Goal: Information Seeking & Learning: Learn about a topic

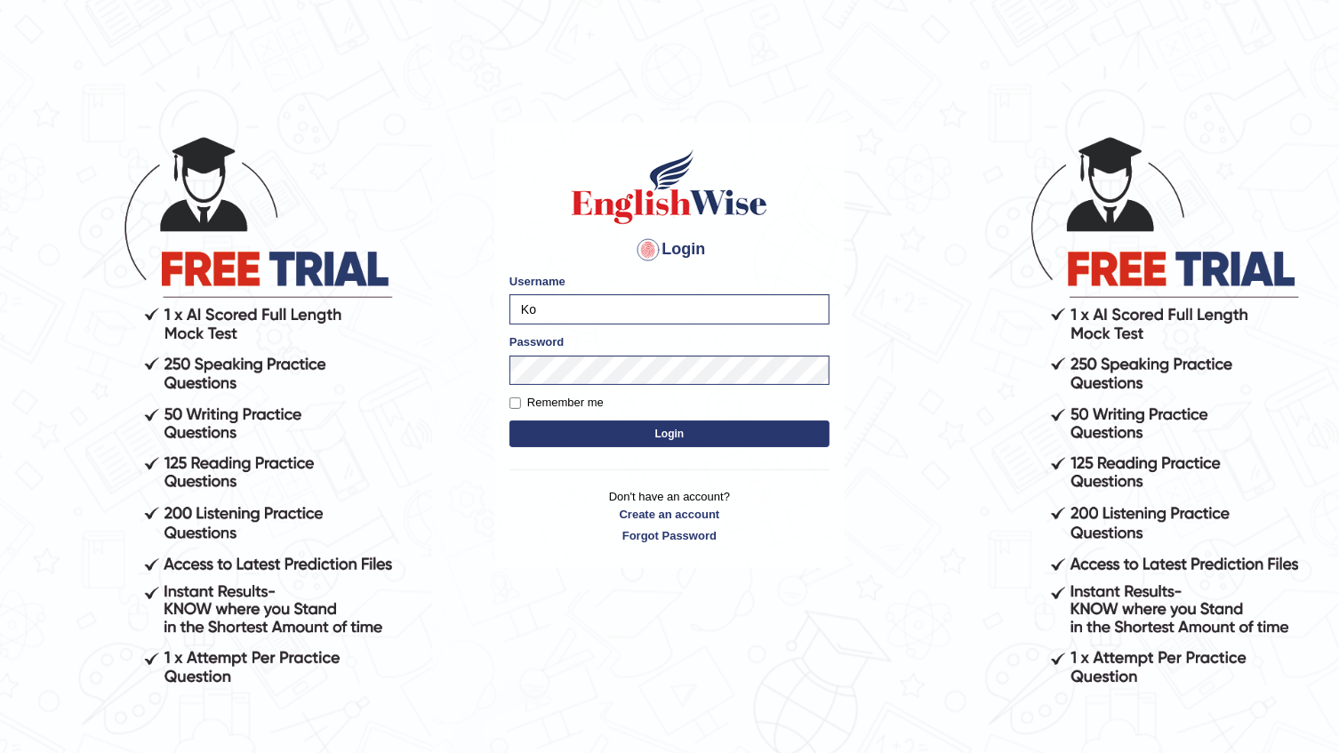
type input "K"
type input "dianacsilva"
click at [608, 570] on div "Login Please fix the following errors: Username dianacsilva Password Remember m…" at bounding box center [670, 443] width 356 height 753
click at [565, 422] on button "Login" at bounding box center [669, 434] width 320 height 27
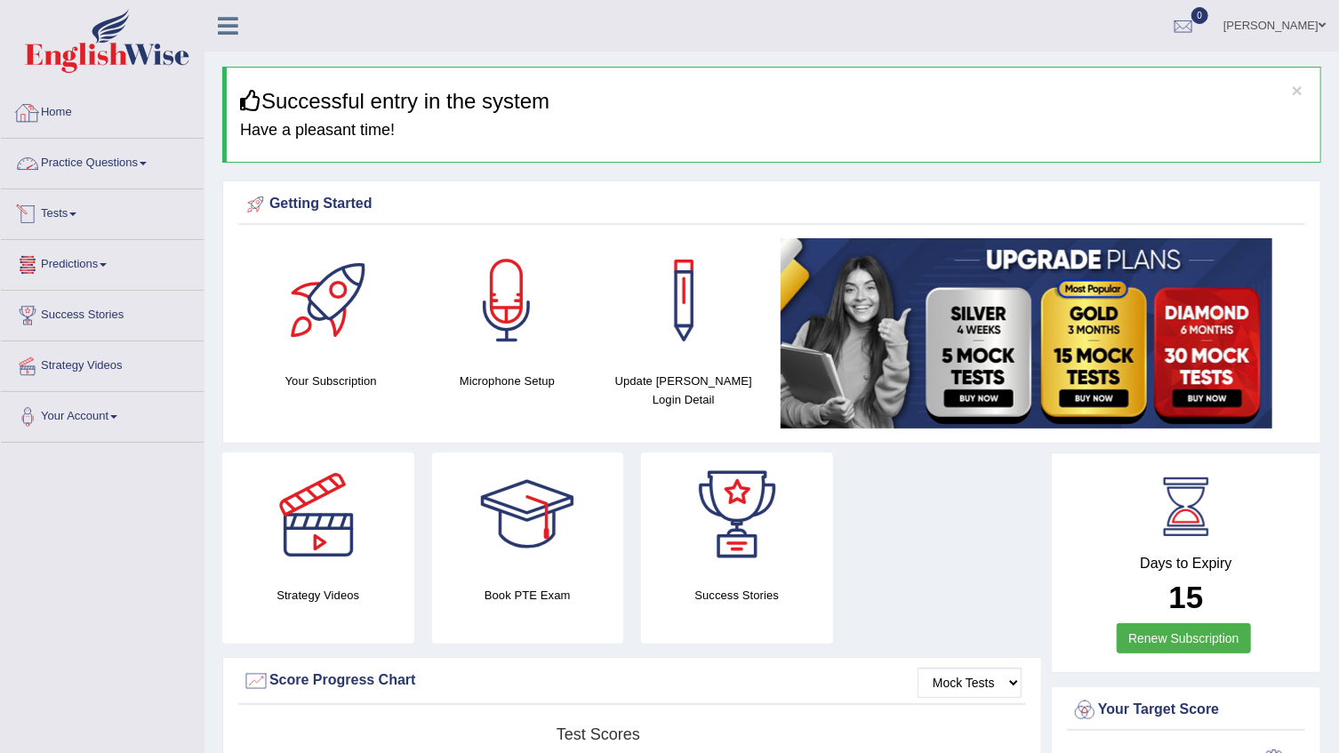
click at [77, 143] on link "Practice Questions" at bounding box center [102, 161] width 203 height 44
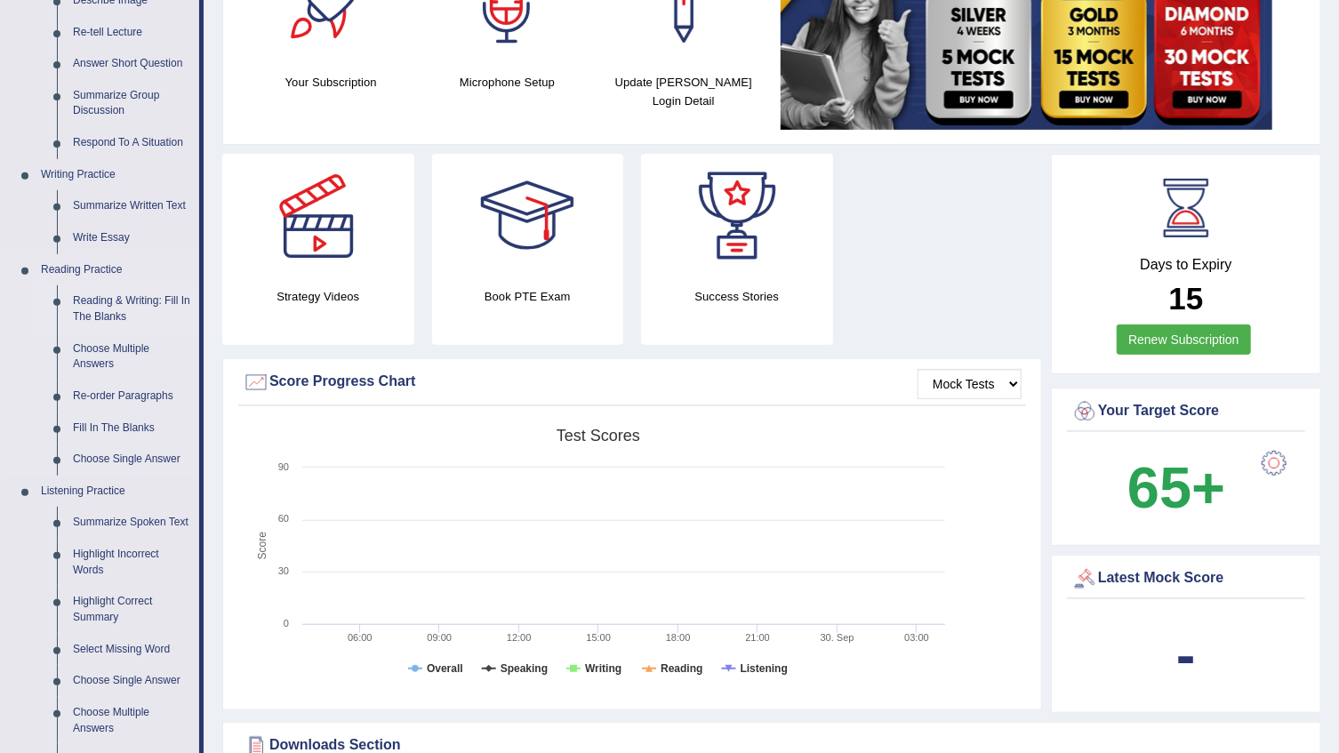
scroll to position [404, 0]
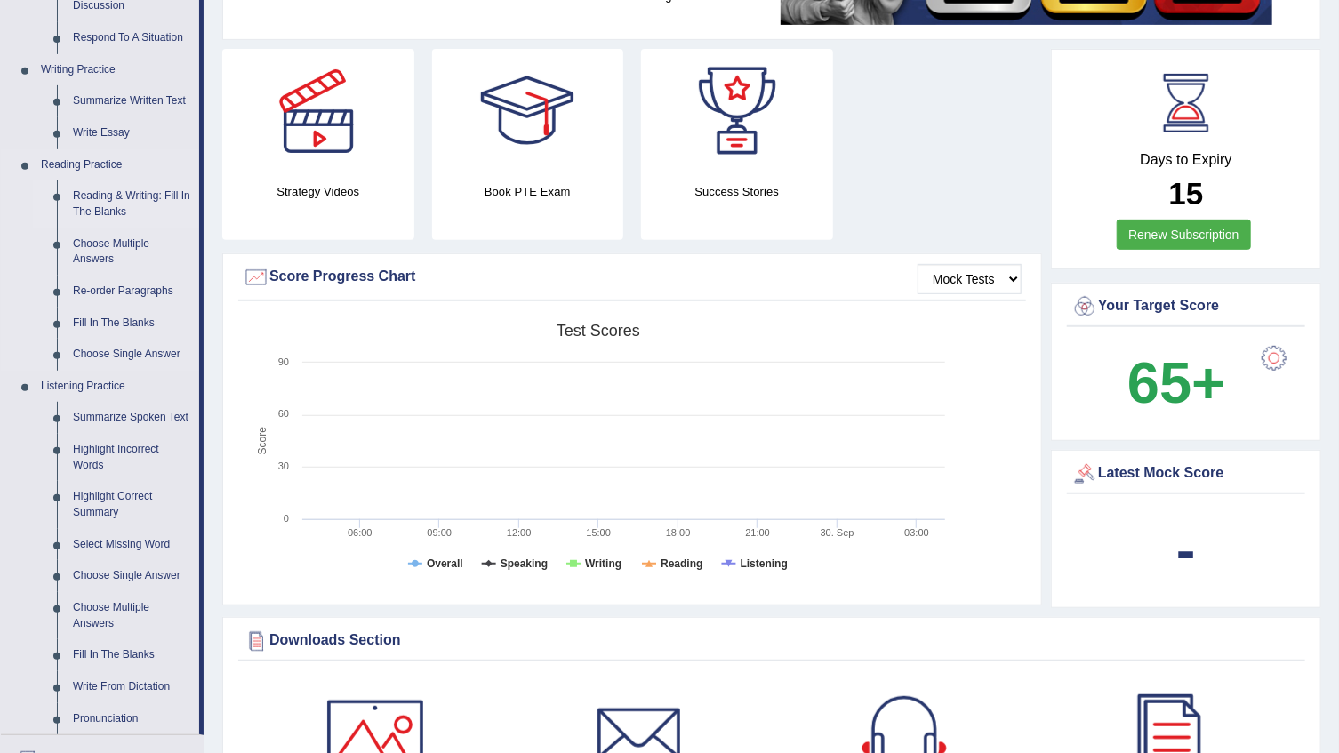
click at [148, 204] on link "Reading & Writing: Fill In The Blanks" at bounding box center [132, 203] width 134 height 47
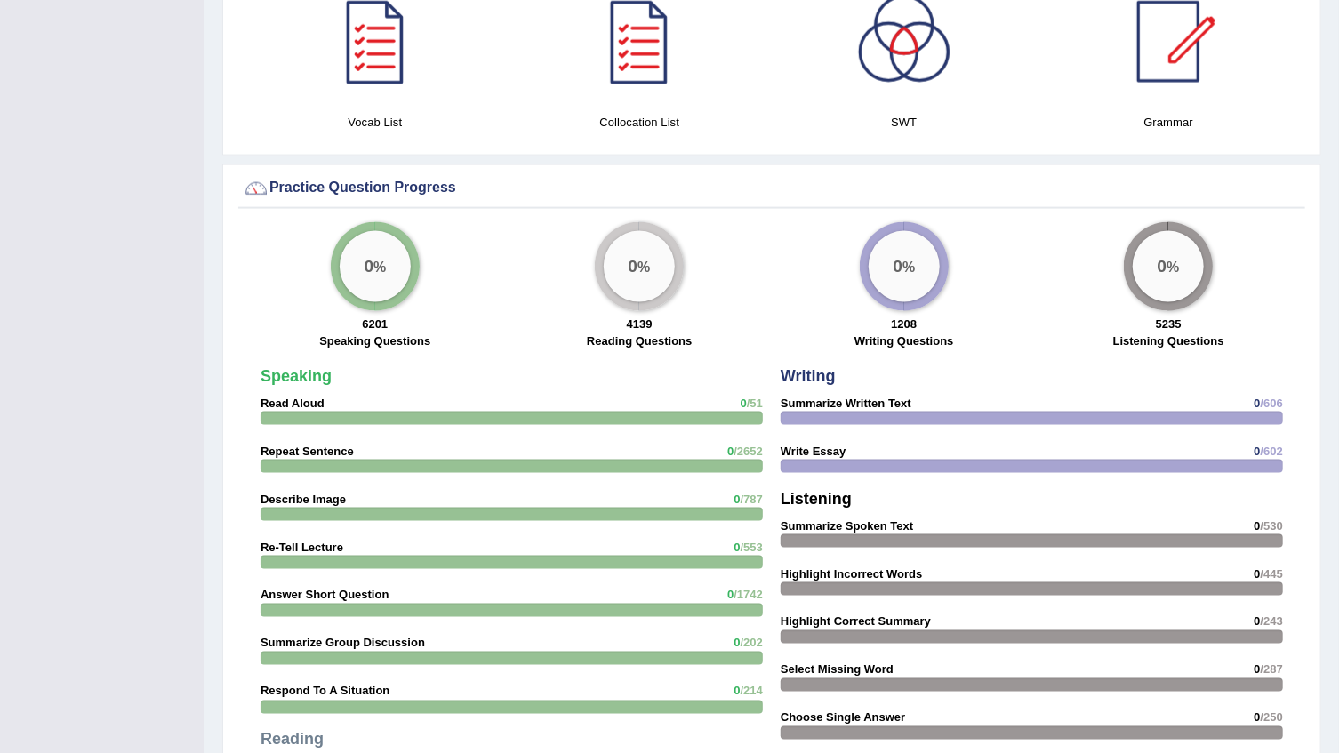
scroll to position [1334, 0]
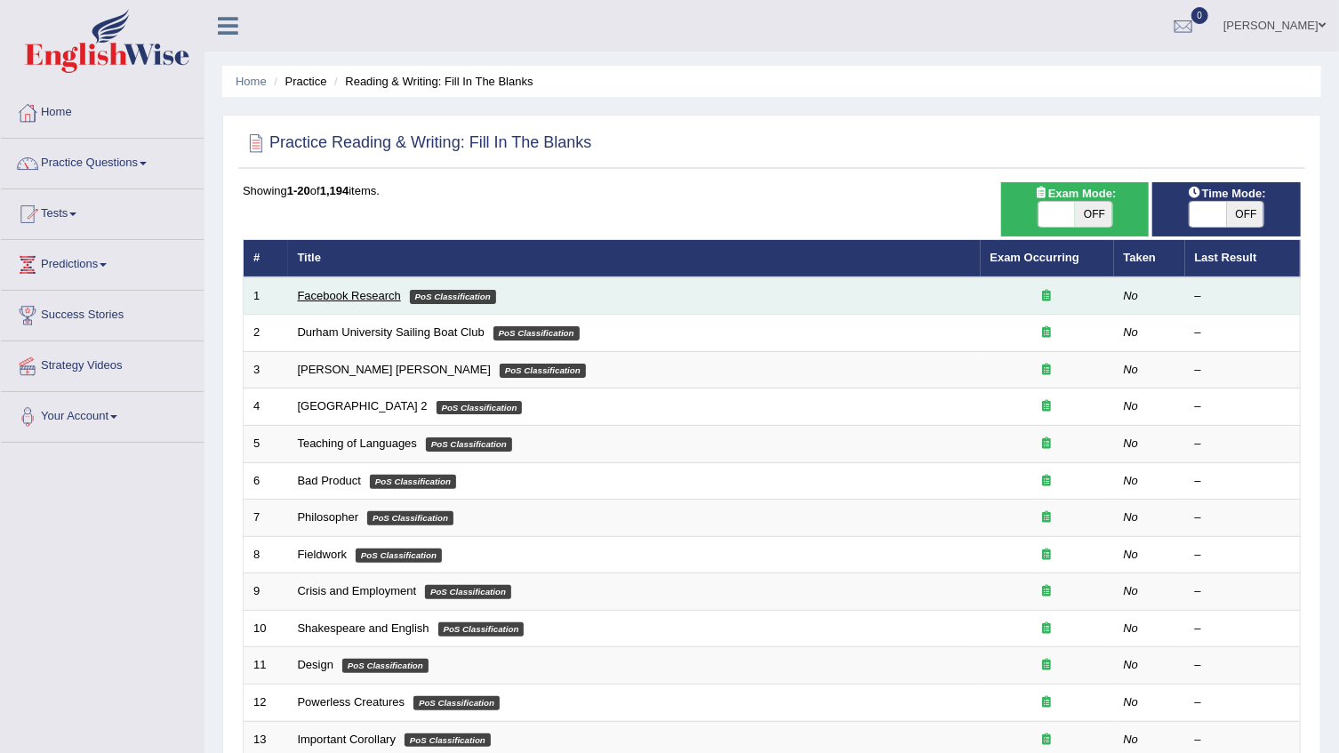
click at [363, 293] on link "Facebook Research" at bounding box center [349, 295] width 103 height 13
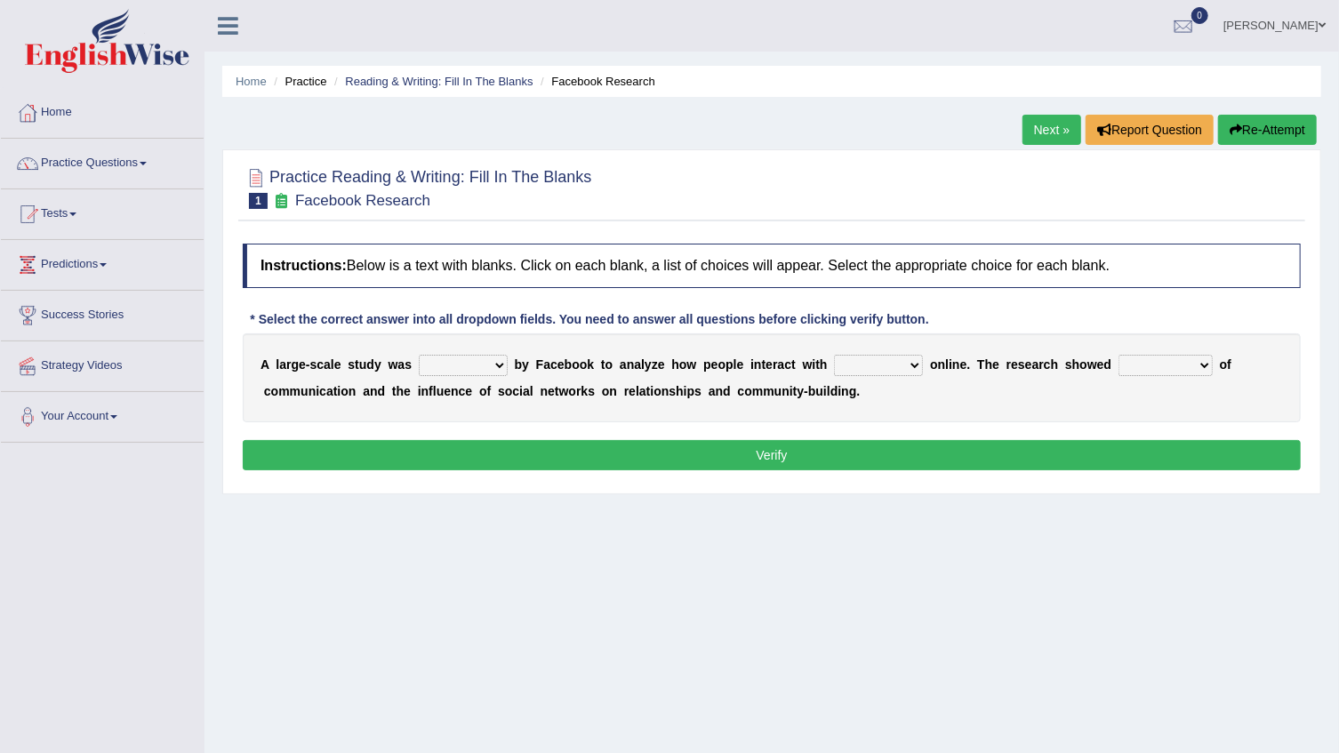
drag, startPoint x: 398, startPoint y: 359, endPoint x: 419, endPoint y: 369, distance: 22.7
click at [404, 363] on div "A l a r g e - s c a l e s t u d y w a s surveyed had asked made b y F a c e b o…" at bounding box center [772, 377] width 1058 height 89
click at [421, 369] on select "surveyed had asked made" at bounding box center [463, 365] width 89 height 21
click at [1062, 140] on link "Next »" at bounding box center [1051, 130] width 59 height 30
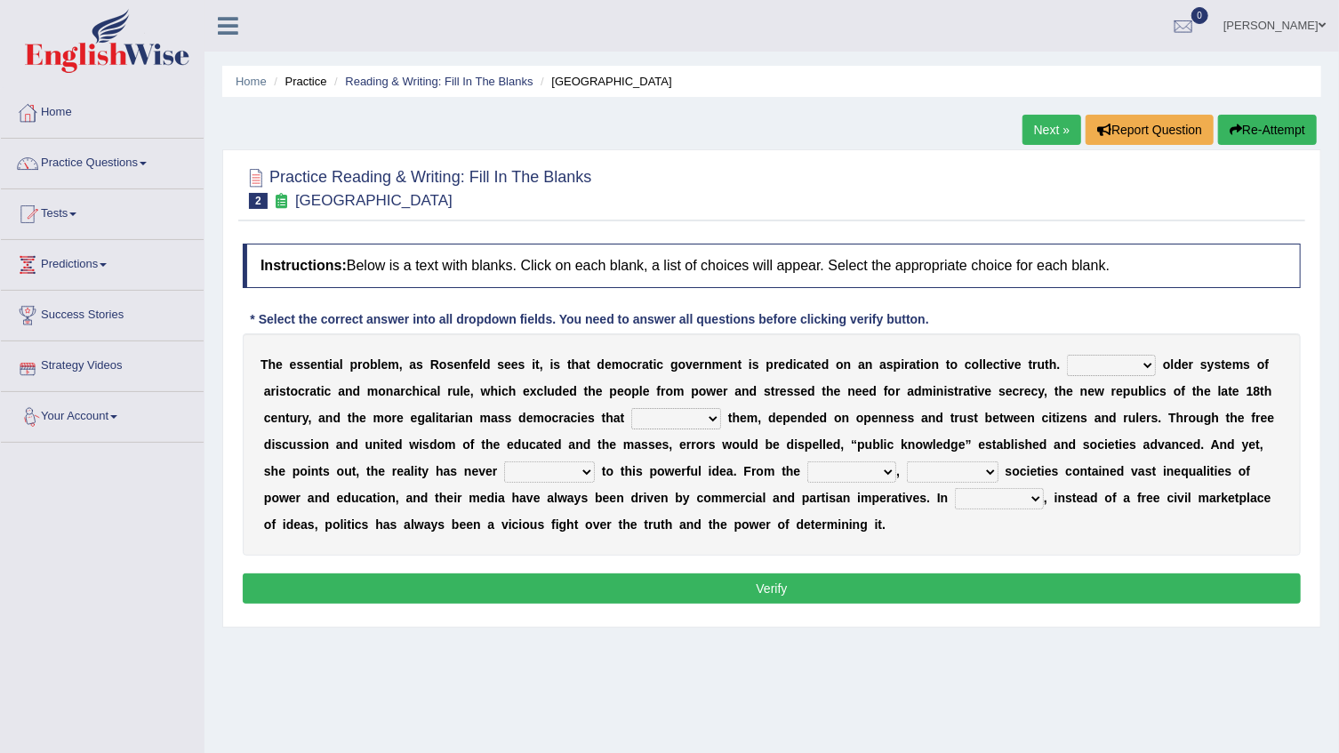
click at [1067, 355] on select "Like Unlike Likely Safely" at bounding box center [1111, 365] width 89 height 21
click at [1067, 367] on select "Like Unlike Likely Safely" at bounding box center [1111, 365] width 89 height 21
select select "Unlike"
click at [1067, 355] on select "Like Unlike Likely Safely" at bounding box center [1111, 365] width 89 height 21
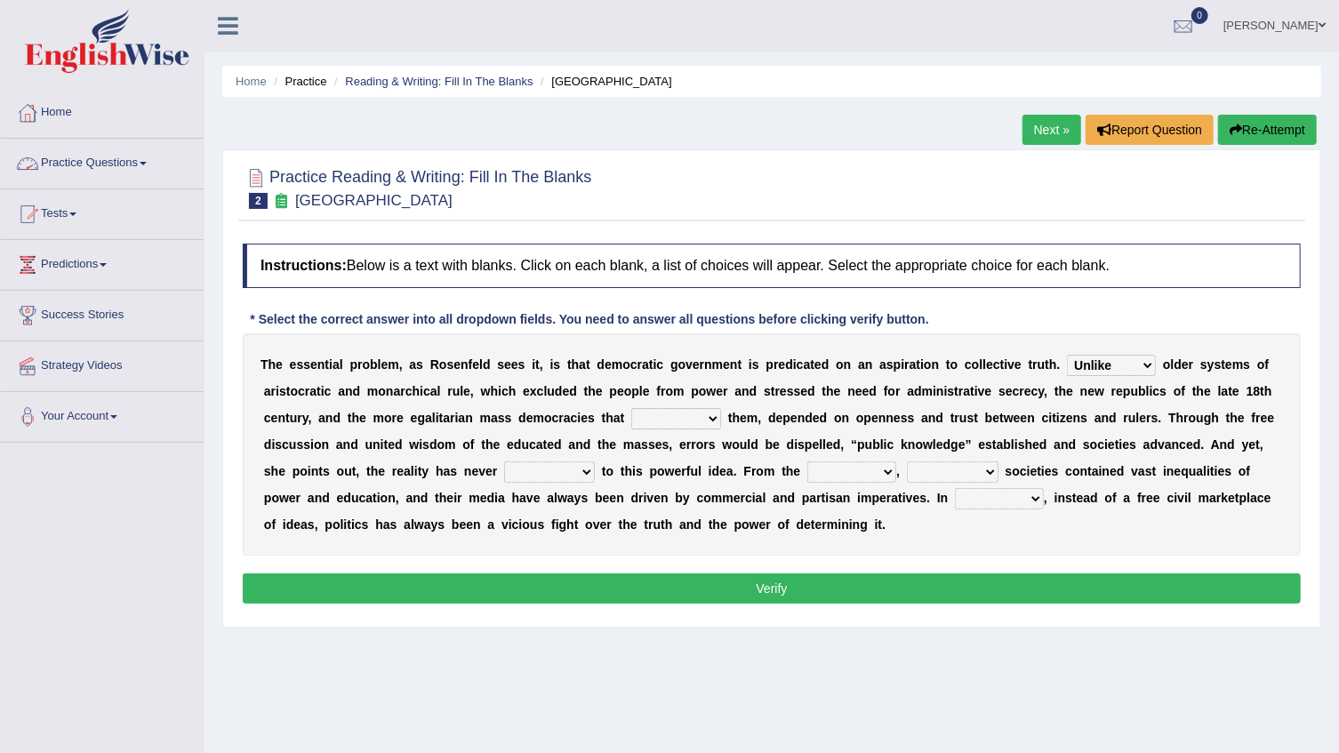
click at [97, 148] on link "Practice Questions" at bounding box center [102, 161] width 203 height 44
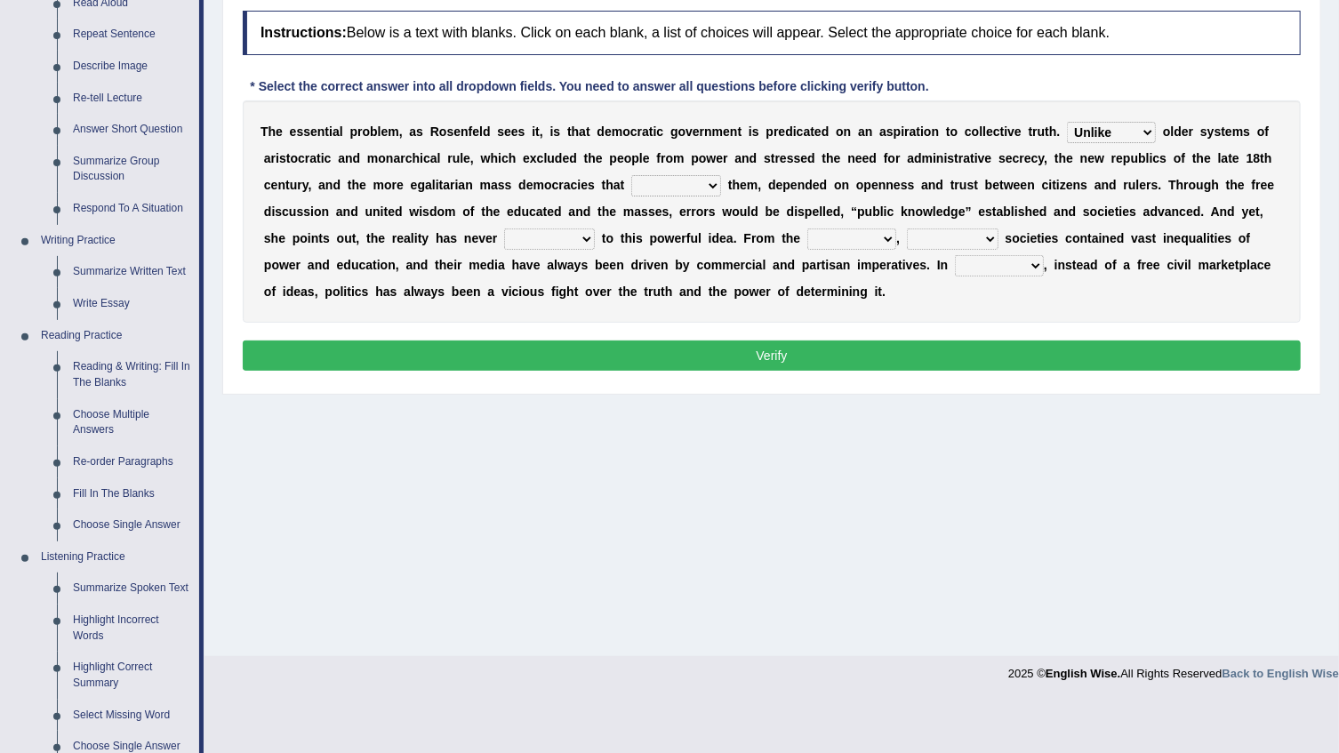
scroll to position [323, 0]
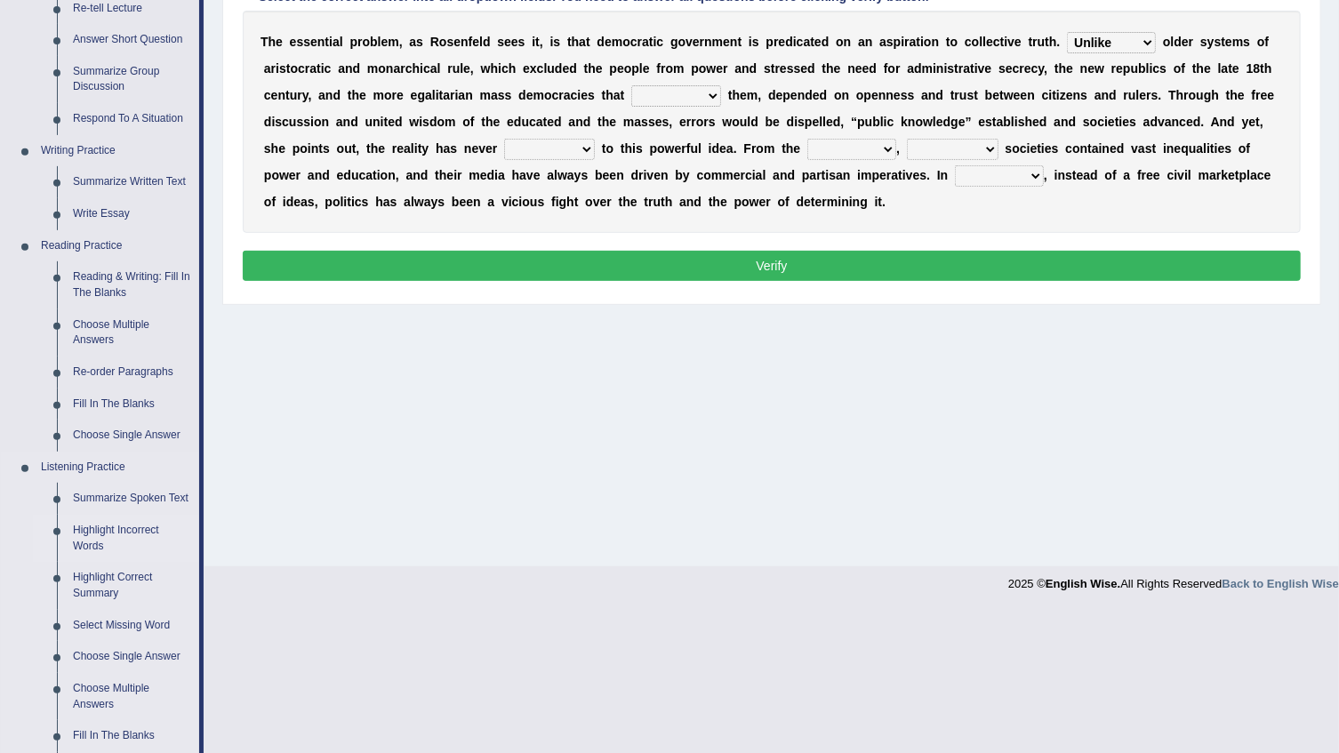
click at [73, 545] on link "Highlight Incorrect Words" at bounding box center [132, 538] width 134 height 47
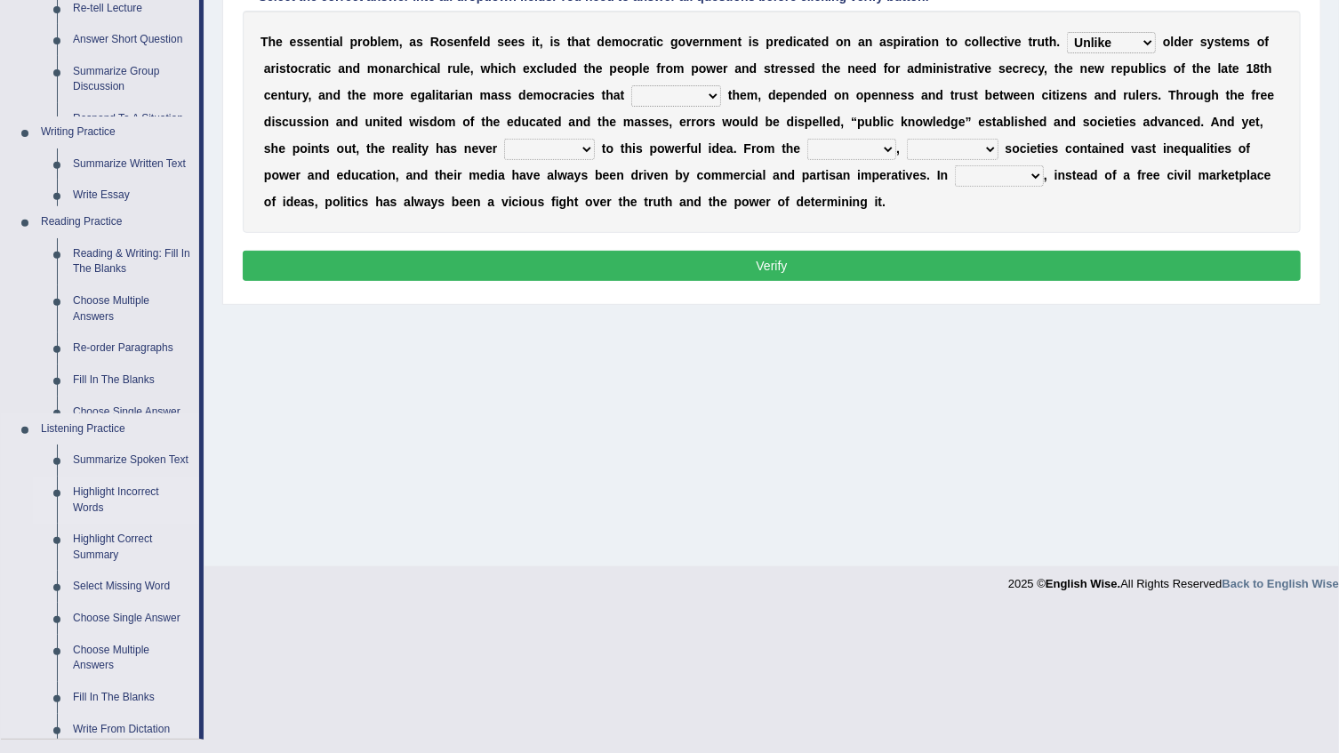
scroll to position [180, 0]
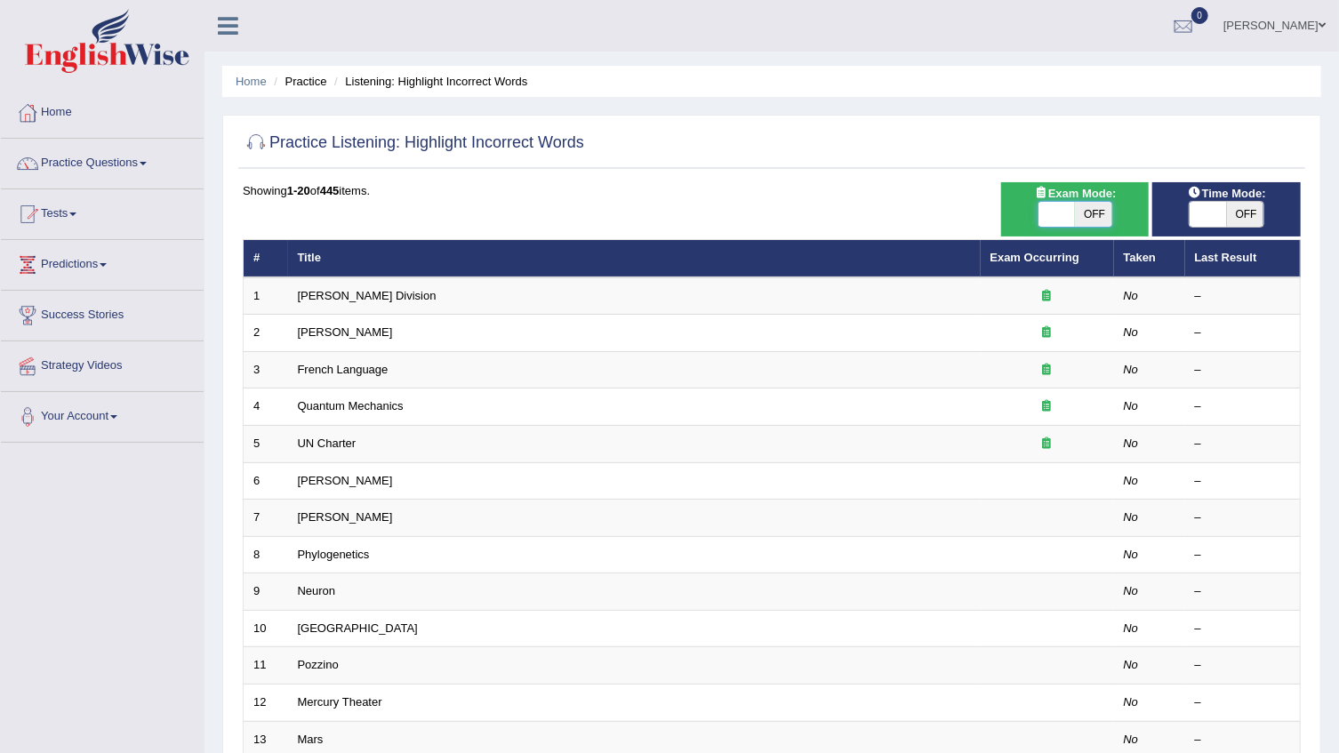
click at [1045, 224] on span at bounding box center [1056, 214] width 37 height 25
checkbox input "true"
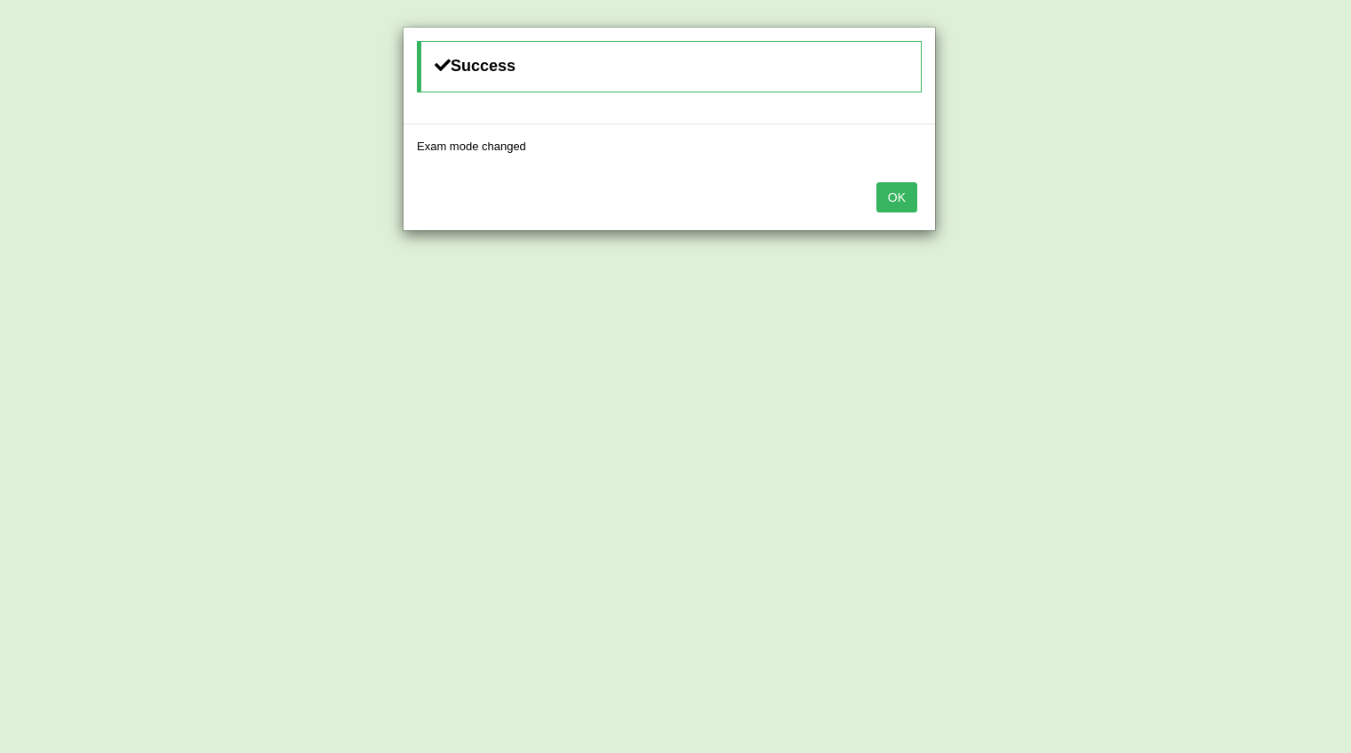
click at [900, 197] on button "OK" at bounding box center [897, 197] width 41 height 30
click at [904, 201] on button "OK" at bounding box center [897, 197] width 41 height 30
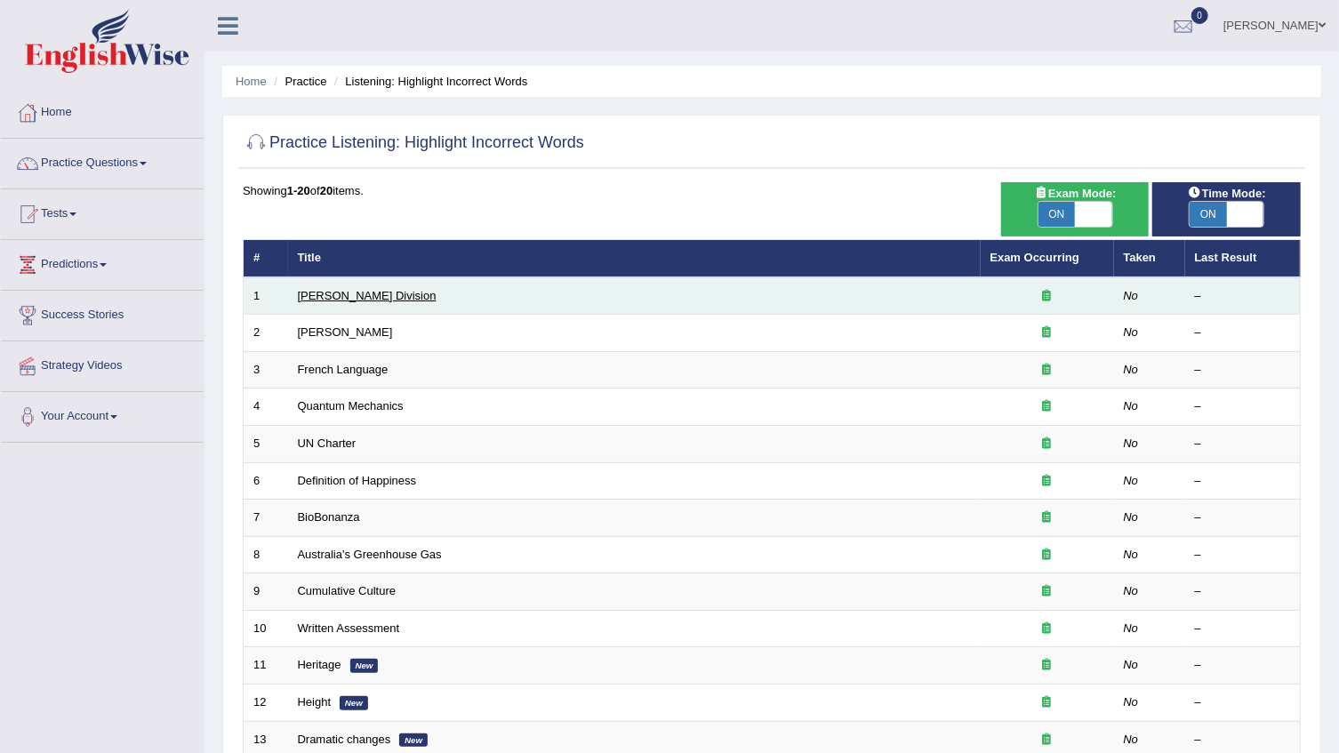
click at [325, 293] on link "Ward Division" at bounding box center [367, 295] width 139 height 13
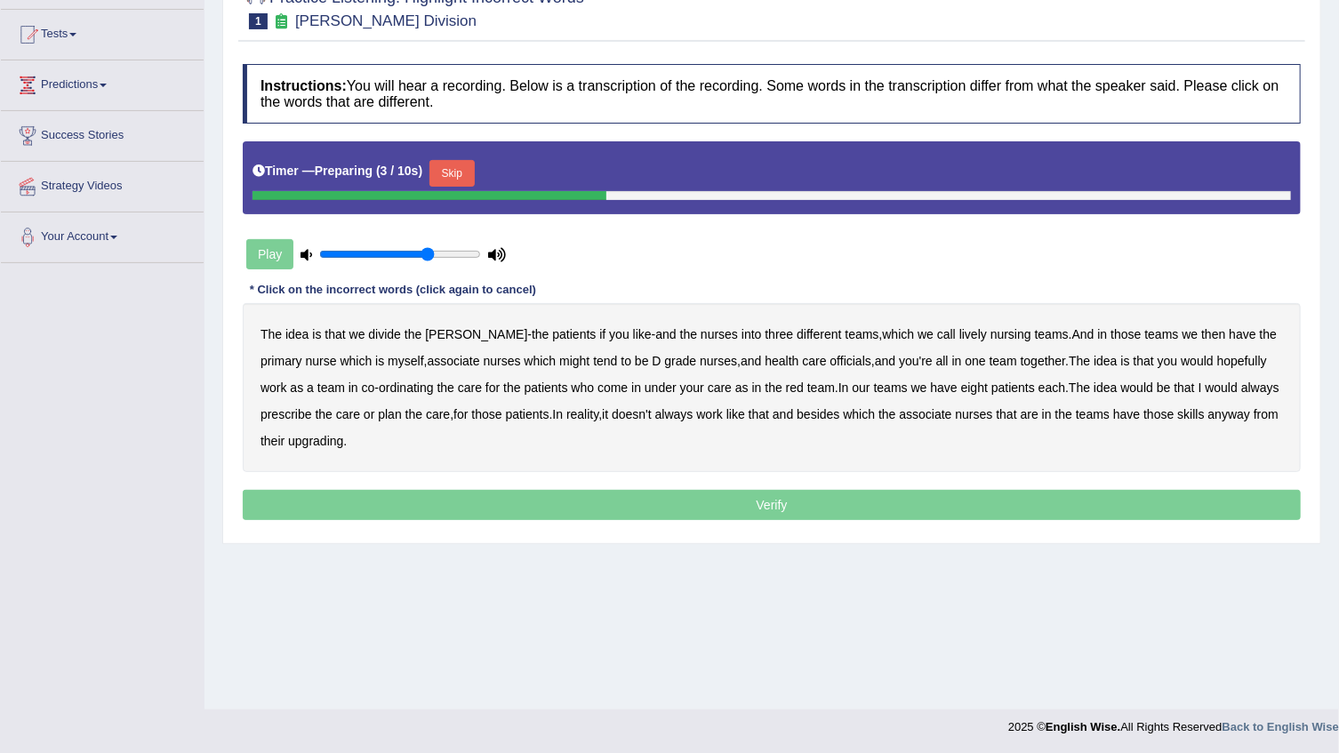
type input "0.7"
click at [428, 253] on input "range" at bounding box center [400, 254] width 162 height 14
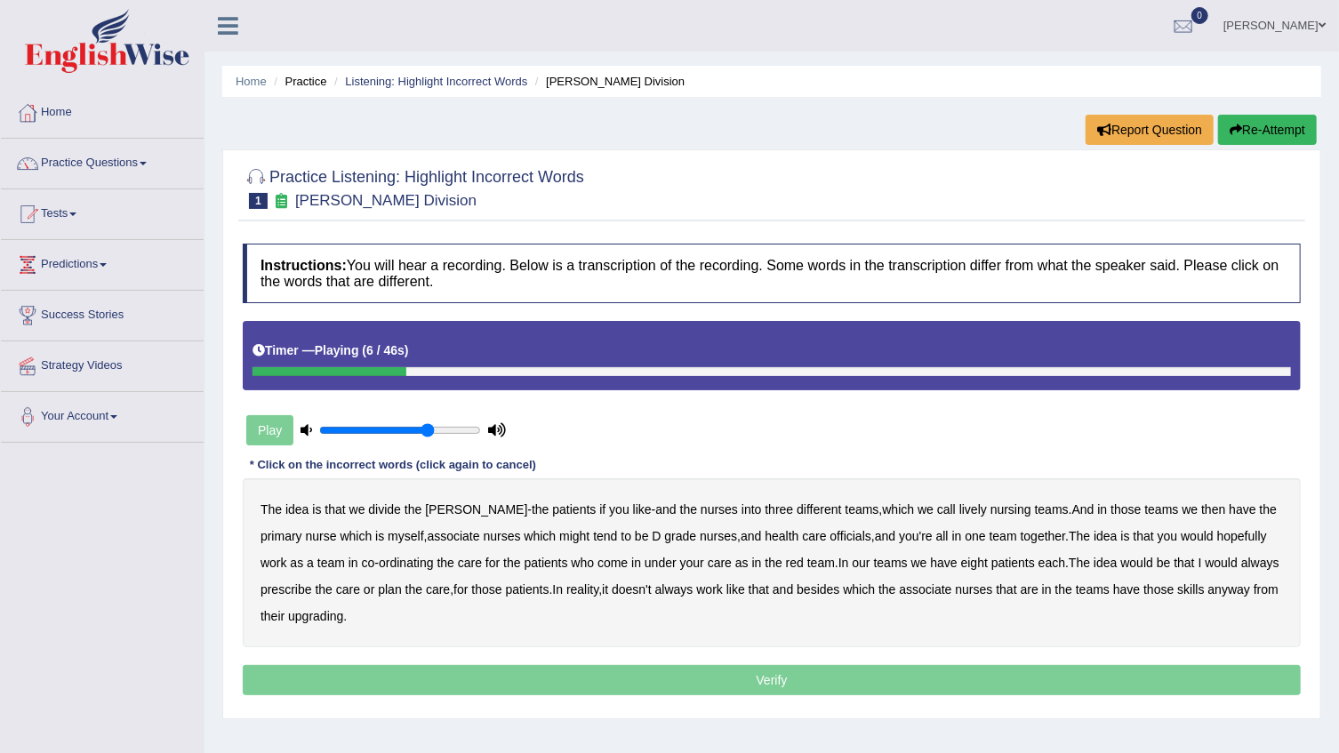
click at [1260, 119] on button "Re-Attempt" at bounding box center [1267, 130] width 99 height 30
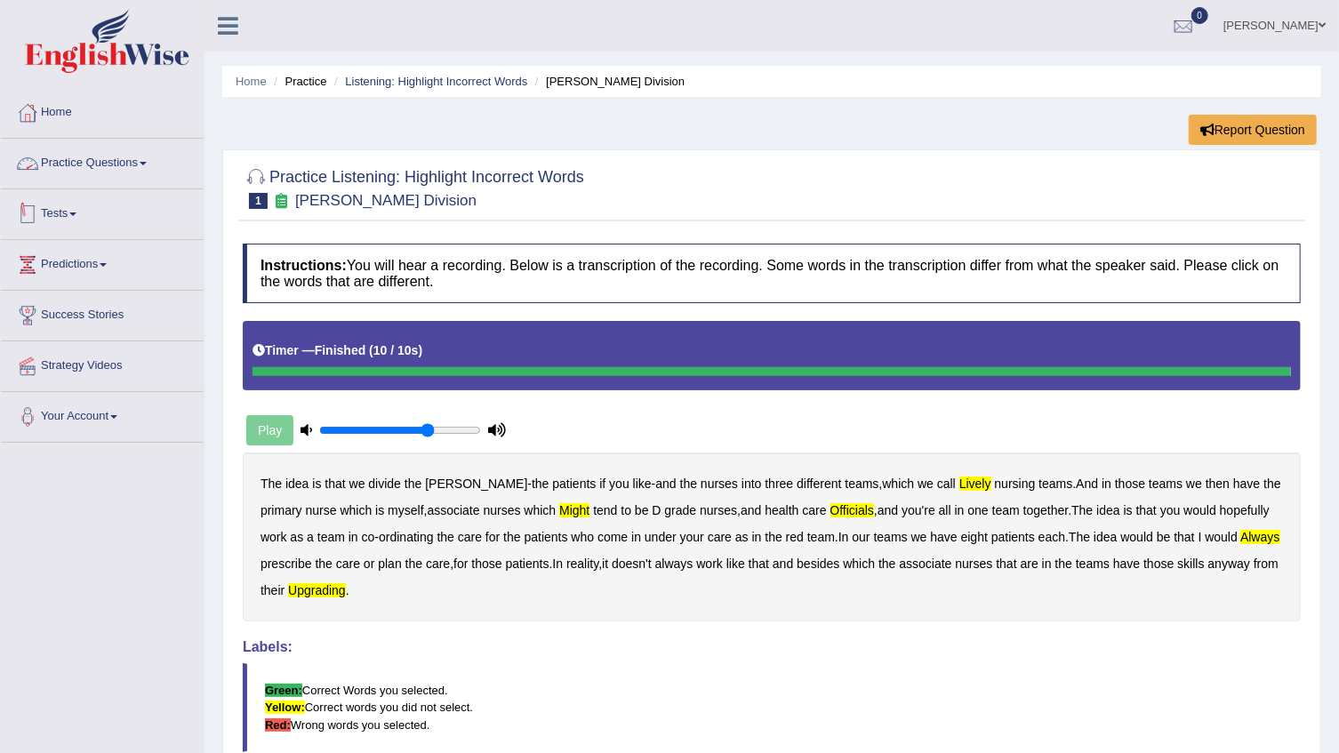
click at [64, 180] on link "Practice Questions" at bounding box center [102, 161] width 203 height 44
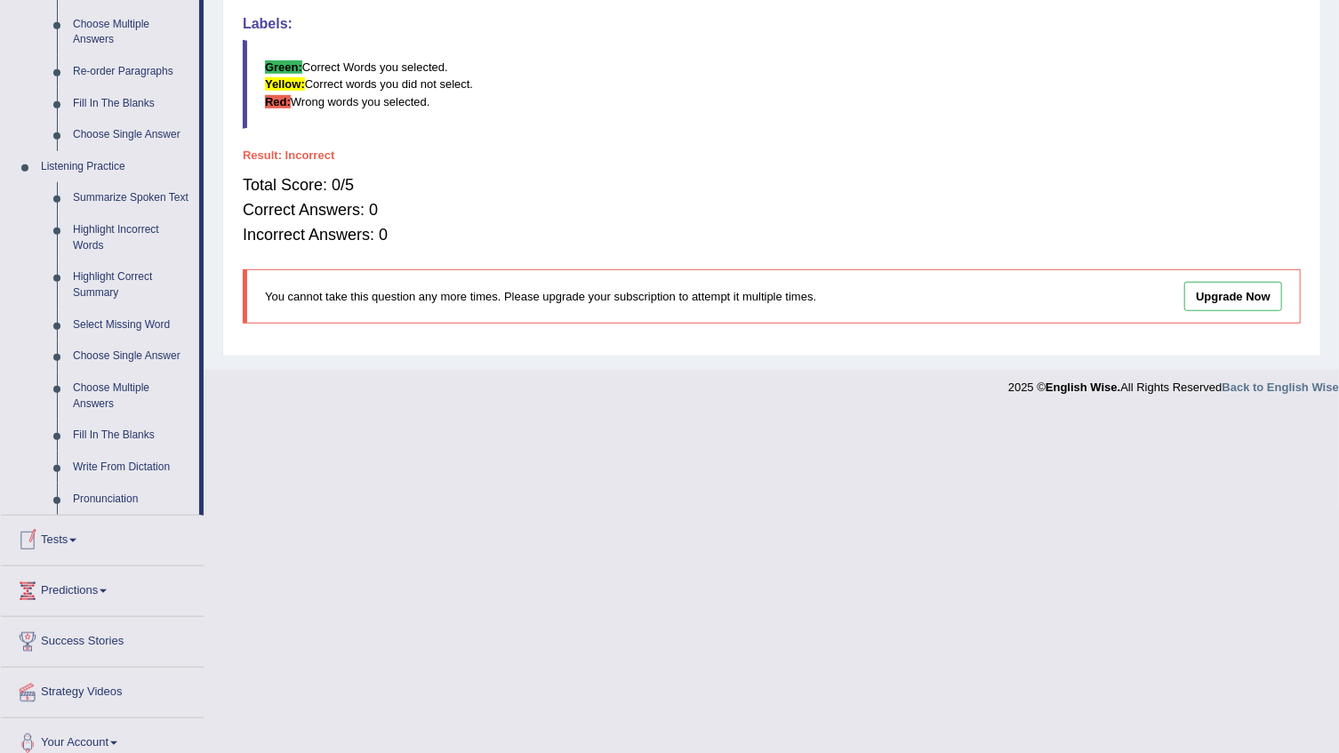
scroll to position [638, 0]
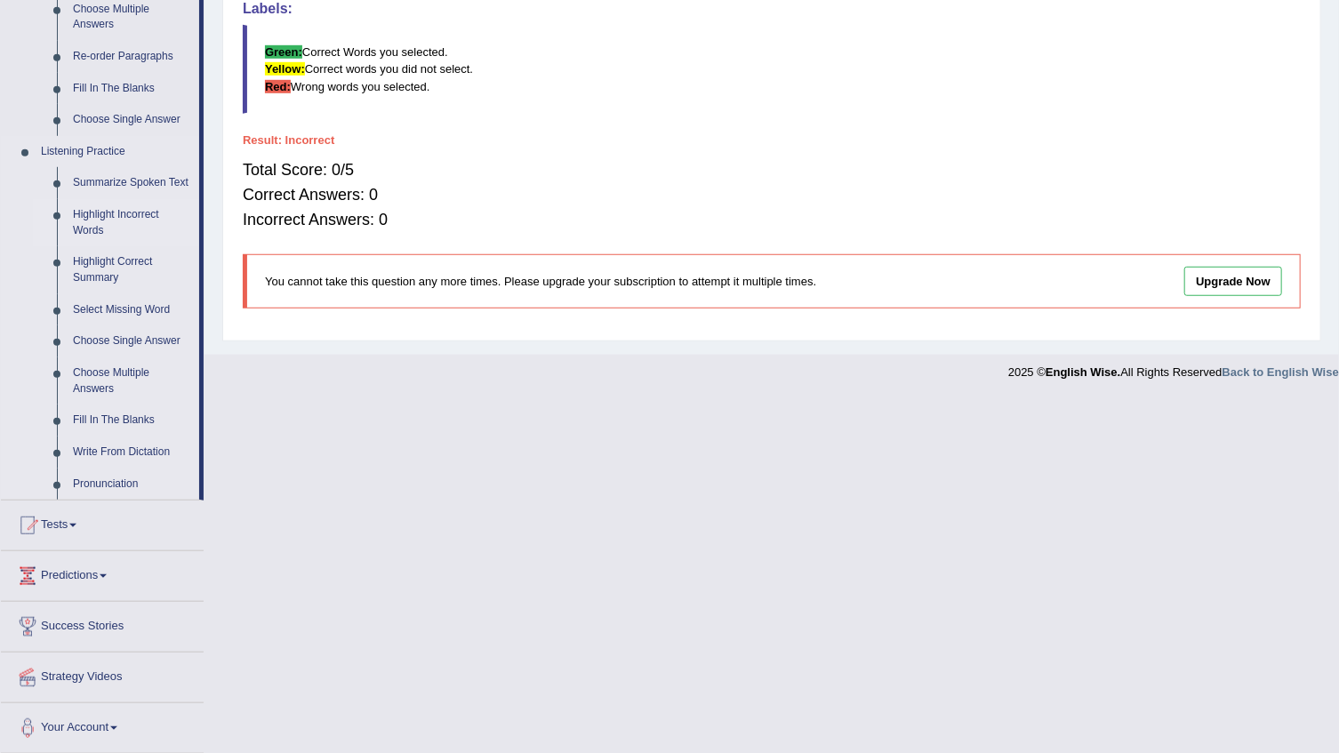
click at [77, 220] on link "Highlight Incorrect Words" at bounding box center [132, 222] width 134 height 47
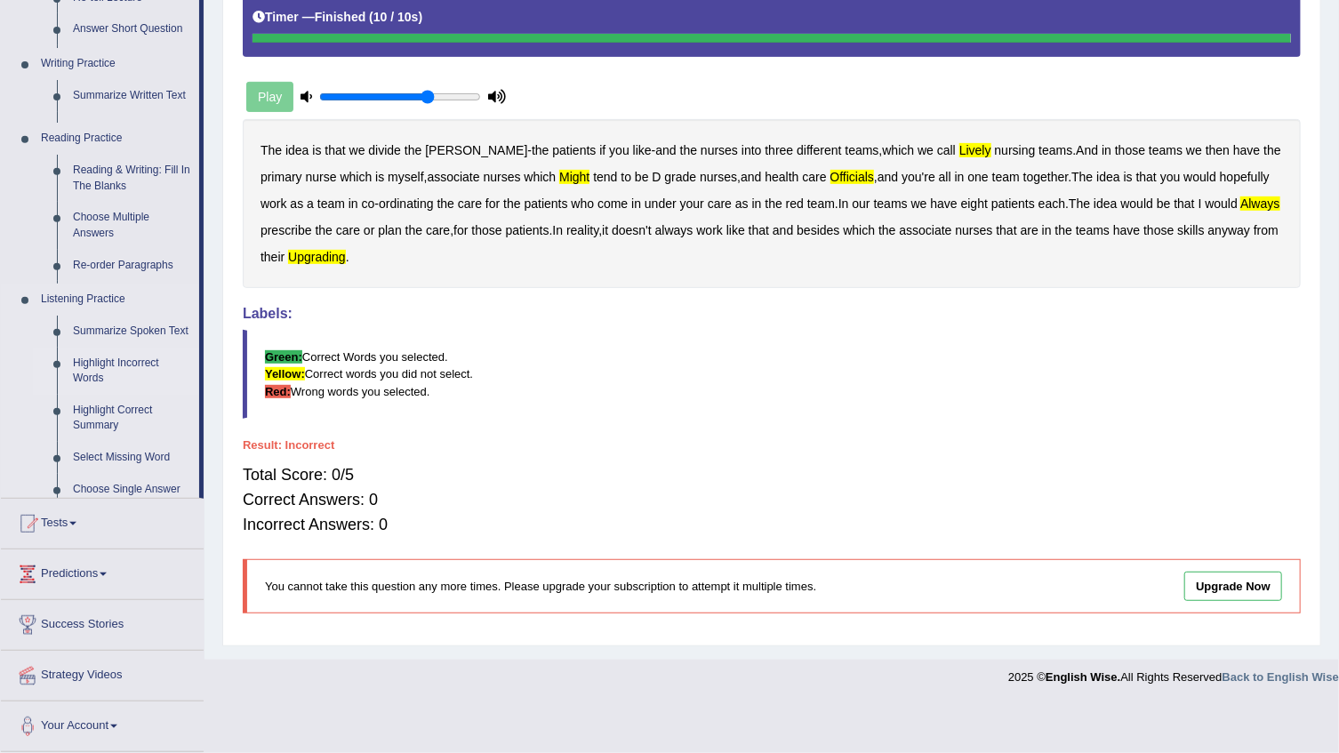
scroll to position [284, 0]
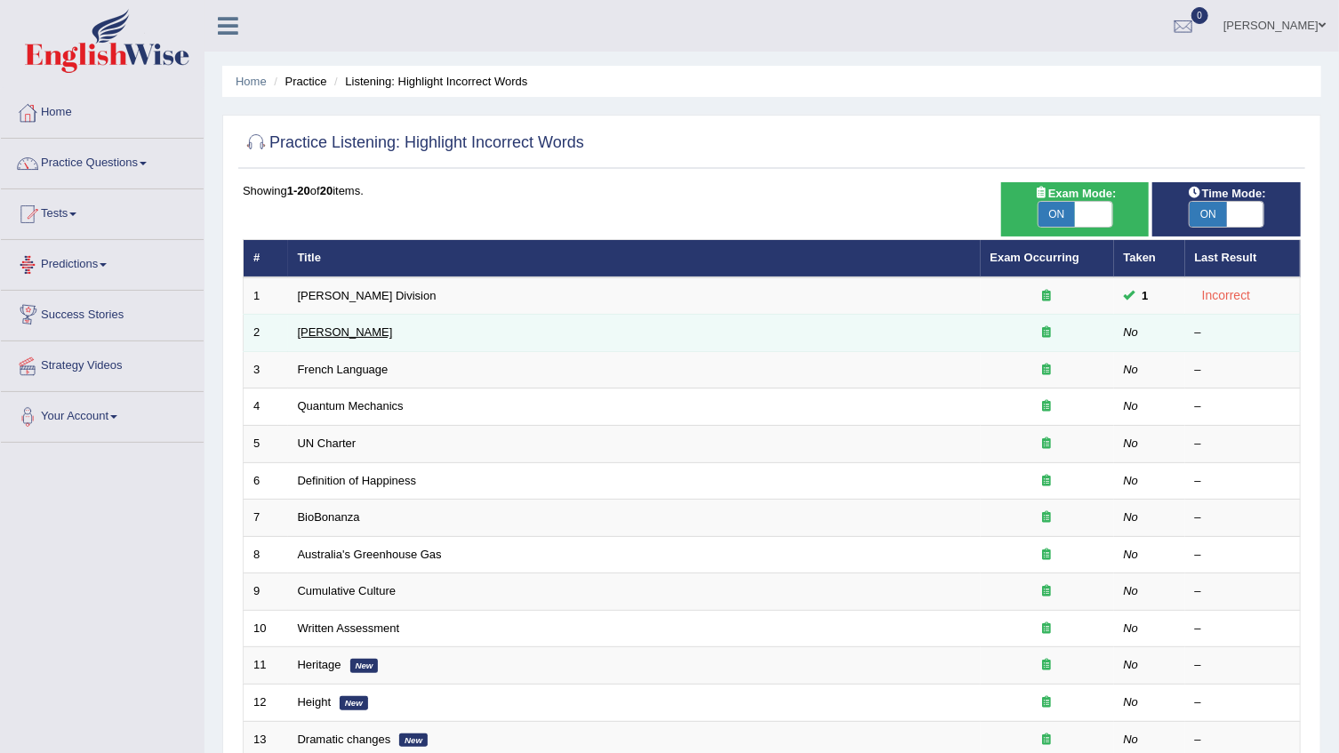
click at [335, 333] on link "Joseph Heller" at bounding box center [345, 331] width 95 height 13
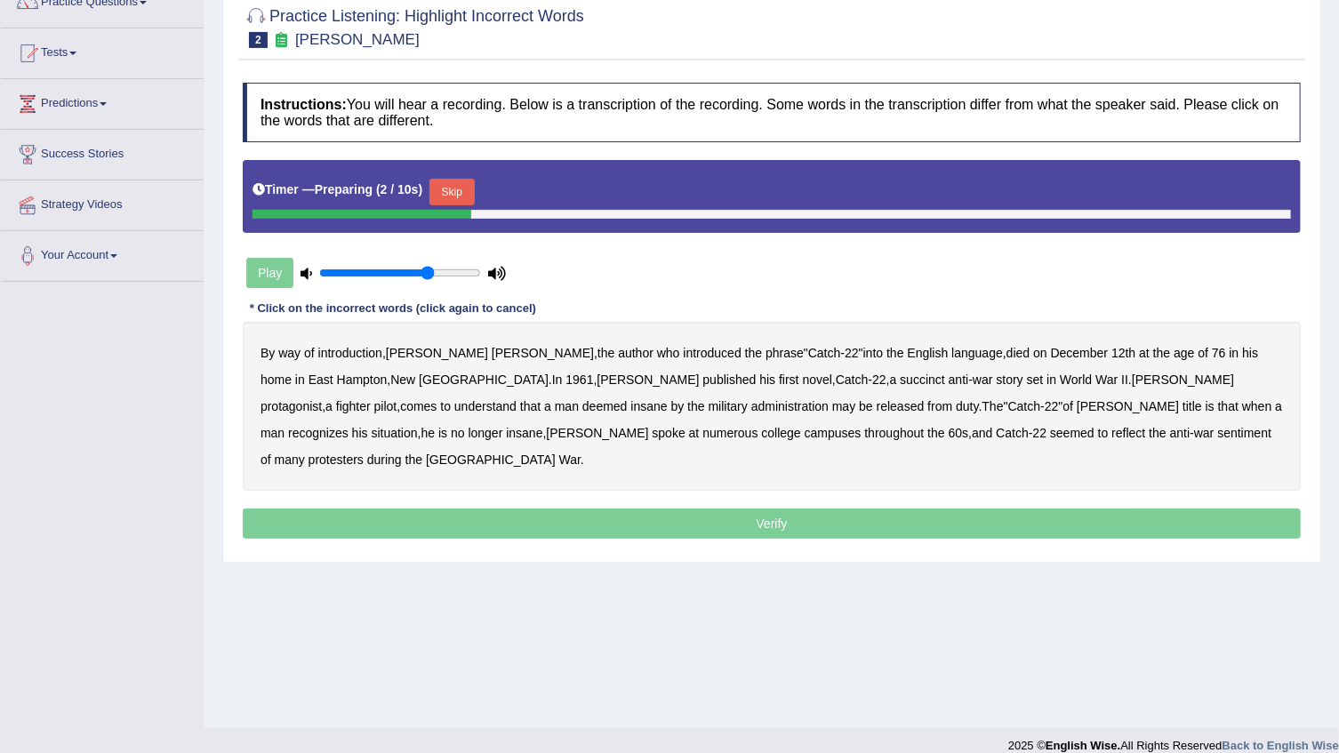
click at [469, 190] on button "Skip" at bounding box center [451, 192] width 44 height 27
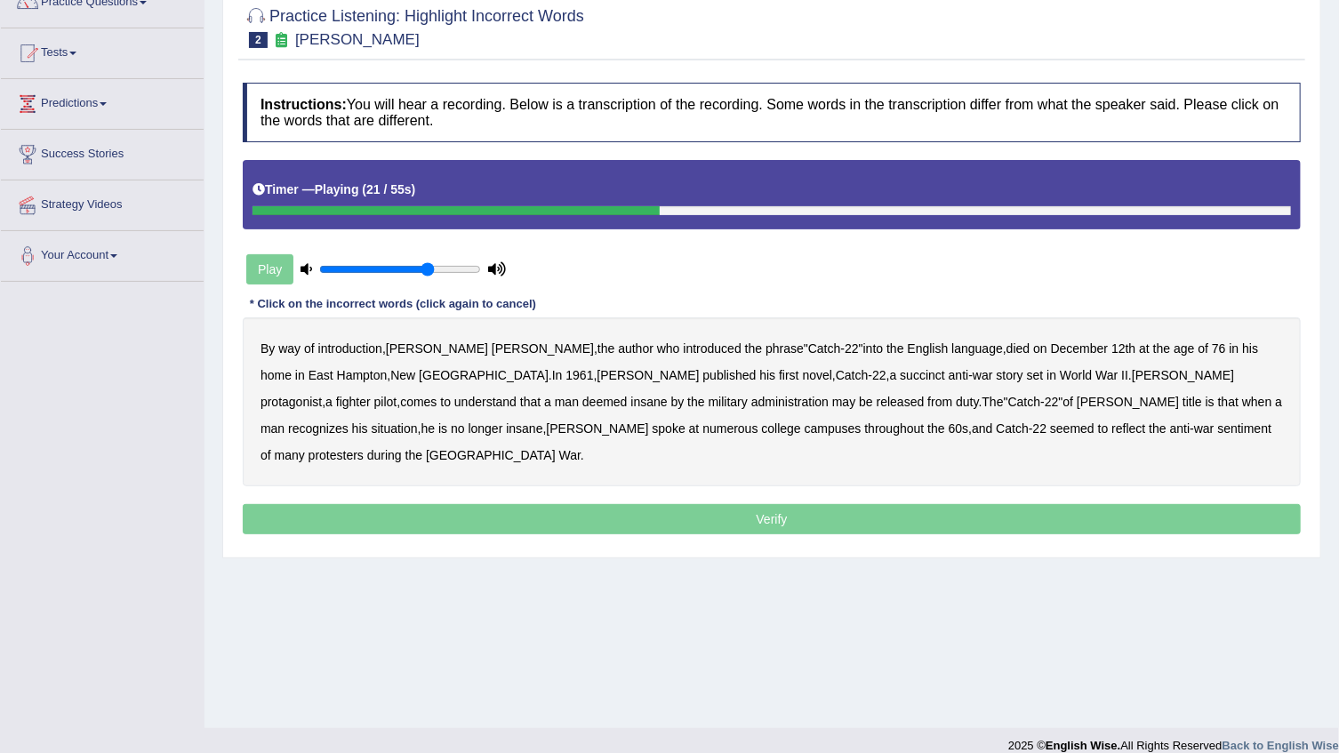
click at [900, 378] on b "succinct" at bounding box center [922, 375] width 45 height 14
click at [751, 398] on b "administration" at bounding box center [789, 402] width 77 height 14
click at [418, 421] on b "situation" at bounding box center [395, 428] width 46 height 14
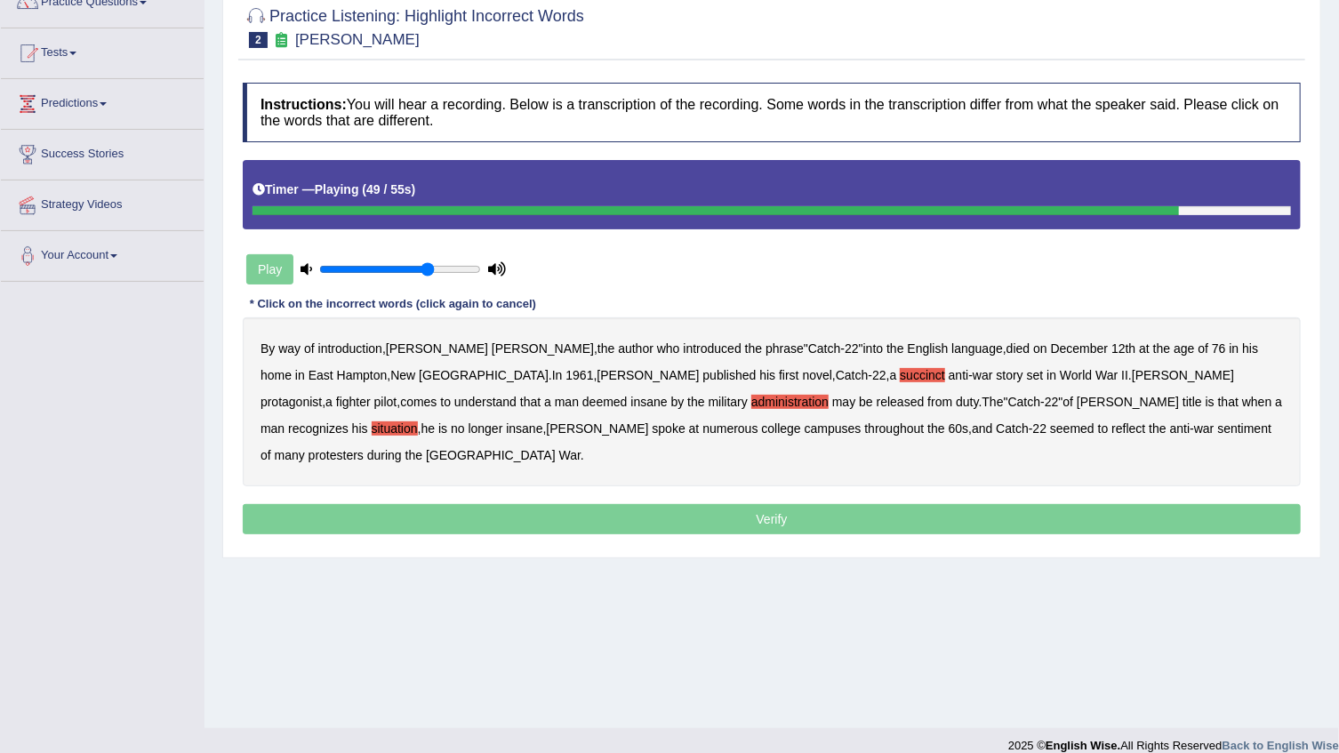
click at [1111, 430] on b "reflect" at bounding box center [1128, 428] width 34 height 14
click at [819, 504] on p "Verify" at bounding box center [772, 519] width 1058 height 30
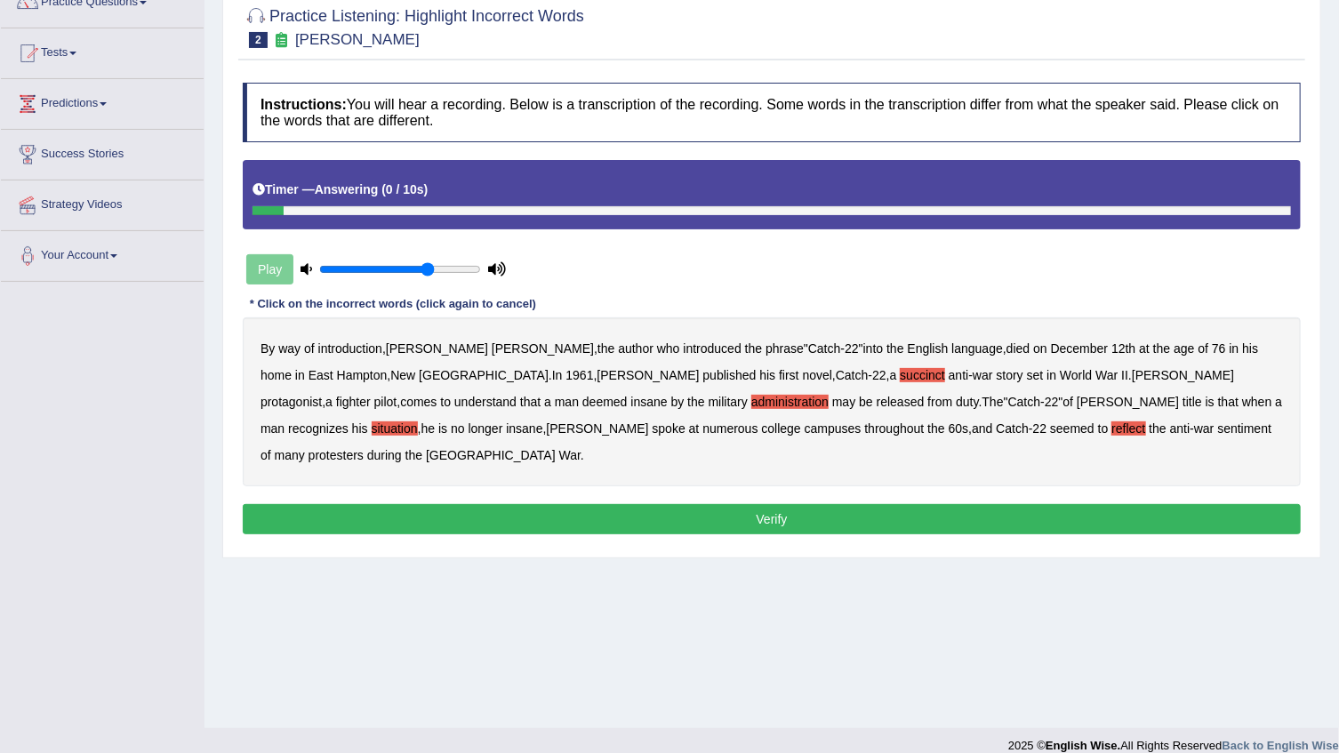
click at [819, 504] on button "Verify" at bounding box center [772, 519] width 1058 height 30
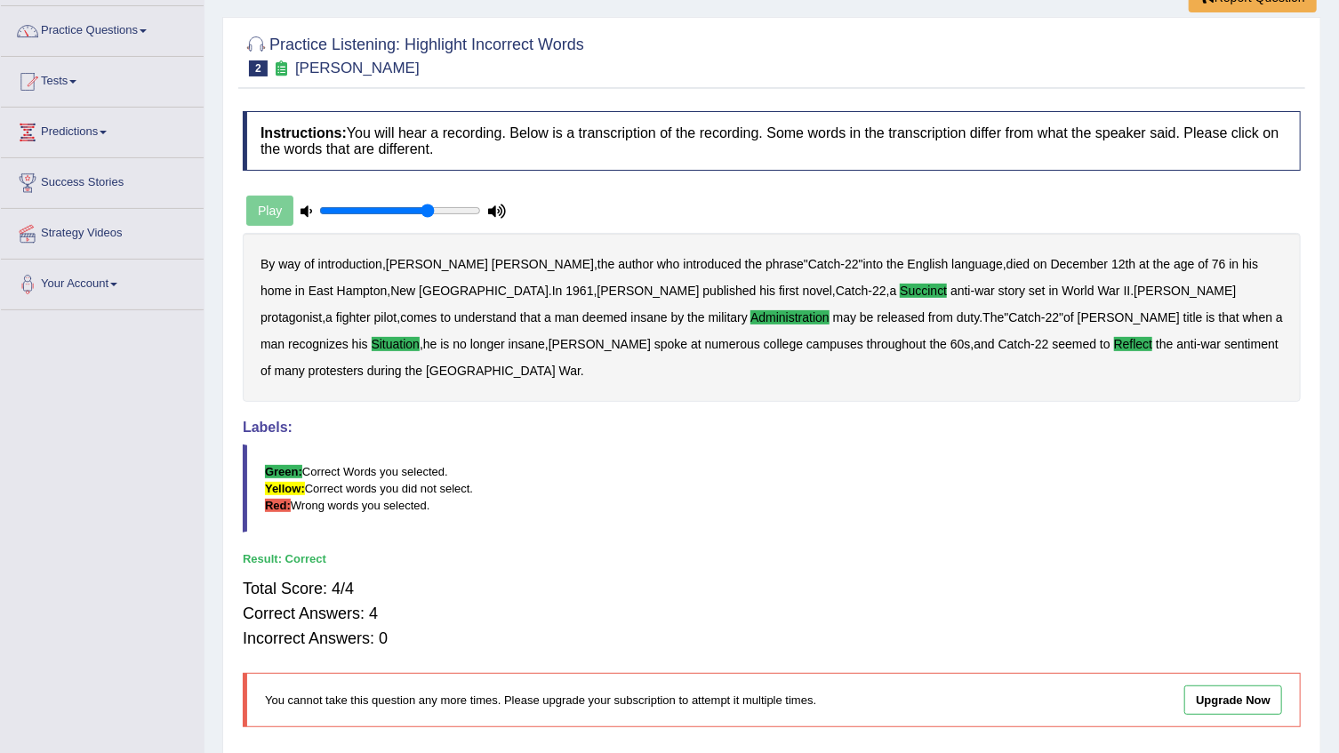
scroll to position [161, 0]
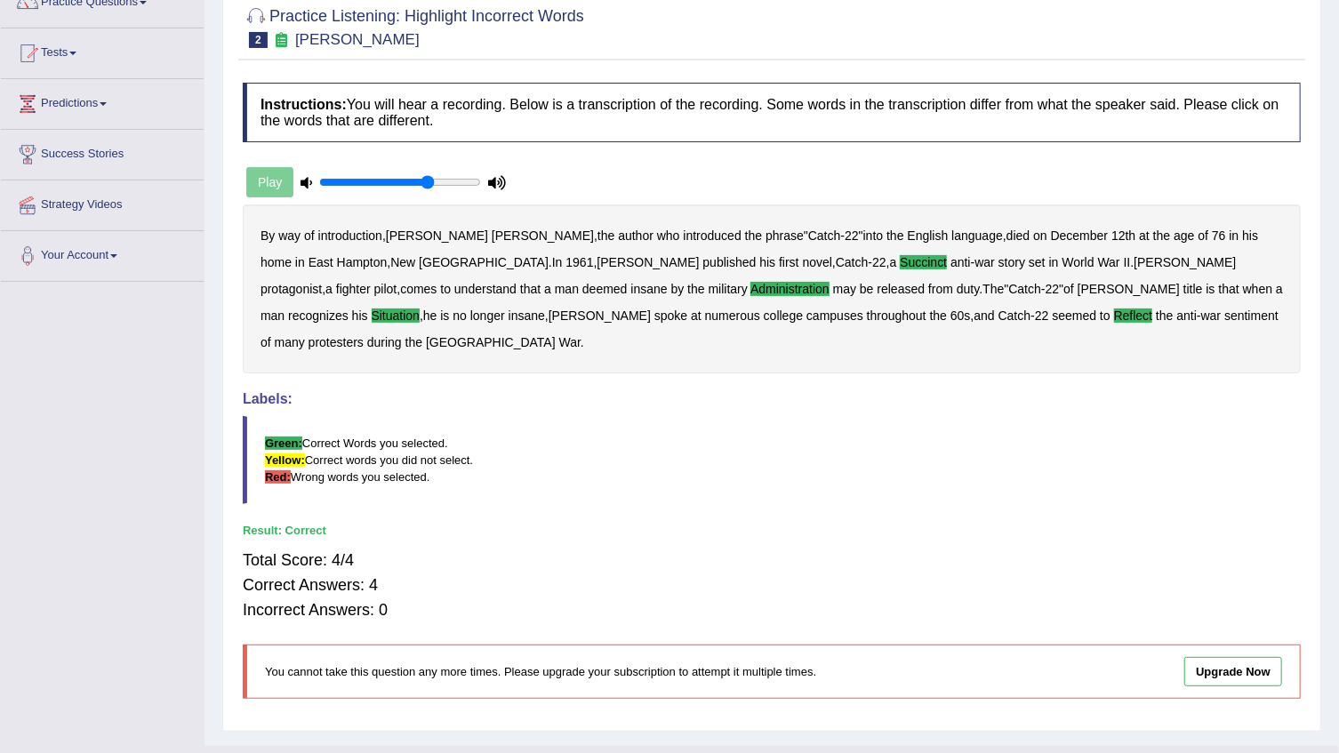
click at [419, 663] on p "You cannot take this question any more times. Please upgrade your subscription …" at bounding box center [646, 671] width 763 height 17
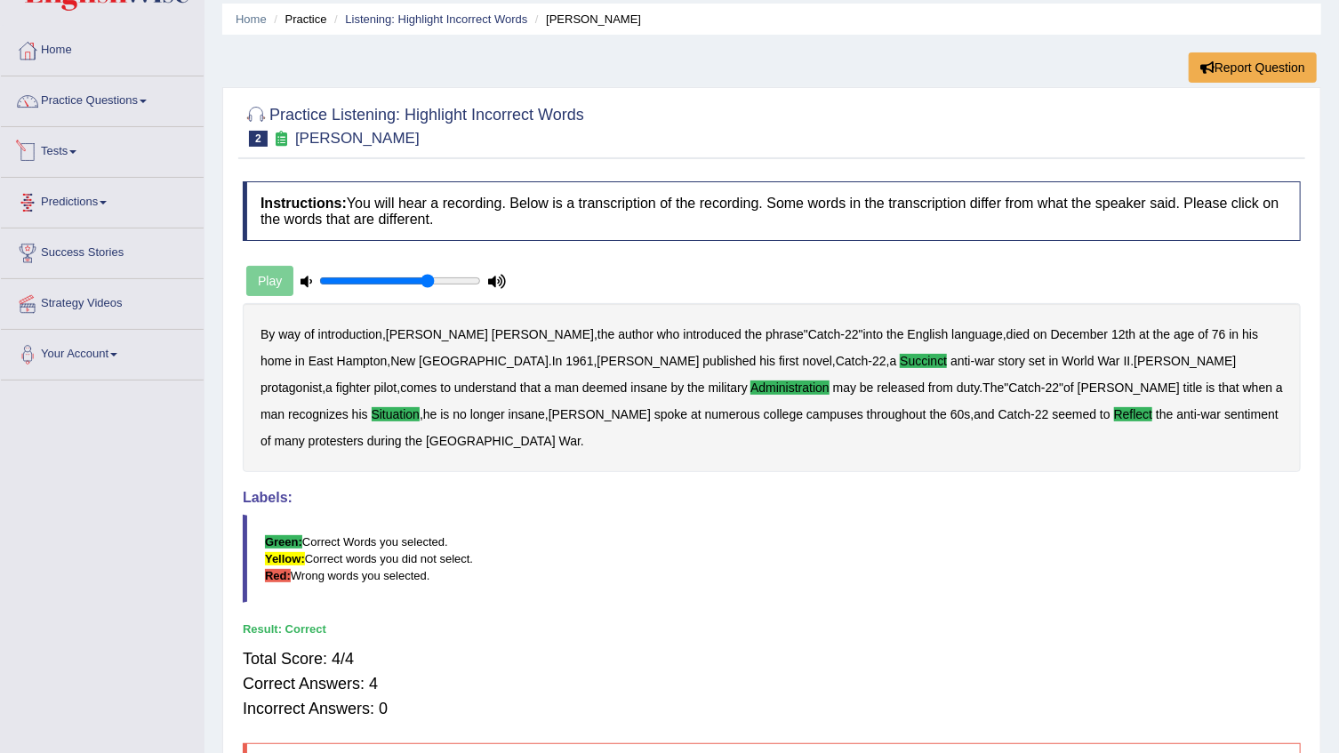
scroll to position [0, 0]
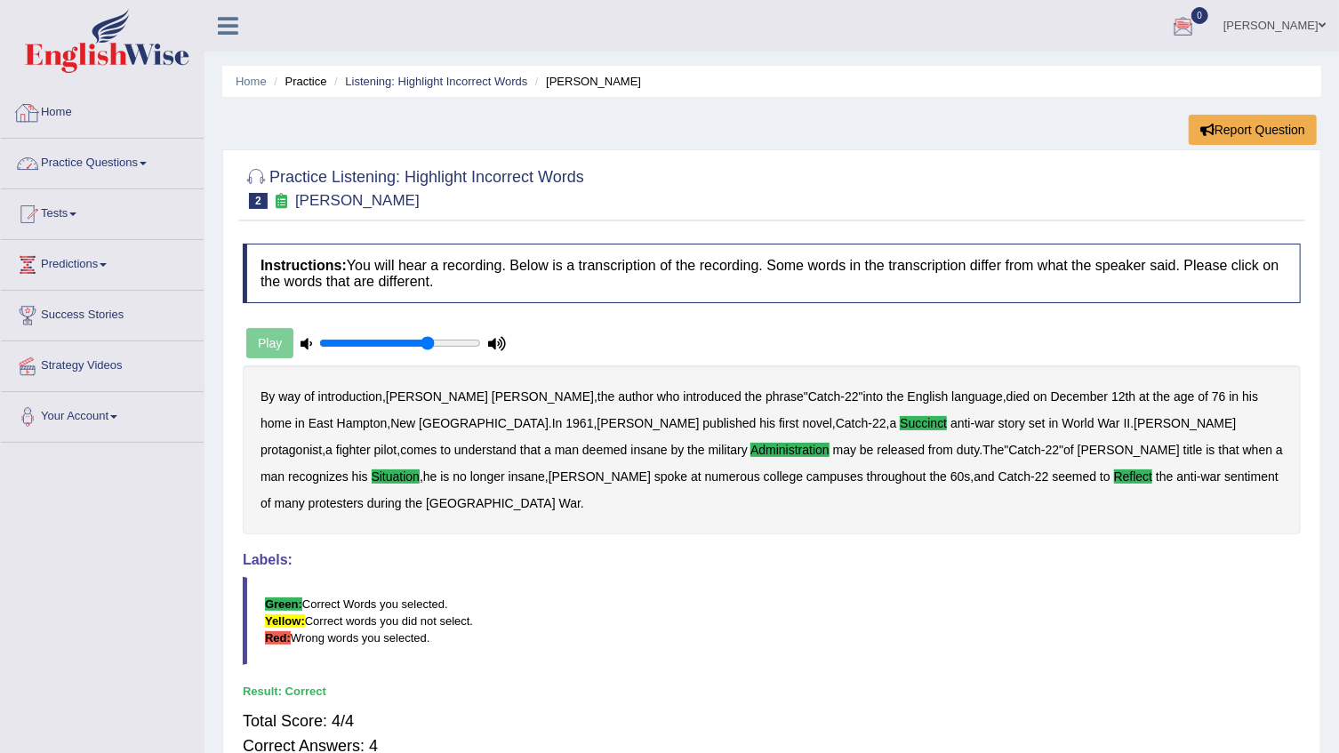
click at [91, 176] on link "Practice Questions" at bounding box center [102, 161] width 203 height 44
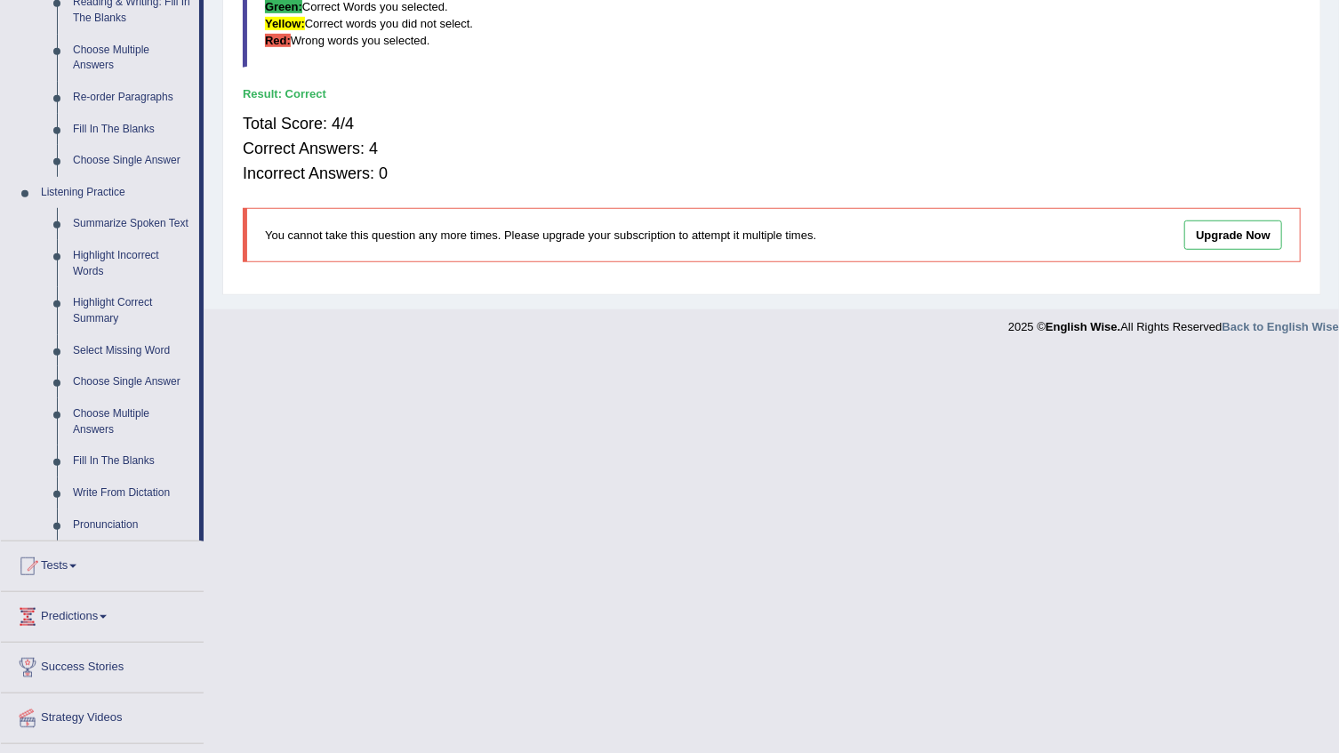
scroll to position [638, 0]
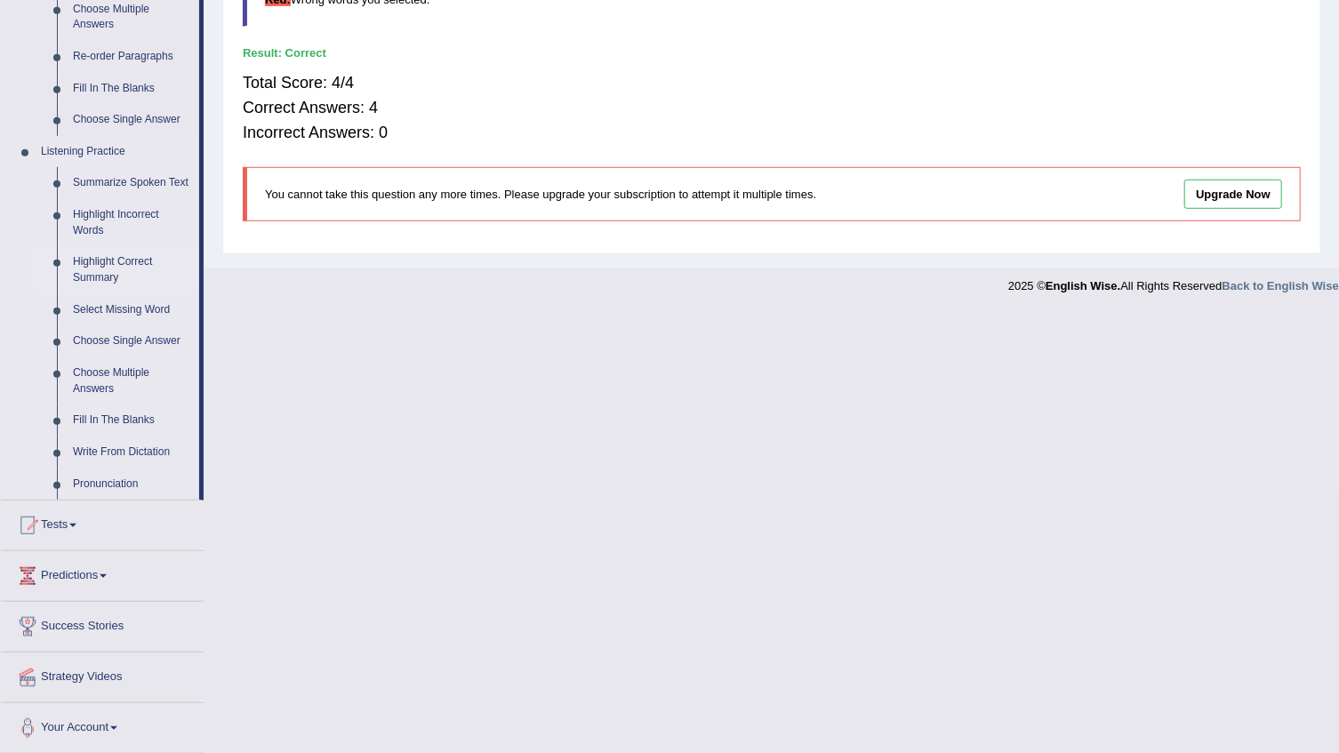
click at [118, 253] on link "Highlight Correct Summary" at bounding box center [132, 269] width 134 height 47
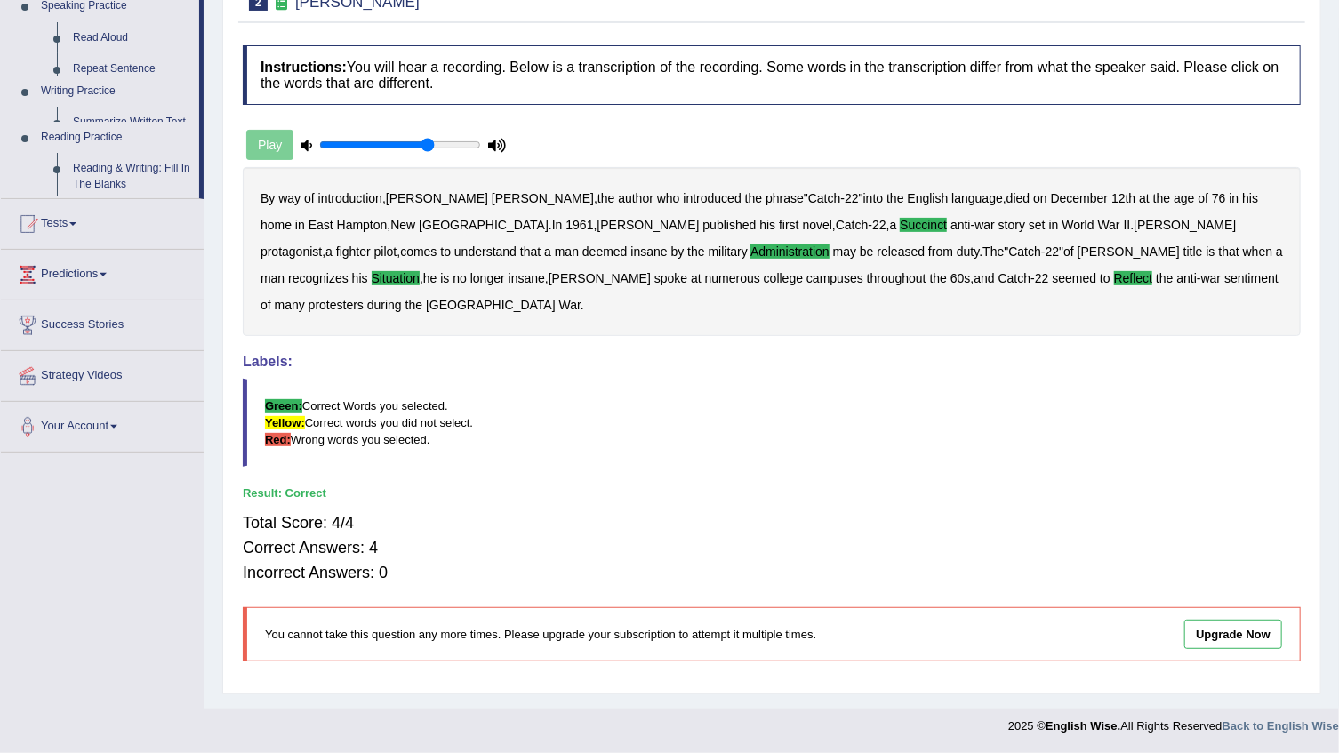
scroll to position [180, 0]
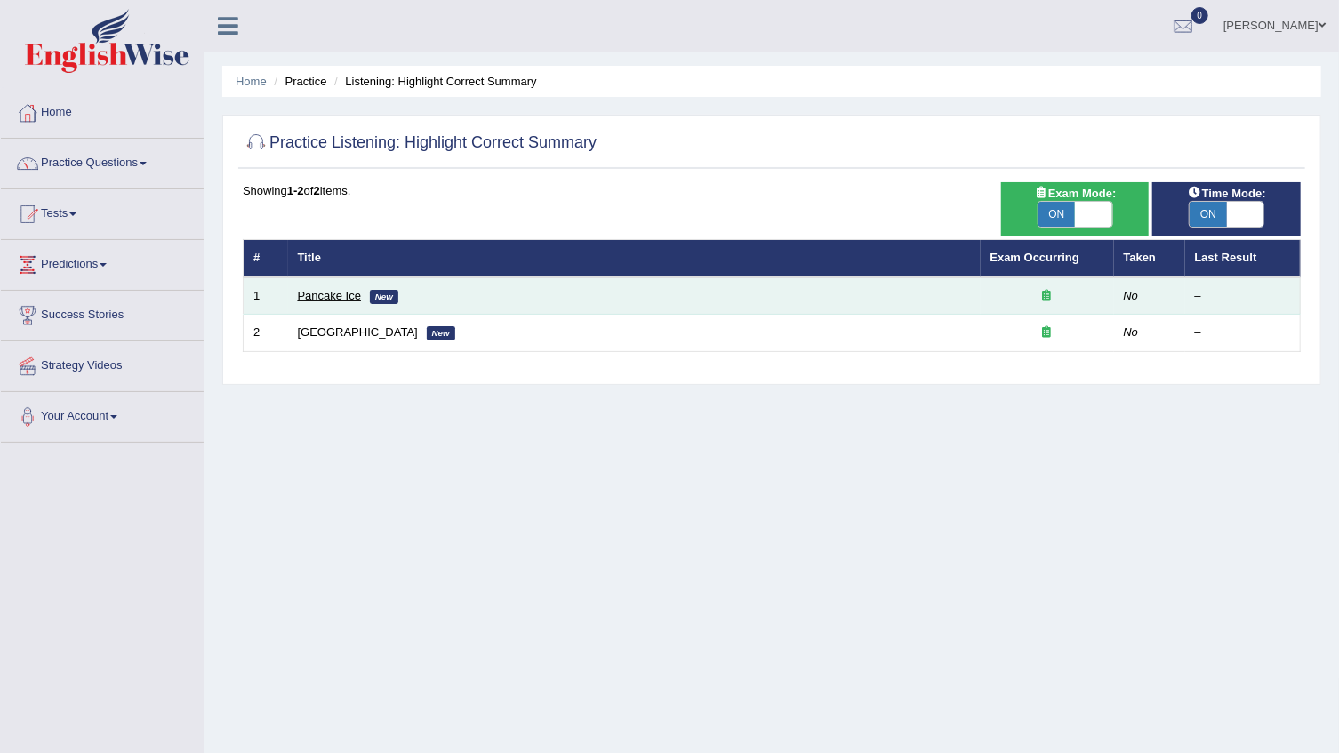
click at [342, 301] on link "Pancake Ice" at bounding box center [330, 295] width 64 height 13
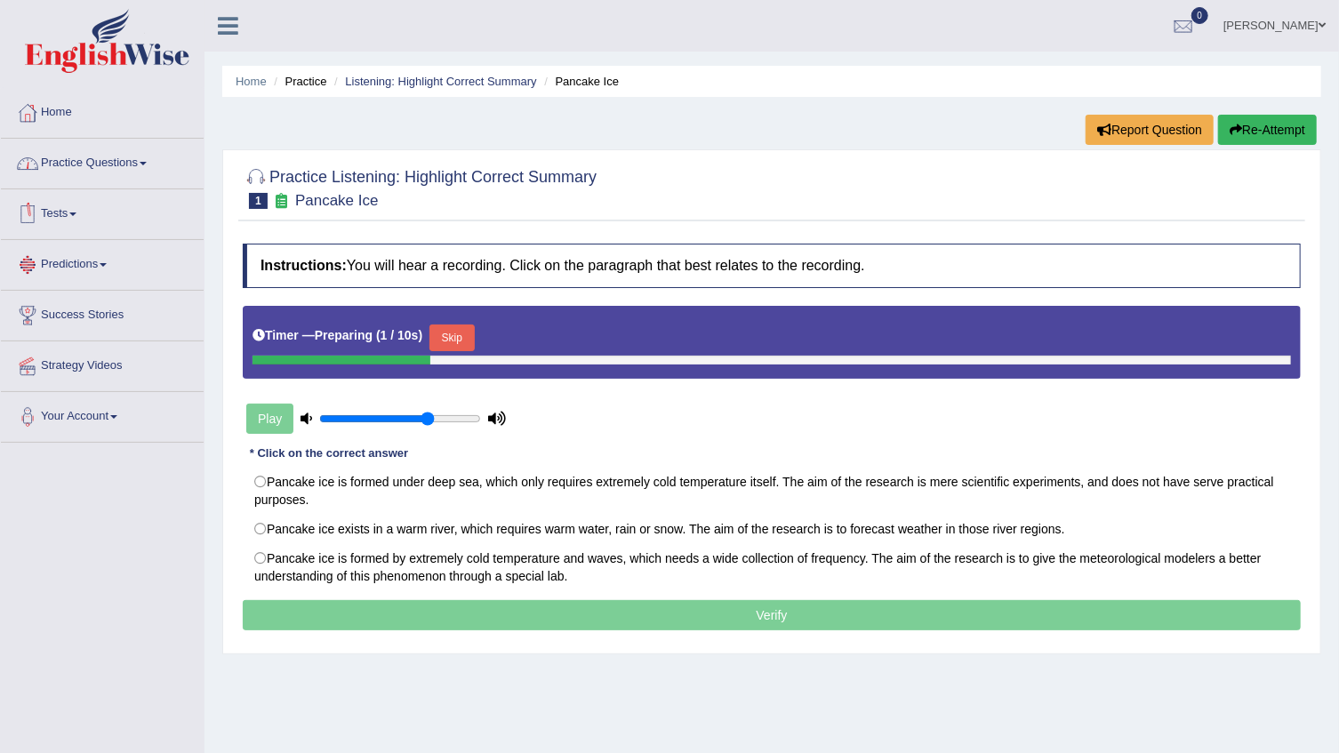
click at [89, 177] on link "Practice Questions" at bounding box center [102, 161] width 203 height 44
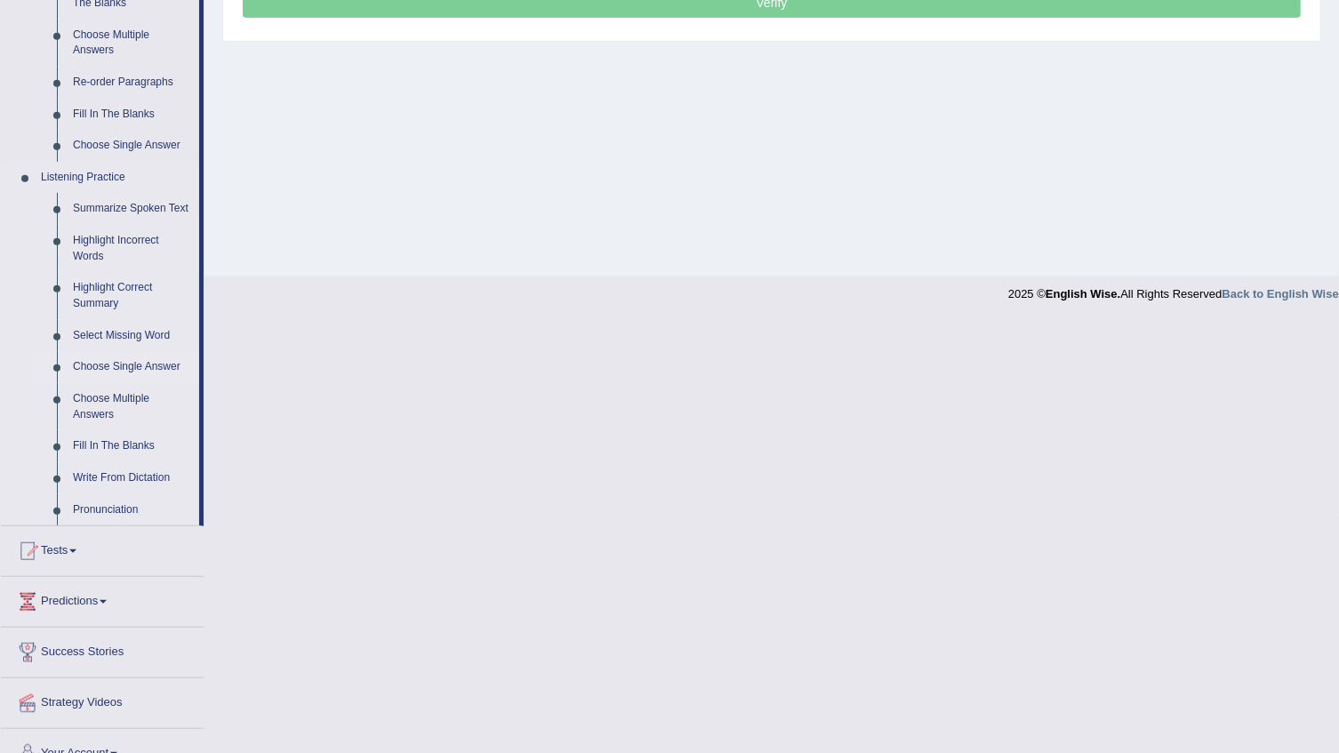
scroll to position [638, 0]
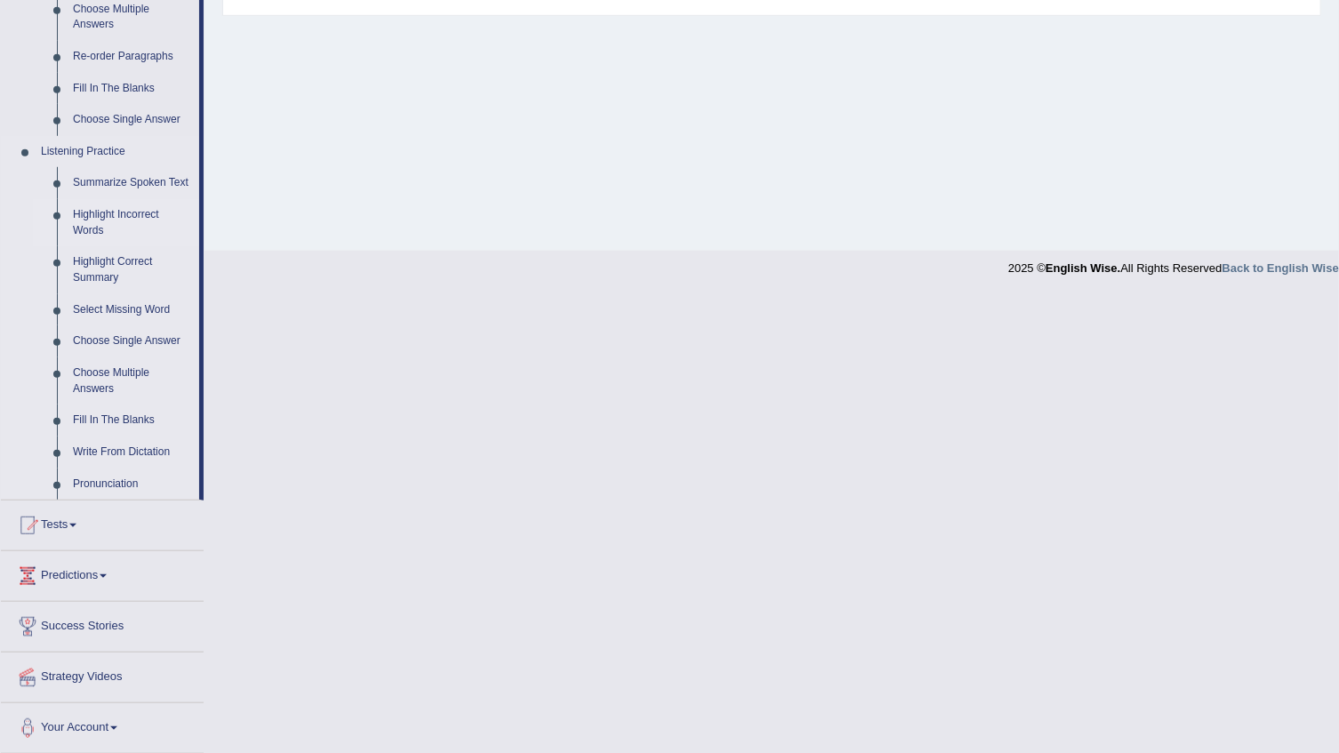
click at [144, 213] on link "Highlight Incorrect Words" at bounding box center [132, 222] width 134 height 47
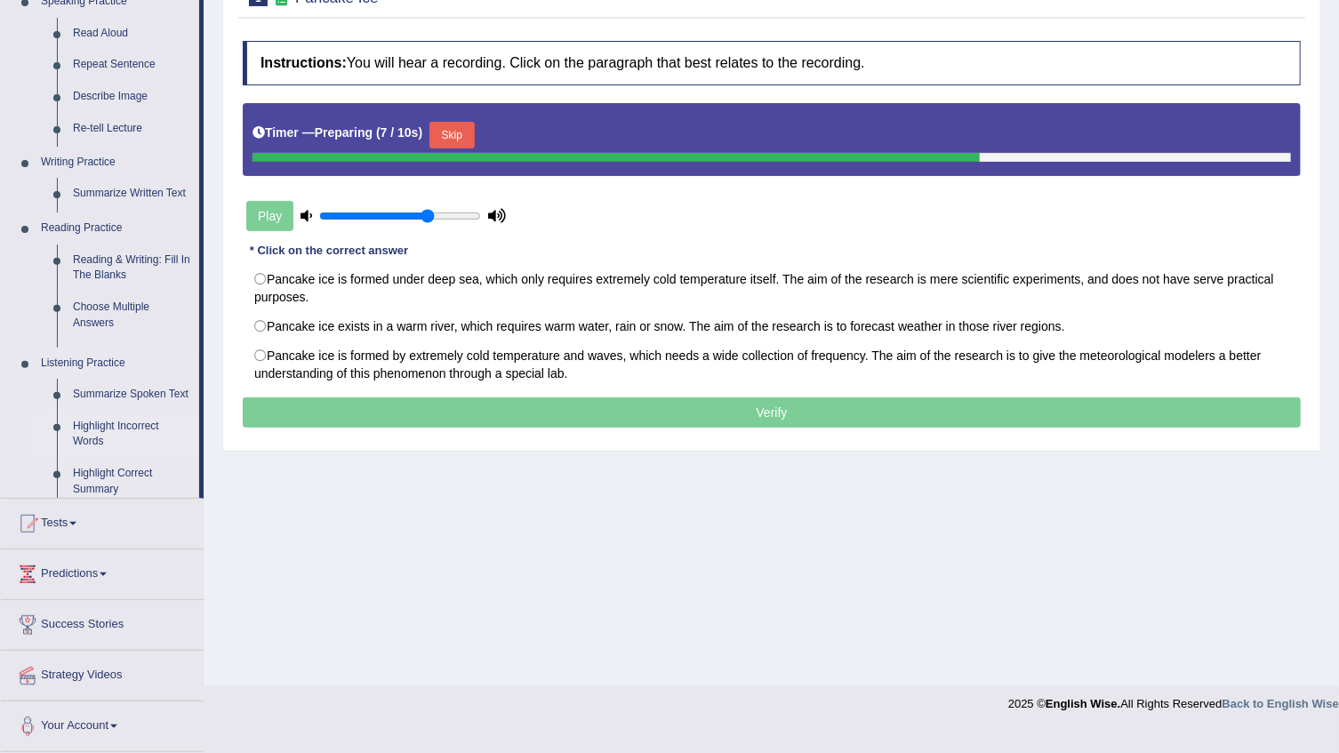
scroll to position [180, 0]
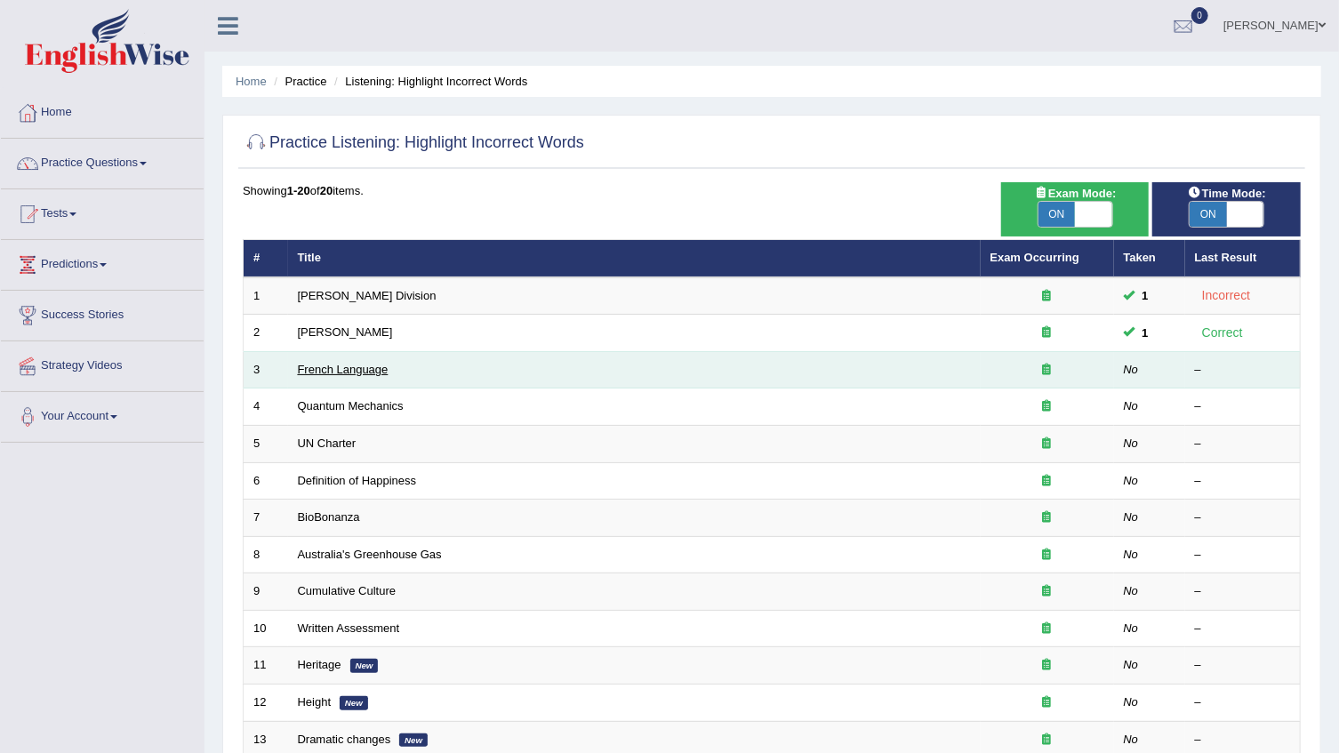
click at [359, 373] on link "French Language" at bounding box center [343, 369] width 91 height 13
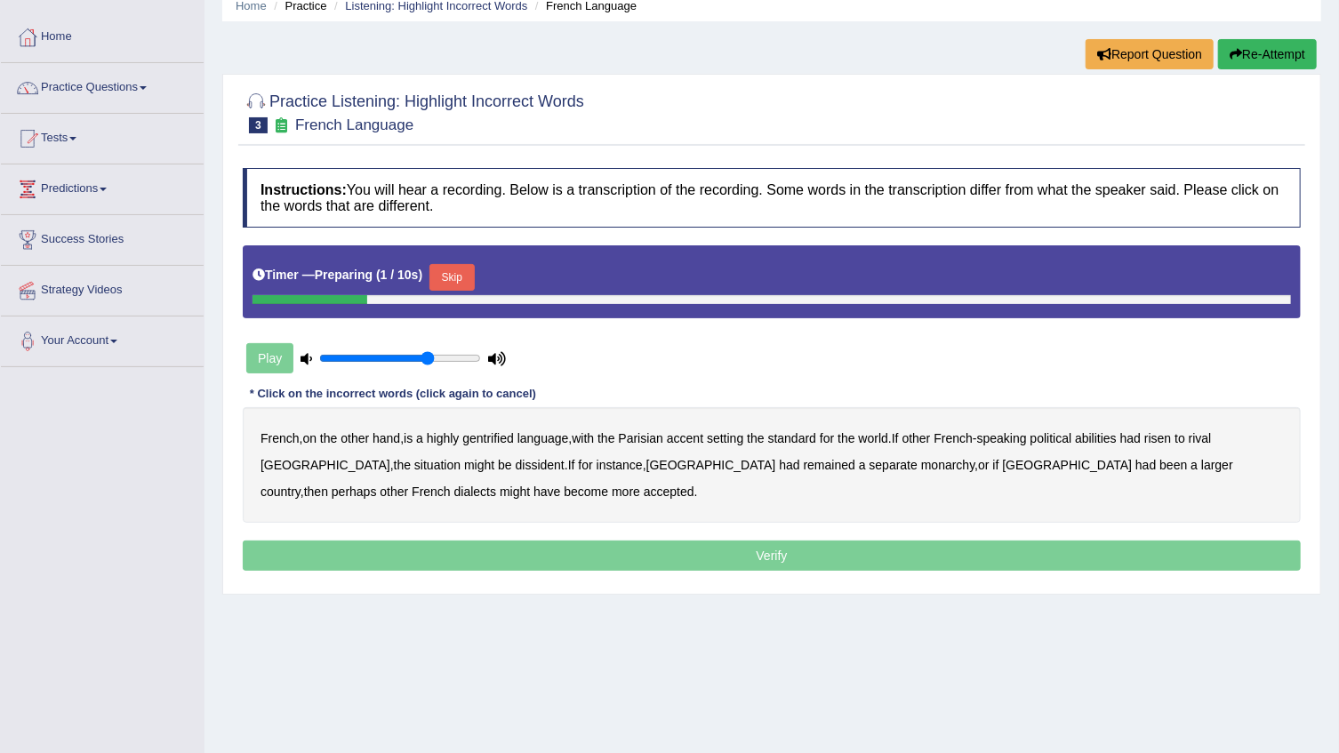
scroll to position [161, 0]
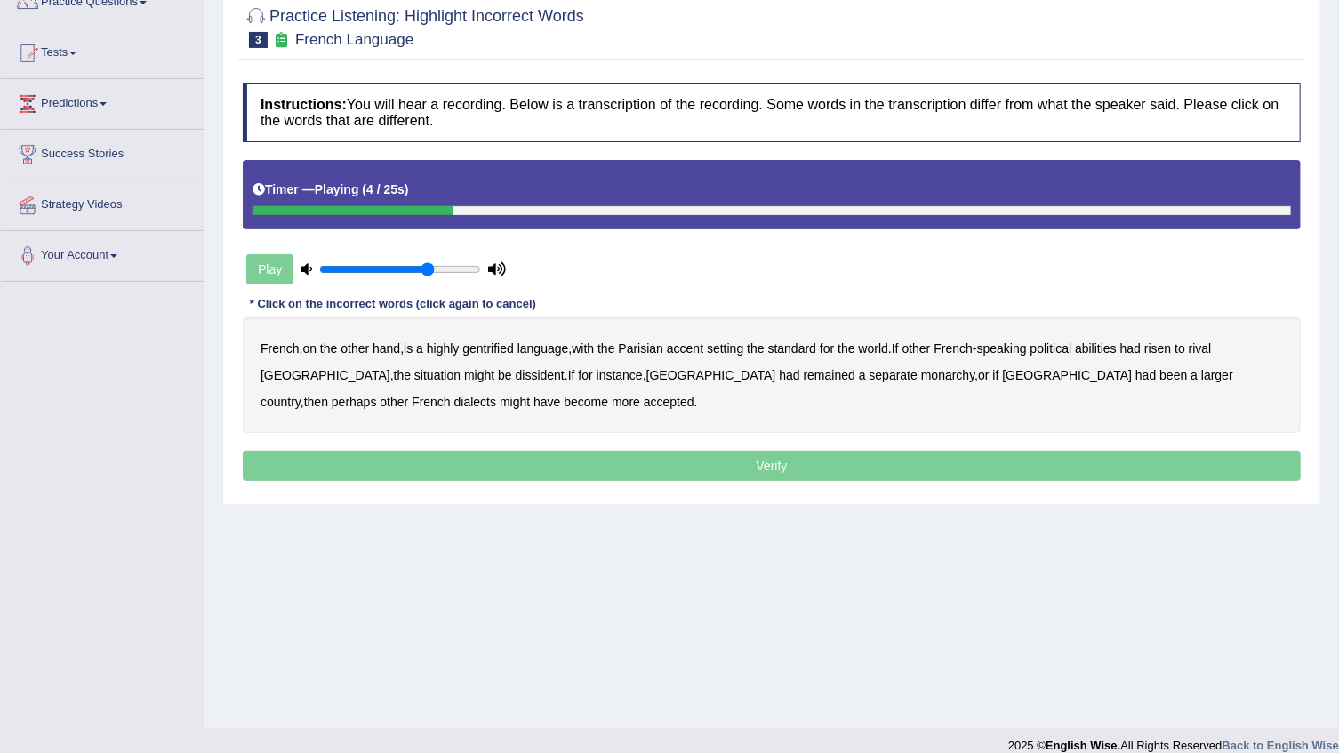
click at [480, 353] on b "gentrified" at bounding box center [488, 348] width 52 height 14
click at [1171, 347] on b "risen" at bounding box center [1157, 348] width 27 height 14
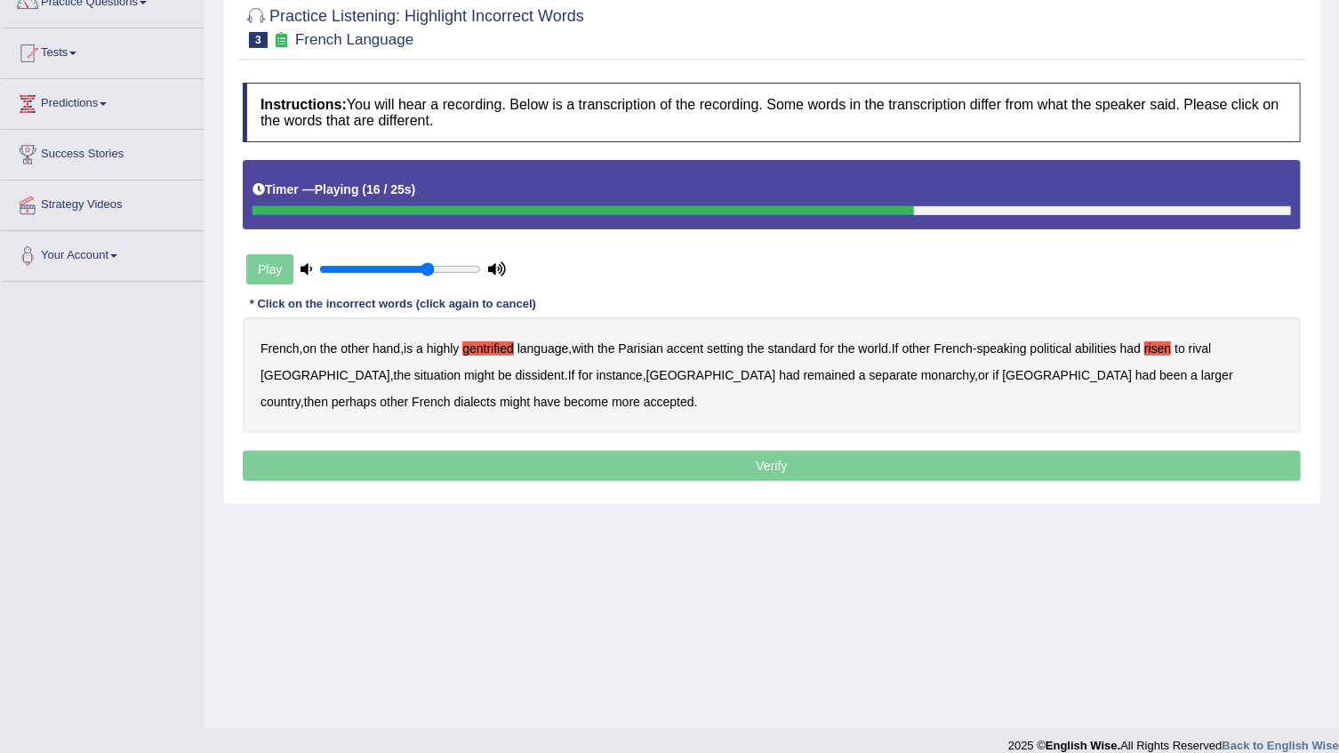
click at [516, 372] on b "dissident" at bounding box center [540, 375] width 49 height 14
click at [921, 373] on b "monarchy" at bounding box center [947, 375] width 53 height 14
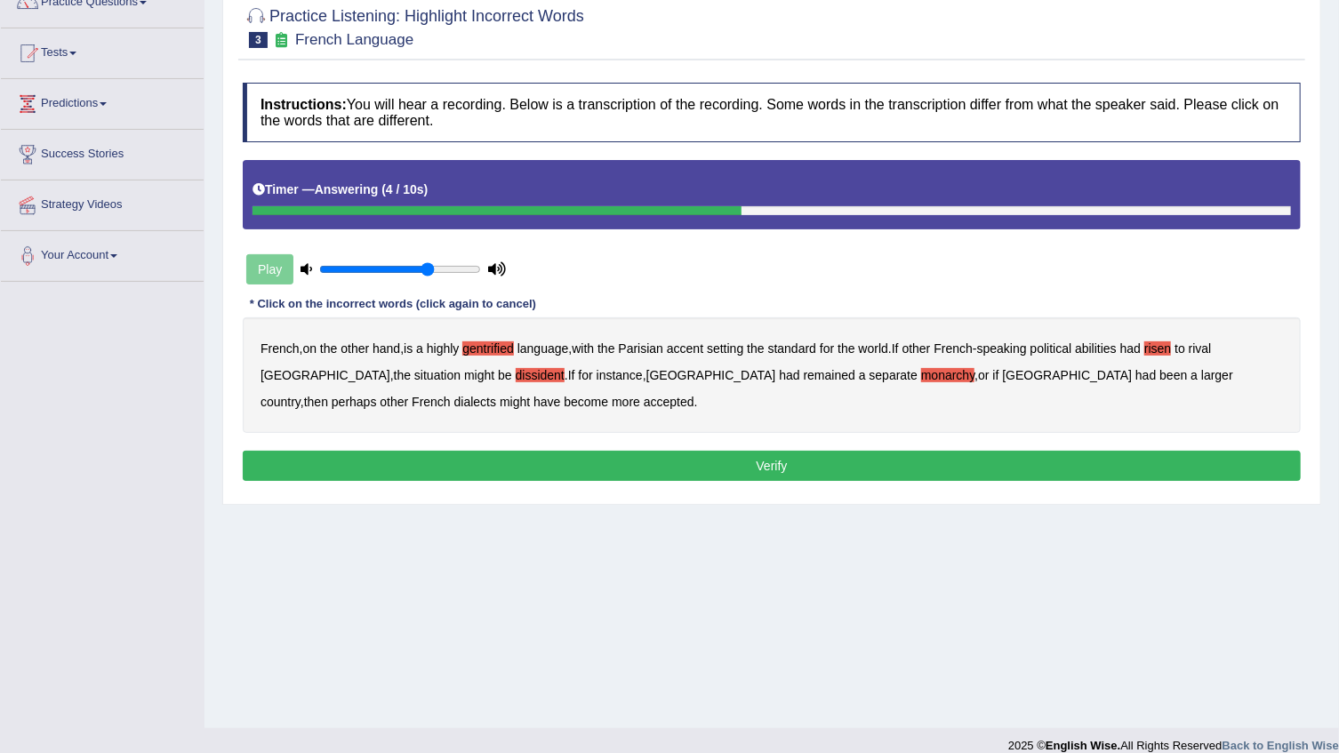
click at [1171, 353] on b "risen" at bounding box center [1157, 348] width 27 height 14
click at [1052, 456] on button "Verify" at bounding box center [772, 466] width 1058 height 30
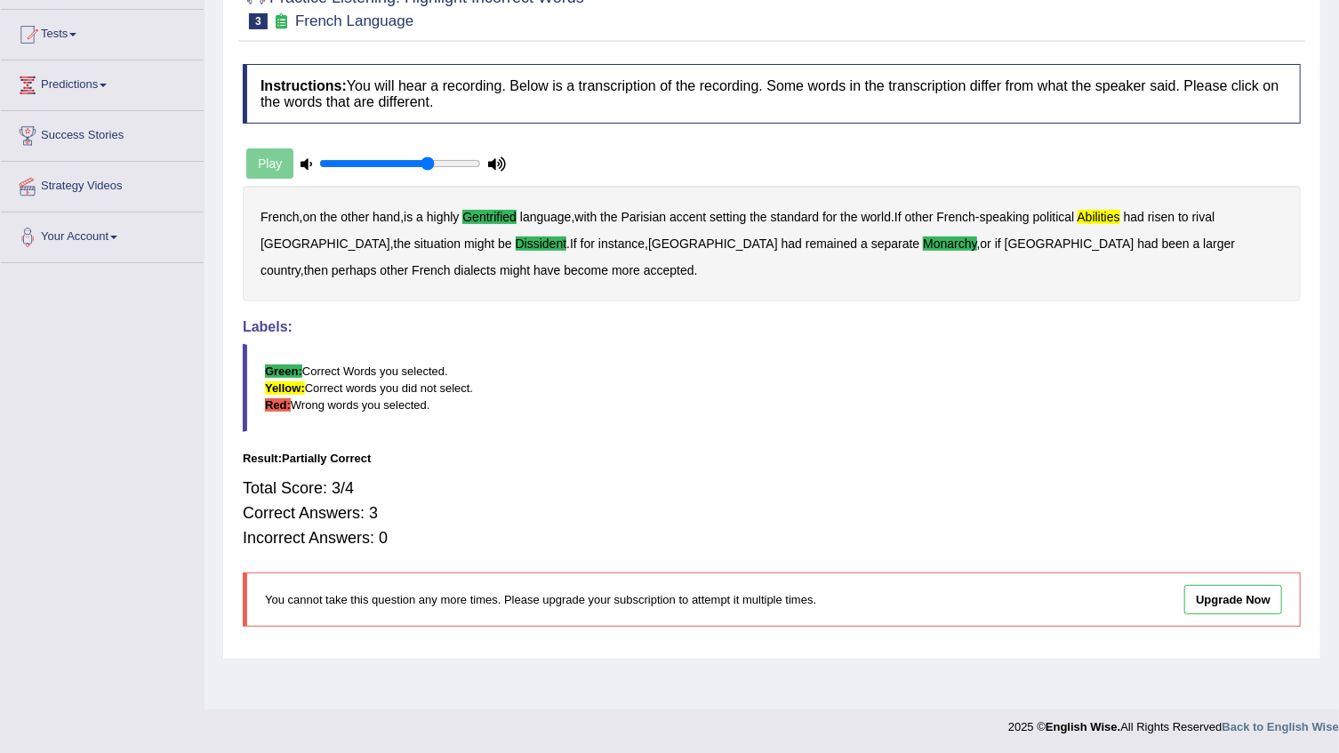
scroll to position [0, 0]
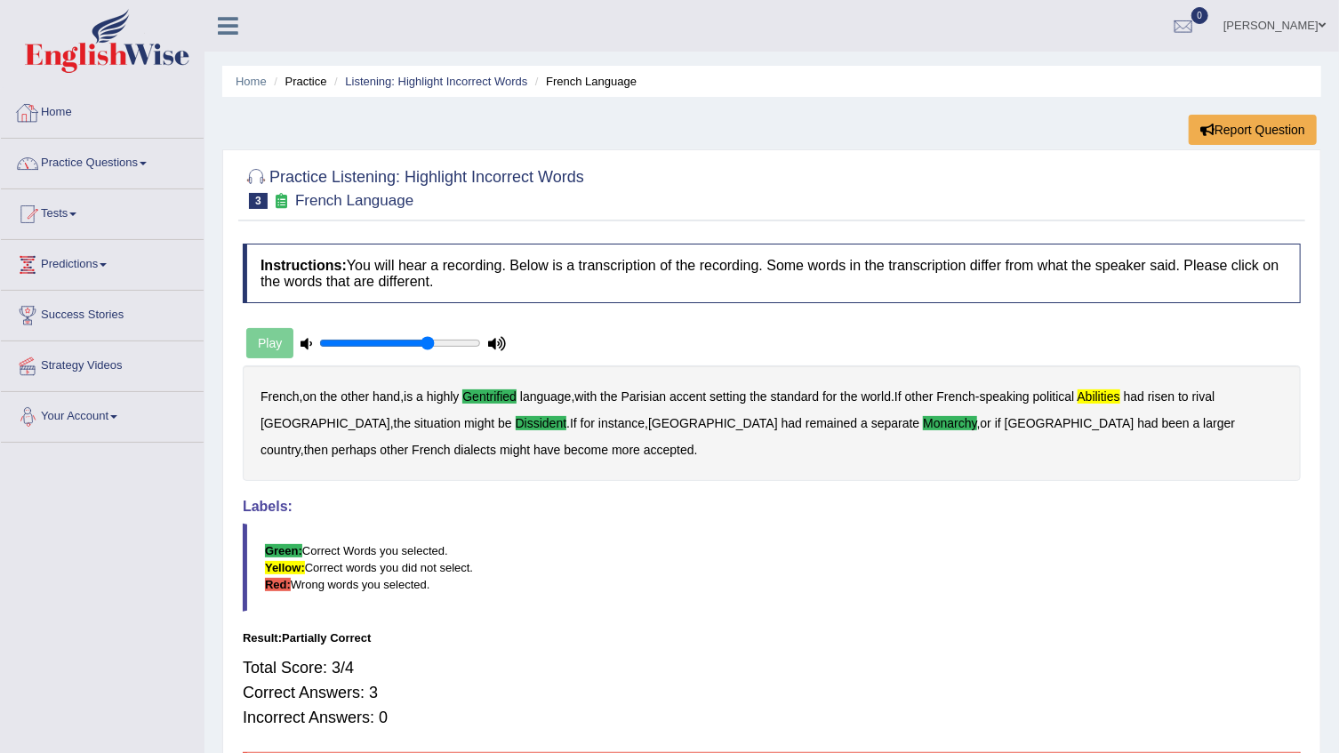
click at [171, 140] on link "Practice Questions" at bounding box center [102, 161] width 203 height 44
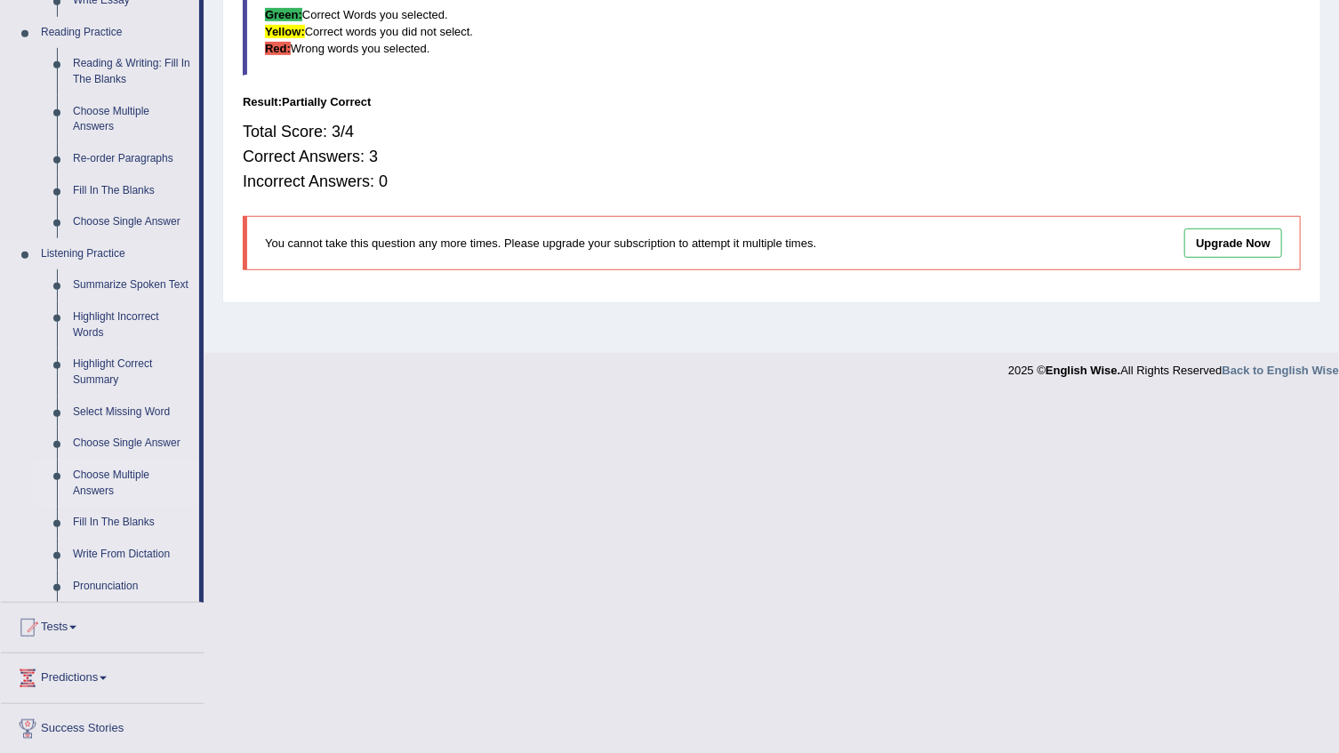
scroll to position [565, 0]
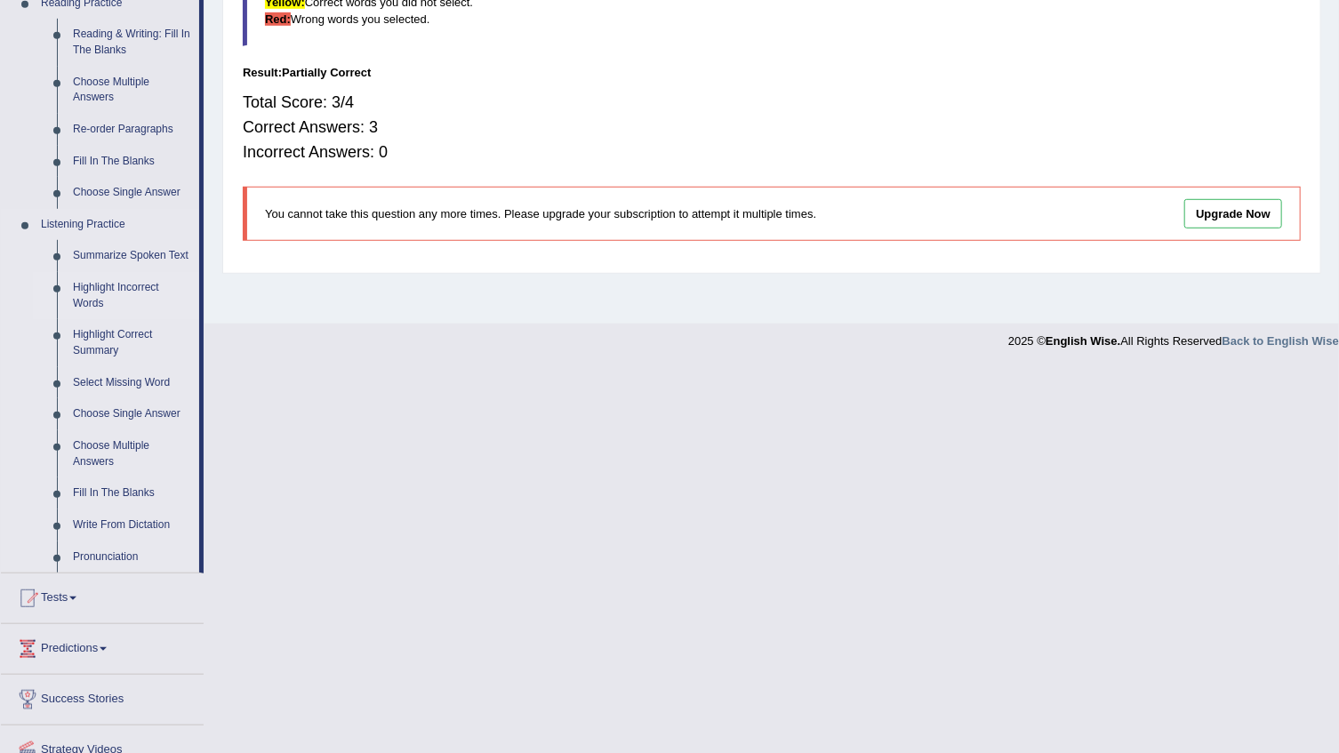
click at [92, 295] on link "Highlight Incorrect Words" at bounding box center [132, 295] width 134 height 47
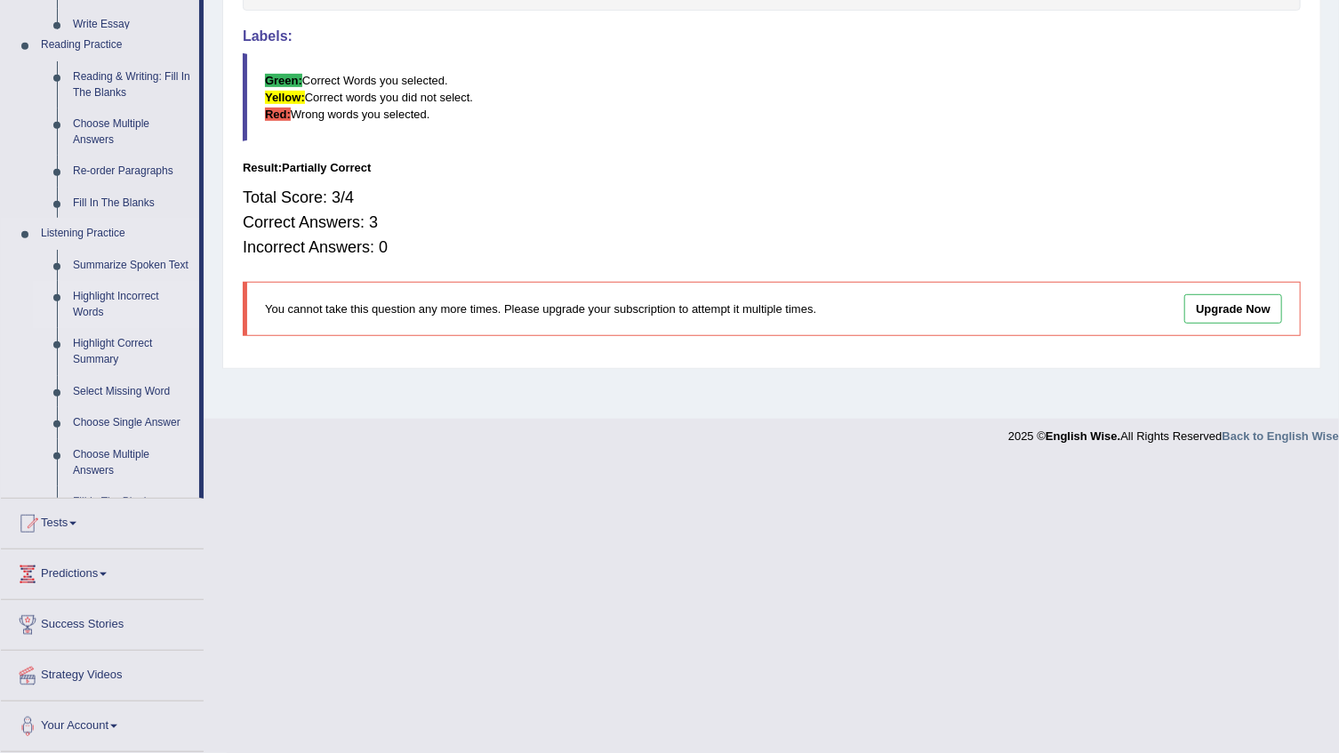
scroll to position [293, 0]
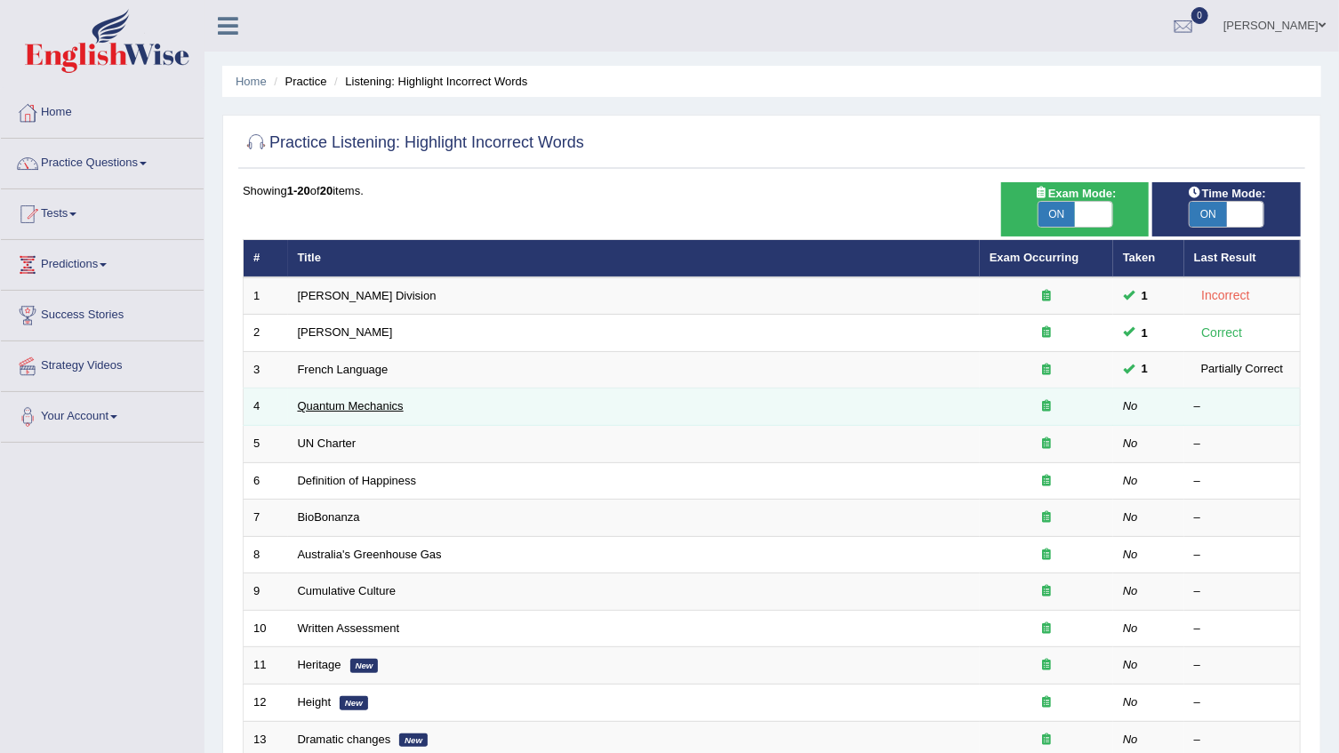
click at [309, 407] on link "Quantum Mechanics" at bounding box center [351, 405] width 106 height 13
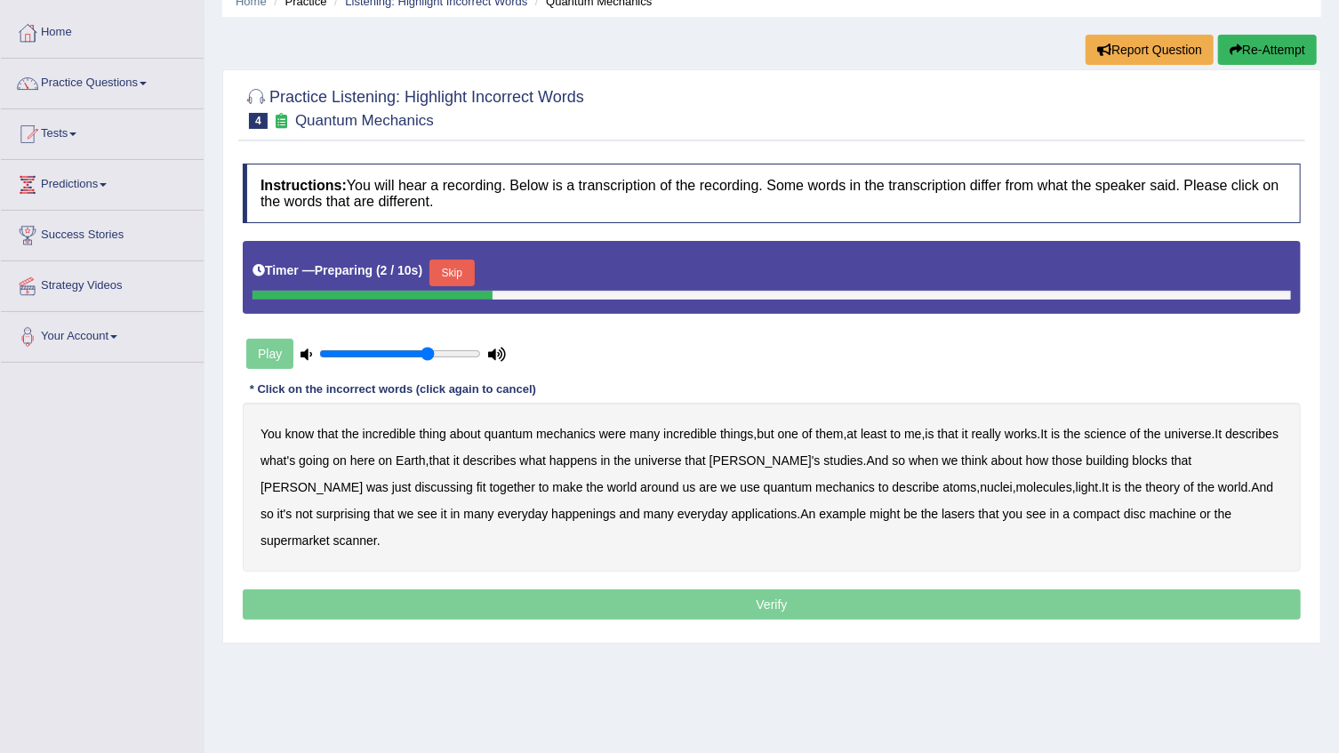
scroll to position [80, 0]
drag, startPoint x: 421, startPoint y: 356, endPoint x: 494, endPoint y: 359, distance: 73.9
type input "1"
click at [481, 359] on input "range" at bounding box center [400, 354] width 162 height 14
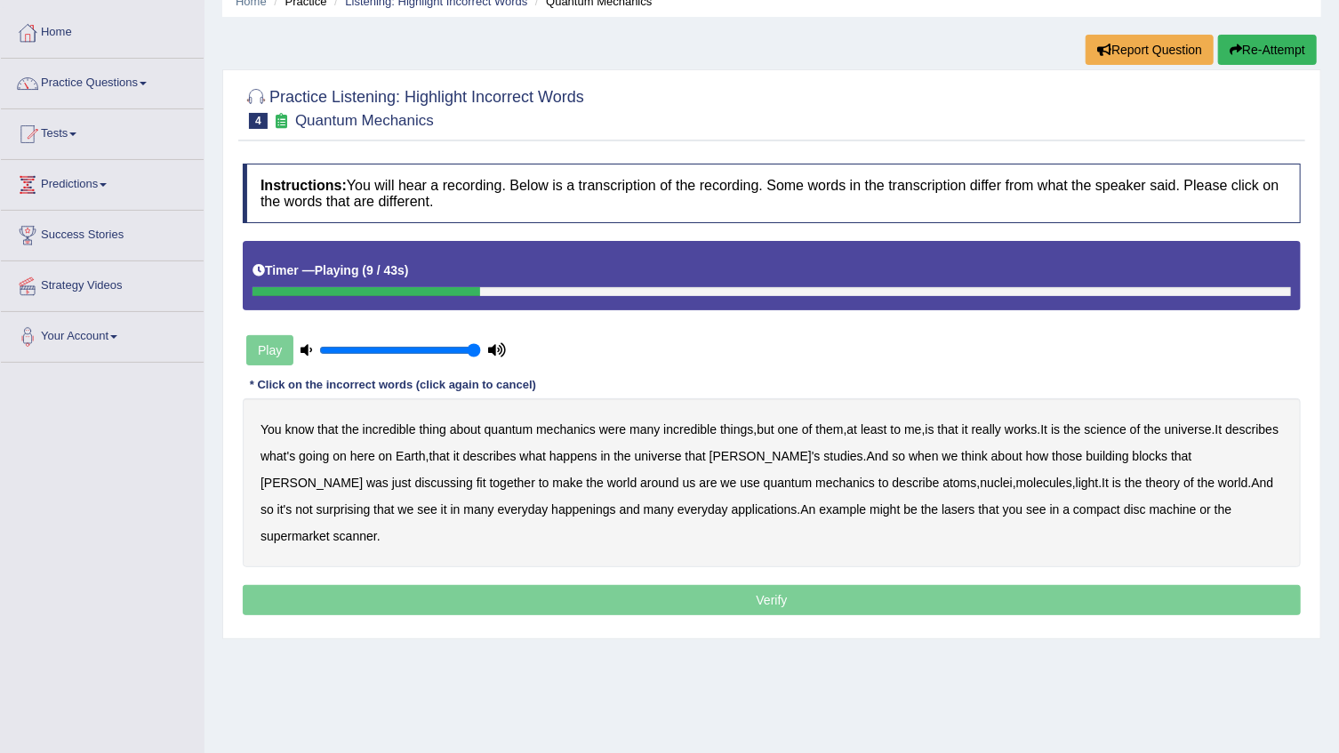
click at [1126, 429] on b "science" at bounding box center [1106, 429] width 42 height 14
click at [415, 483] on b "discussing" at bounding box center [444, 483] width 58 height 14
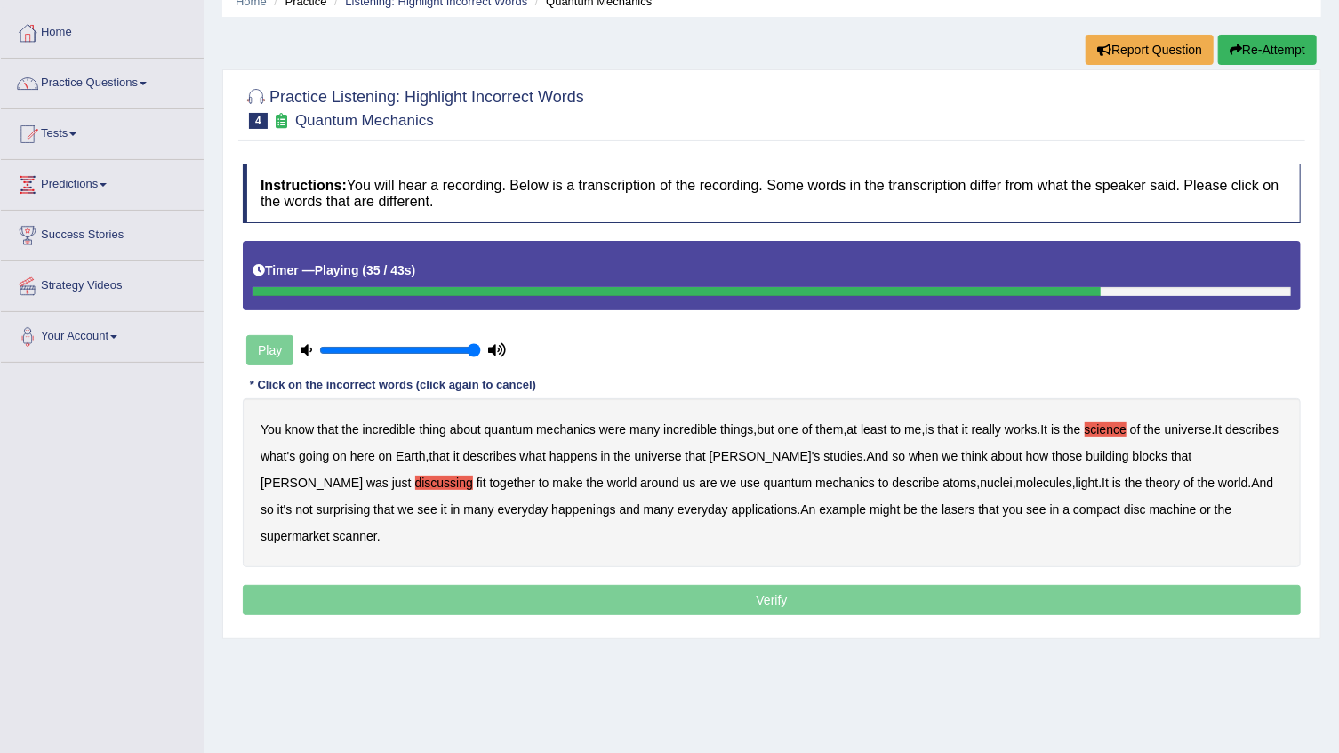
click at [551, 507] on b "happenings" at bounding box center [583, 509] width 64 height 14
click at [1150, 504] on b "machine" at bounding box center [1173, 509] width 47 height 14
click at [973, 585] on p "Verify" at bounding box center [772, 600] width 1058 height 30
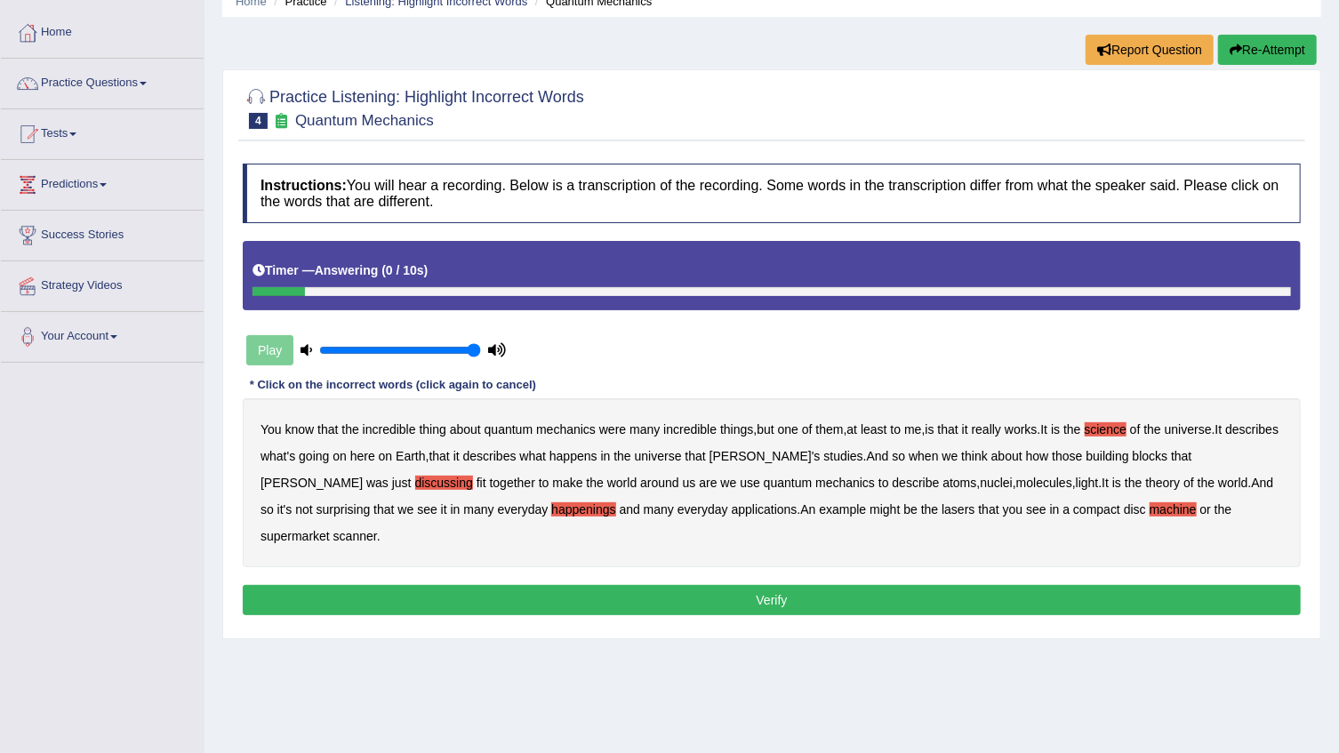
click at [973, 585] on button "Verify" at bounding box center [772, 600] width 1058 height 30
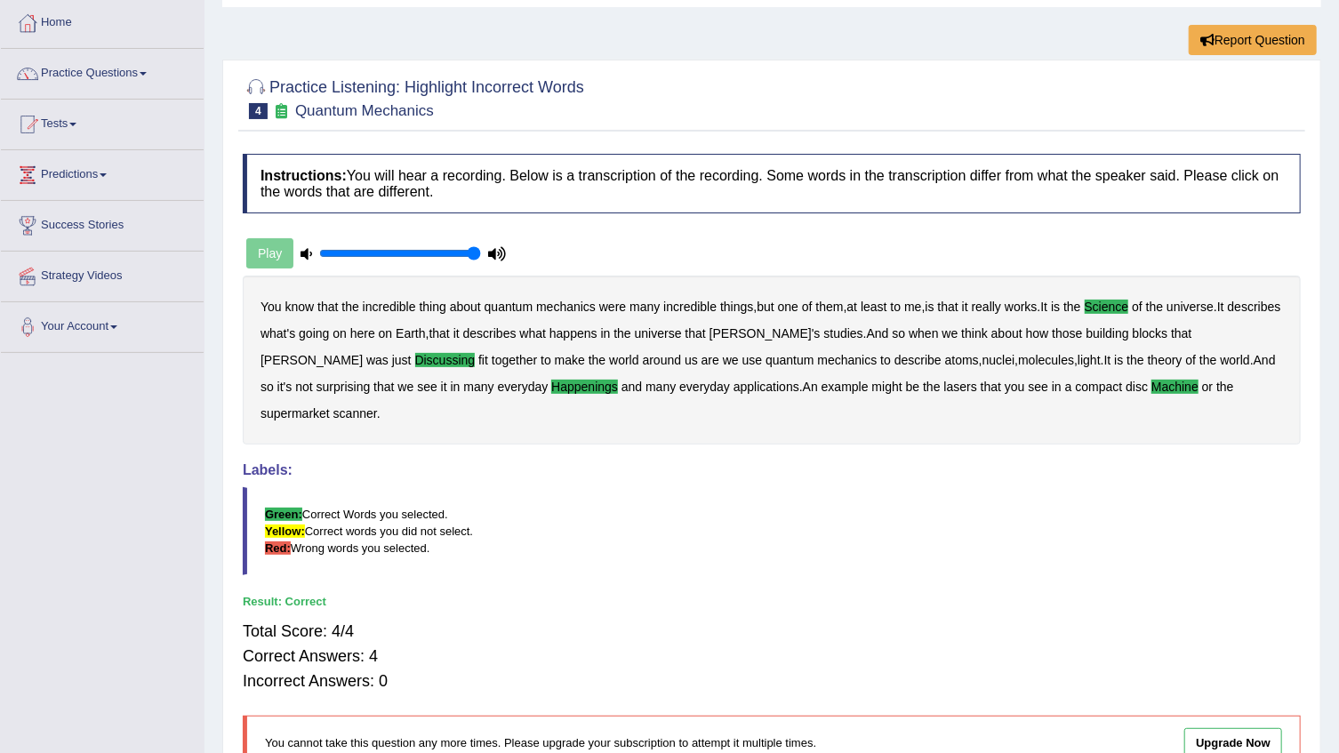
scroll to position [0, 0]
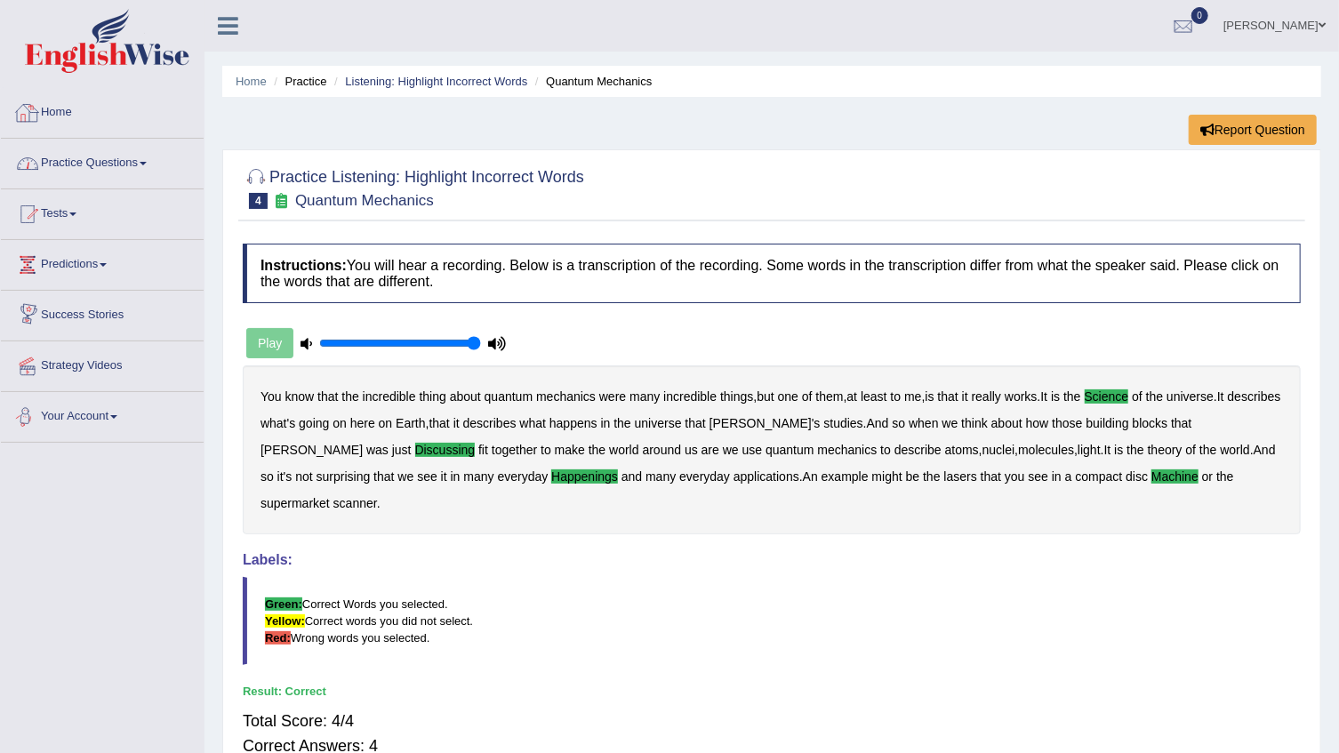
click at [157, 164] on link "Practice Questions" at bounding box center [102, 161] width 203 height 44
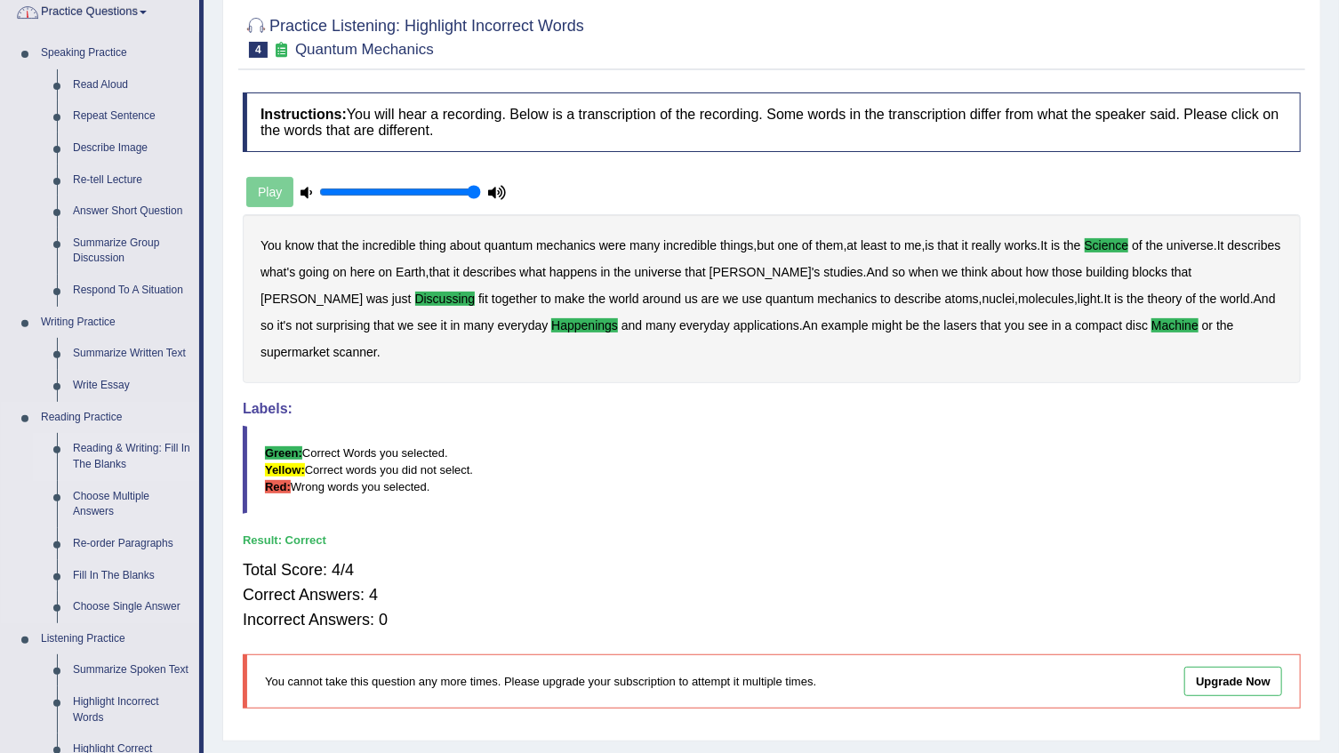
scroll to position [485, 0]
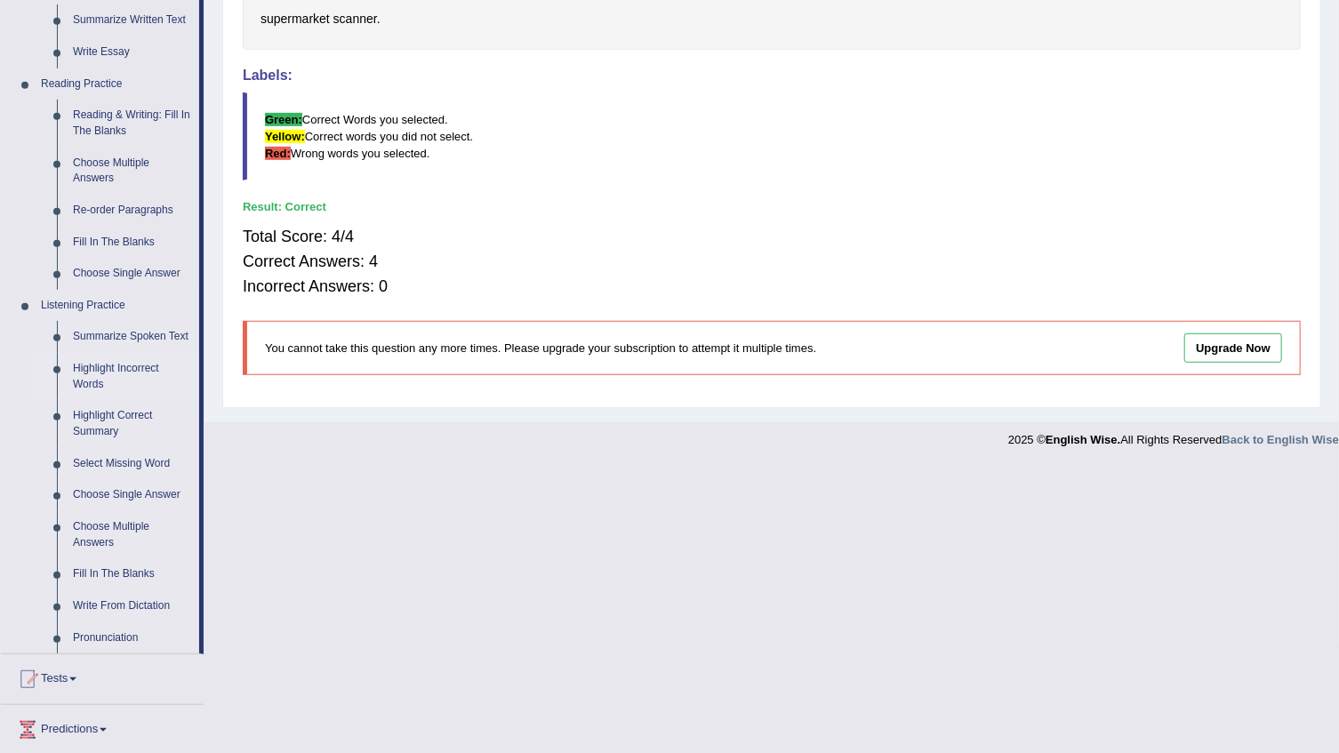
click at [155, 366] on link "Highlight Incorrect Words" at bounding box center [132, 376] width 134 height 47
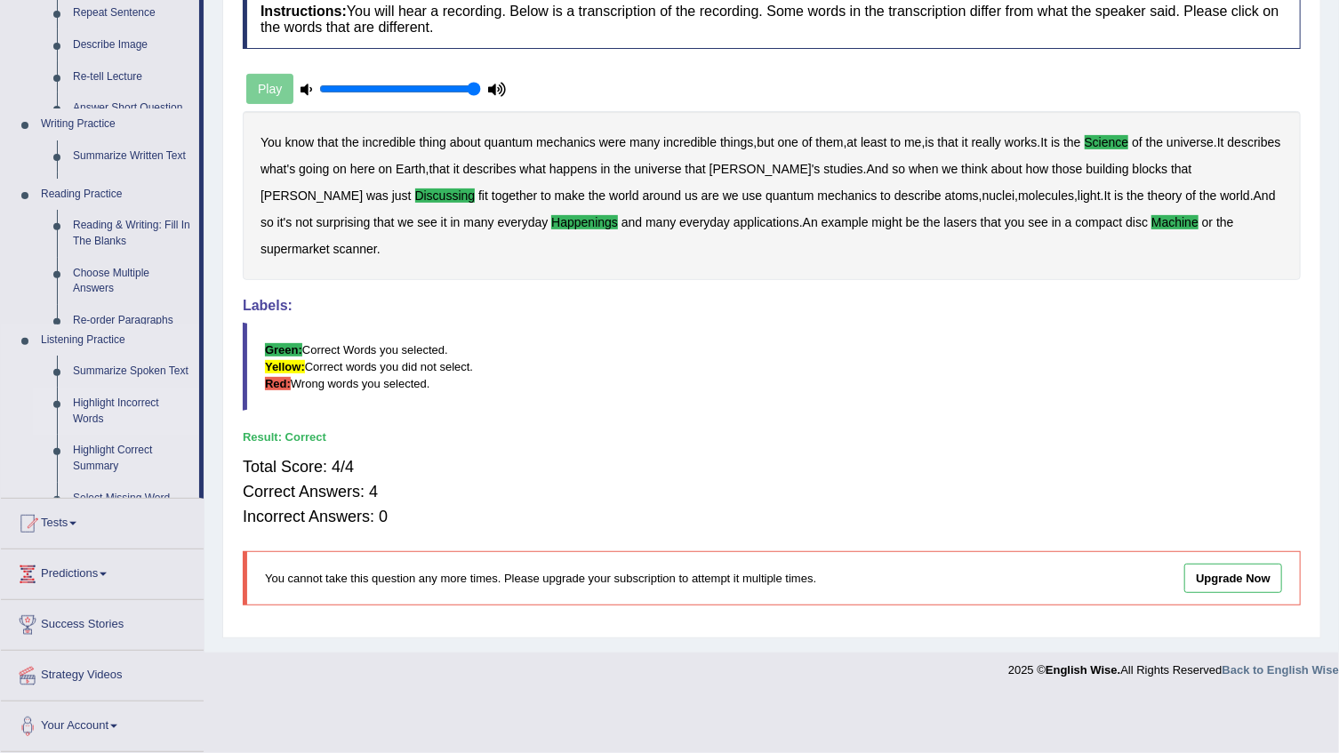
scroll to position [180, 0]
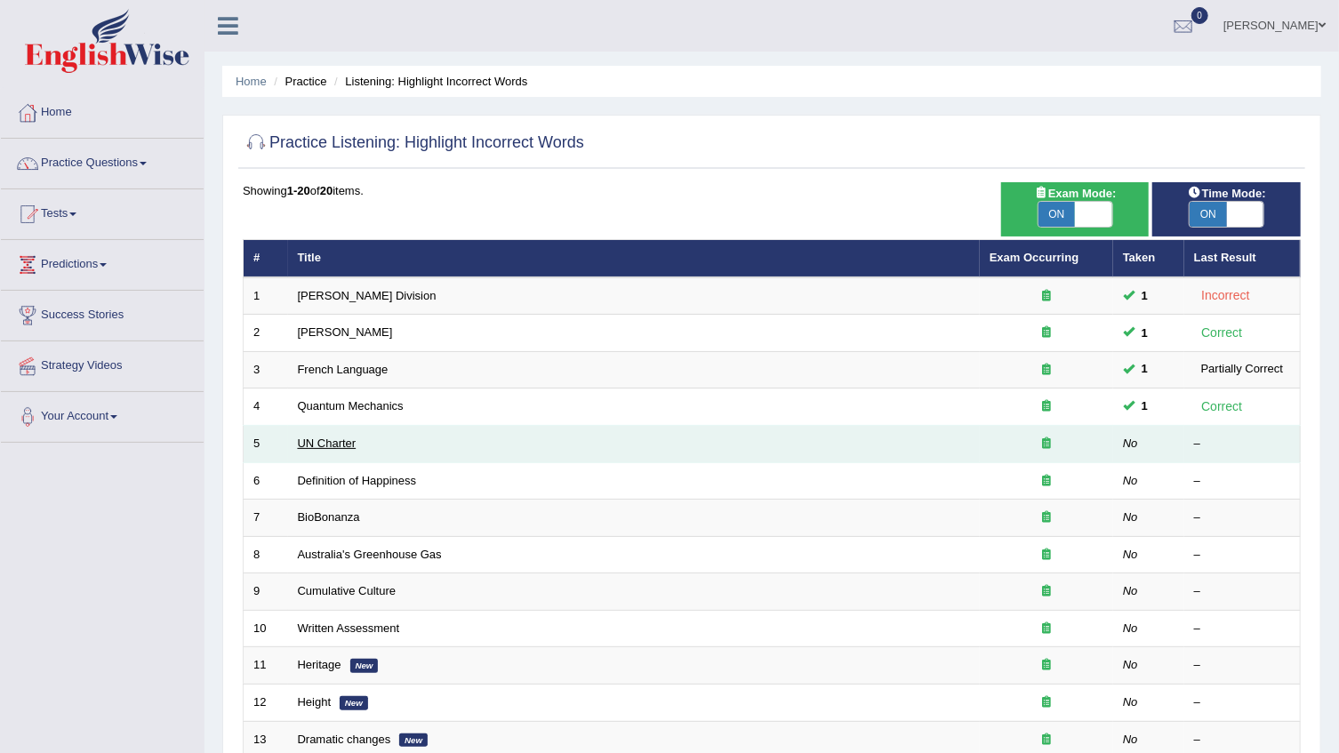
click at [303, 438] on link "UN Charter" at bounding box center [327, 443] width 59 height 13
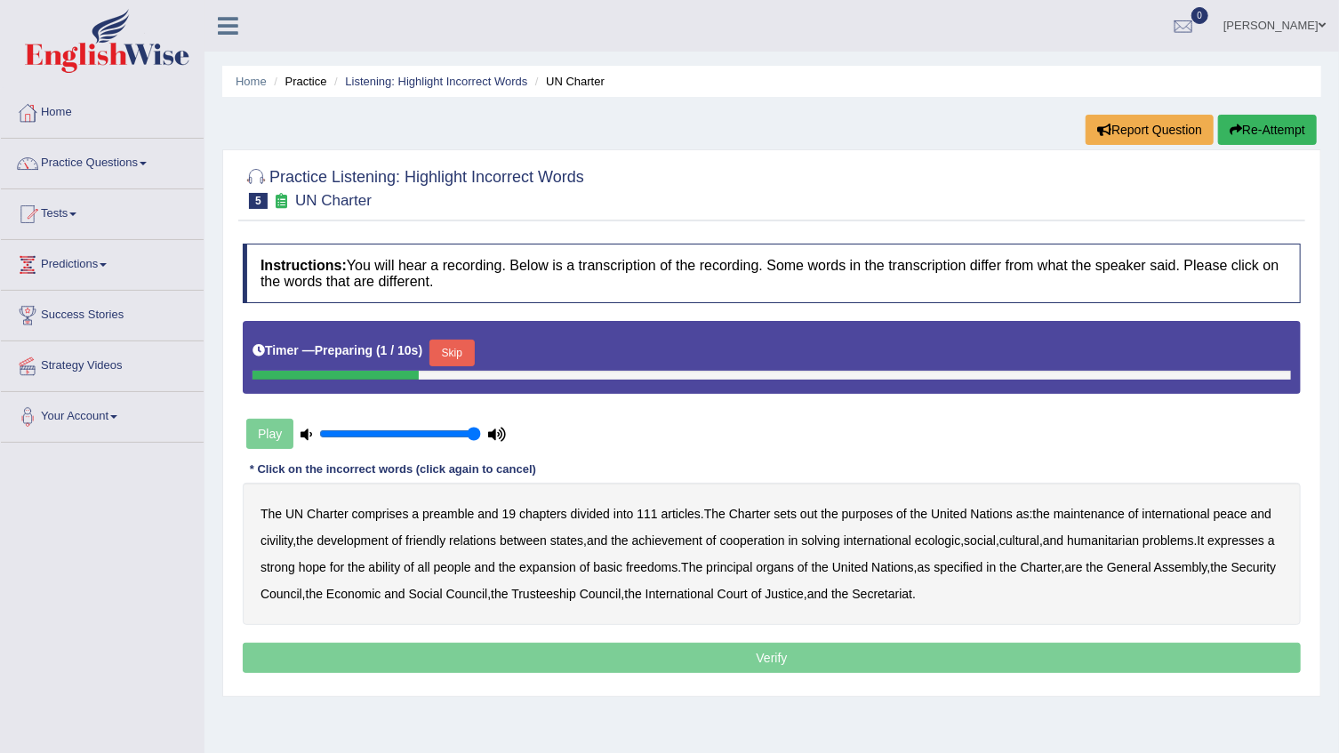
scroll to position [80, 0]
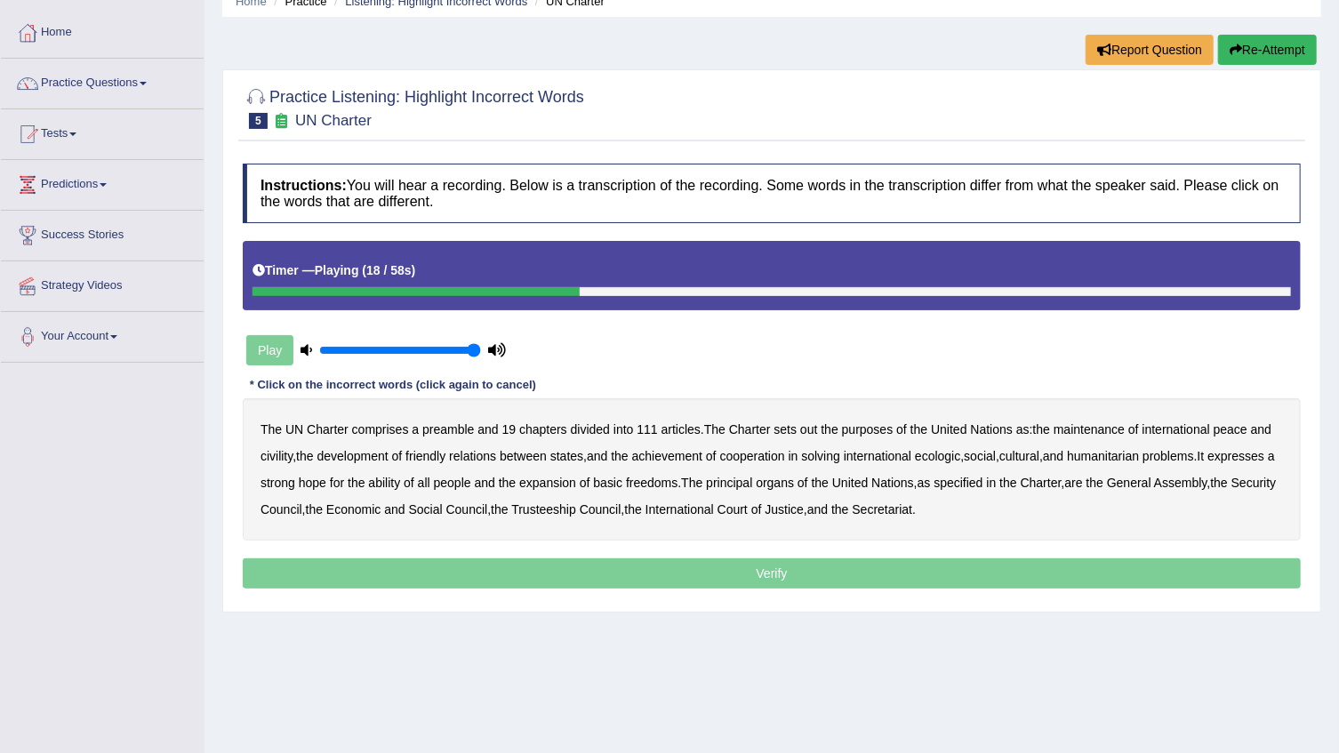
click at [262, 459] on b "civility" at bounding box center [277, 456] width 32 height 14
click at [954, 449] on b "ecologic" at bounding box center [937, 456] width 45 height 14
click at [400, 482] on b "ability" at bounding box center [384, 483] width 32 height 14
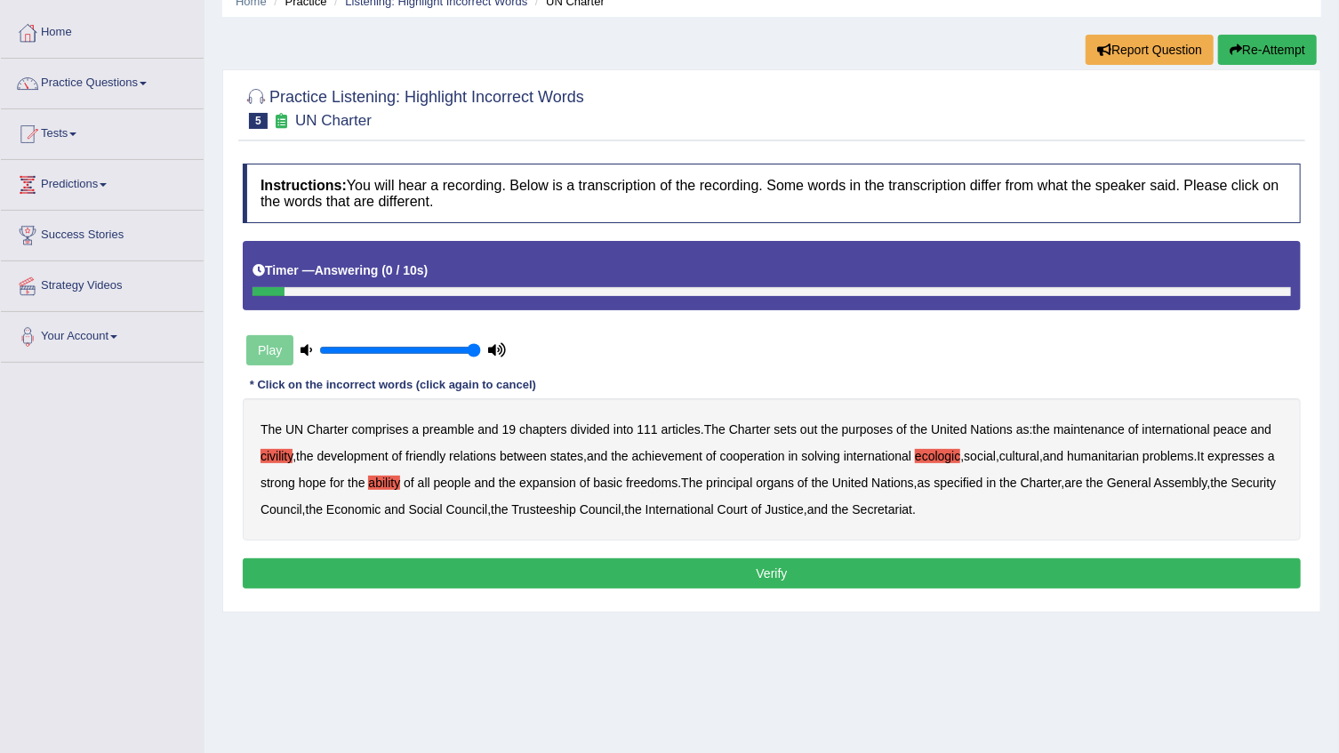
click at [730, 571] on button "Verify" at bounding box center [772, 573] width 1058 height 30
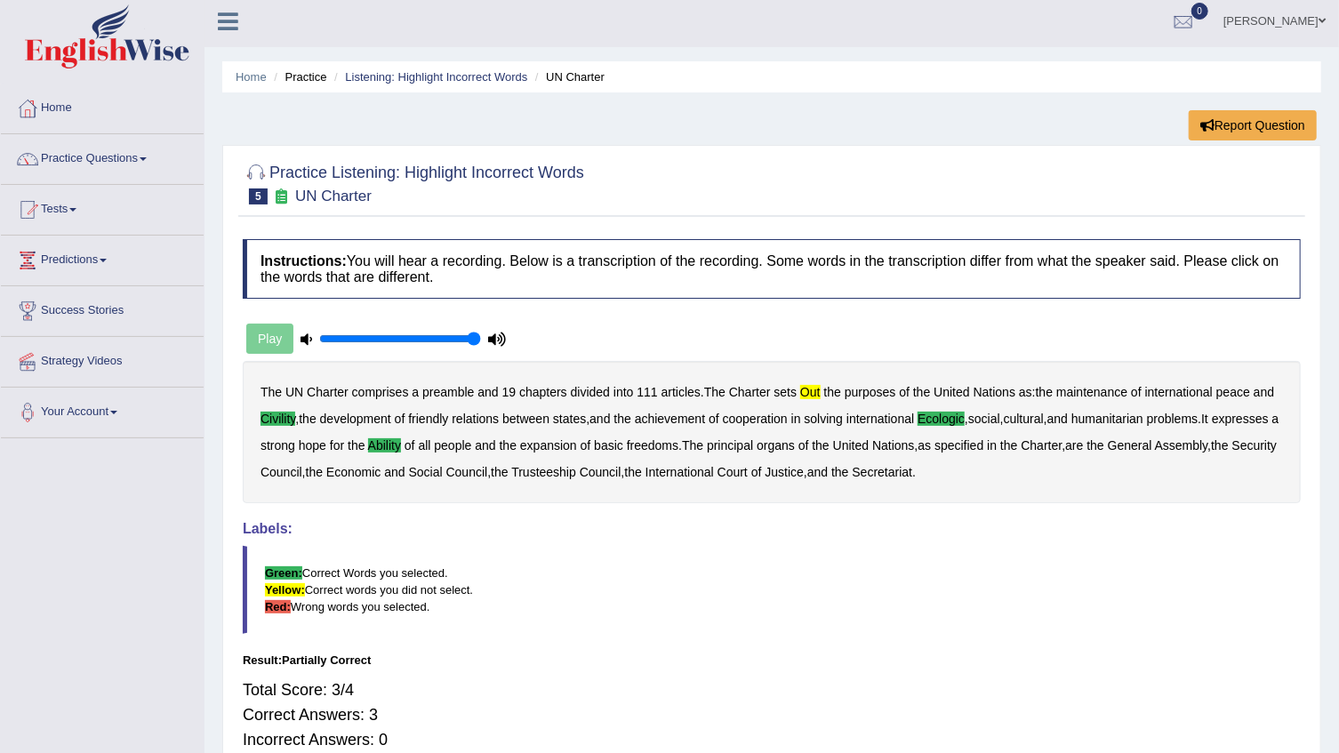
scroll to position [0, 0]
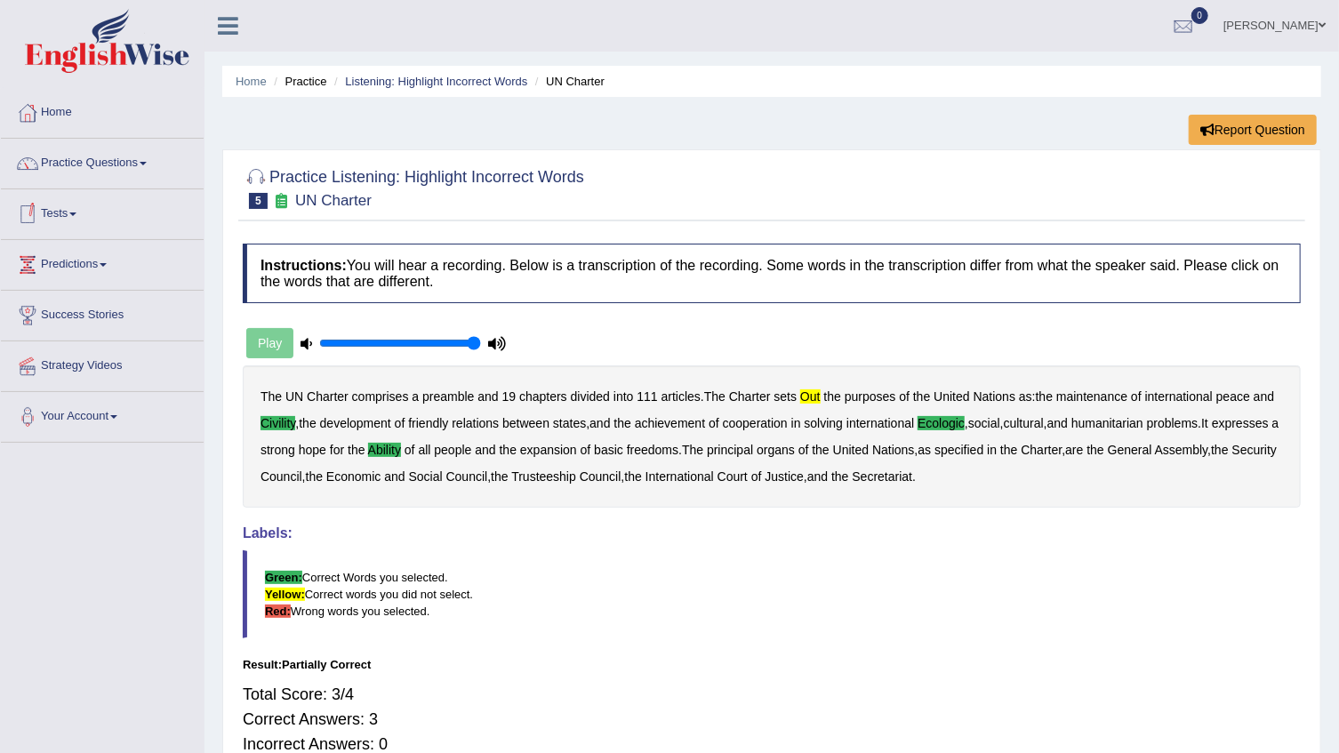
click at [100, 199] on link "Tests" at bounding box center [102, 211] width 203 height 44
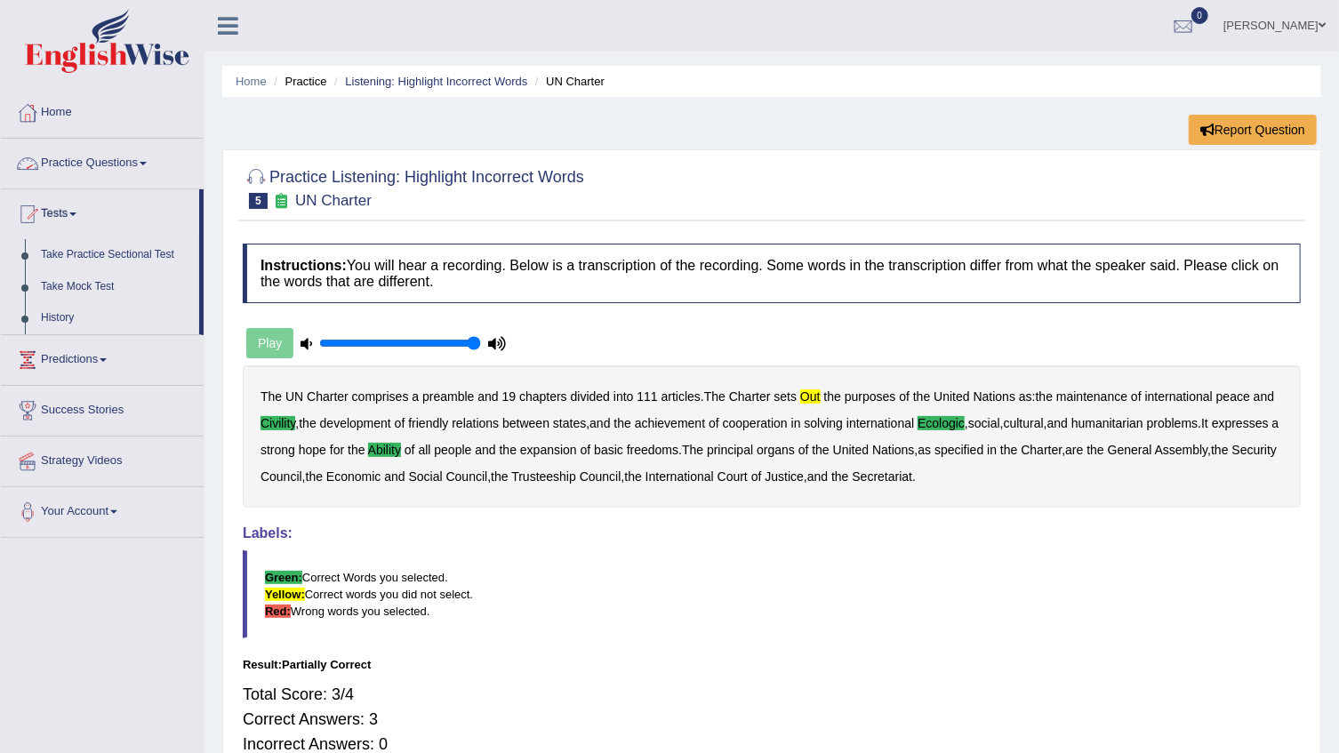
click at [172, 178] on link "Practice Questions" at bounding box center [102, 161] width 203 height 44
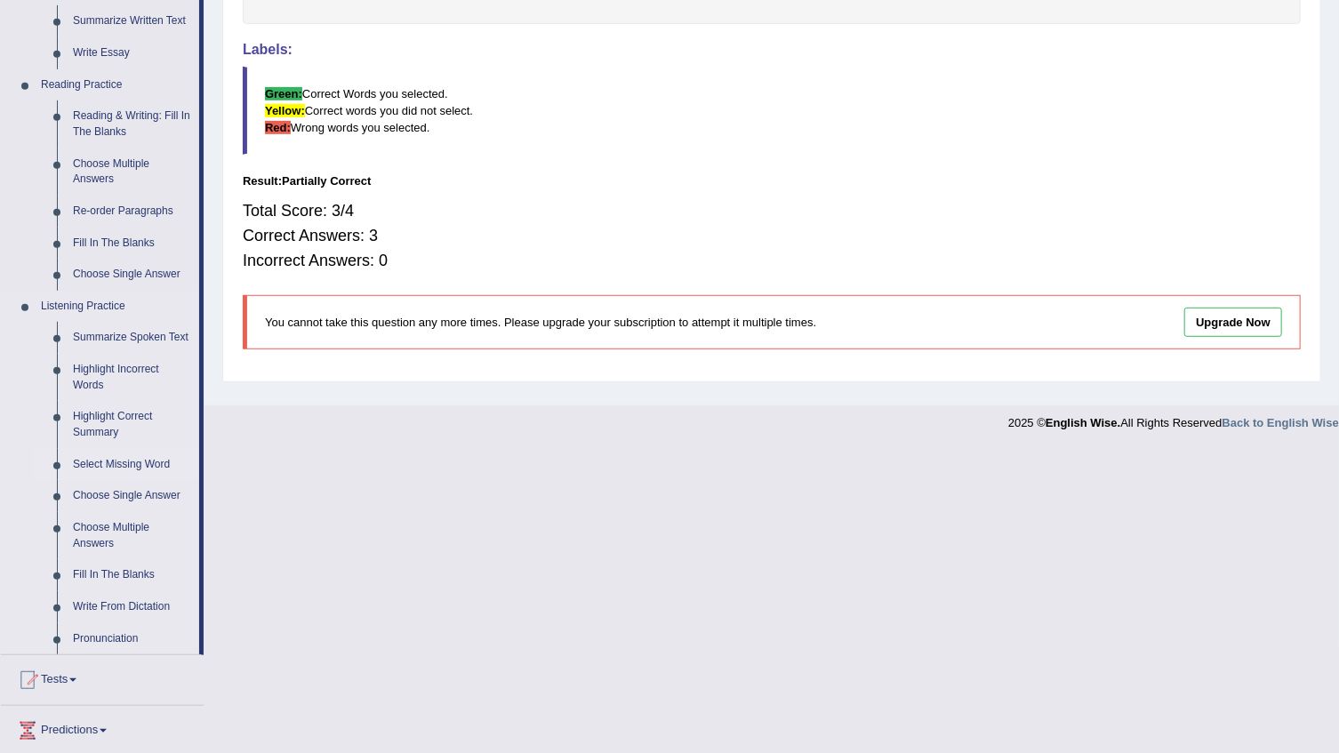
scroll to position [485, 0]
click at [107, 365] on link "Highlight Incorrect Words" at bounding box center [132, 376] width 134 height 47
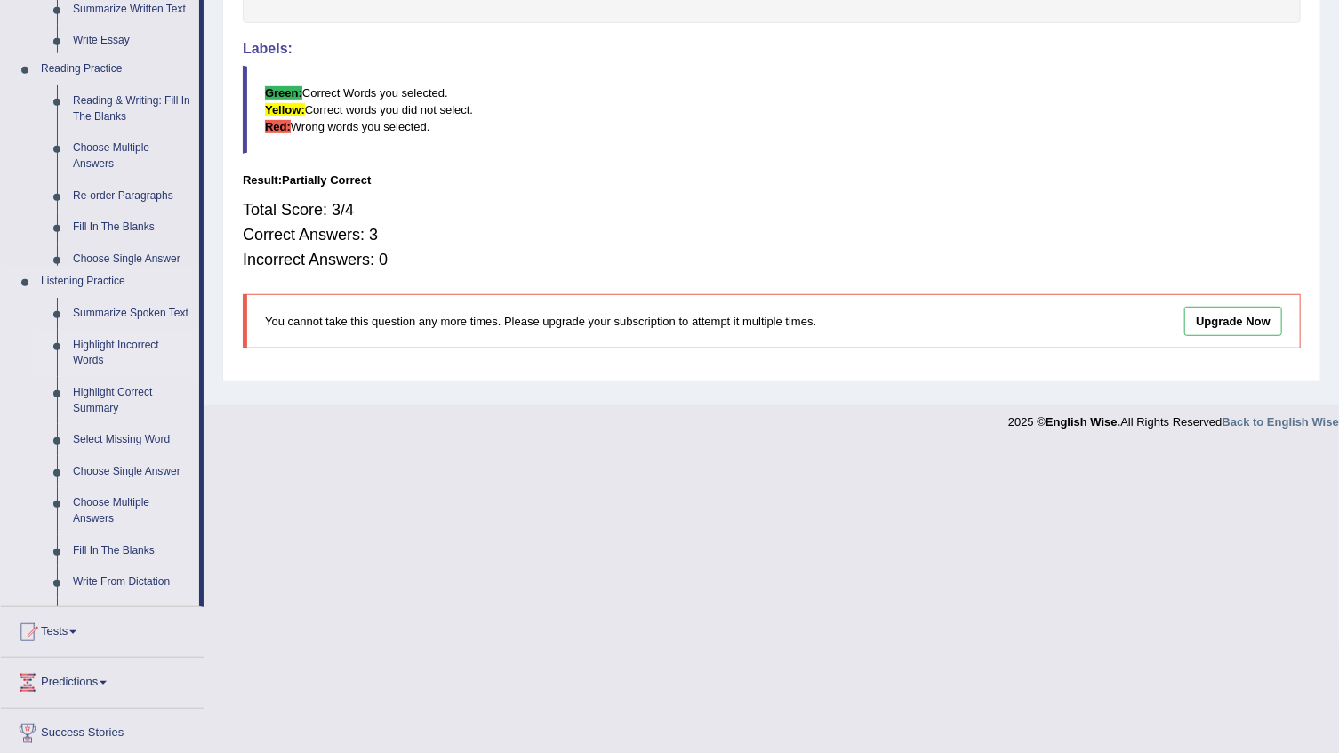
scroll to position [180, 0]
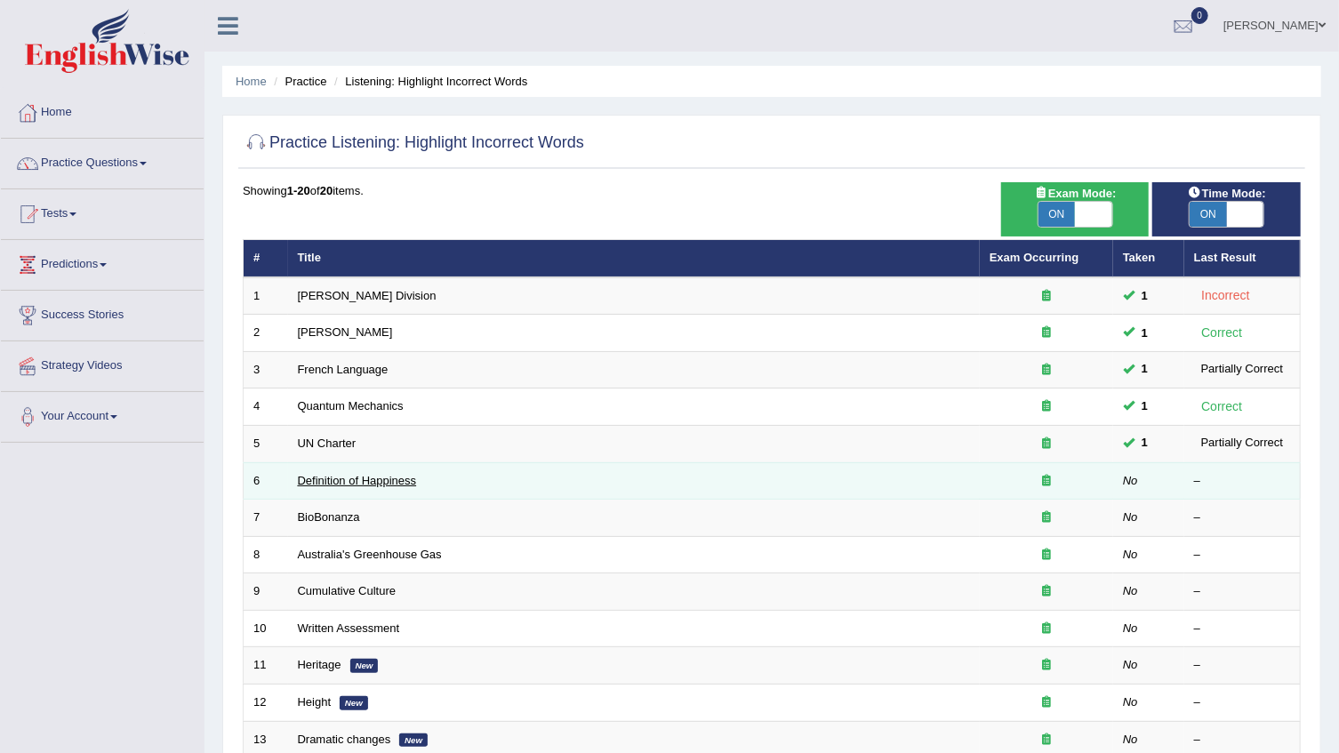
click at [356, 484] on link "Definition of Happiness" at bounding box center [357, 480] width 119 height 13
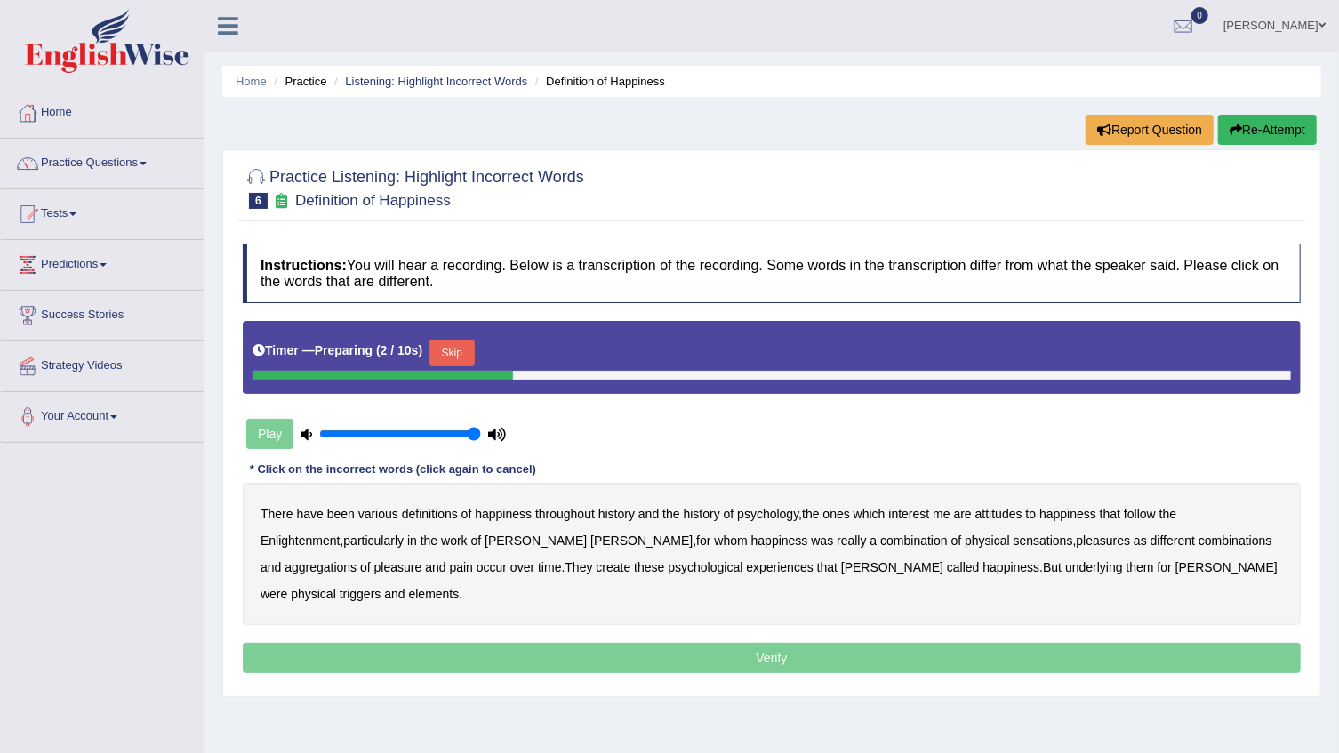
scroll to position [80, 0]
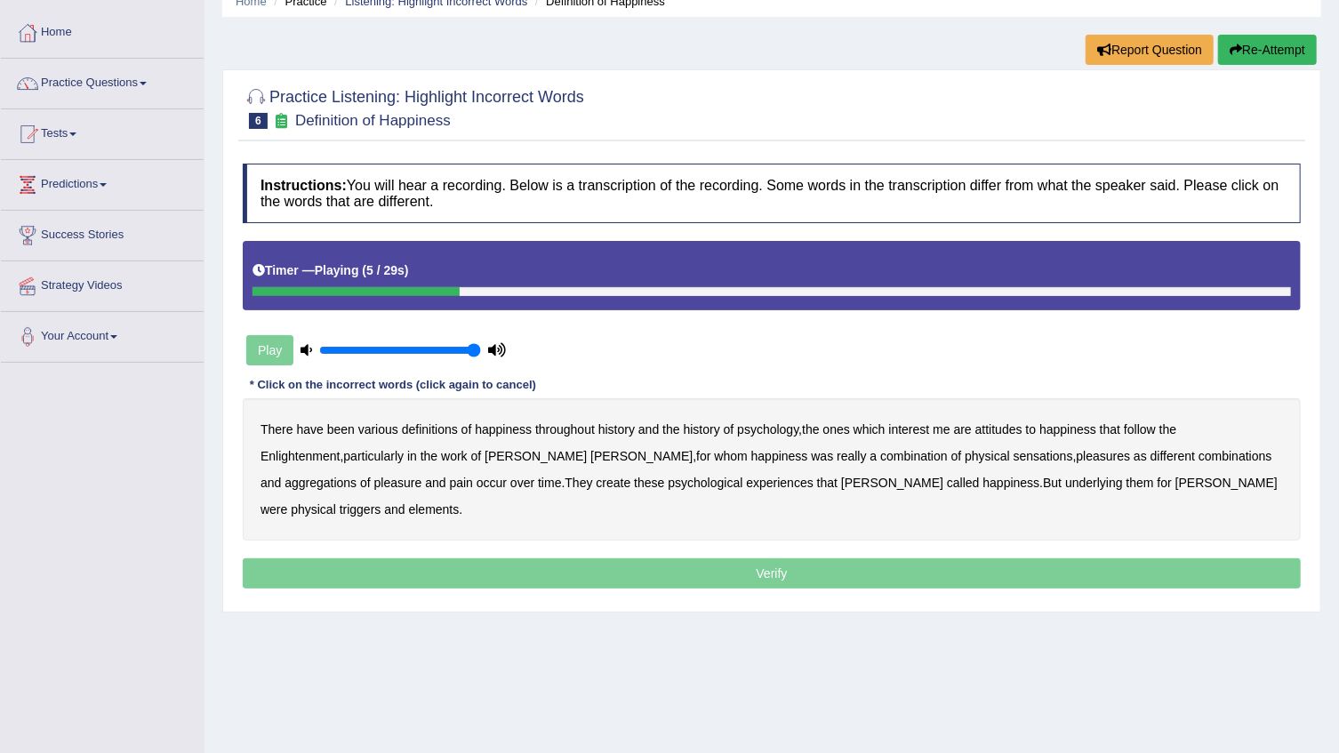
click at [790, 422] on b "psychology" at bounding box center [767, 429] width 61 height 14
click at [1014, 457] on b "sensations" at bounding box center [1044, 456] width 60 height 14
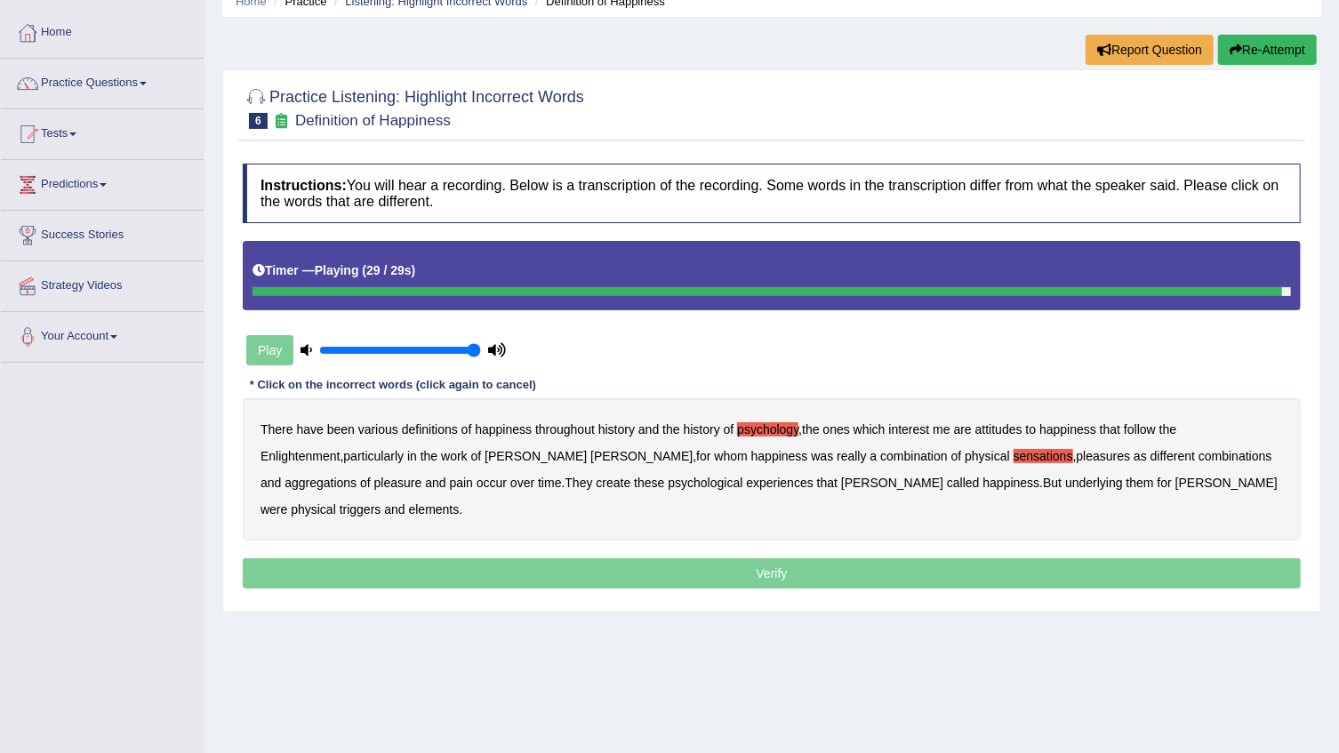
click at [460, 502] on b "elements" at bounding box center [434, 509] width 51 height 14
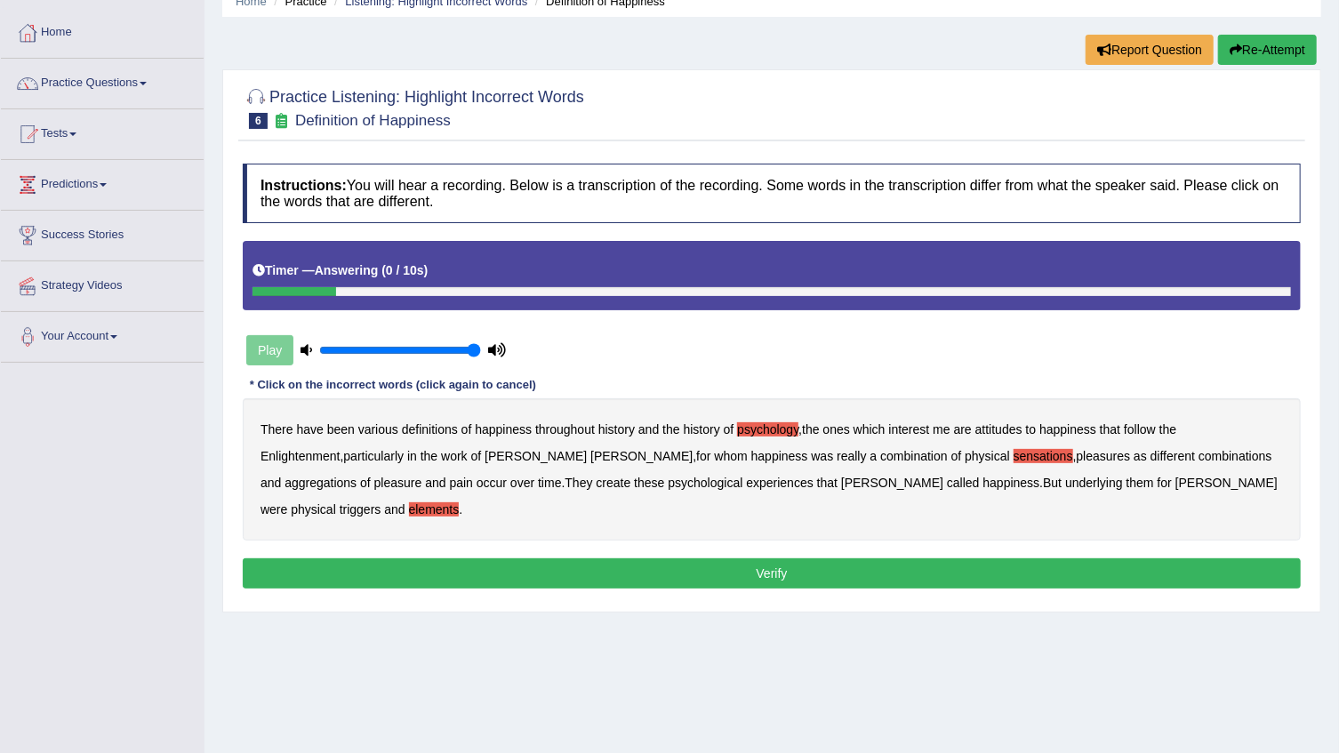
click at [1040, 558] on button "Verify" at bounding box center [772, 573] width 1058 height 30
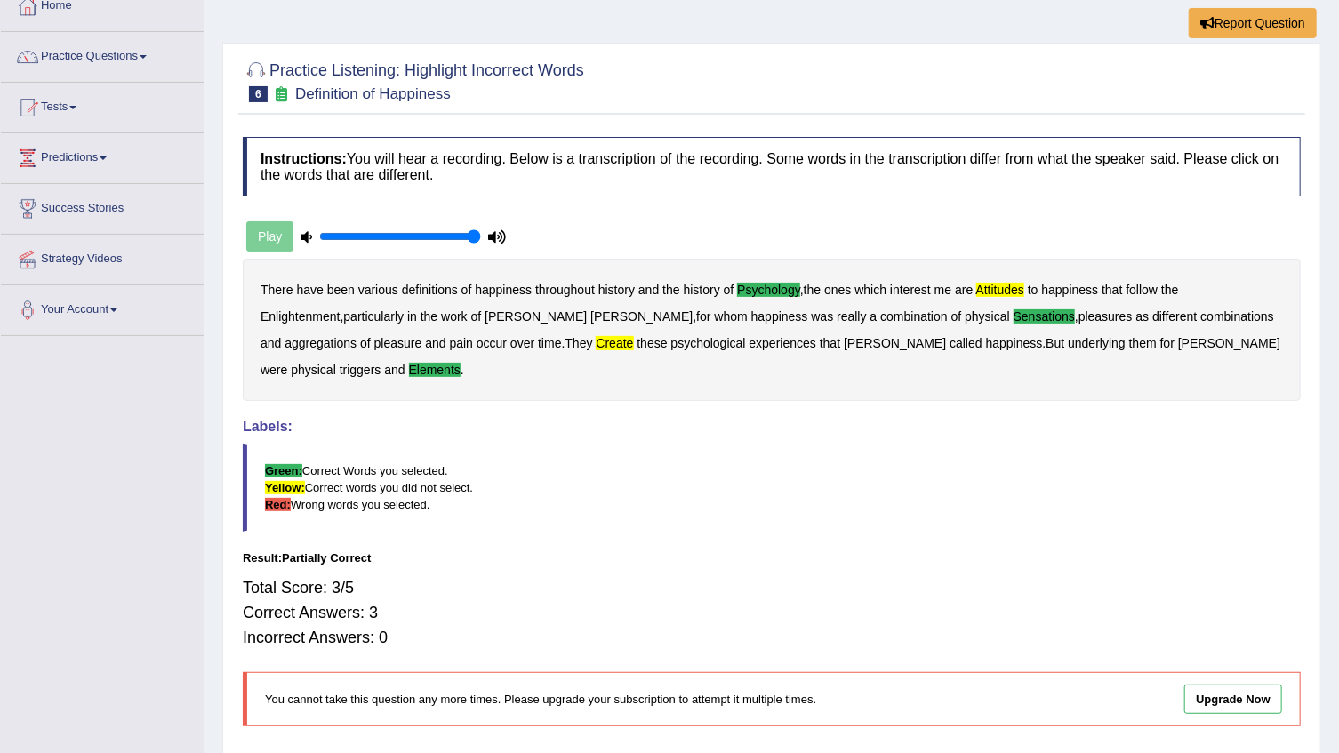
scroll to position [0, 0]
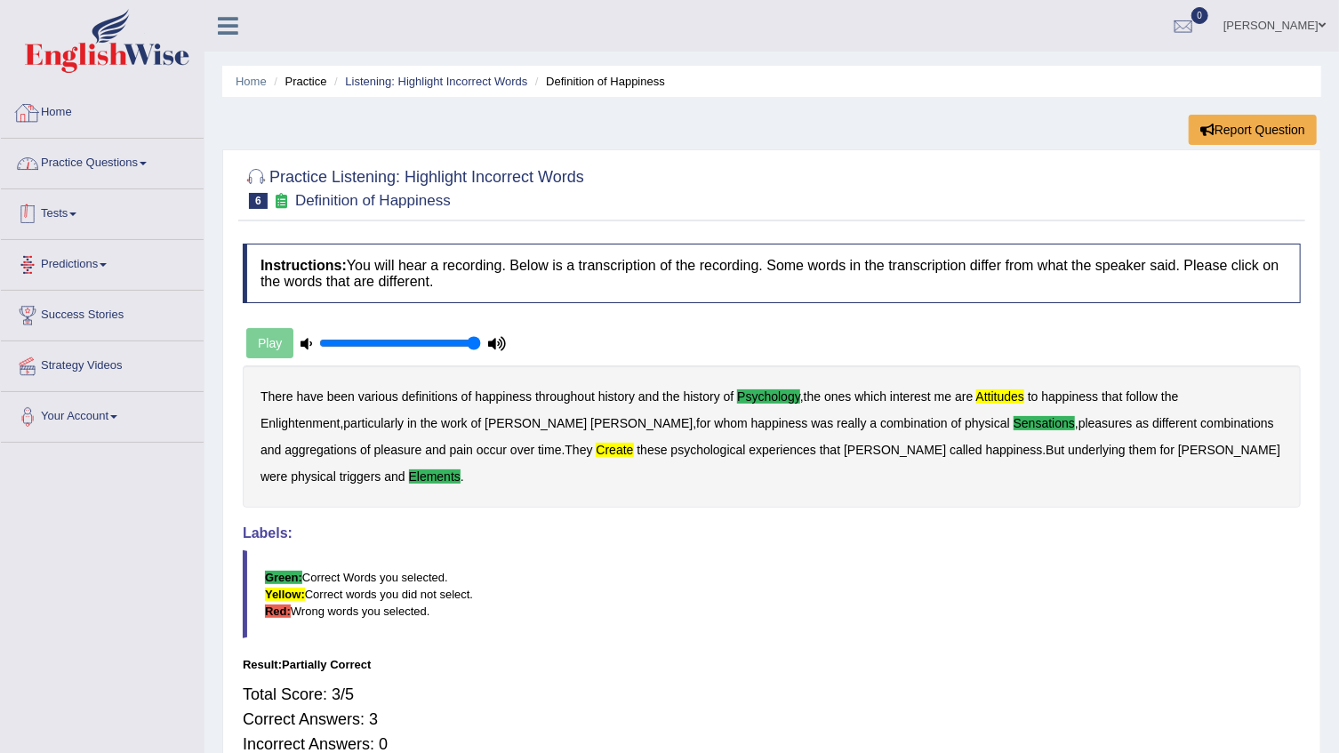
click at [140, 165] on link "Practice Questions" at bounding box center [102, 161] width 203 height 44
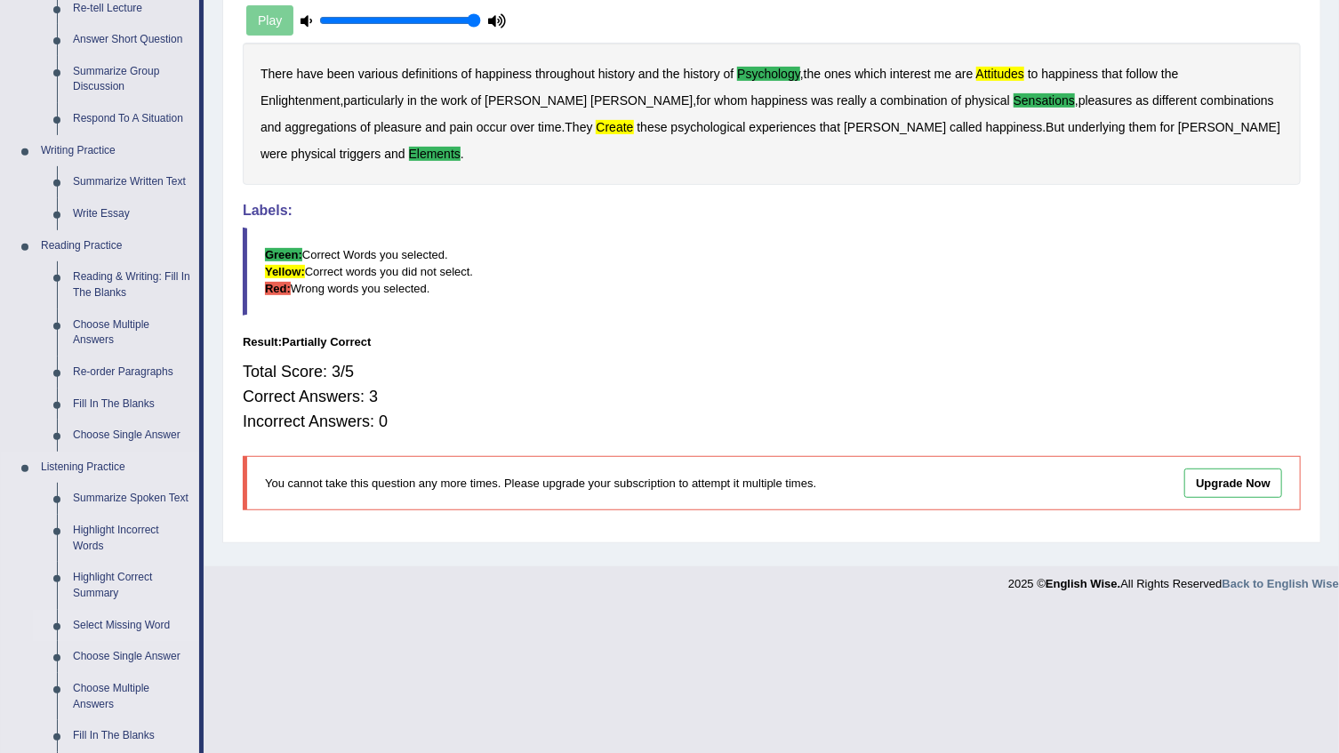
scroll to position [404, 0]
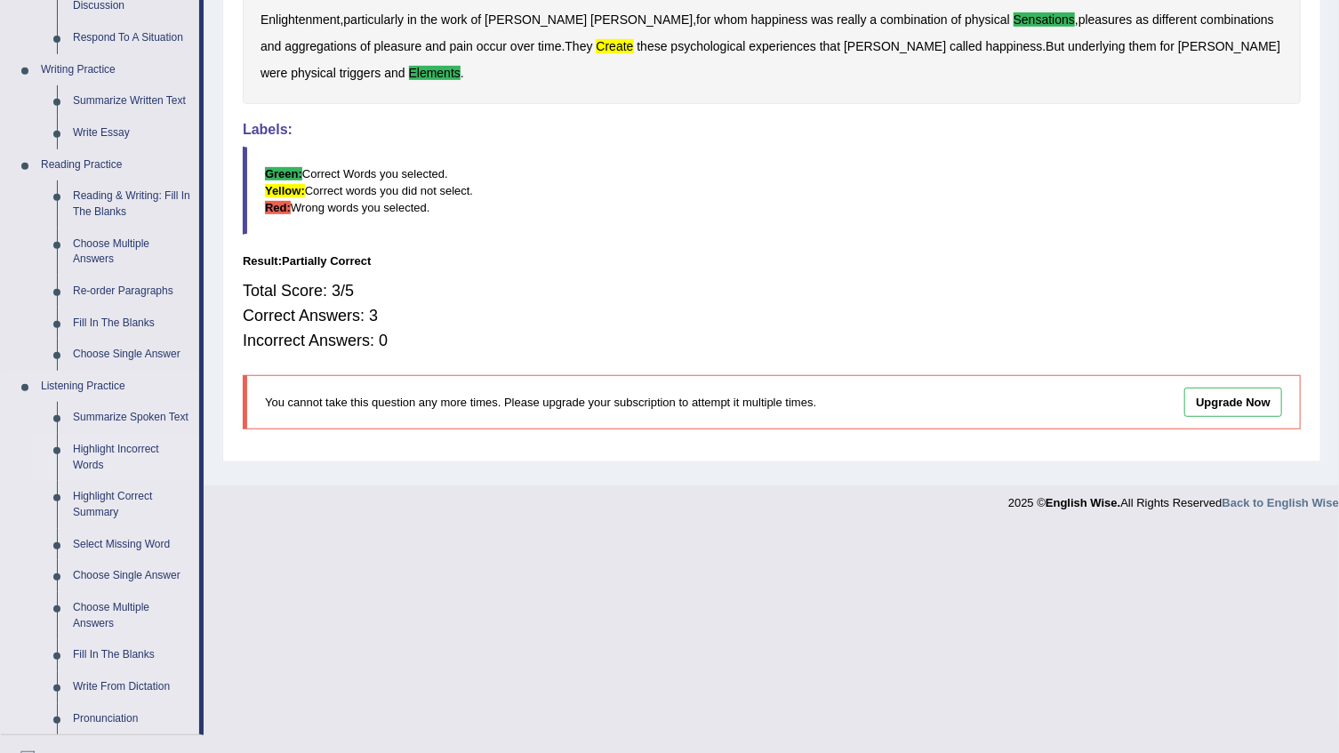
click at [155, 445] on link "Highlight Incorrect Words" at bounding box center [132, 457] width 134 height 47
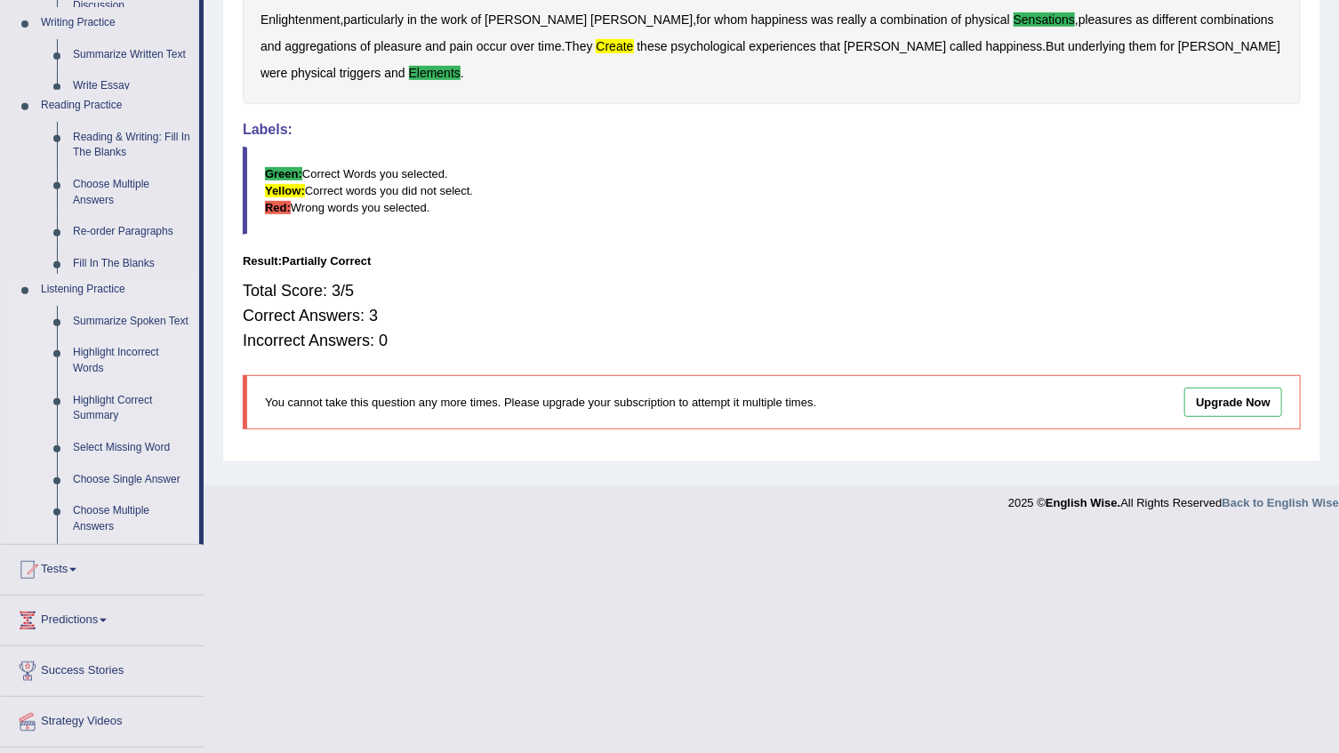
scroll to position [376, 0]
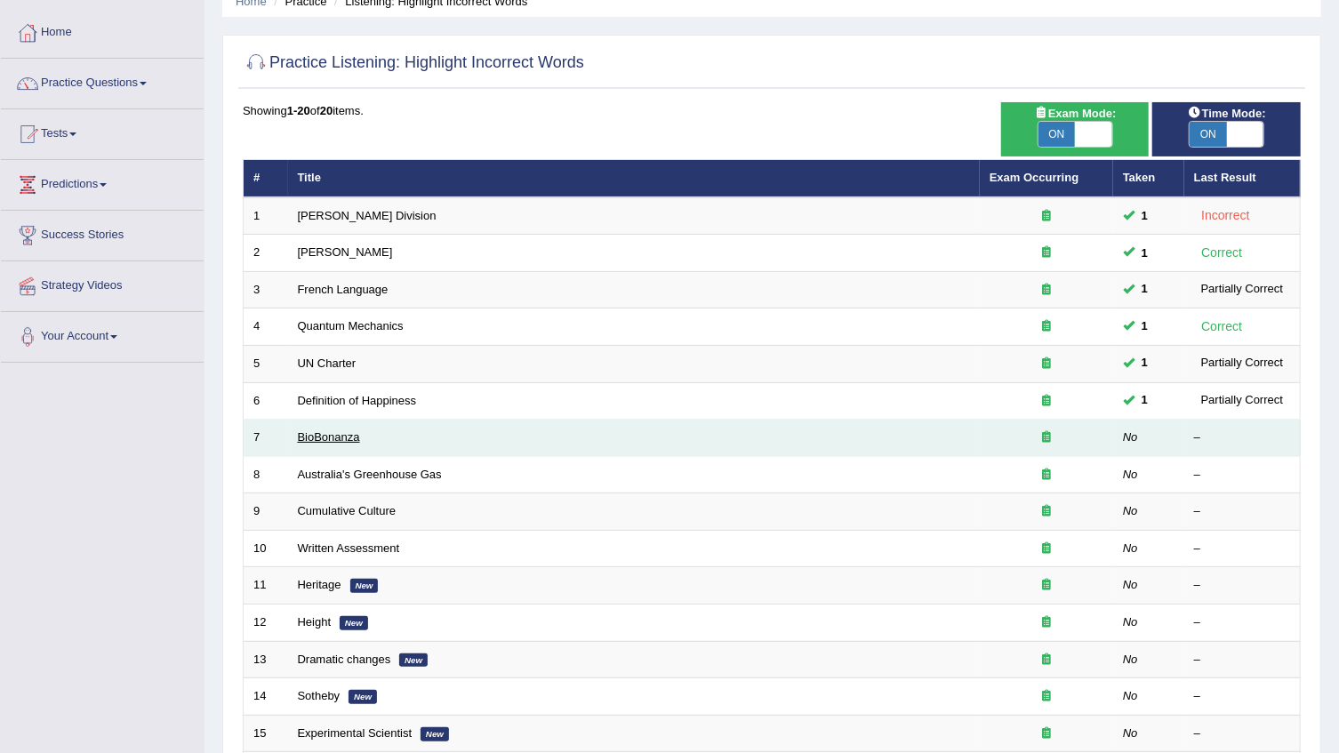
click at [317, 440] on link "BioBonanza" at bounding box center [329, 436] width 62 height 13
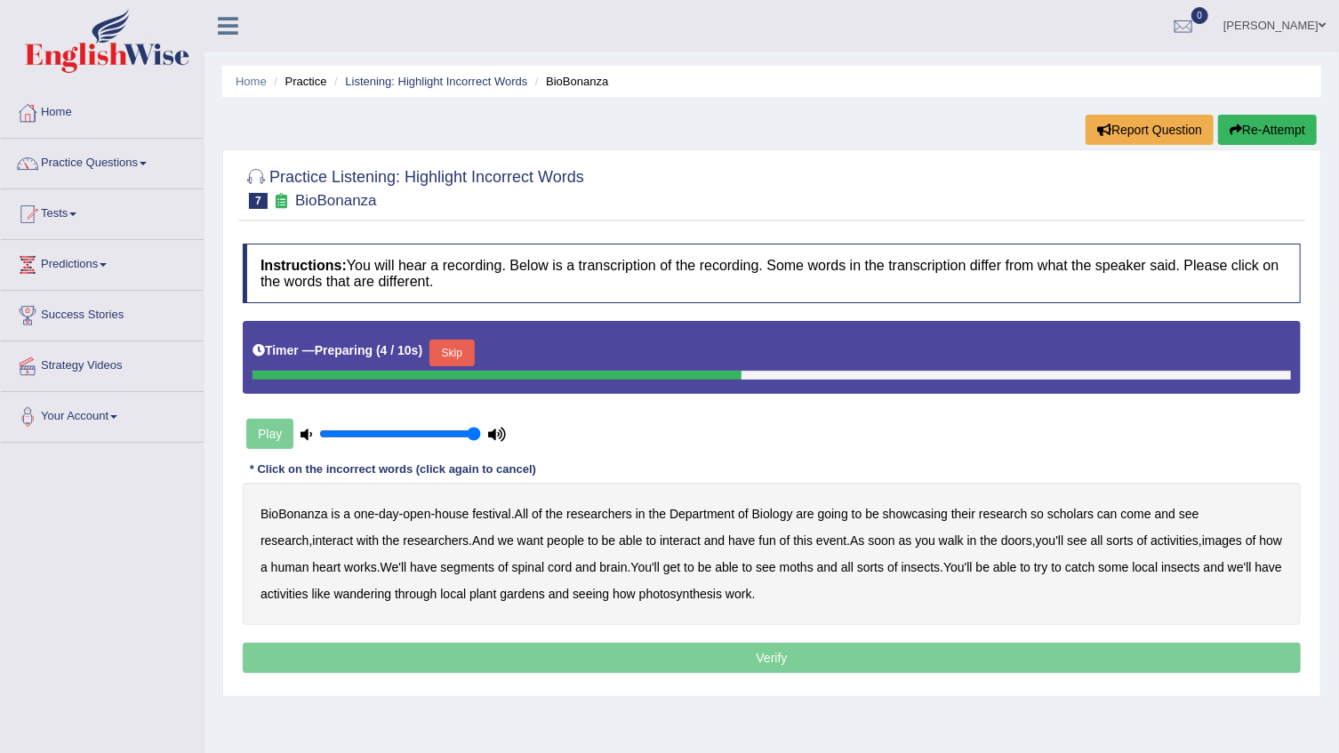
scroll to position [80, 0]
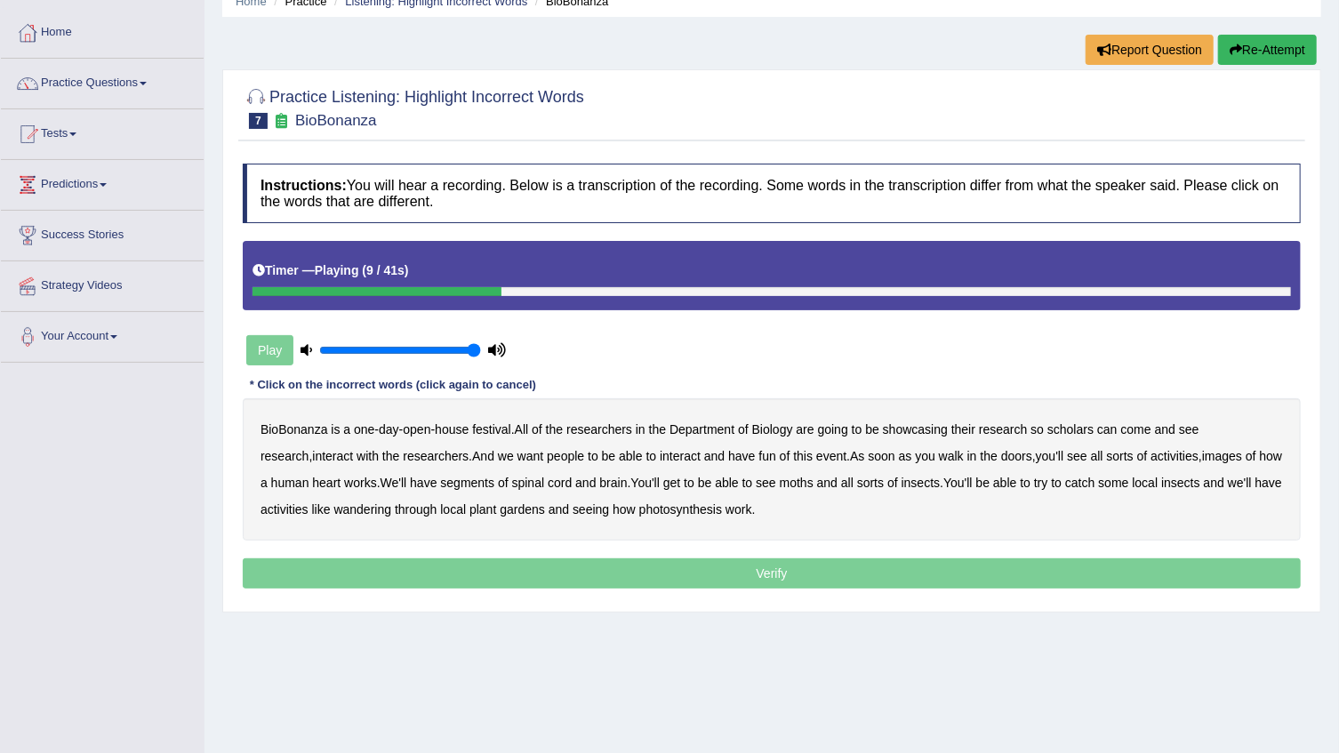
click at [1048, 429] on b "scholars" at bounding box center [1070, 429] width 46 height 14
click at [1202, 454] on b "images" at bounding box center [1222, 456] width 40 height 14
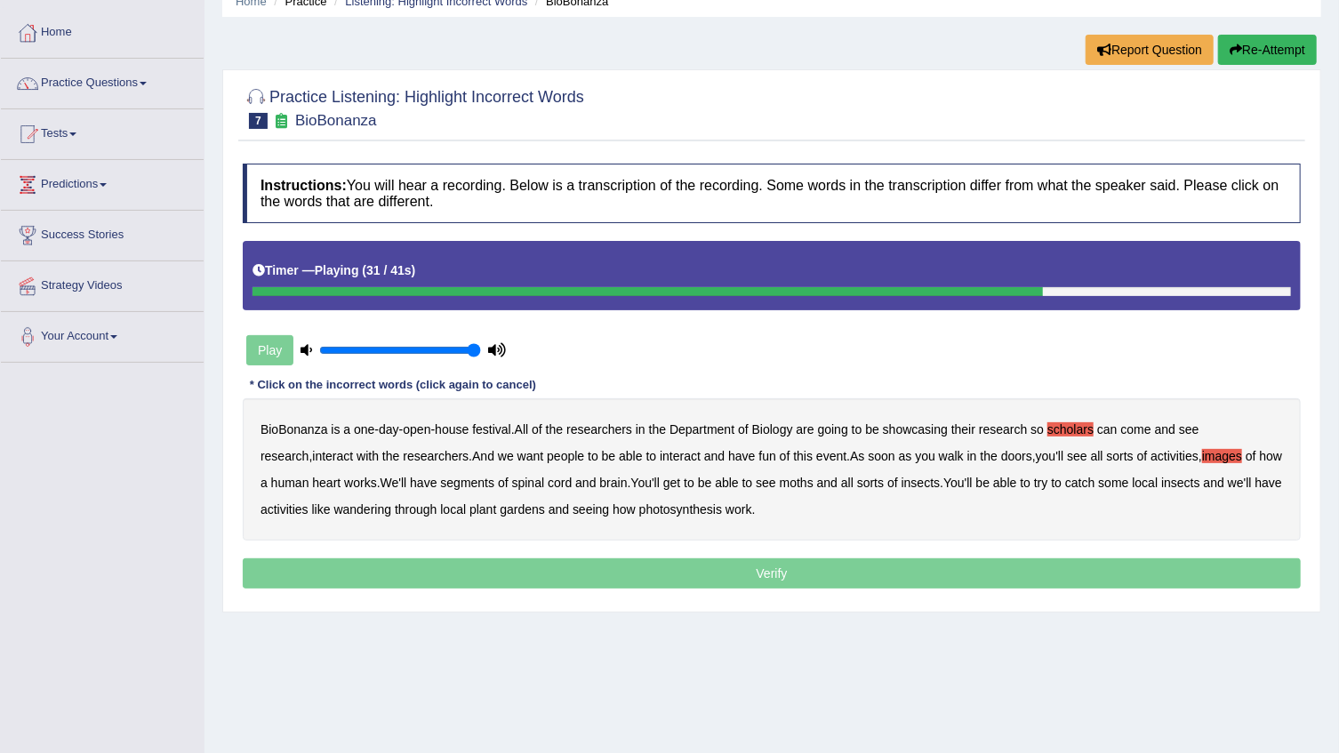
click at [780, 479] on b "moths" at bounding box center [797, 483] width 34 height 14
click at [377, 515] on b "wandering" at bounding box center [362, 509] width 58 height 14
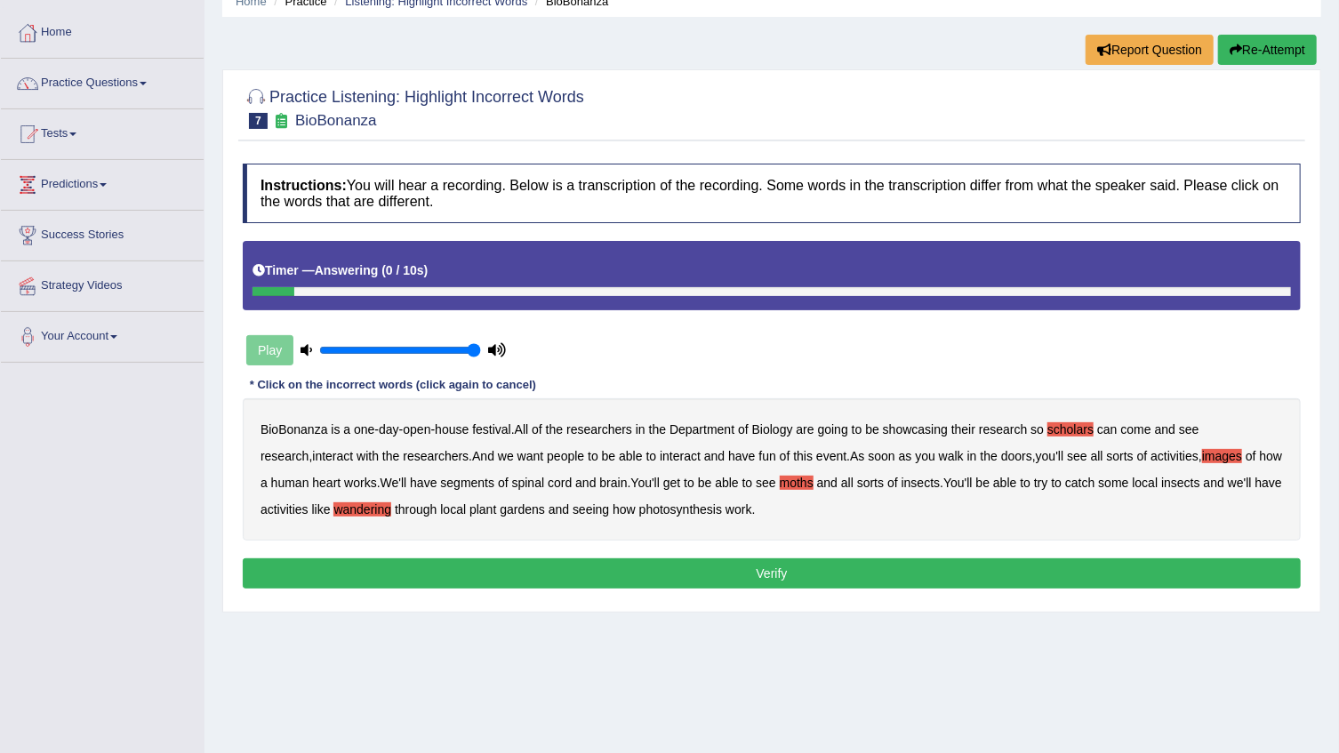
click at [570, 575] on button "Verify" at bounding box center [772, 573] width 1058 height 30
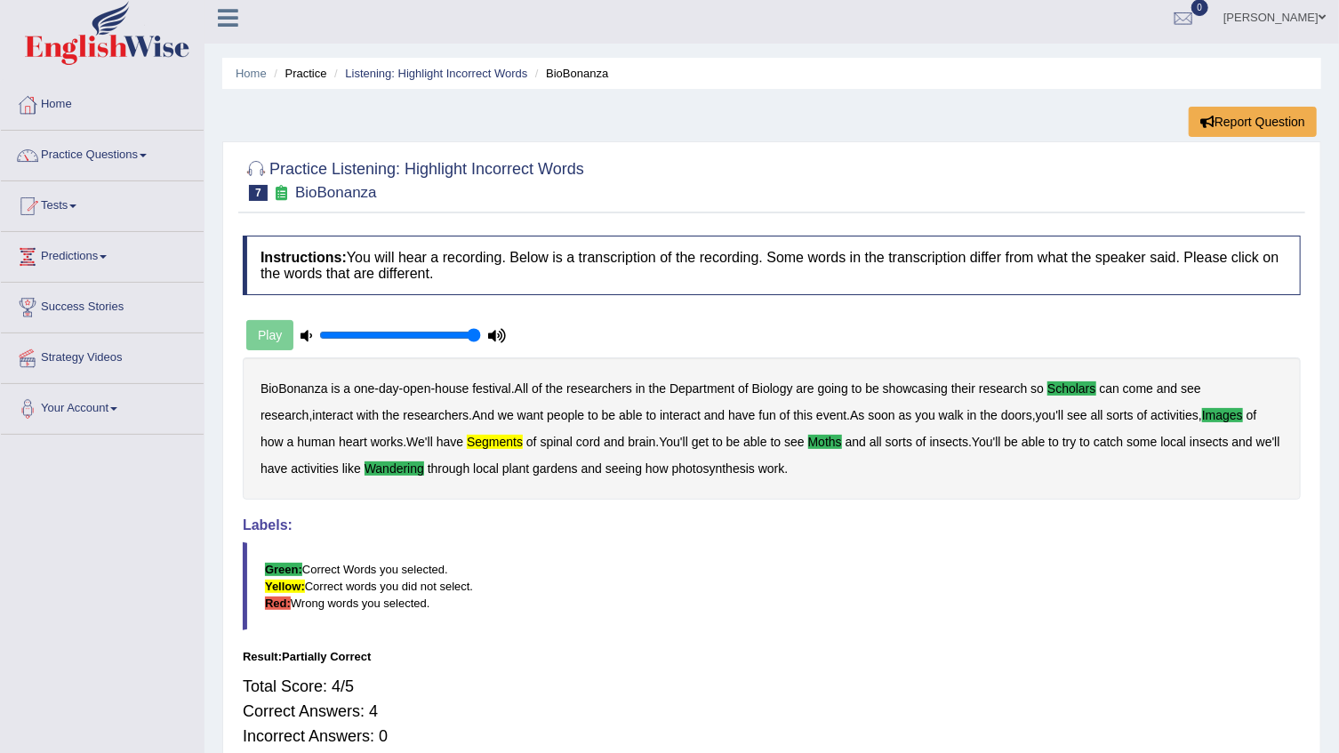
scroll to position [0, 0]
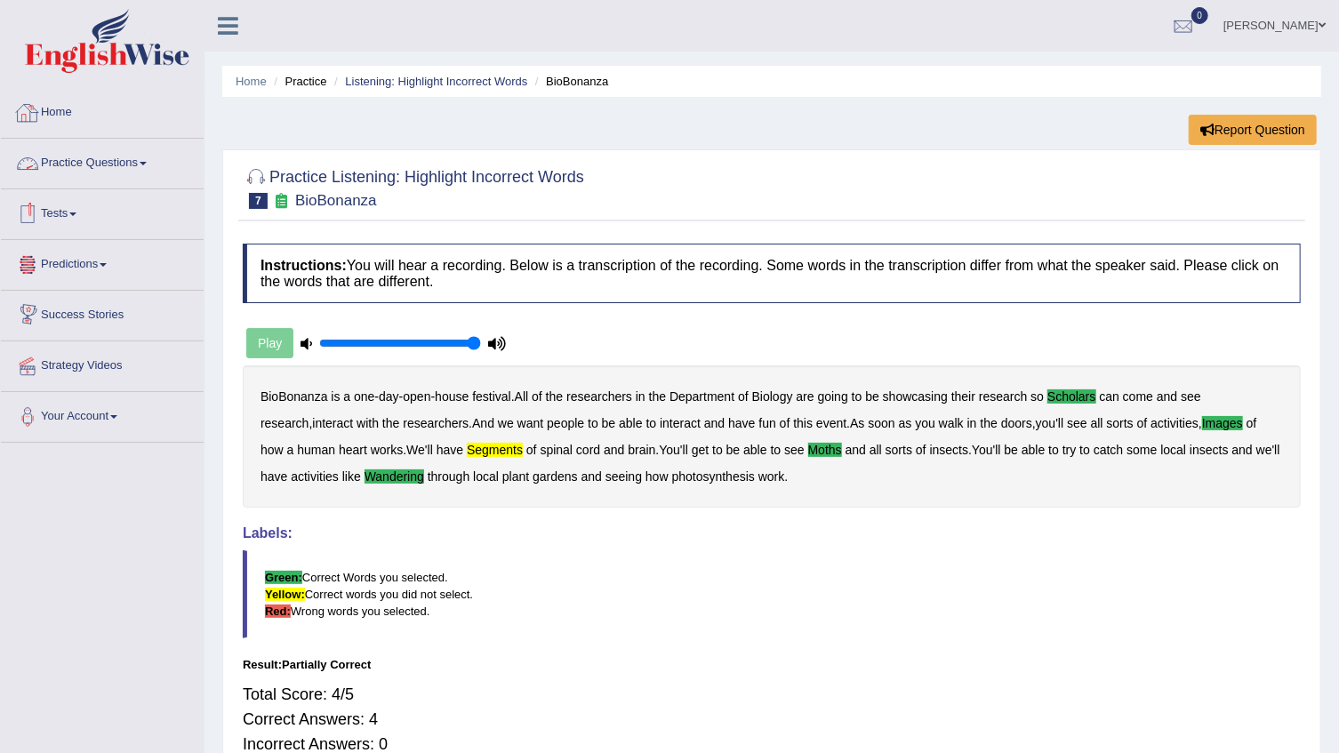
click at [92, 179] on link "Practice Questions" at bounding box center [102, 161] width 203 height 44
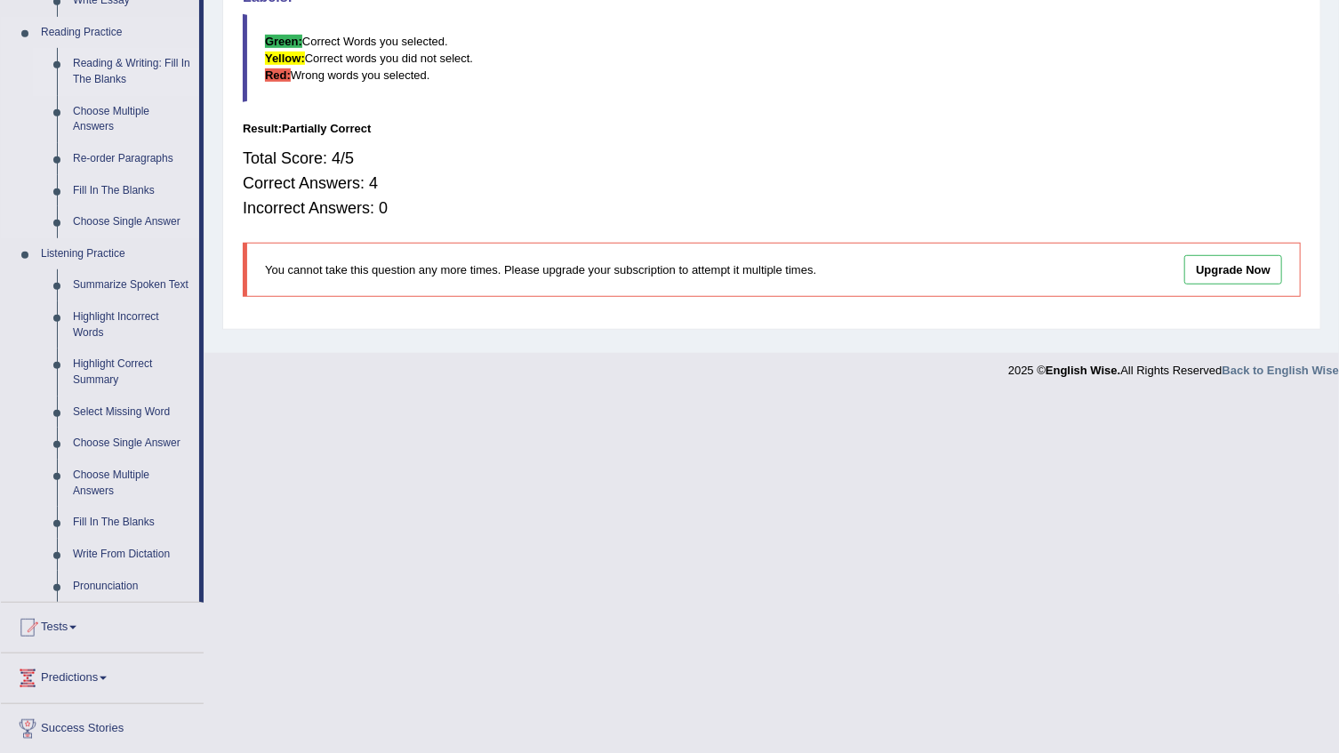
scroll to position [557, 0]
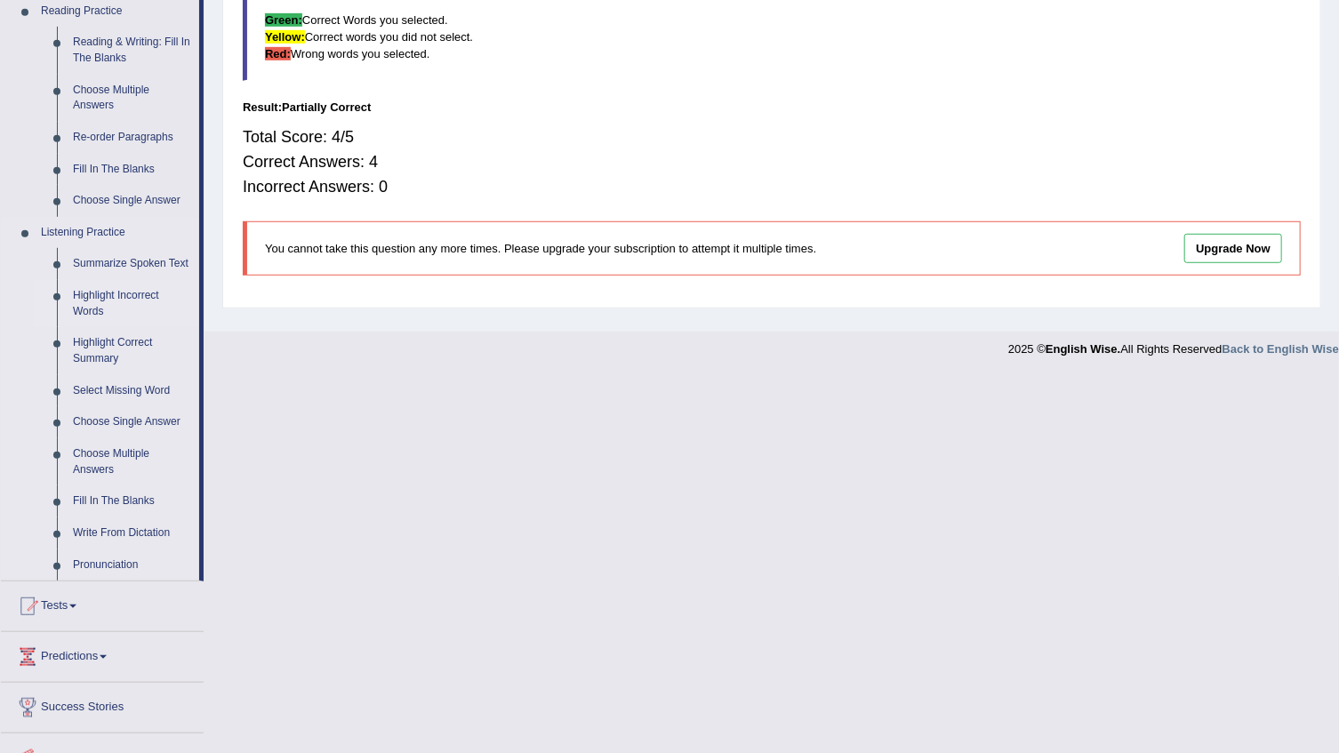
click at [115, 293] on link "Highlight Incorrect Words" at bounding box center [132, 303] width 134 height 47
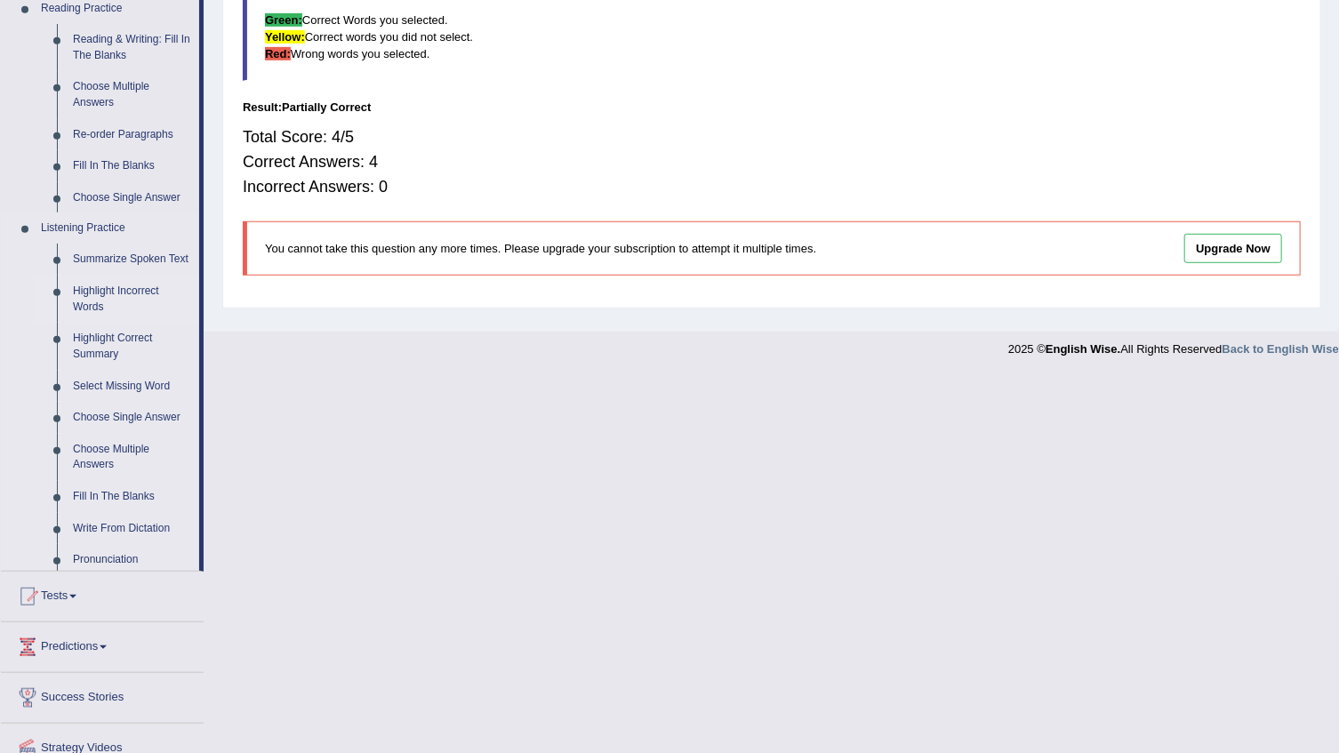
scroll to position [180, 0]
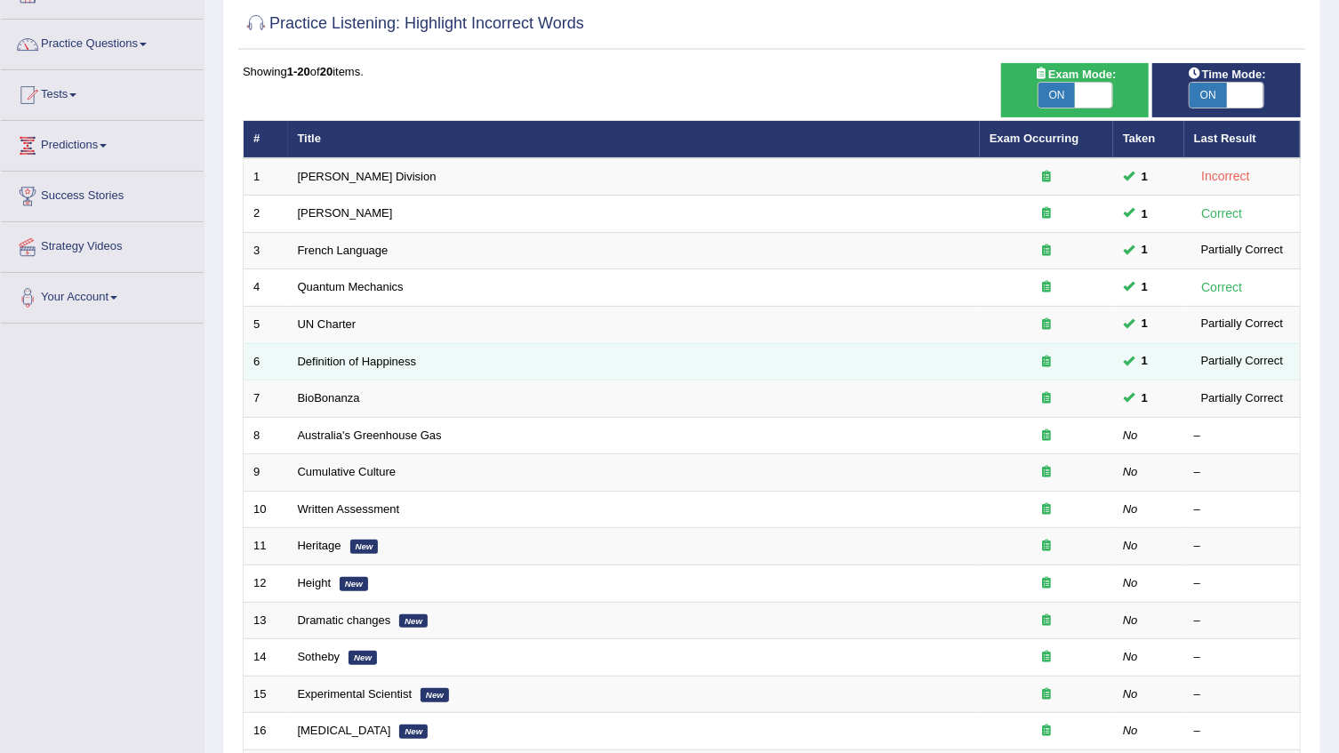
scroll to position [161, 0]
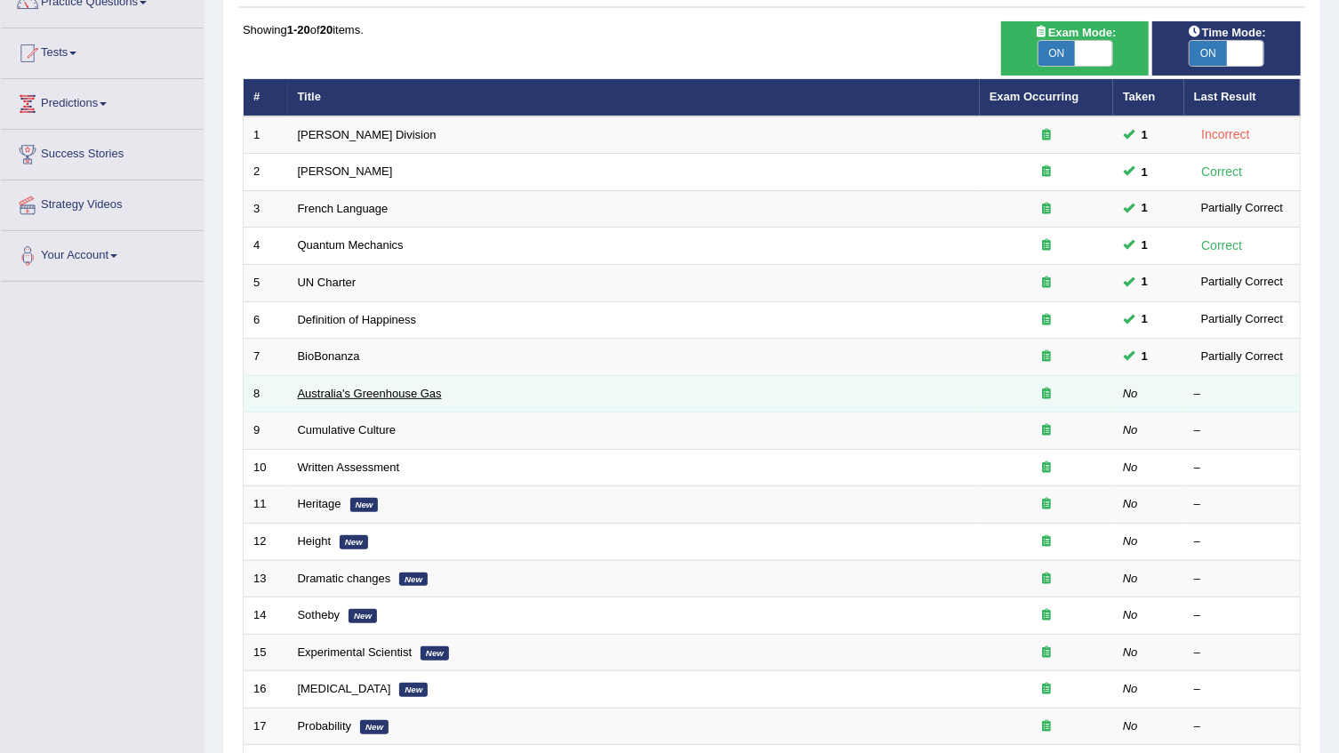
click at [310, 394] on link "Australia's Greenhouse Gas" at bounding box center [370, 393] width 144 height 13
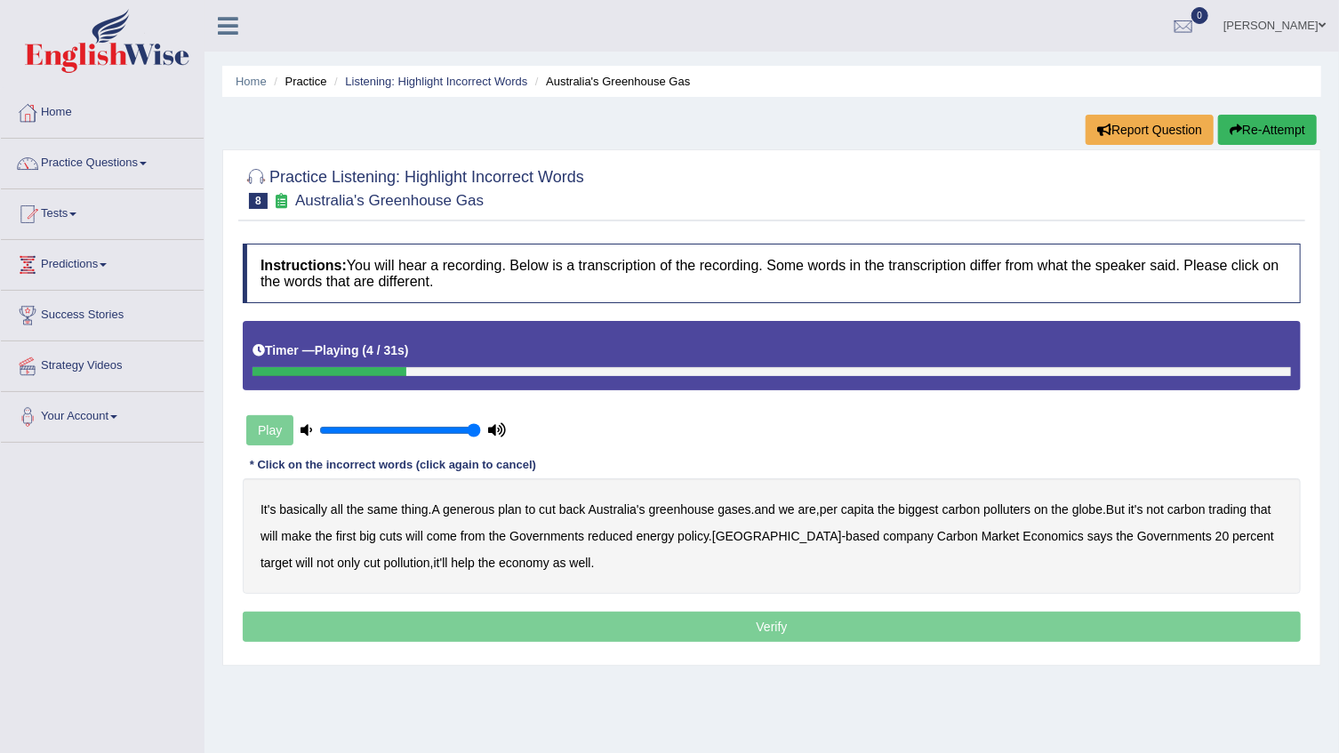
click at [485, 507] on b "generous" at bounding box center [469, 509] width 52 height 14
click at [1096, 512] on b "globe" at bounding box center [1087, 509] width 30 height 14
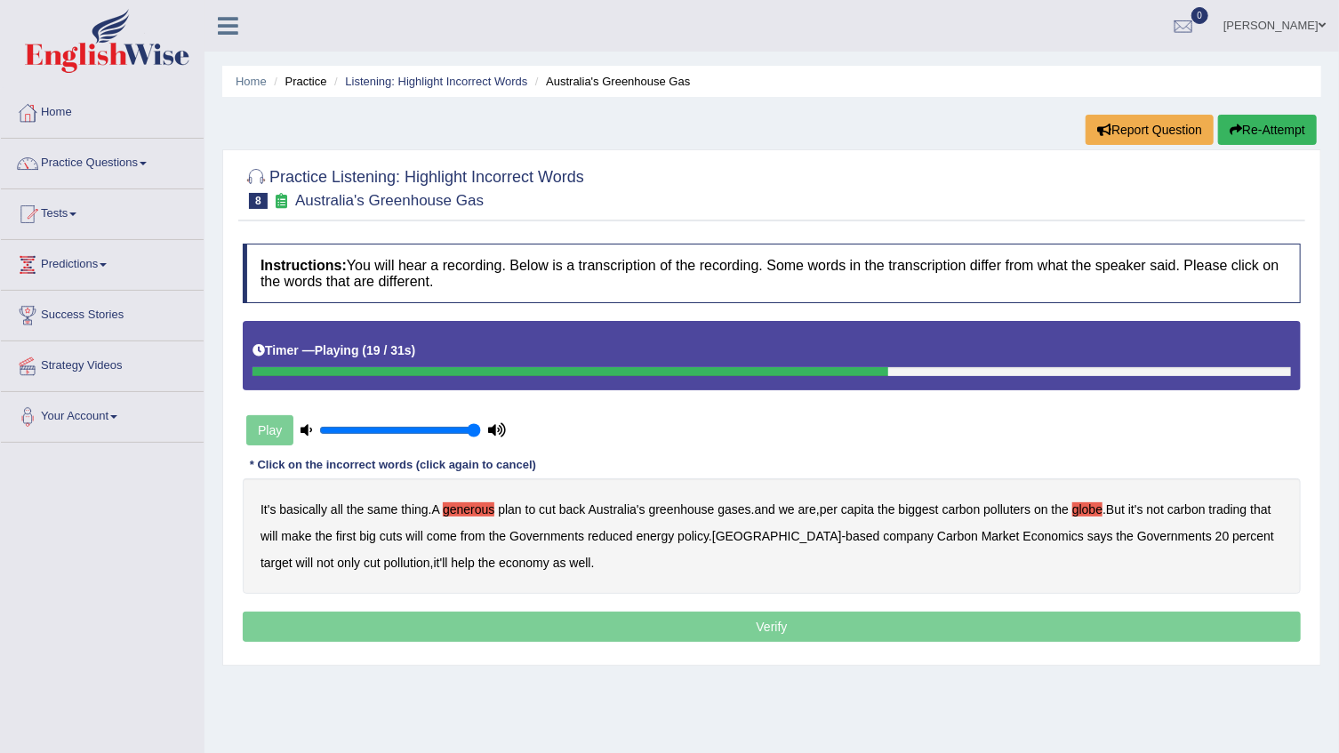
click at [469, 525] on div "It's basically all the same thing . A generous plan to cut back Australia's gre…" at bounding box center [772, 536] width 1058 height 116
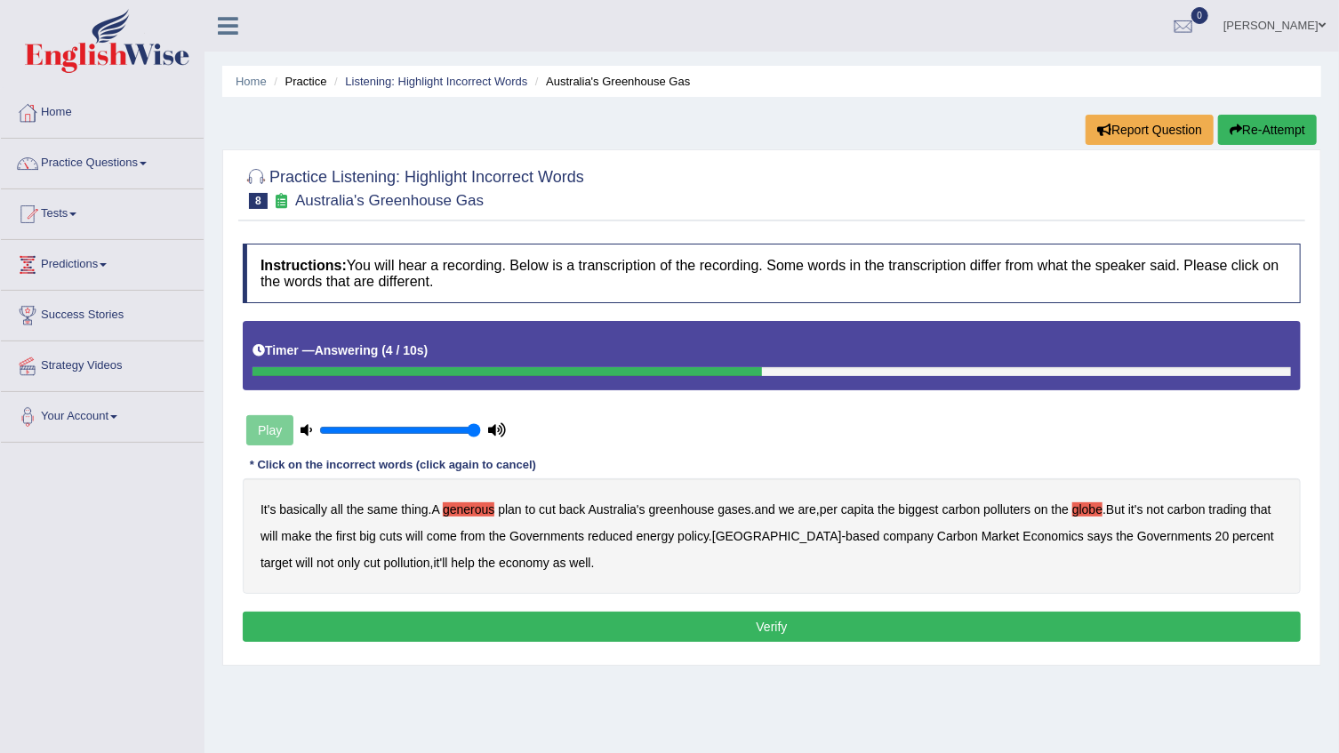
click at [457, 540] on b "come" at bounding box center [442, 536] width 30 height 14
click at [620, 620] on button "Verify" at bounding box center [772, 627] width 1058 height 30
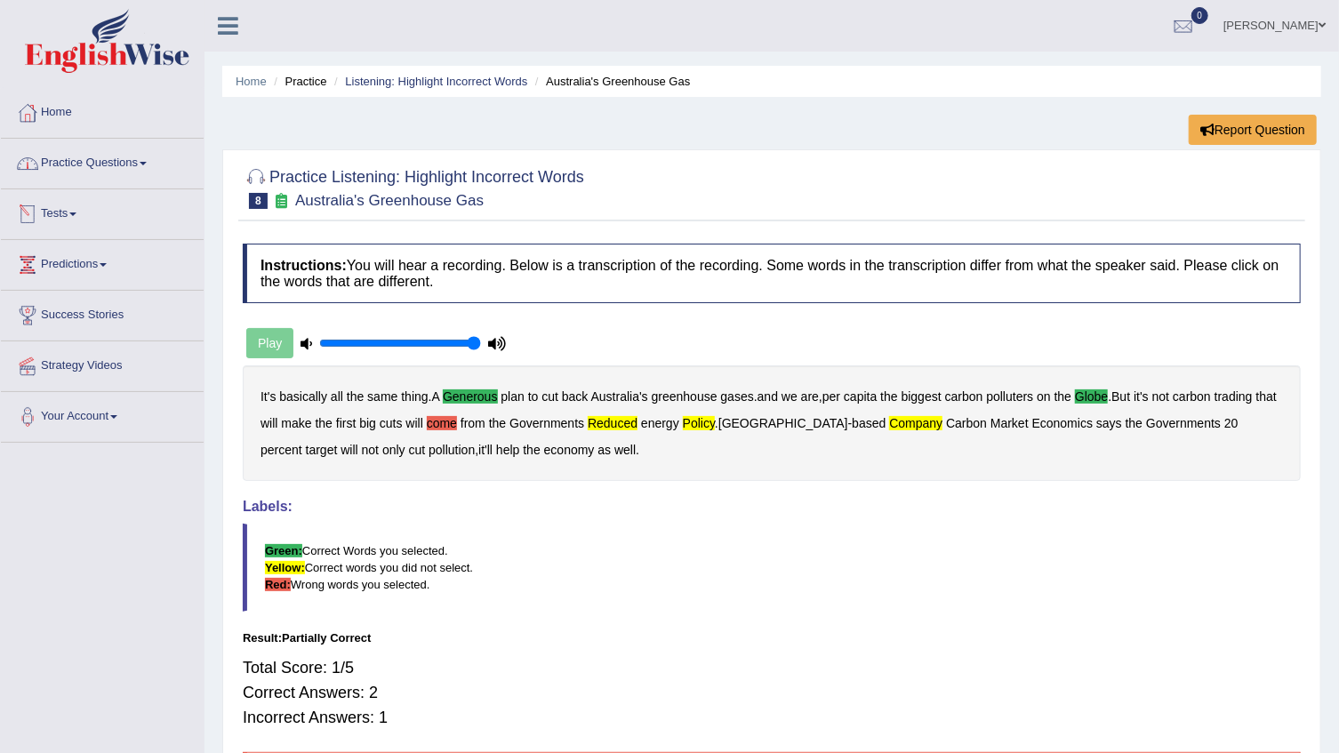
click at [132, 156] on link "Practice Questions" at bounding box center [102, 161] width 203 height 44
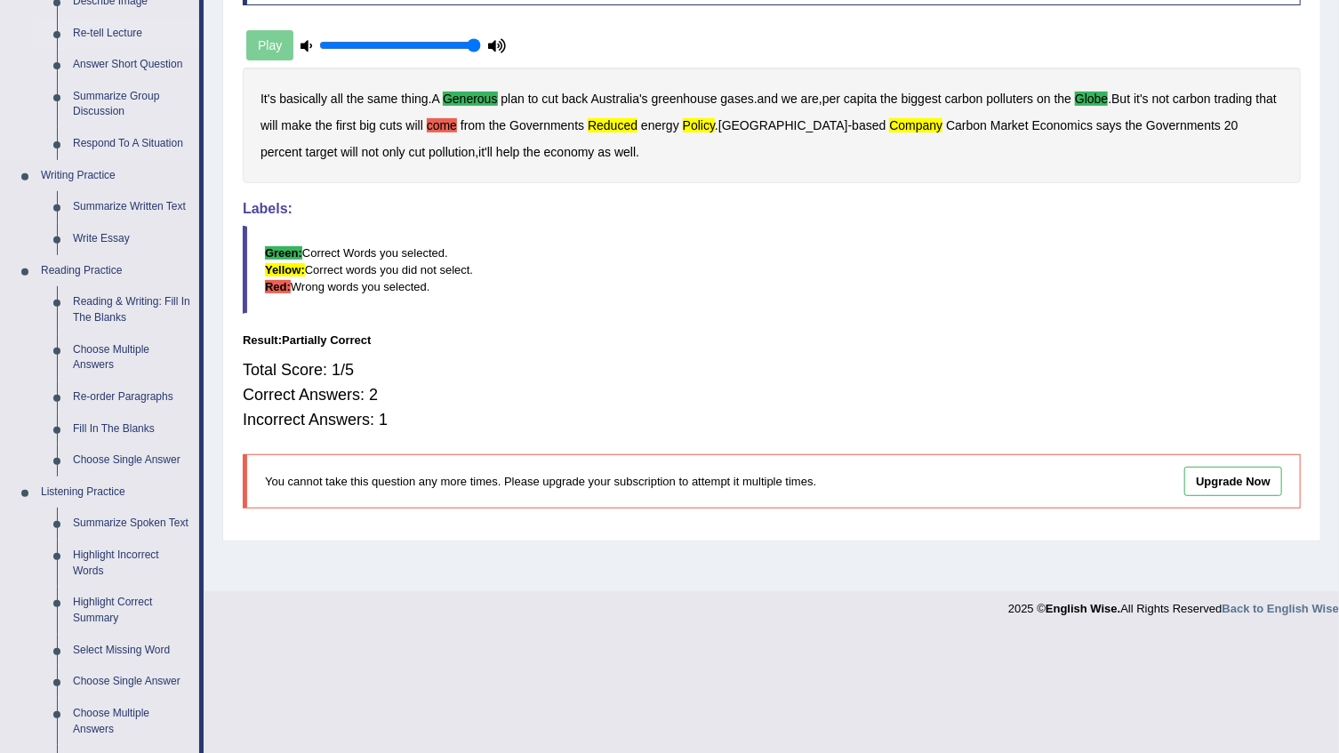
scroll to position [323, 0]
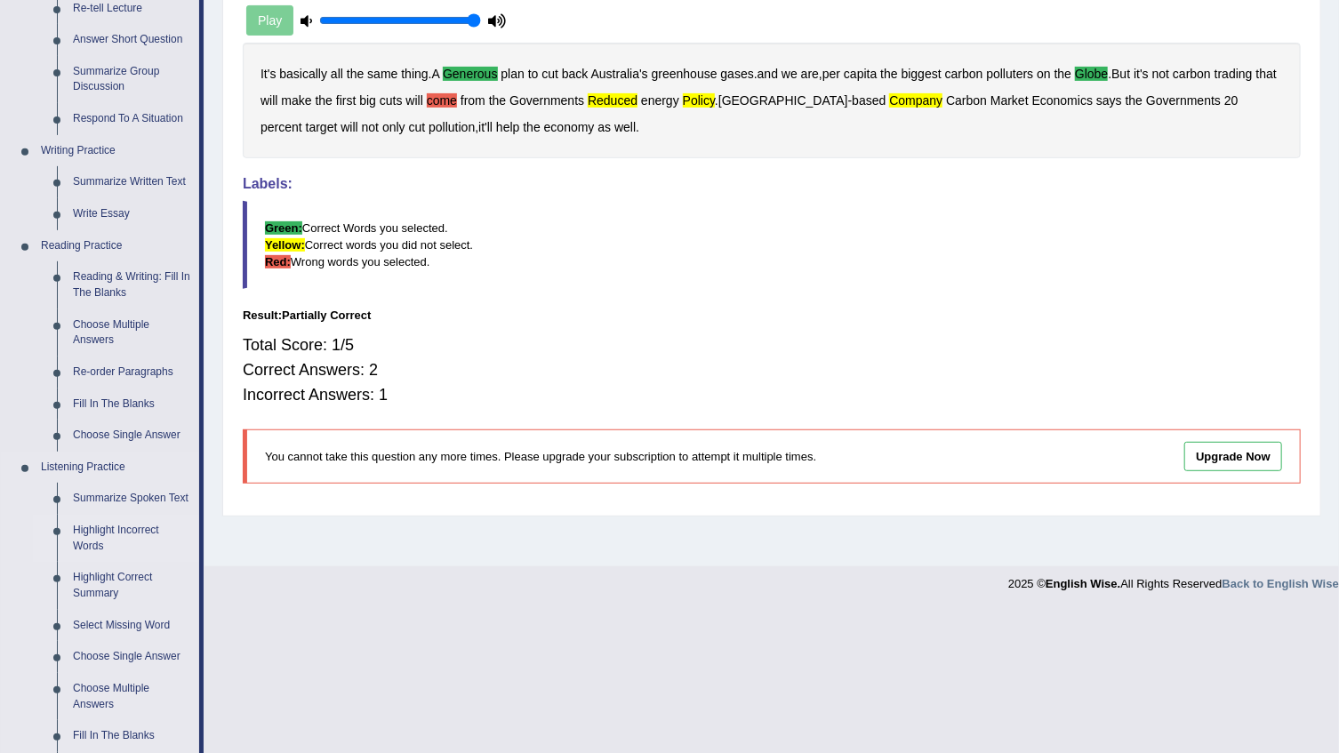
click at [91, 557] on link "Highlight Incorrect Words" at bounding box center [132, 538] width 134 height 47
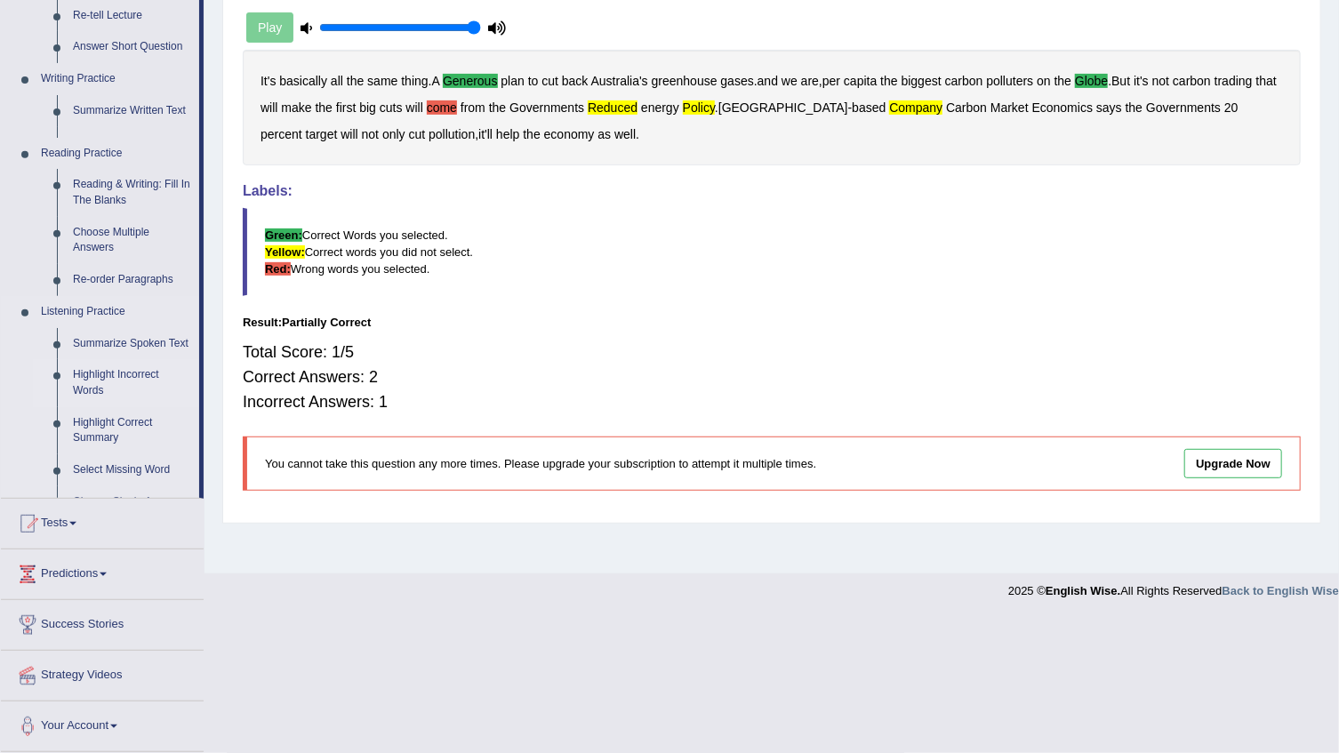
scroll to position [180, 0]
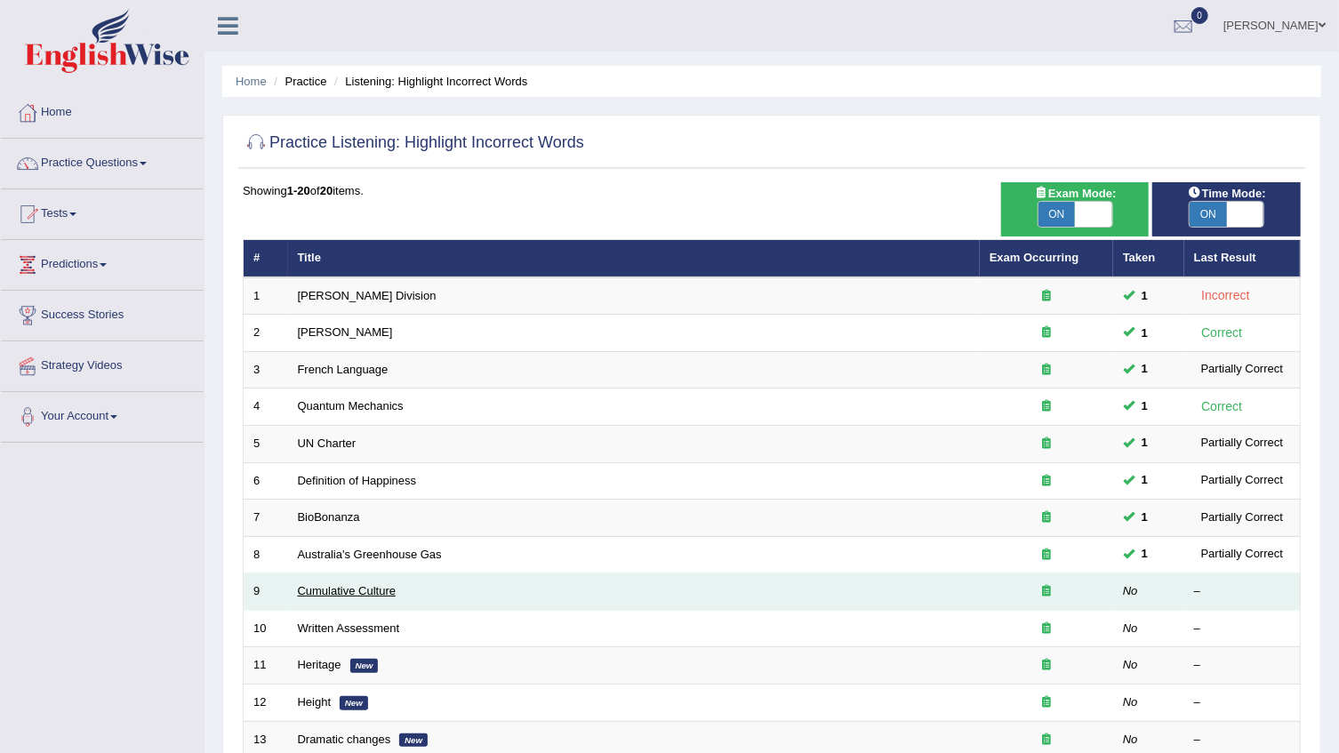
click at [313, 584] on link "Cumulative Culture" at bounding box center [347, 590] width 99 height 13
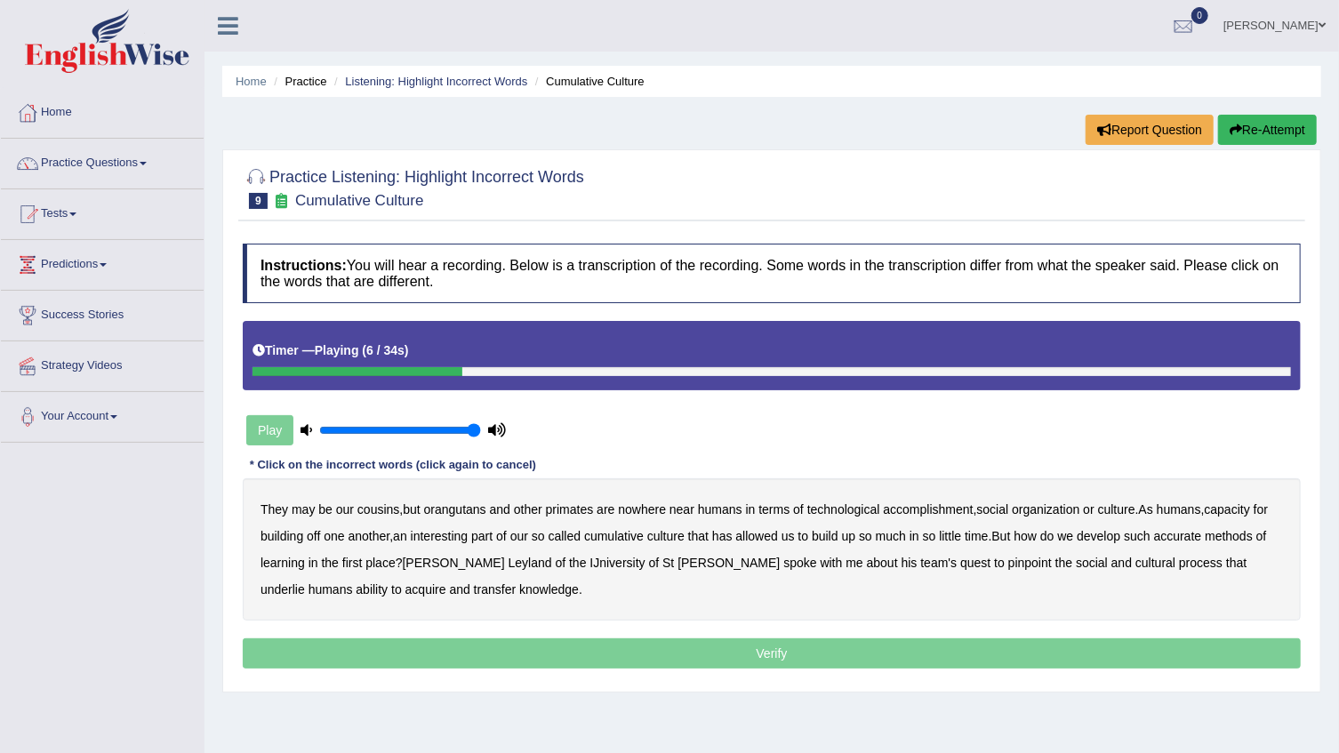
click at [985, 502] on b "social" at bounding box center [993, 509] width 32 height 14
click at [942, 516] on b "accomplishment" at bounding box center [929, 509] width 90 height 14
click at [1003, 505] on b "social" at bounding box center [993, 509] width 32 height 14
click at [450, 523] on div "They may be our cousins , but orangutans and other primates are nowhere near hu…" at bounding box center [772, 549] width 1058 height 142
click at [450, 532] on b "interesting" at bounding box center [440, 536] width 58 height 14
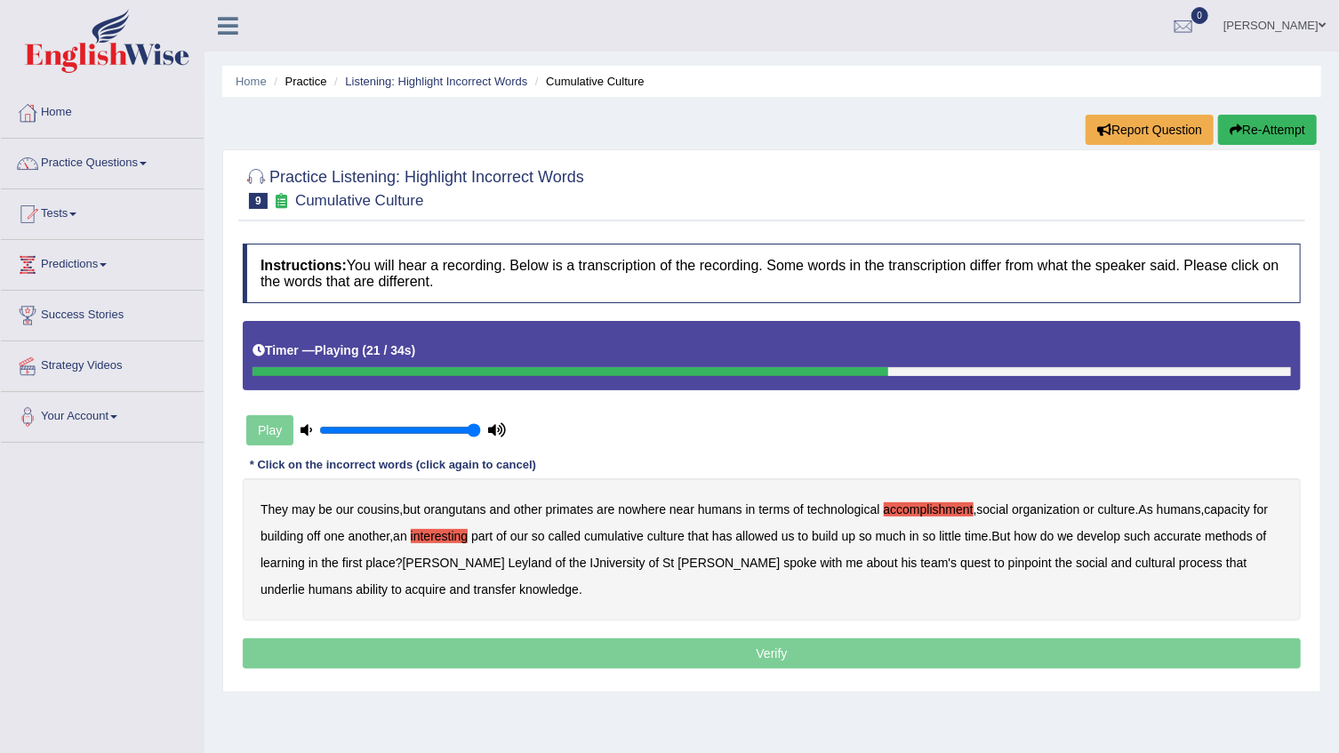
click at [1182, 533] on b "accurate" at bounding box center [1178, 536] width 48 height 14
click at [1041, 571] on div "They may be our cousins , but orangutans and other primates are nowhere near hu…" at bounding box center [772, 549] width 1058 height 142
click at [1135, 566] on b "cultural" at bounding box center [1155, 563] width 40 height 14
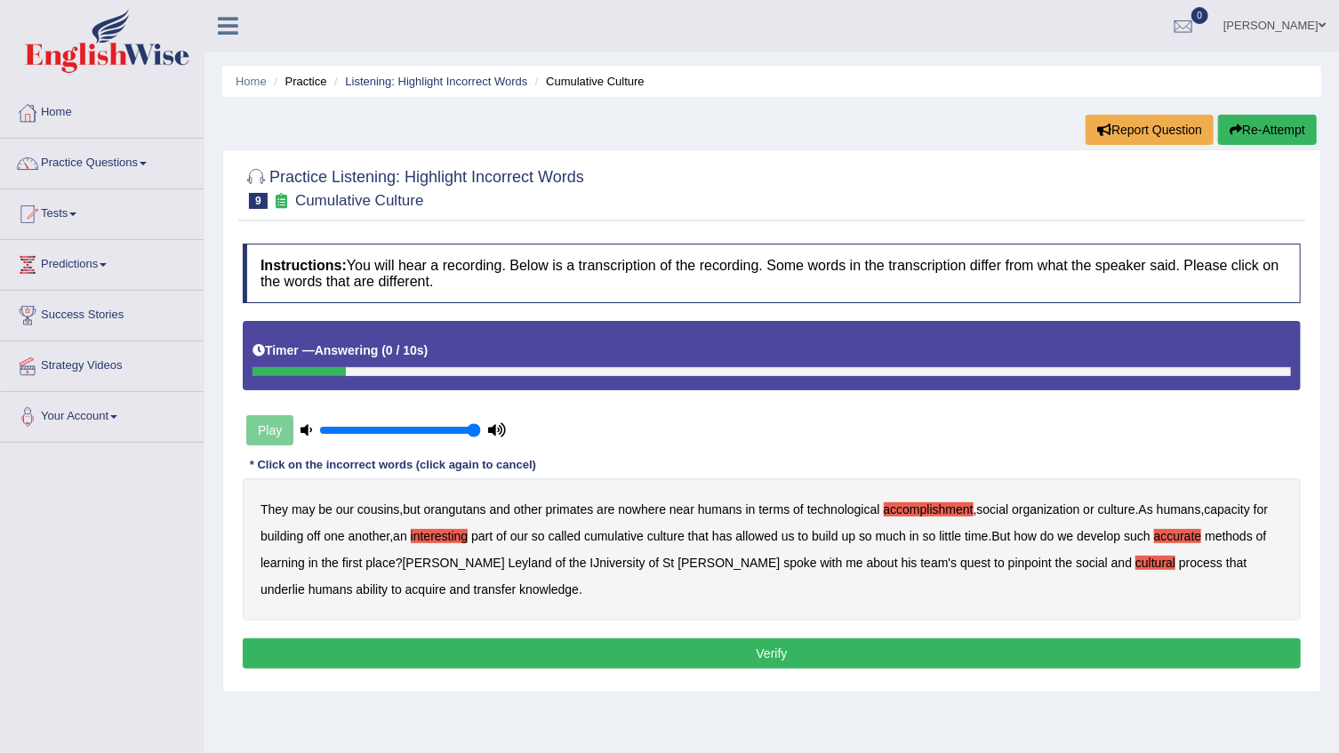
click at [474, 586] on b "transfer" at bounding box center [495, 589] width 42 height 14
click at [440, 645] on button "Verify" at bounding box center [772, 653] width 1058 height 30
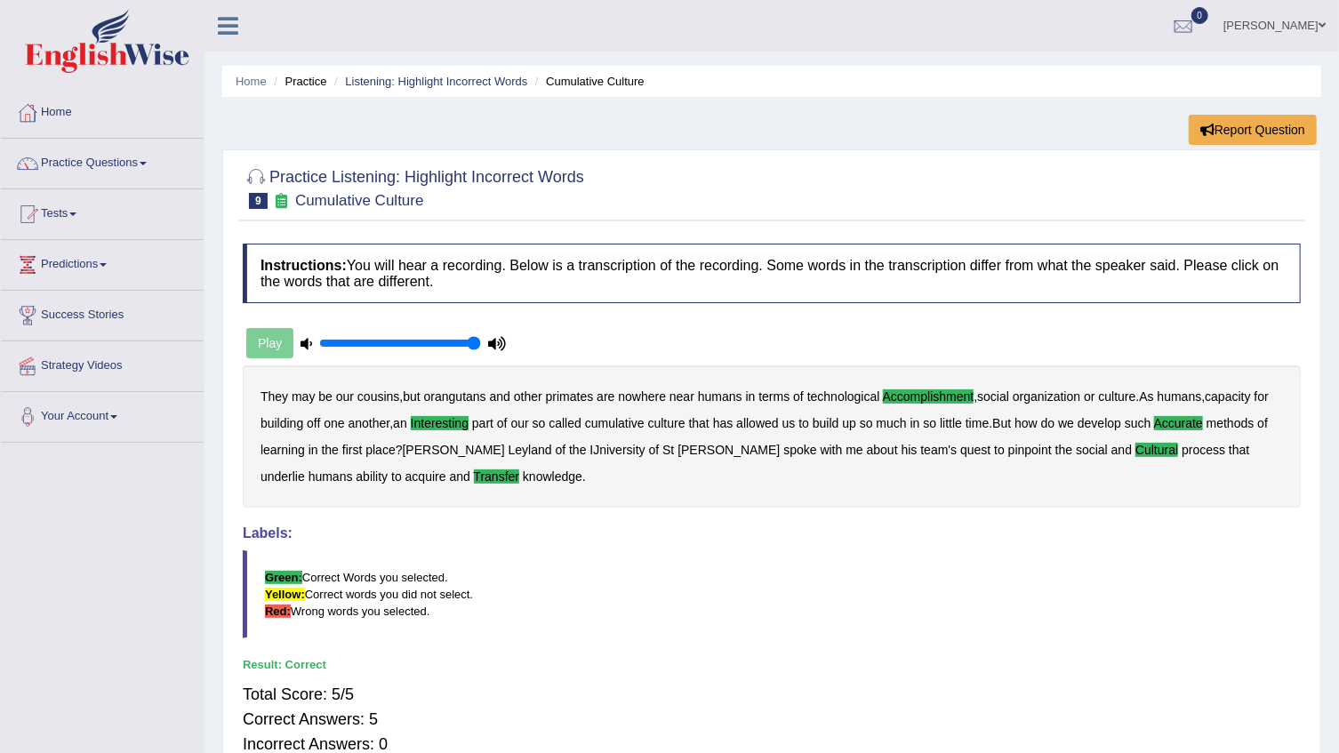
click at [145, 154] on link "Practice Questions" at bounding box center [102, 161] width 203 height 44
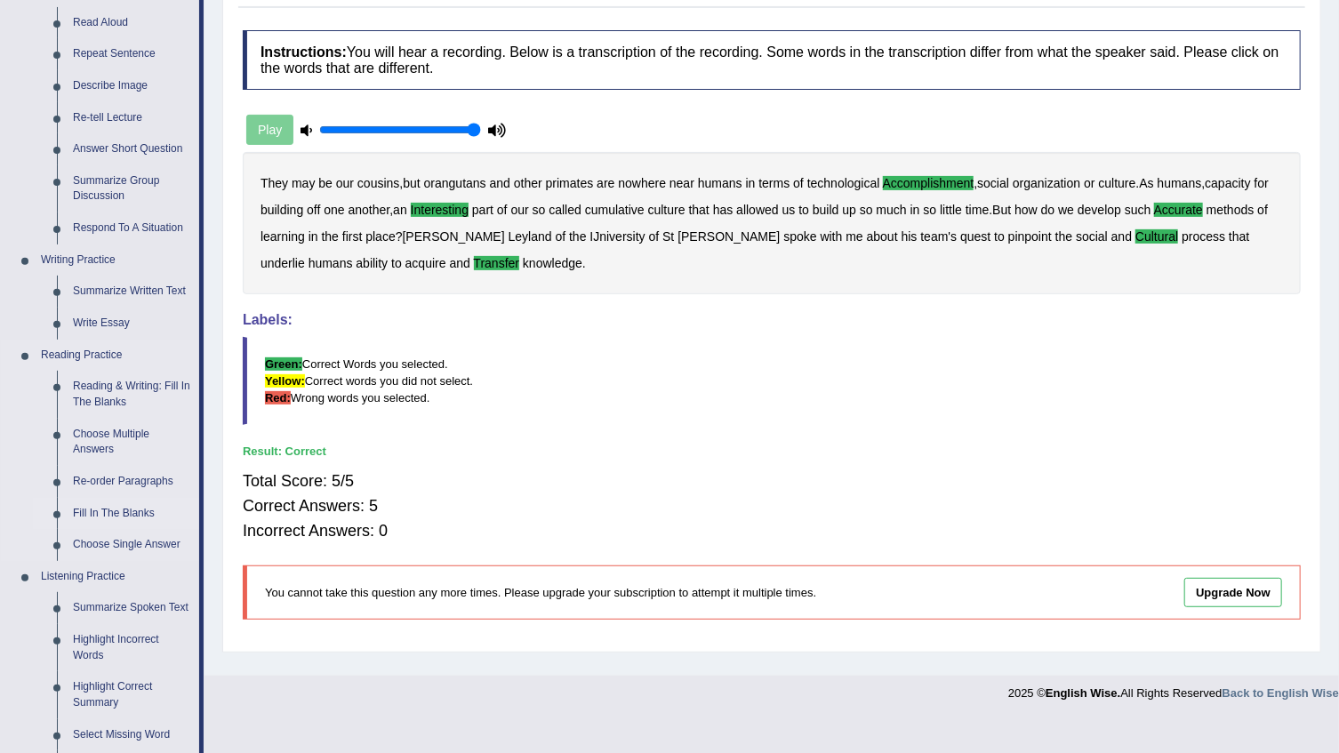
scroll to position [242, 0]
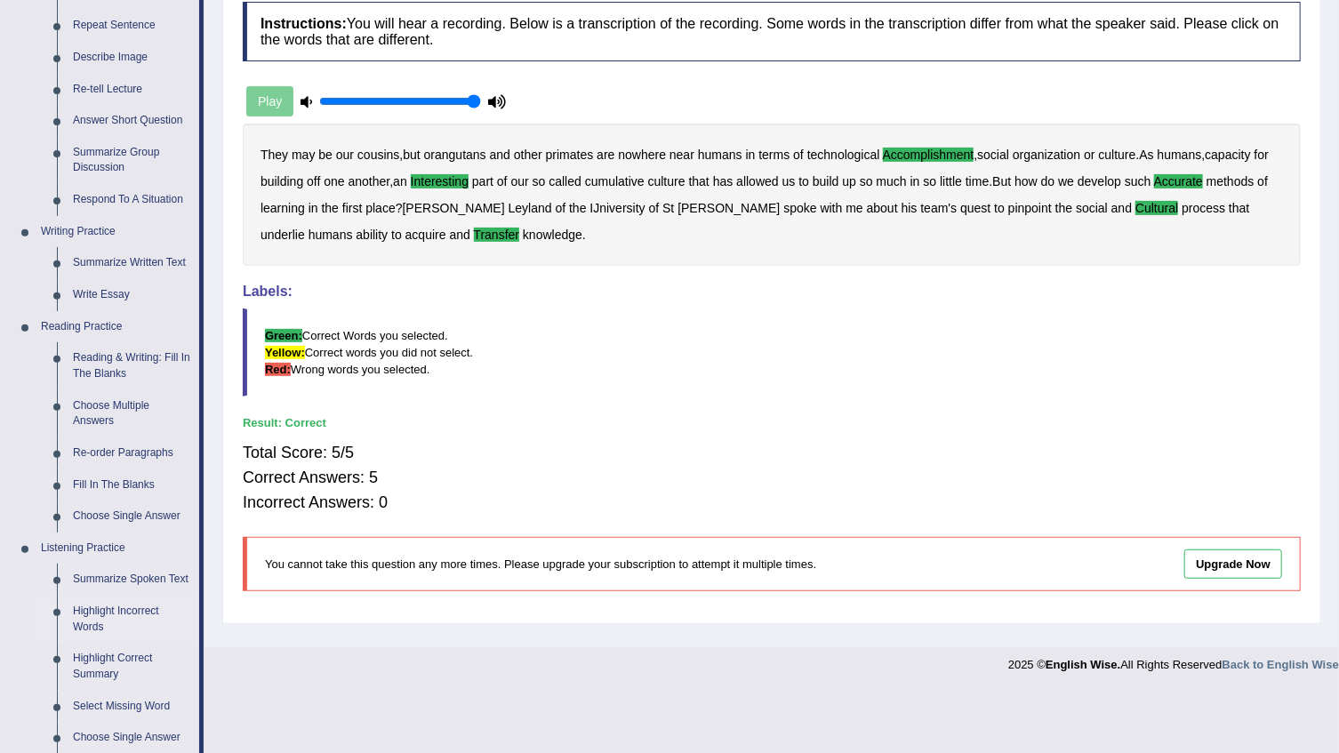
click at [133, 605] on link "Highlight Incorrect Words" at bounding box center [132, 619] width 134 height 47
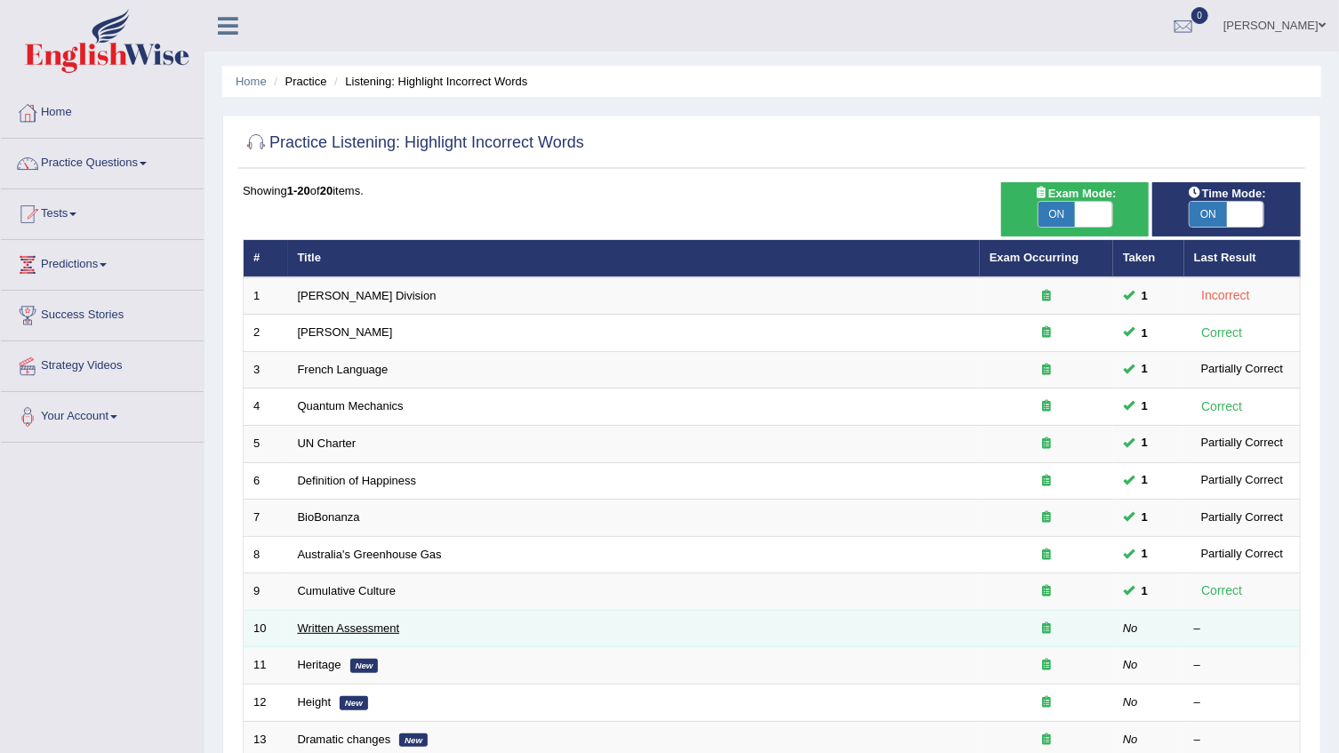
click at [377, 625] on link "Written Assessment" at bounding box center [349, 627] width 102 height 13
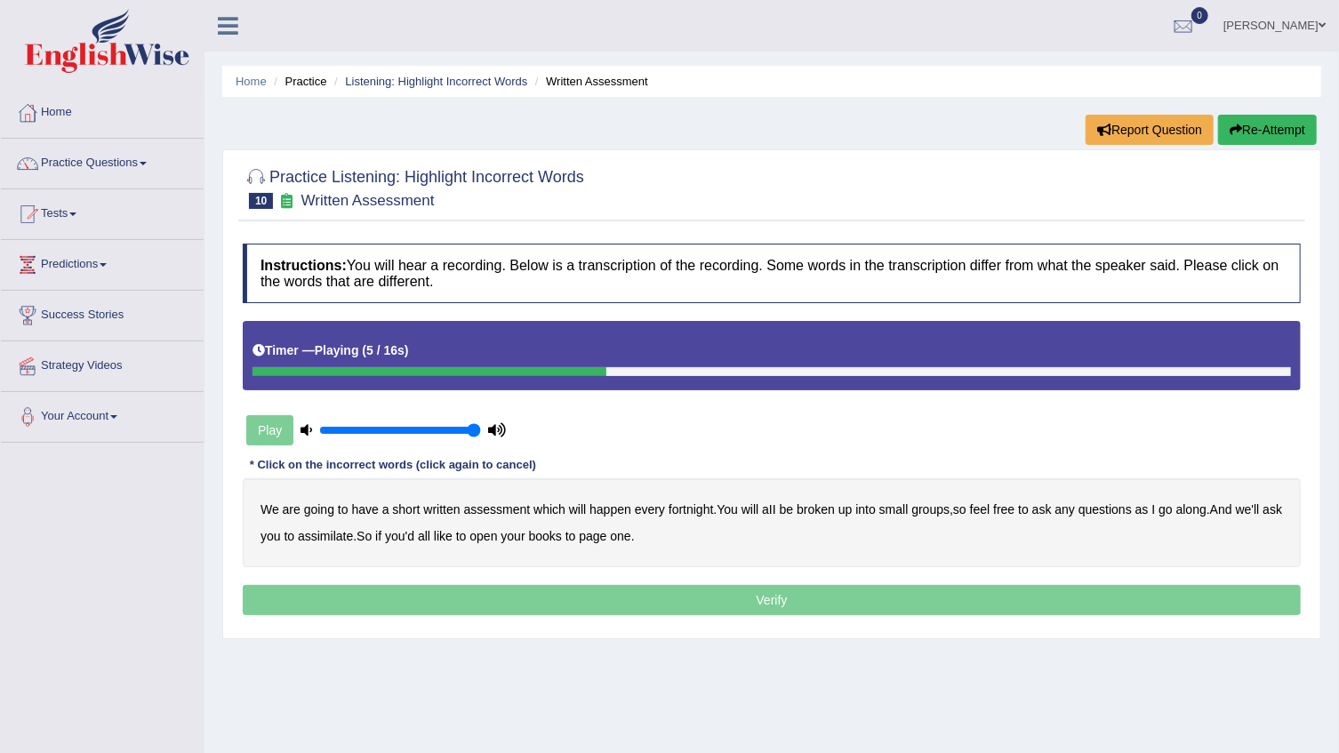
click at [825, 506] on b "broken" at bounding box center [816, 509] width 38 height 14
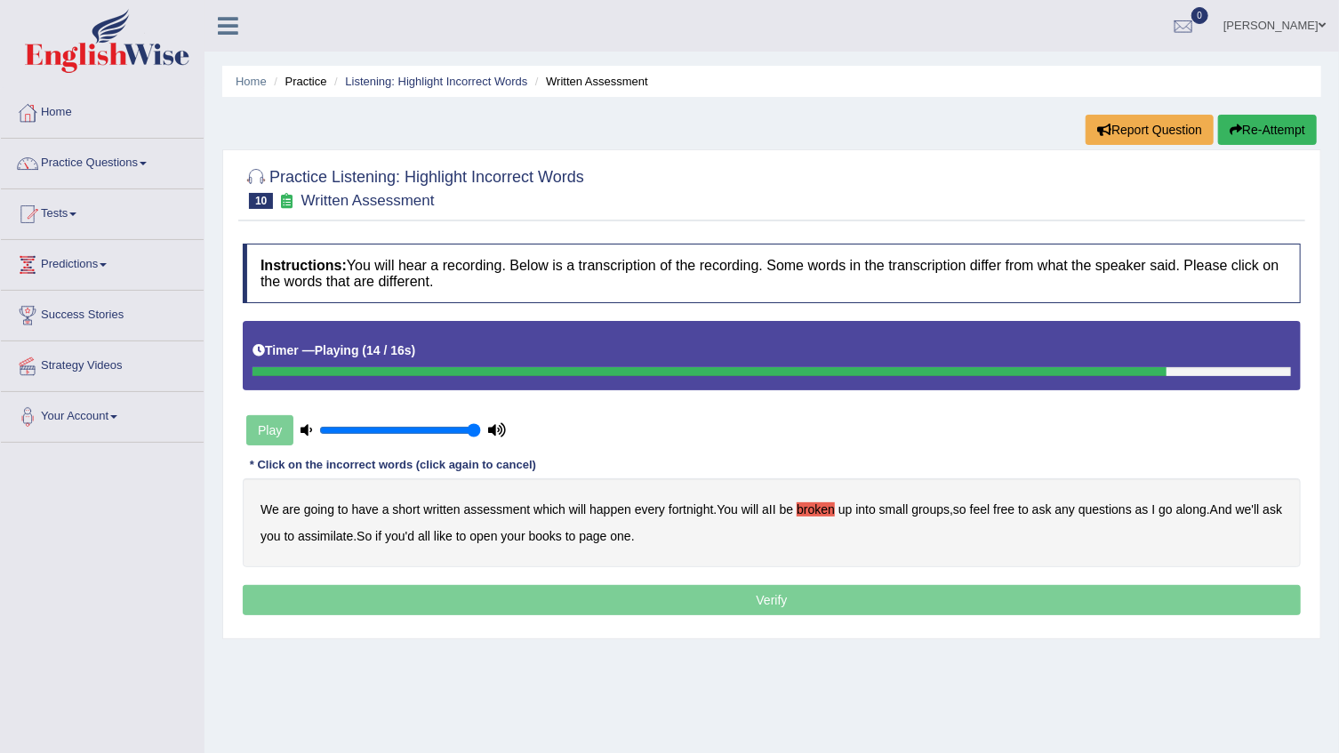
click at [341, 530] on b "assimilate" at bounding box center [325, 536] width 55 height 14
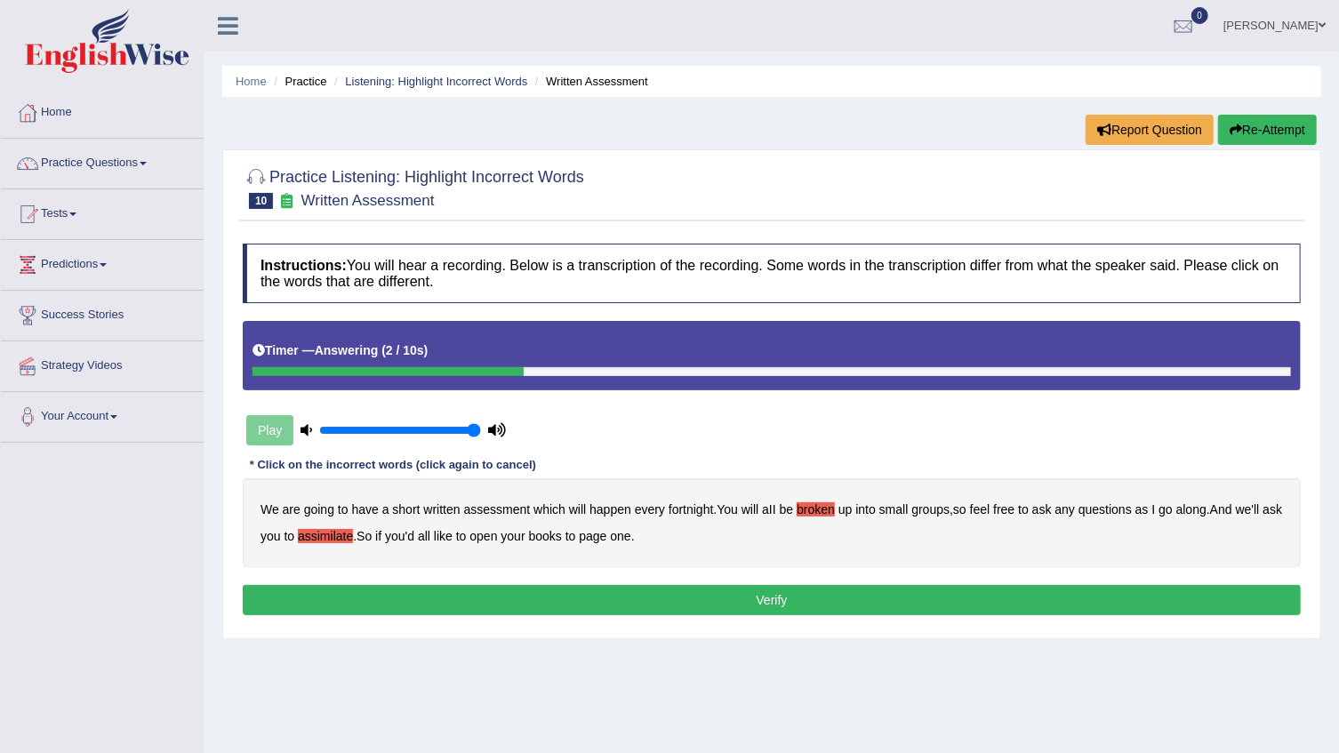
click at [1243, 509] on b "we'll" at bounding box center [1248, 509] width 24 height 14
click at [1263, 517] on b "ask" at bounding box center [1273, 509] width 20 height 14
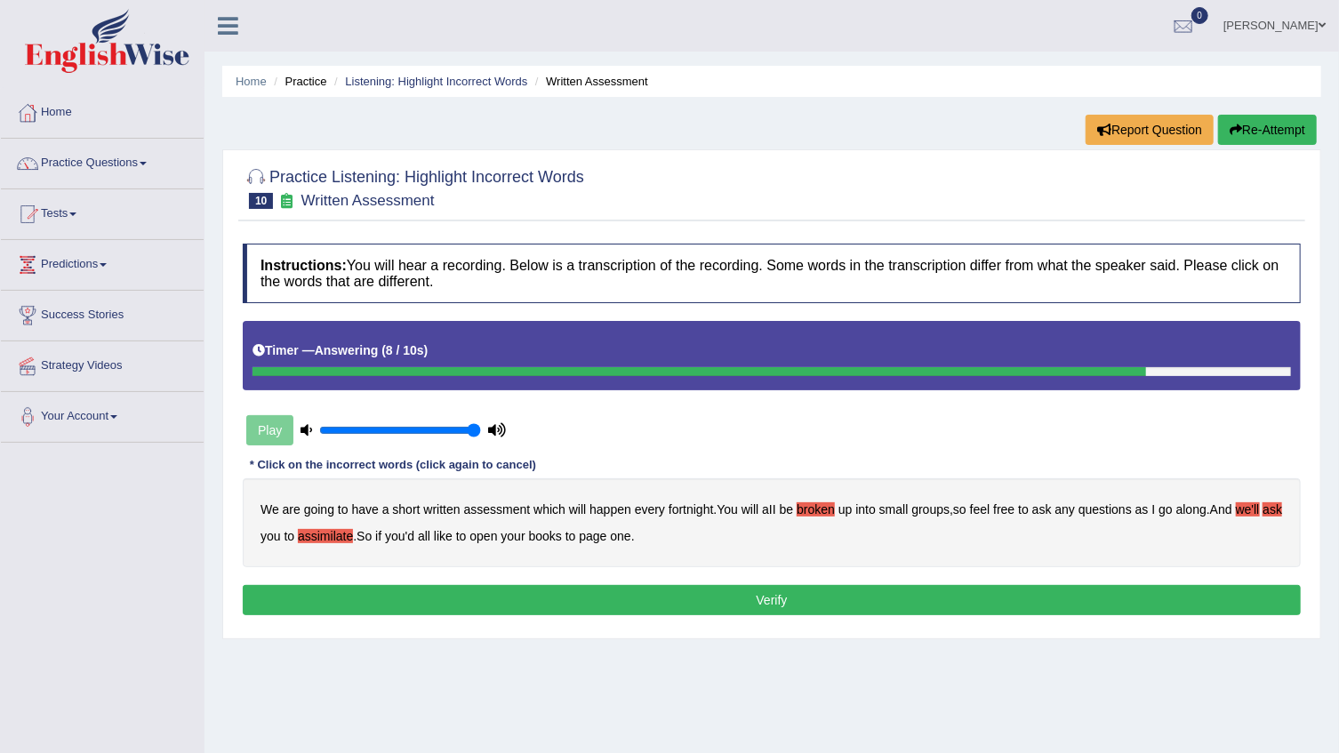
click at [1156, 600] on button "Verify" at bounding box center [772, 600] width 1058 height 30
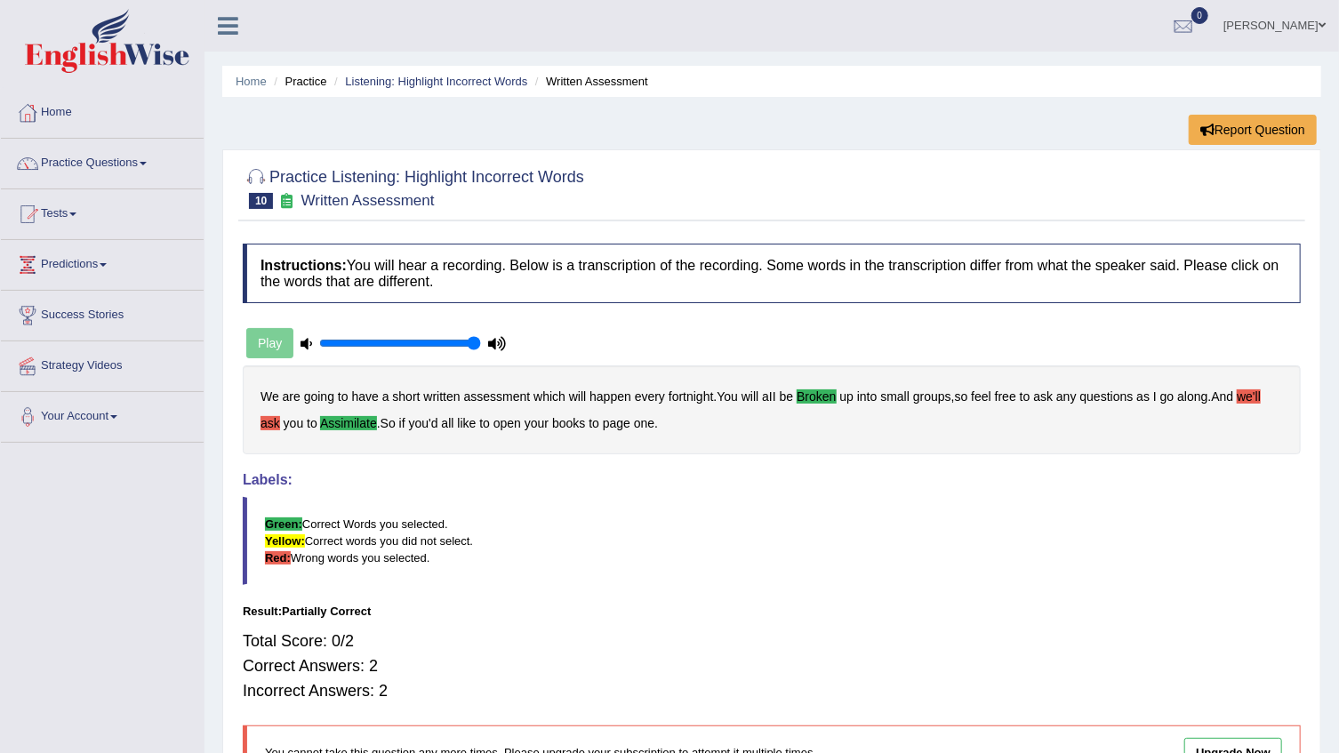
scroll to position [80, 0]
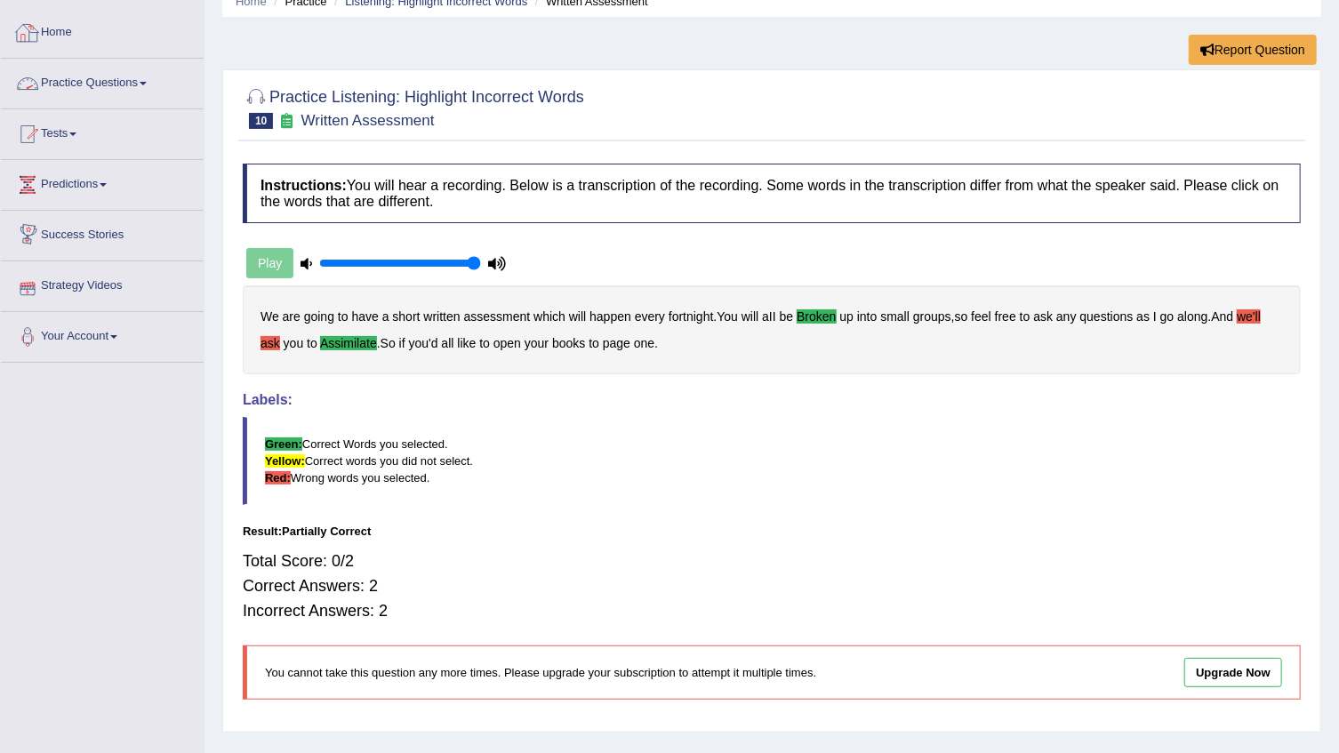
click at [128, 100] on link "Practice Questions" at bounding box center [102, 81] width 203 height 44
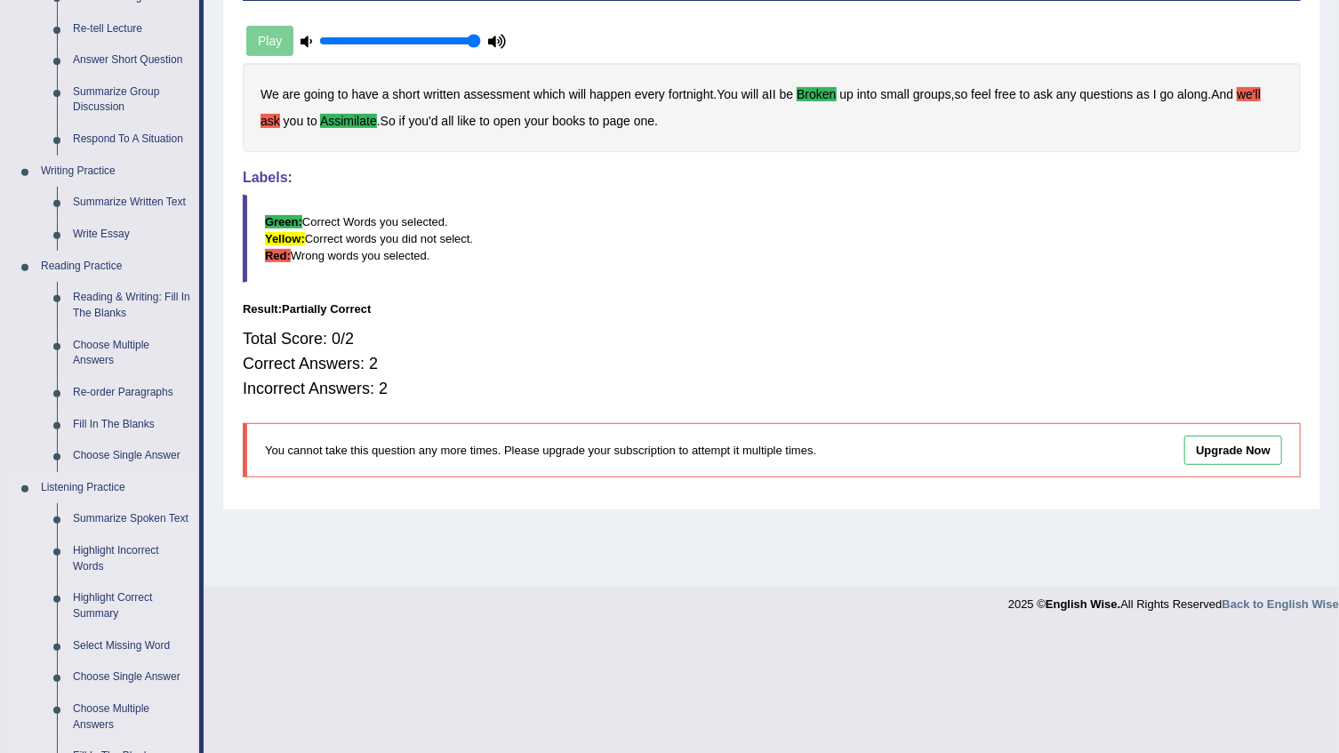
scroll to position [315, 0]
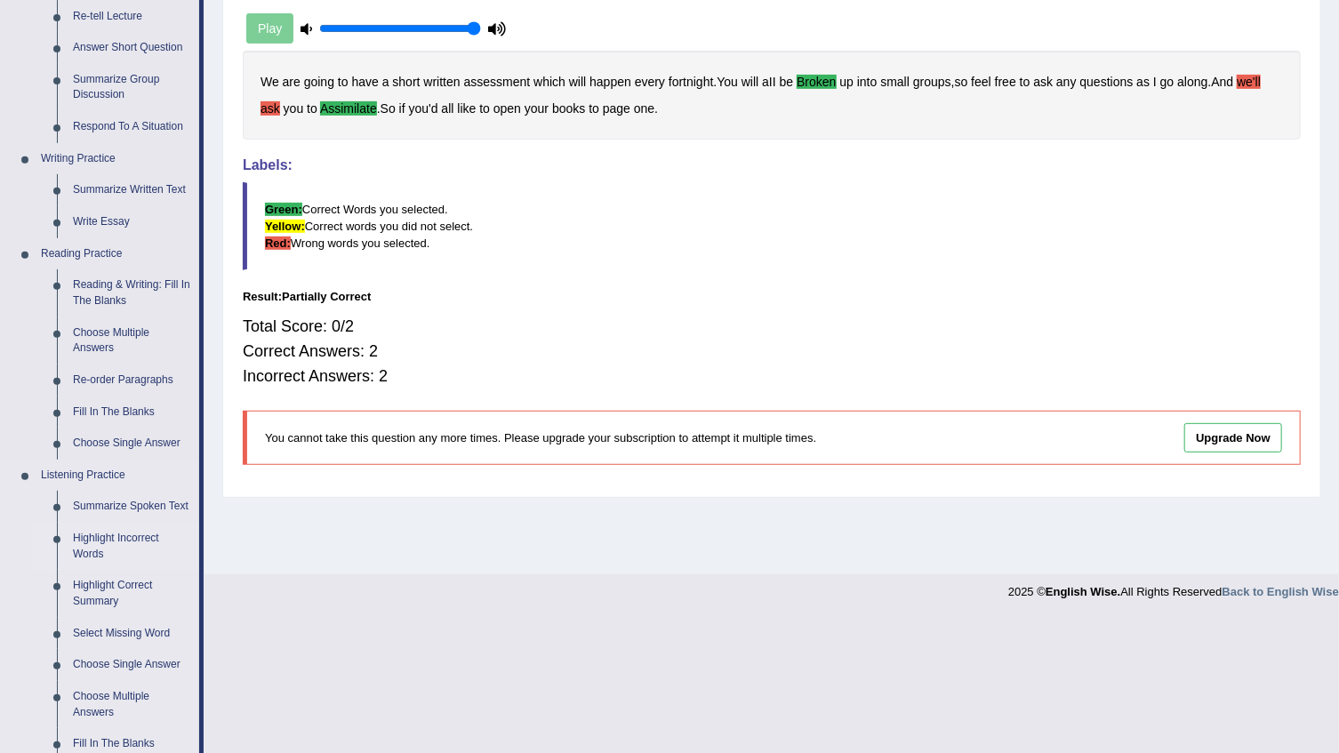
click at [127, 533] on link "Highlight Incorrect Words" at bounding box center [132, 546] width 134 height 47
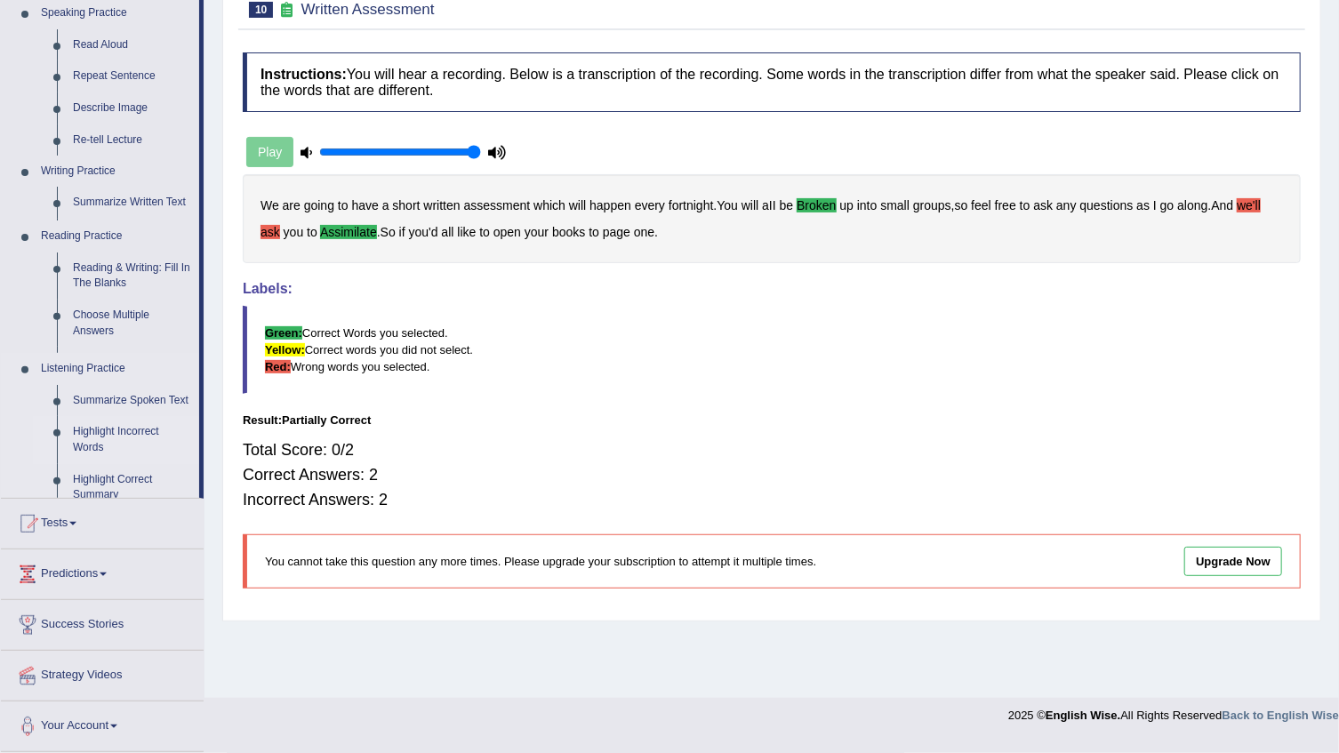
scroll to position [180, 0]
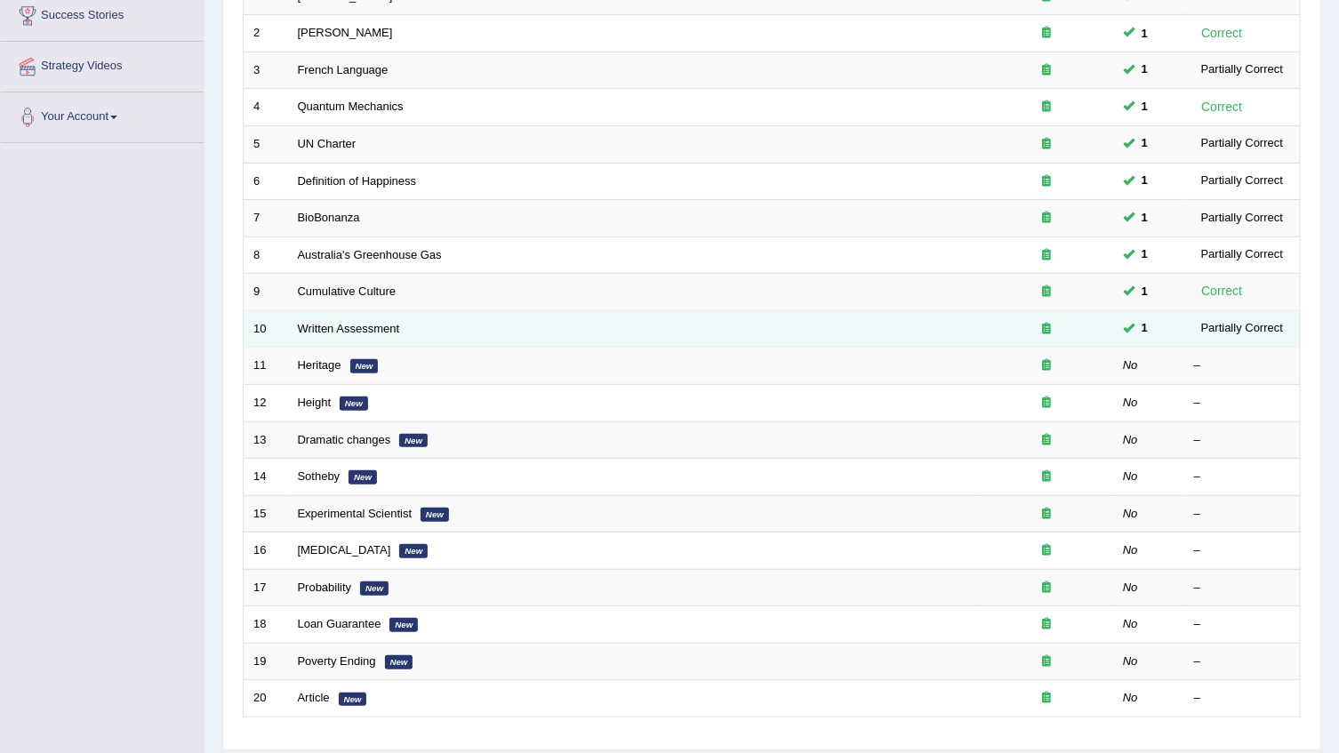
scroll to position [352, 0]
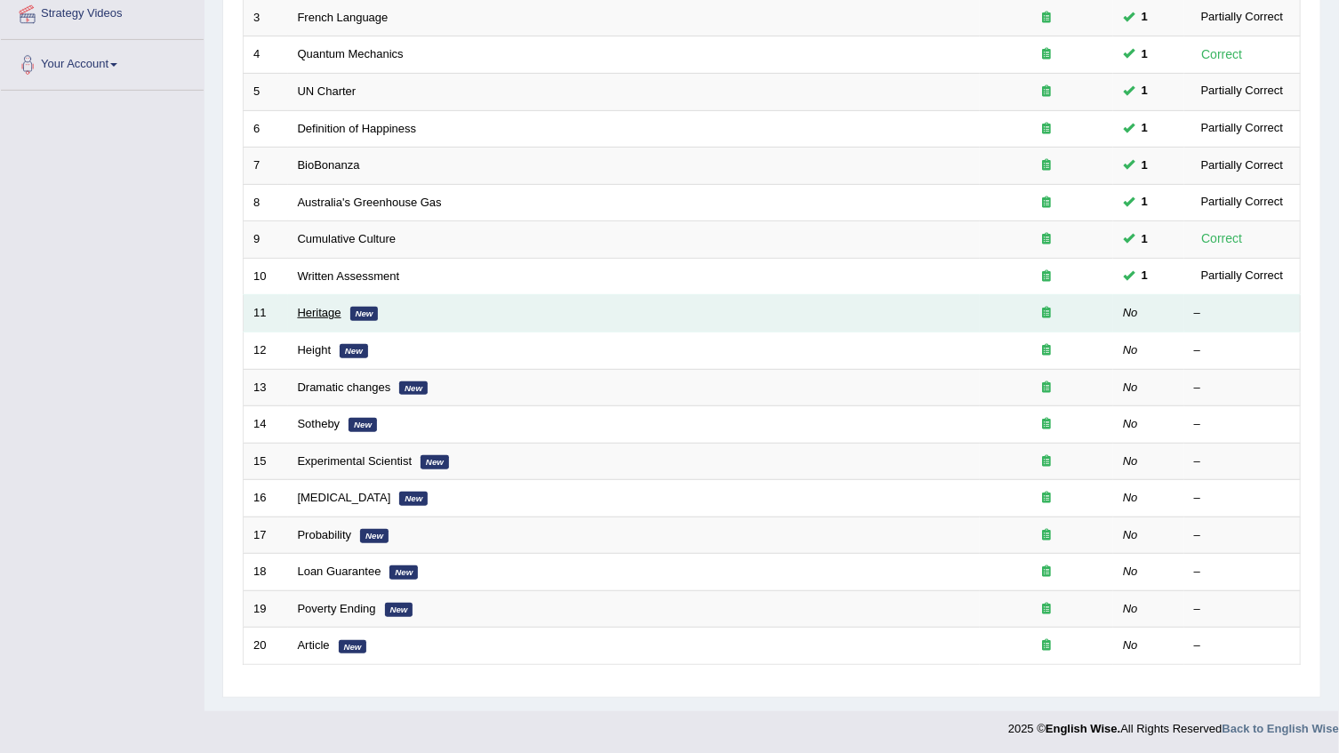
click at [313, 316] on link "Heritage" at bounding box center [320, 312] width 44 height 13
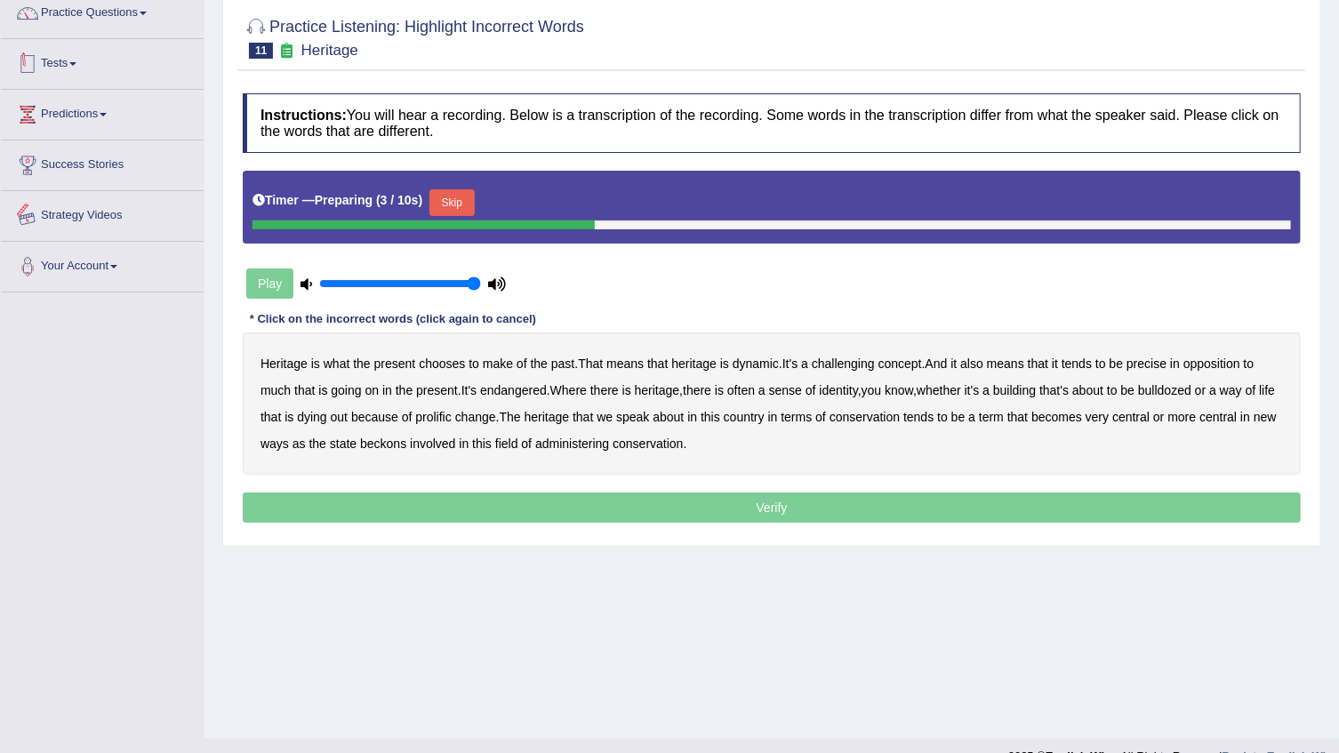
scroll to position [161, 0]
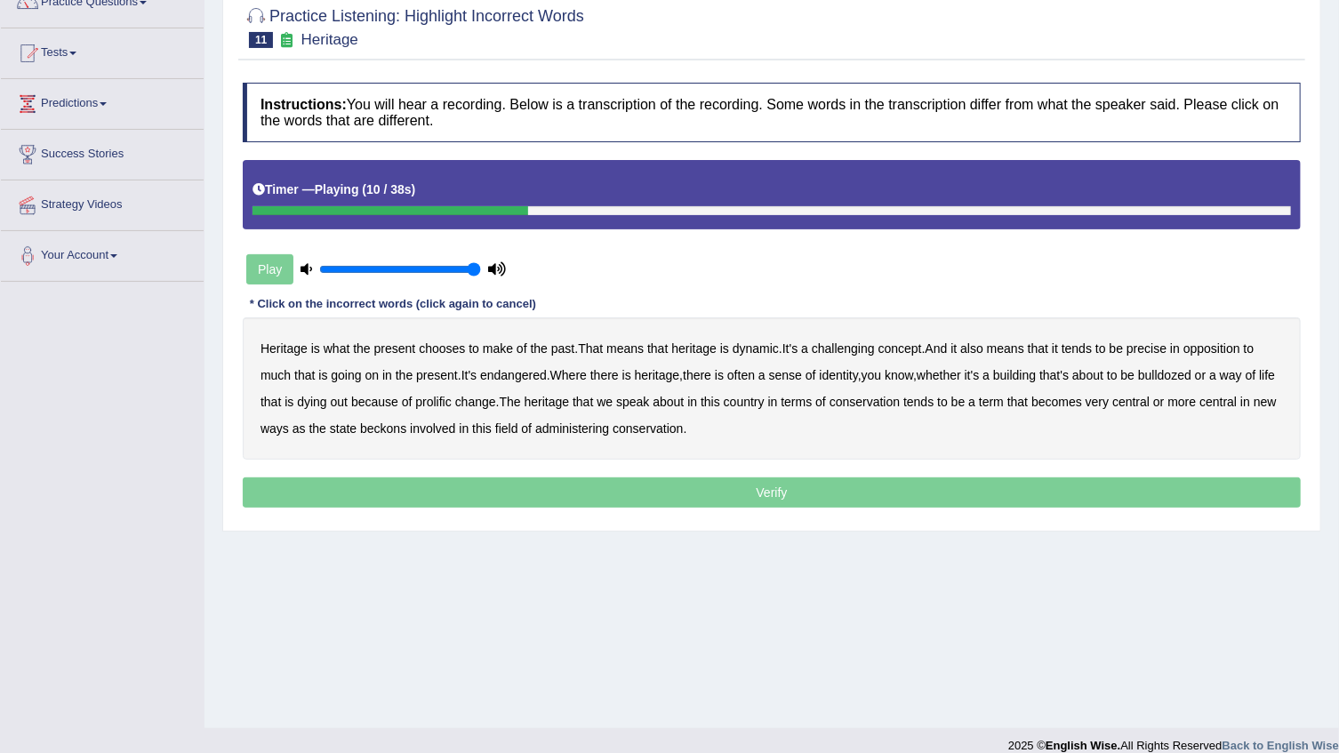
click at [849, 349] on b "challenging" at bounding box center [843, 348] width 63 height 14
click at [1080, 353] on b "tends" at bounding box center [1077, 348] width 30 height 14
click at [1160, 355] on b "precise" at bounding box center [1146, 348] width 40 height 14
click at [856, 379] on b "identity" at bounding box center [839, 375] width 38 height 14
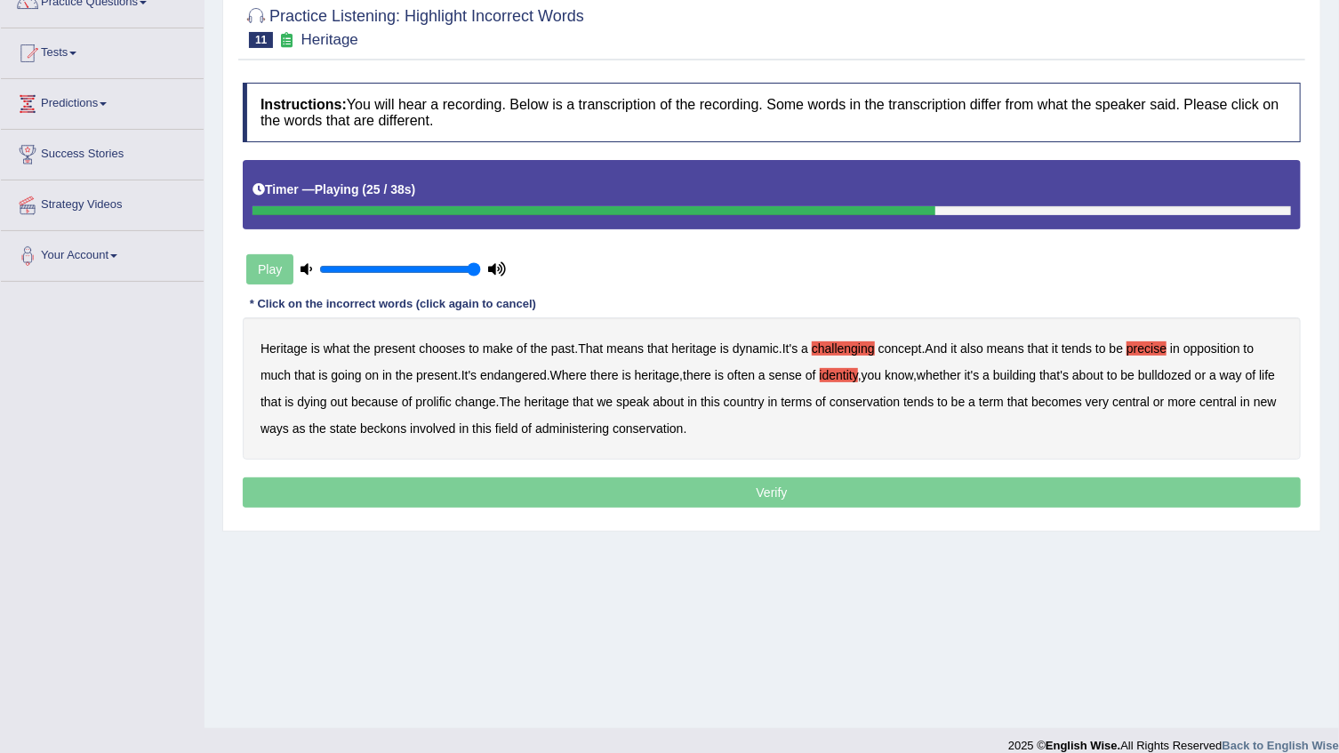
click at [451, 404] on b "prolific" at bounding box center [433, 402] width 36 height 14
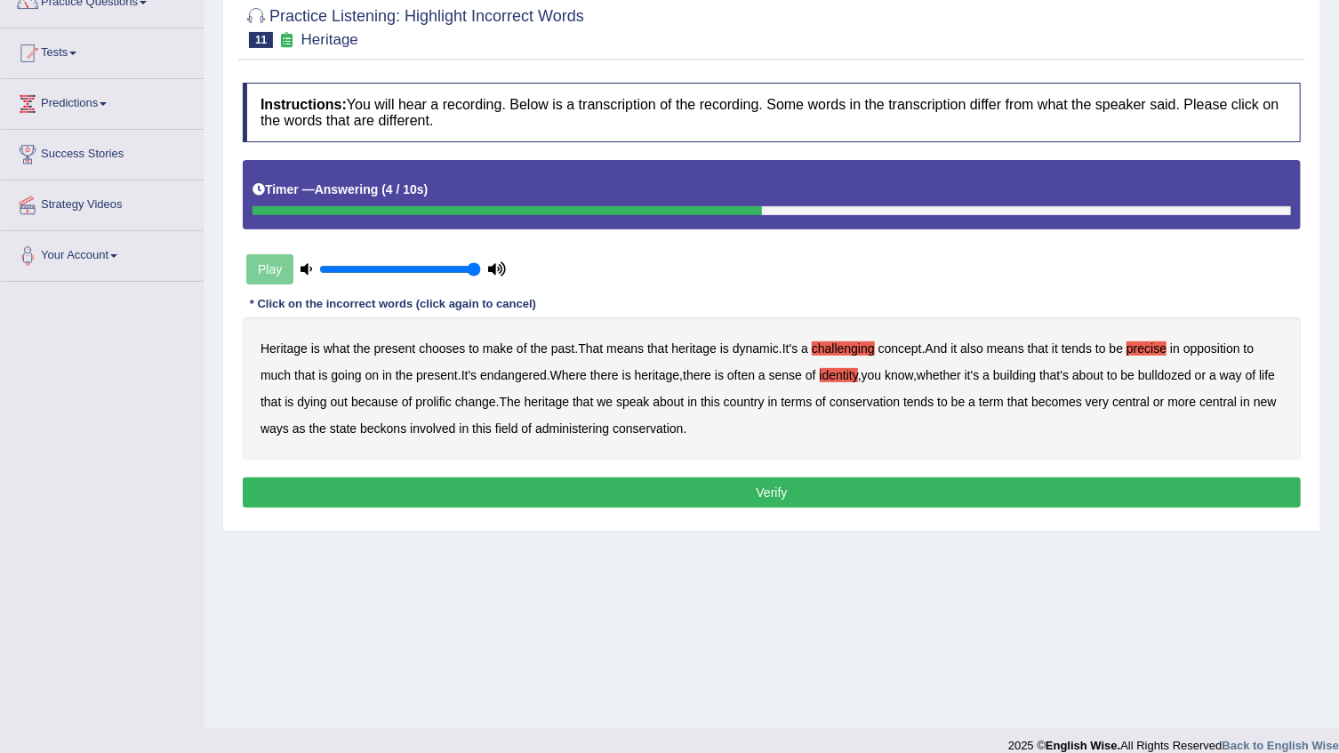
click at [437, 395] on b "prolific" at bounding box center [433, 402] width 36 height 14
click at [517, 477] on button "Verify" at bounding box center [772, 492] width 1058 height 30
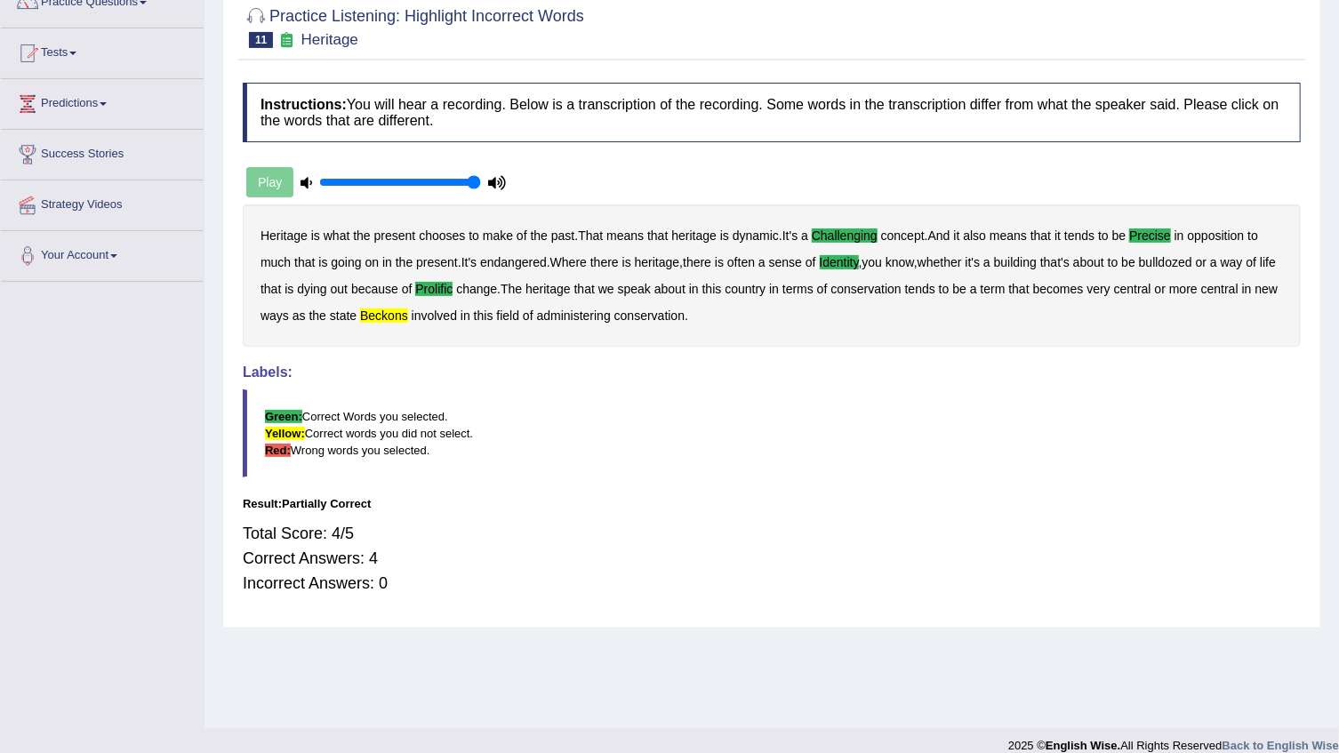
scroll to position [0, 0]
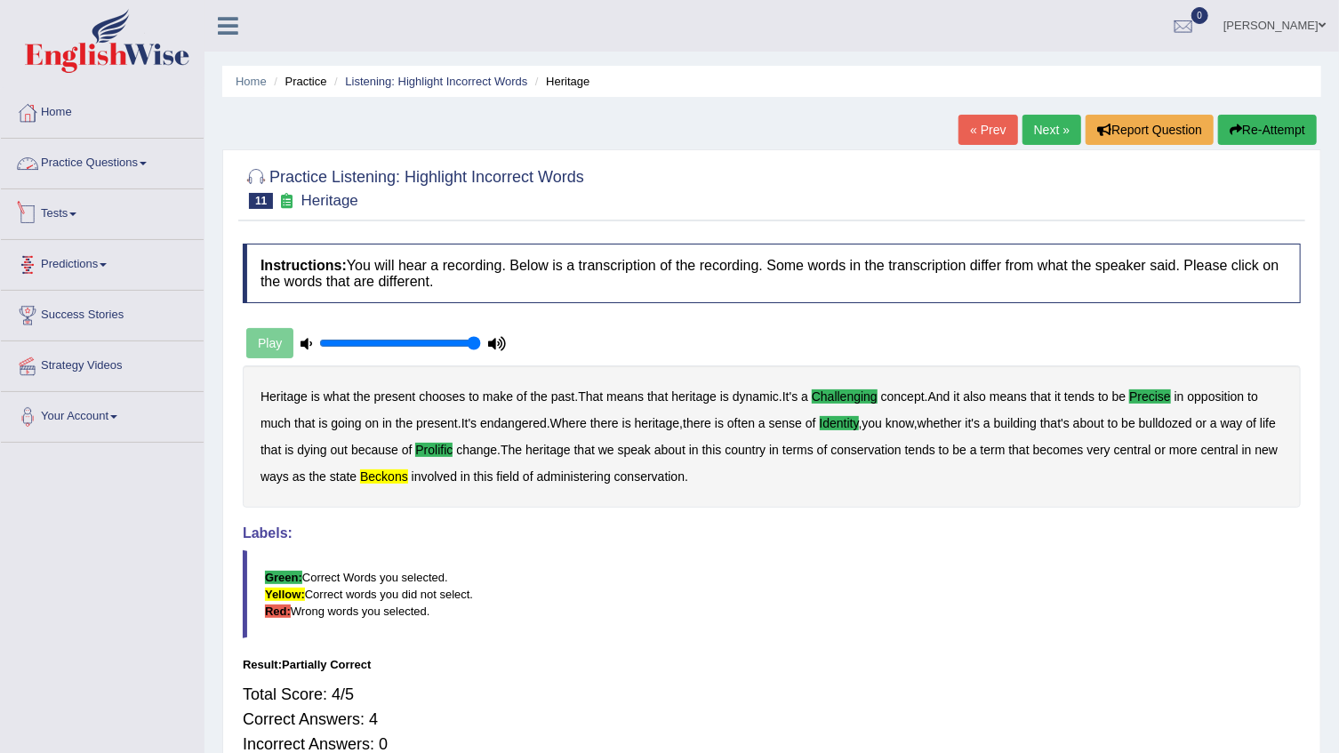
click at [118, 281] on link "Predictions" at bounding box center [102, 262] width 203 height 44
click at [78, 406] on link "Strategy Videos" at bounding box center [102, 395] width 203 height 44
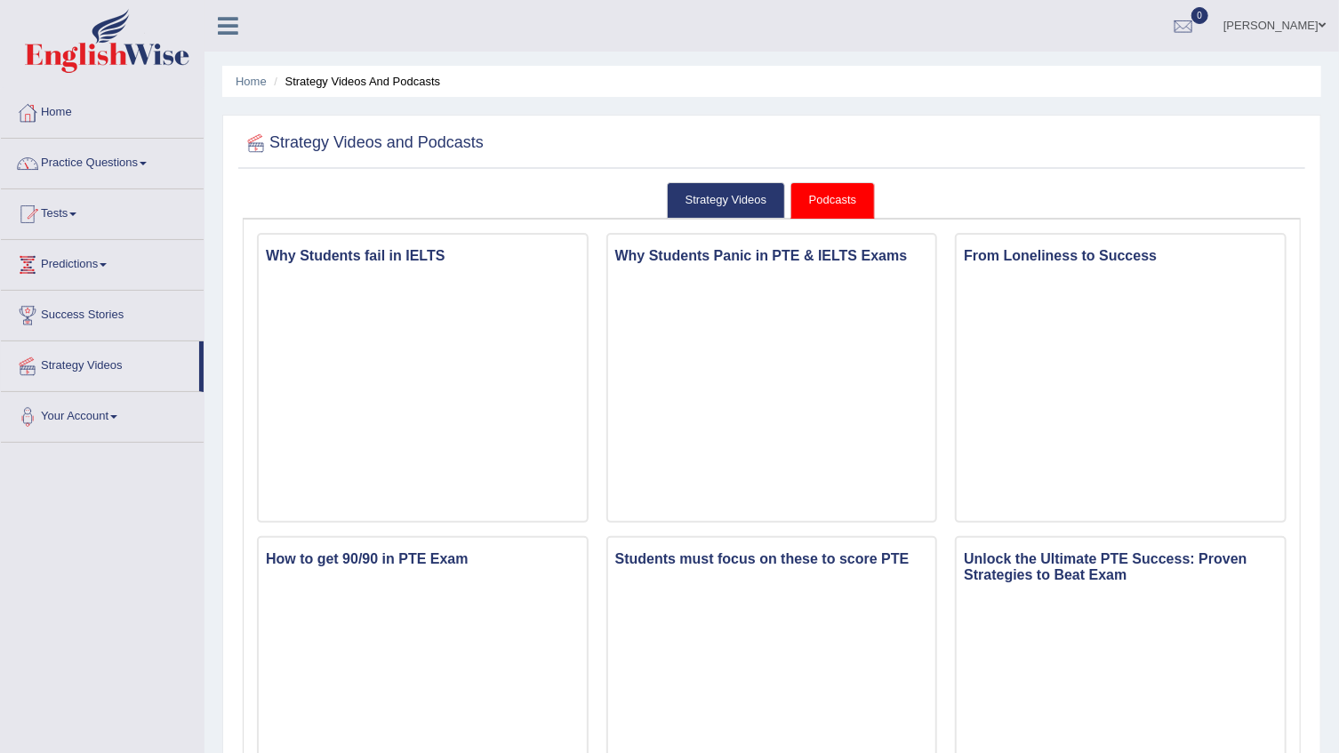
click at [162, 155] on link "Practice Questions" at bounding box center [102, 161] width 203 height 44
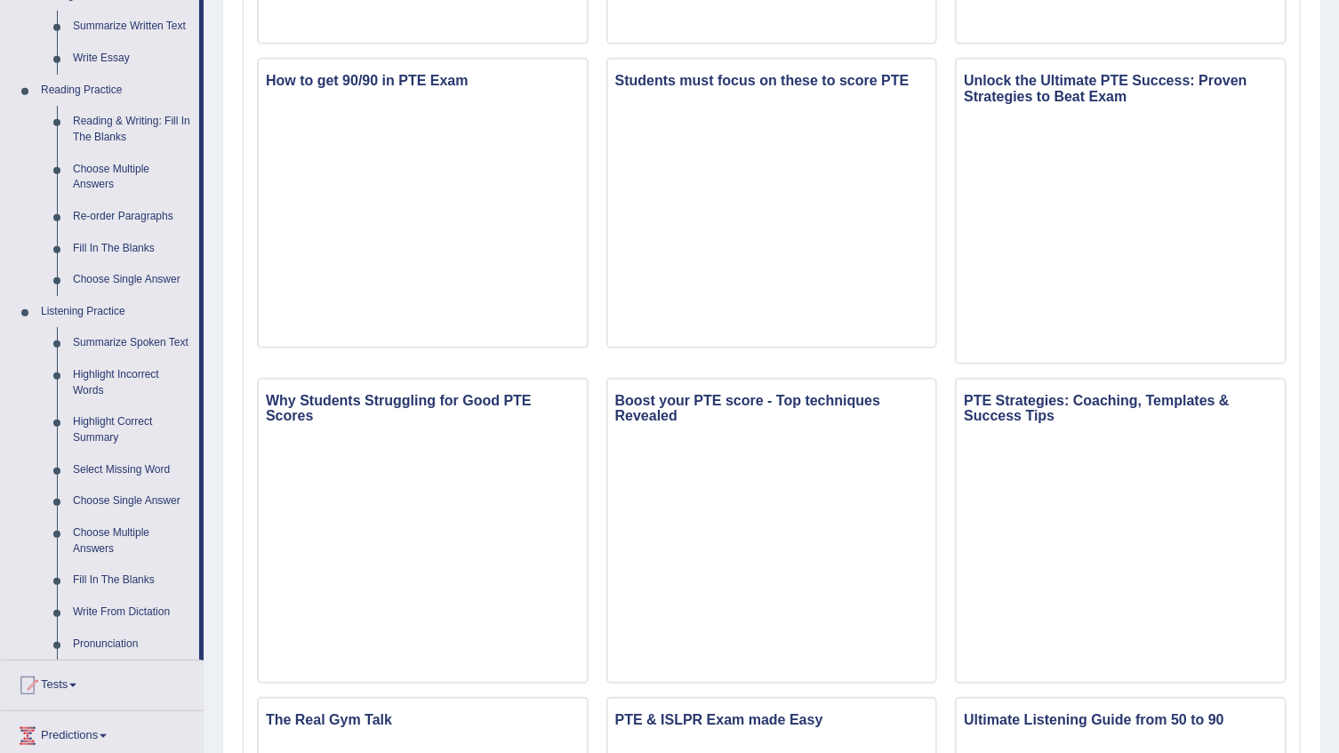
scroll to position [485, 0]
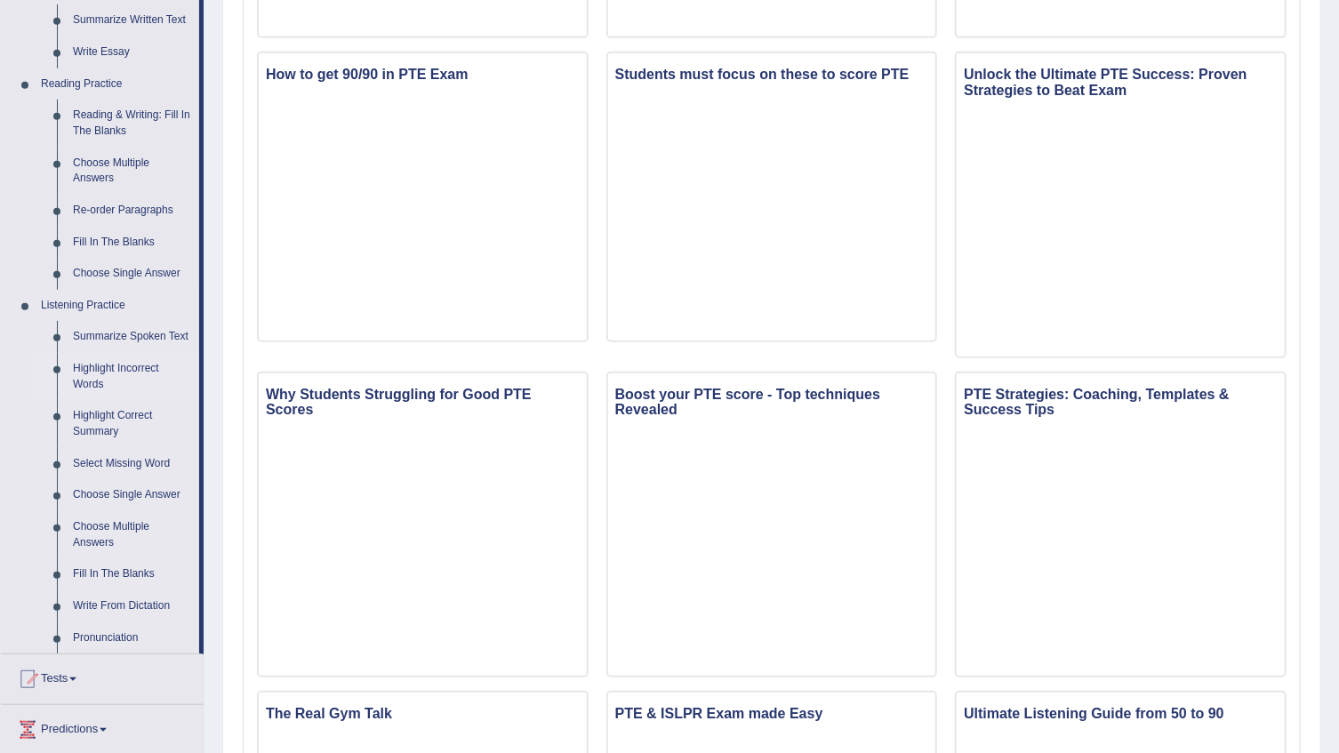
click at [137, 373] on link "Highlight Incorrect Words" at bounding box center [132, 376] width 134 height 47
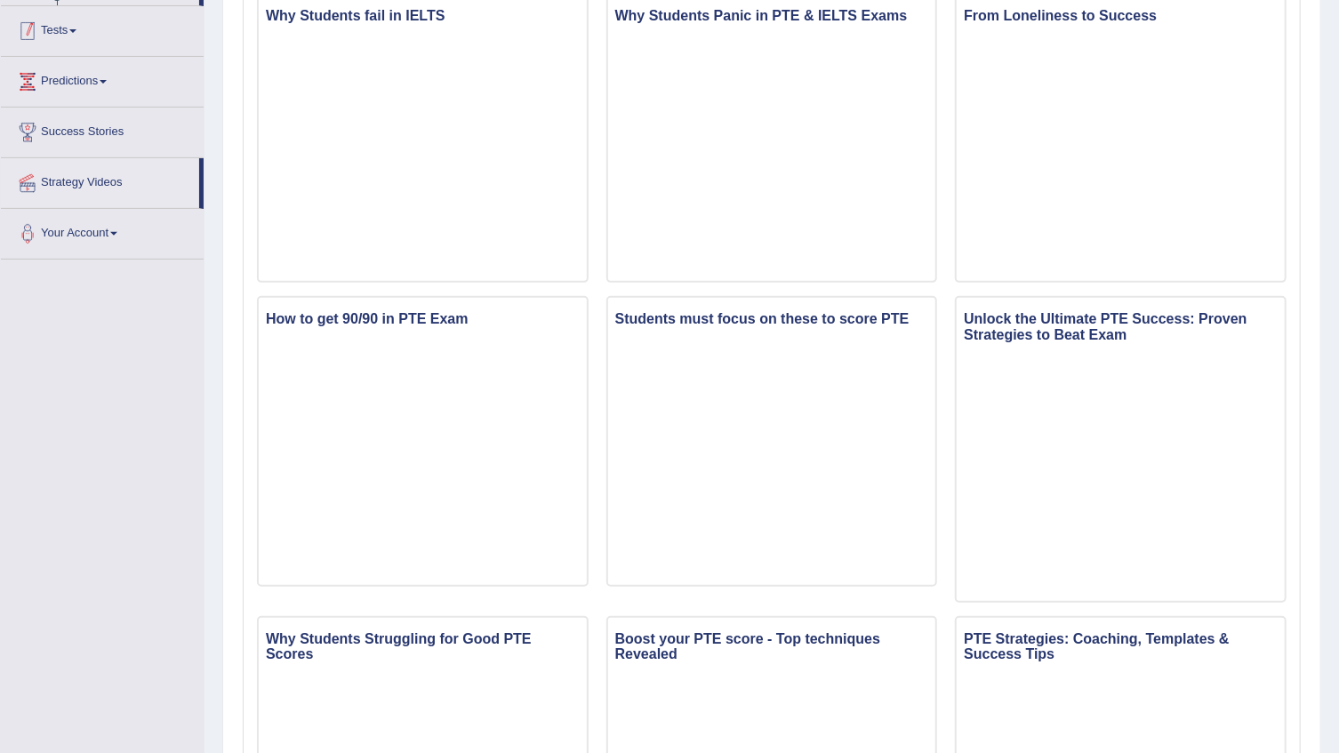
scroll to position [431, 0]
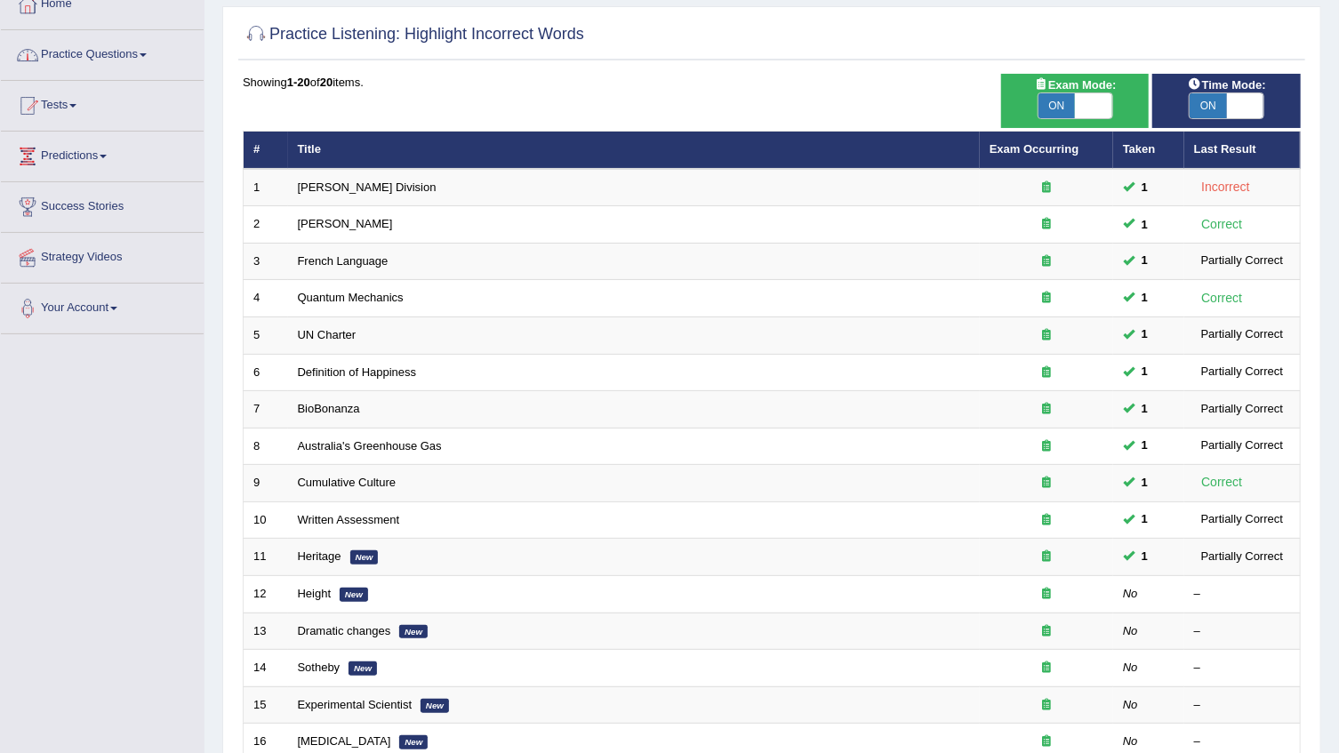
scroll to position [242, 0]
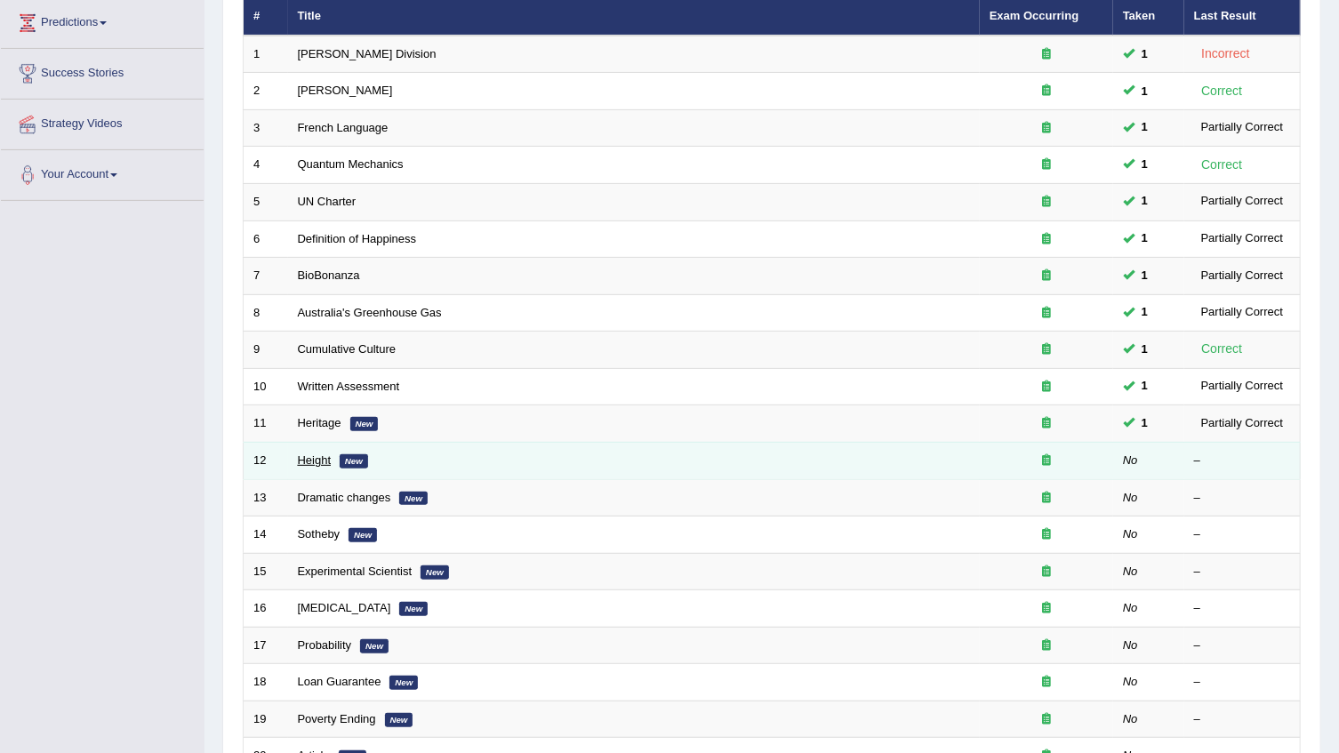
click at [301, 462] on link "Height" at bounding box center [315, 459] width 34 height 13
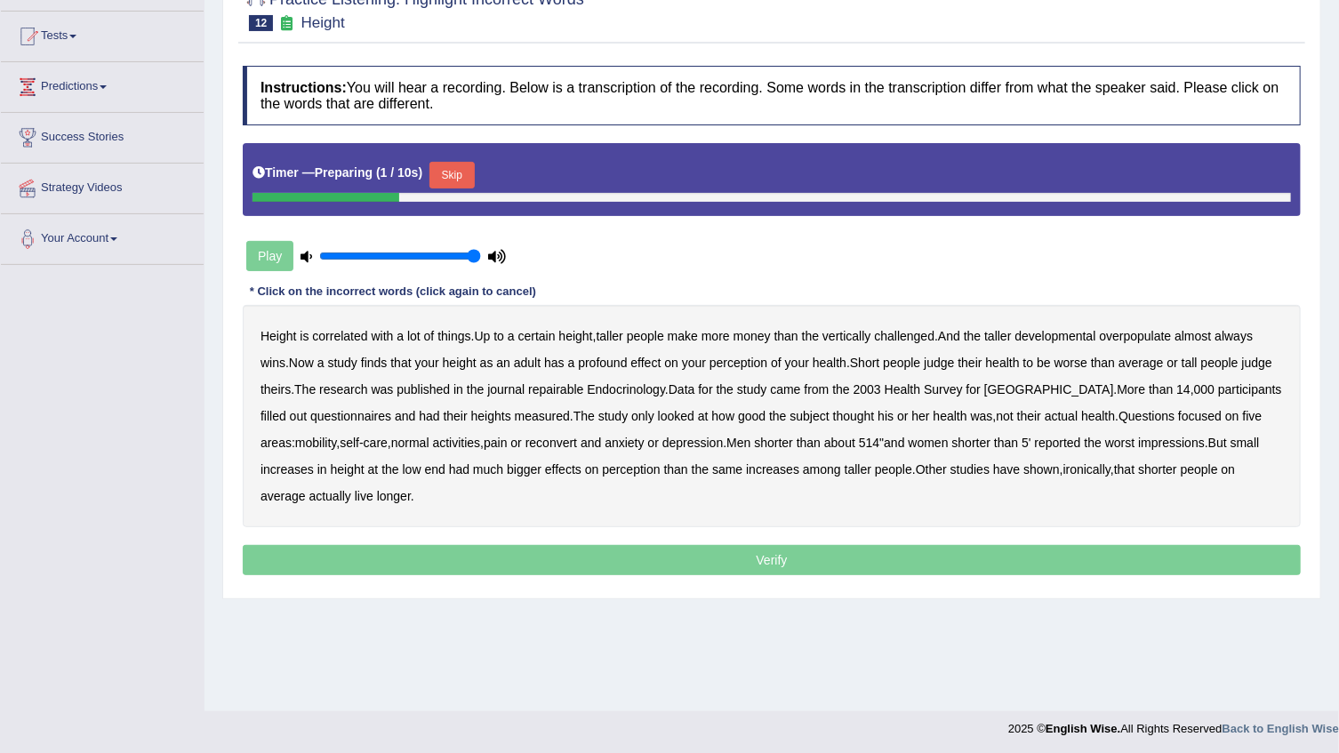
scroll to position [180, 0]
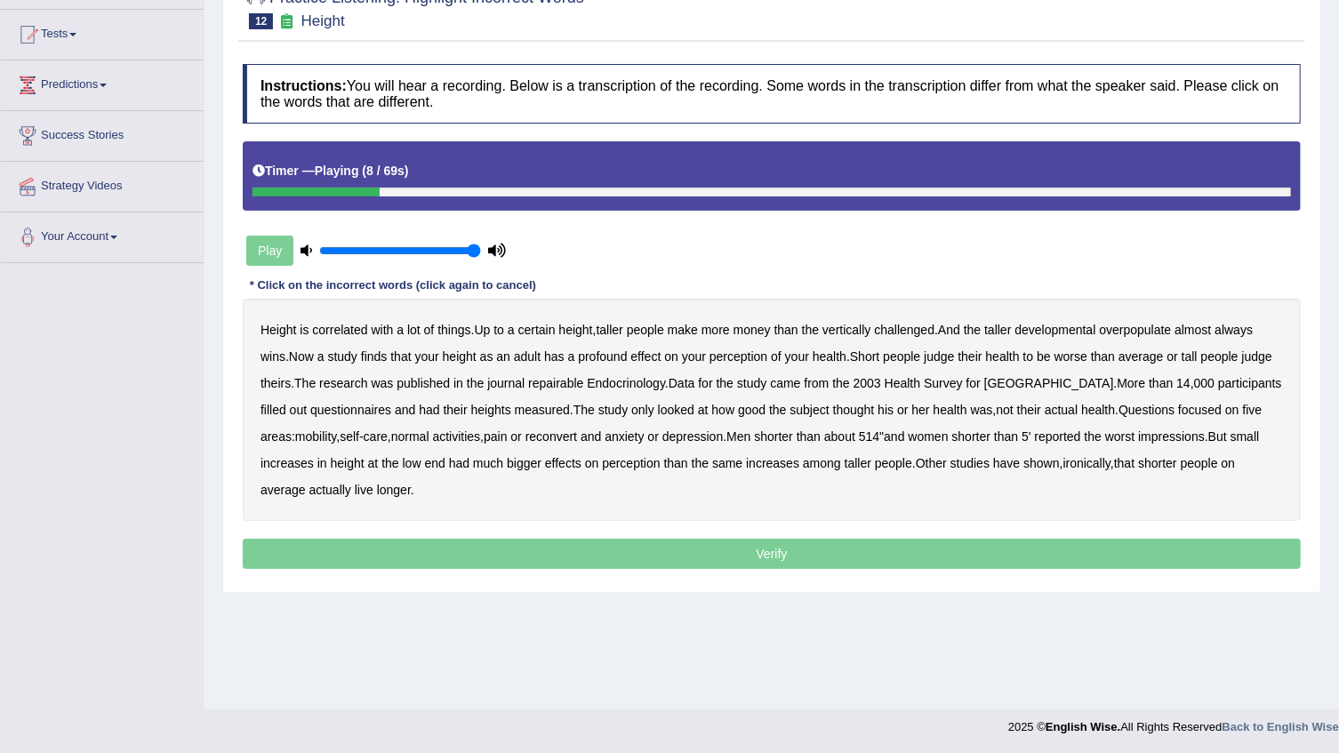
click at [1094, 325] on b "developmental" at bounding box center [1055, 330] width 81 height 14
click at [1165, 329] on b "overpopulate" at bounding box center [1135, 330] width 72 height 14
click at [605, 376] on b "Endocrinology" at bounding box center [626, 383] width 78 height 14
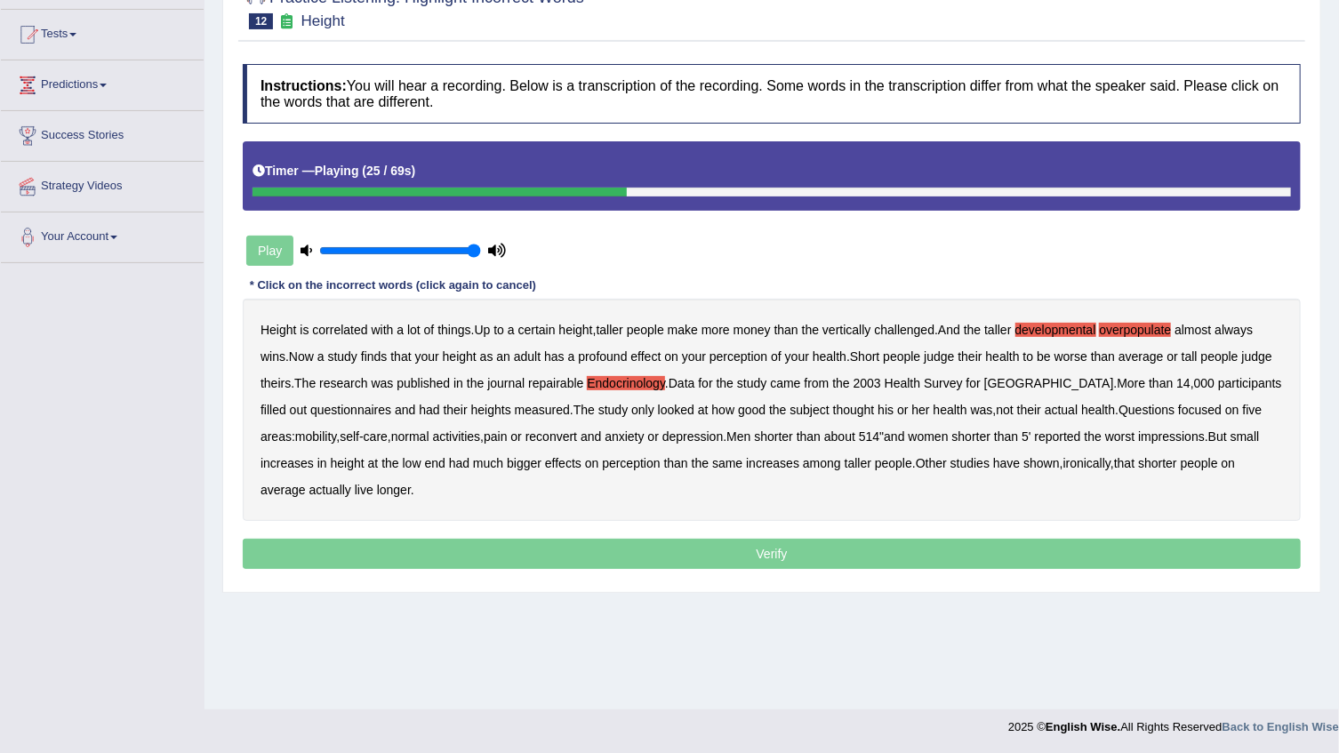
click at [542, 376] on b "repairable" at bounding box center [555, 383] width 55 height 14
click at [627, 386] on b "Endocrinology" at bounding box center [626, 383] width 78 height 14
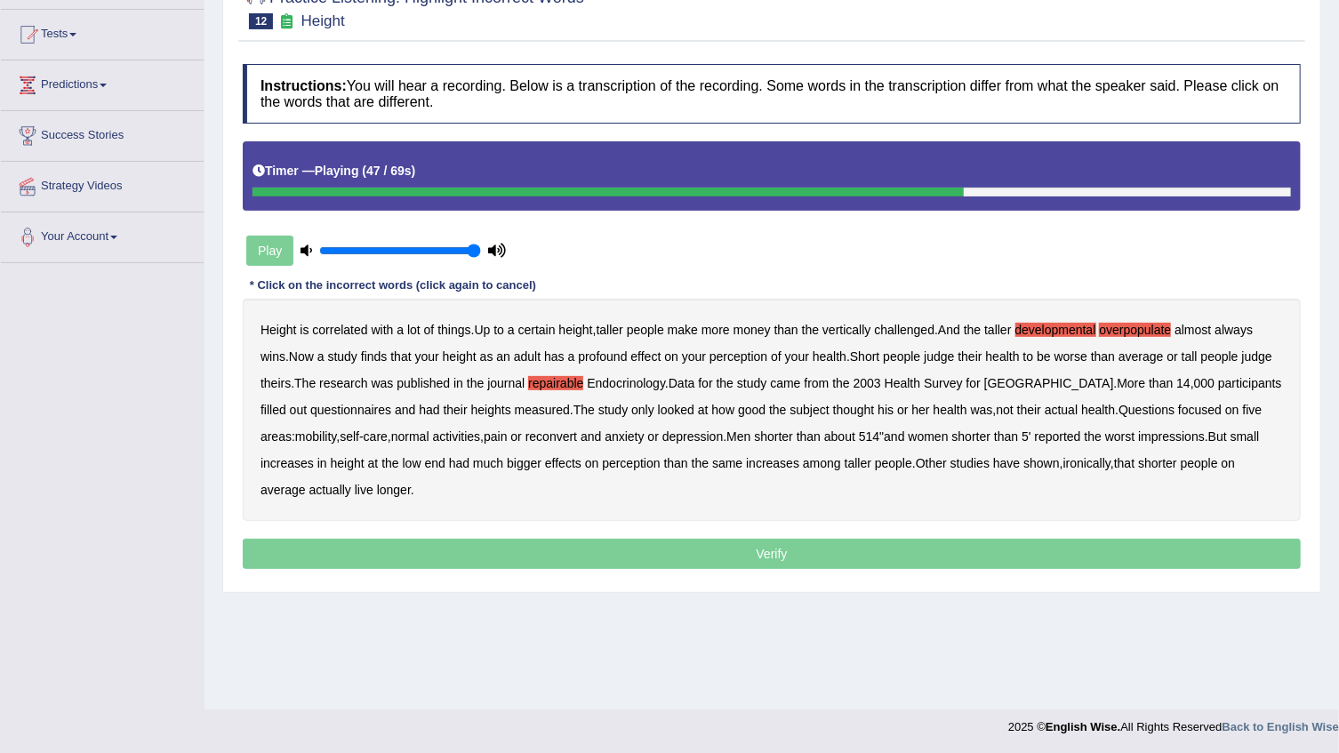
click at [537, 434] on b "reconvert" at bounding box center [551, 436] width 52 height 14
click at [859, 436] on b "514" at bounding box center [869, 436] width 20 height 14
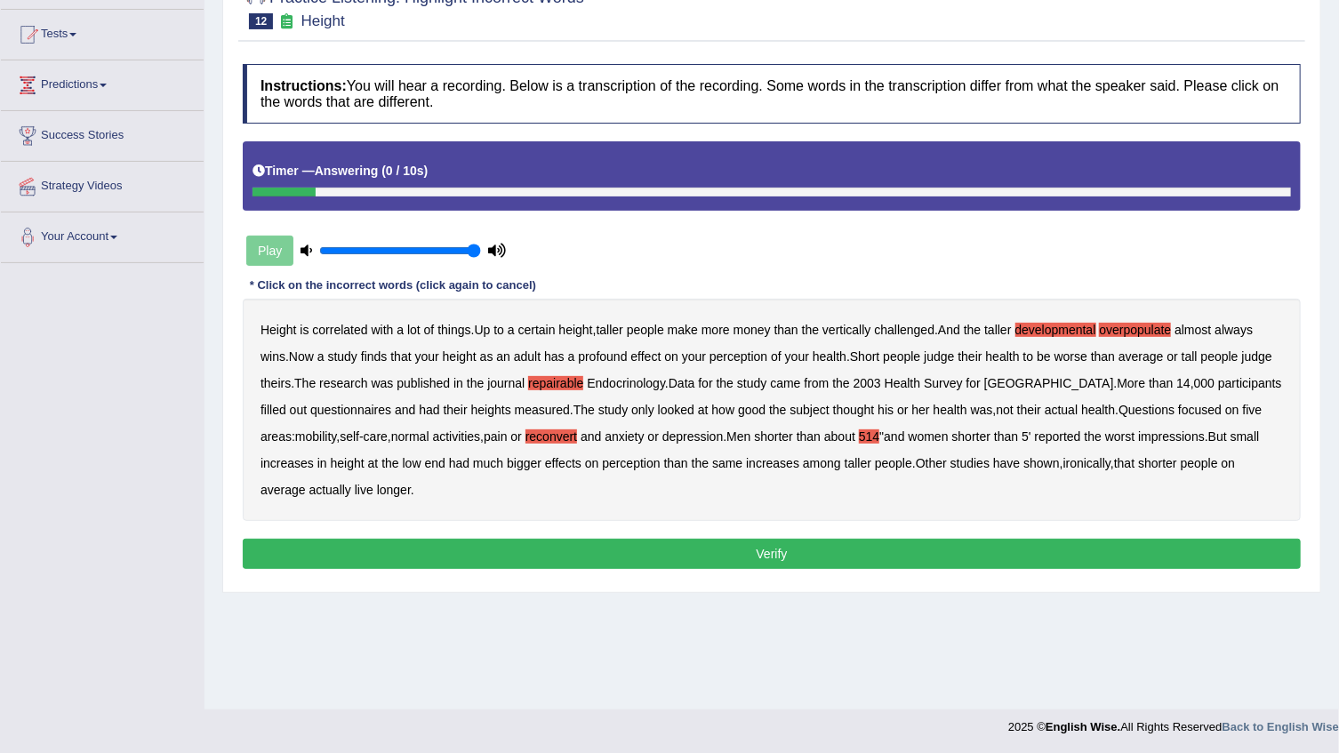
click at [619, 555] on button "Verify" at bounding box center [772, 554] width 1058 height 30
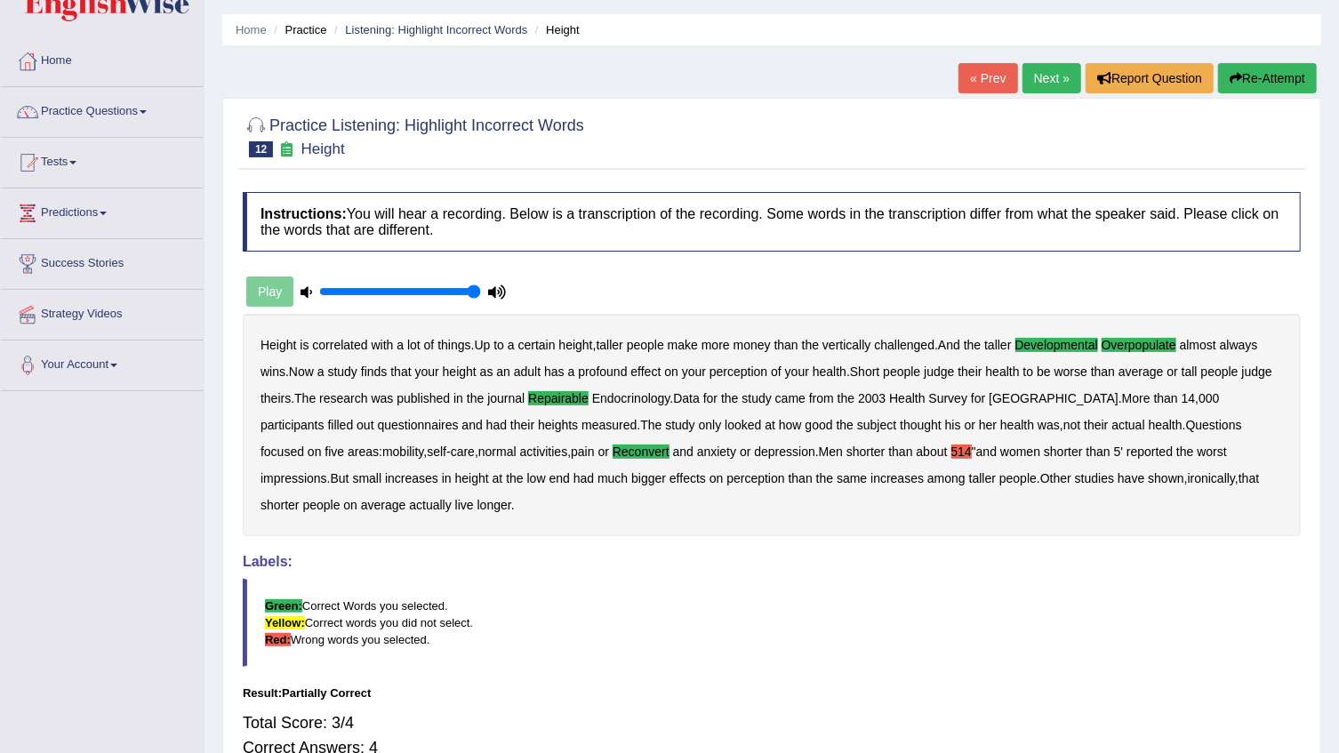
scroll to position [80, 0]
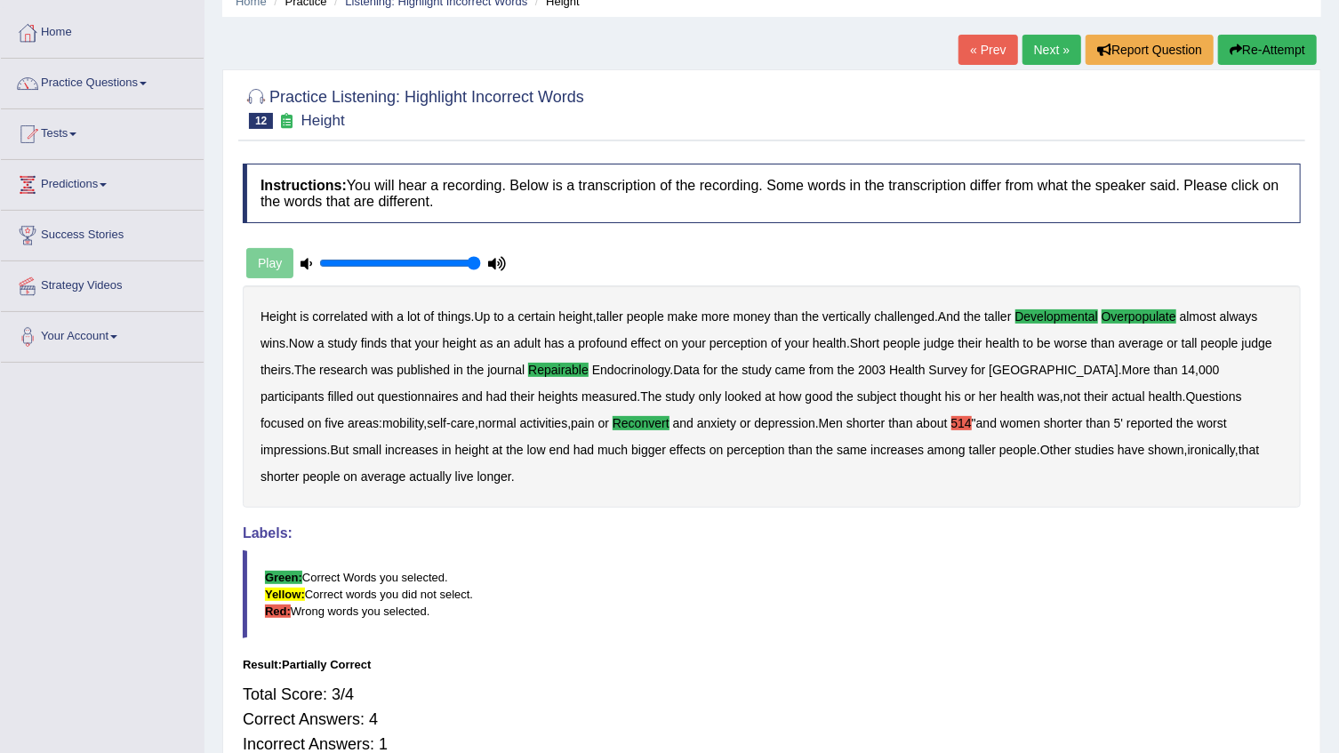
click at [1049, 49] on link "Next »" at bounding box center [1051, 50] width 59 height 30
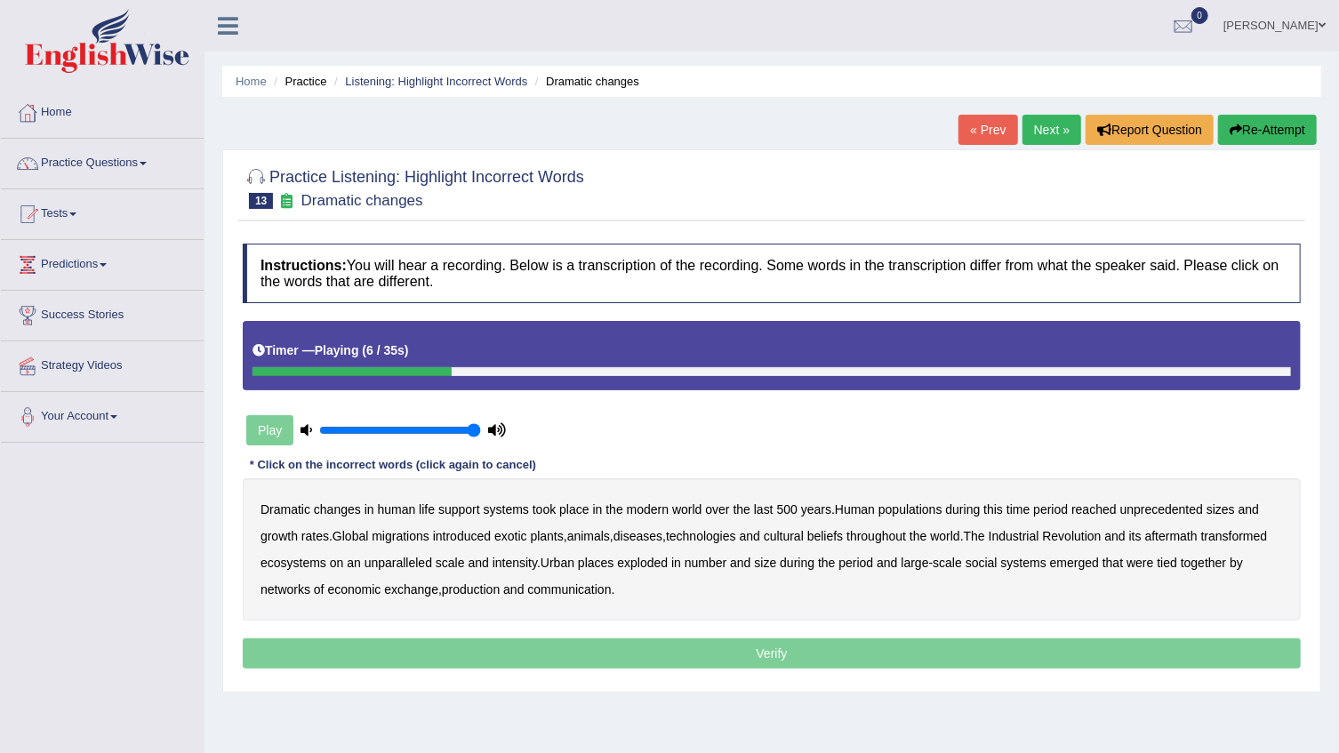
click at [932, 502] on b "populations" at bounding box center [910, 509] width 64 height 14
click at [647, 533] on b "diseases" at bounding box center [637, 536] width 49 height 14
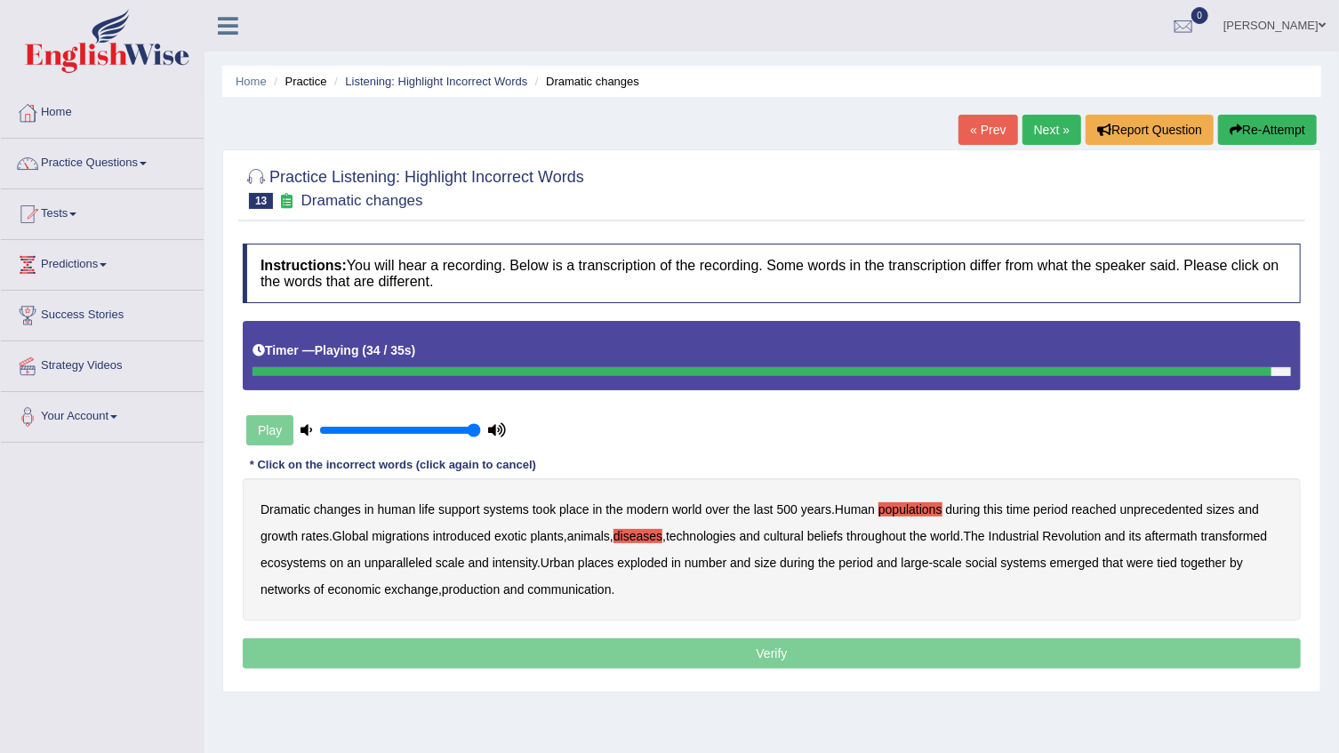
click at [500, 587] on b "production" at bounding box center [471, 589] width 58 height 14
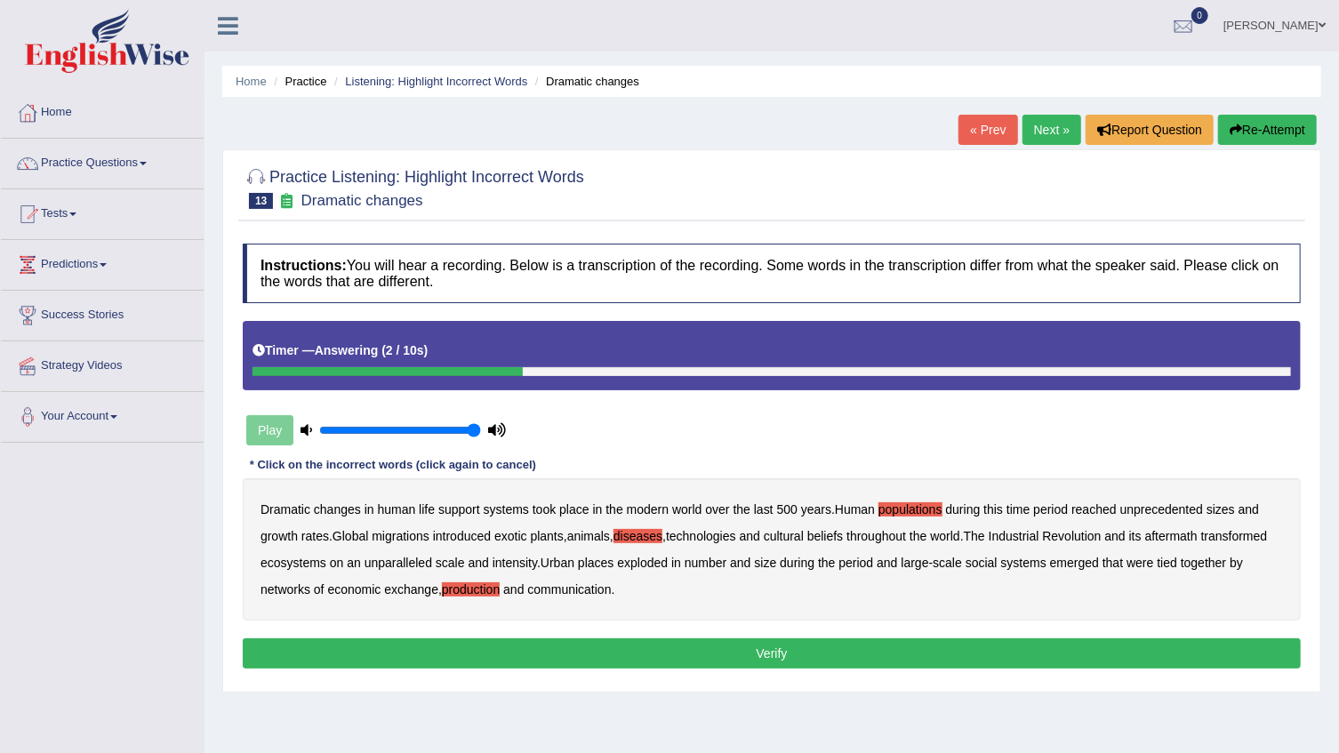
click at [569, 661] on button "Verify" at bounding box center [772, 653] width 1058 height 30
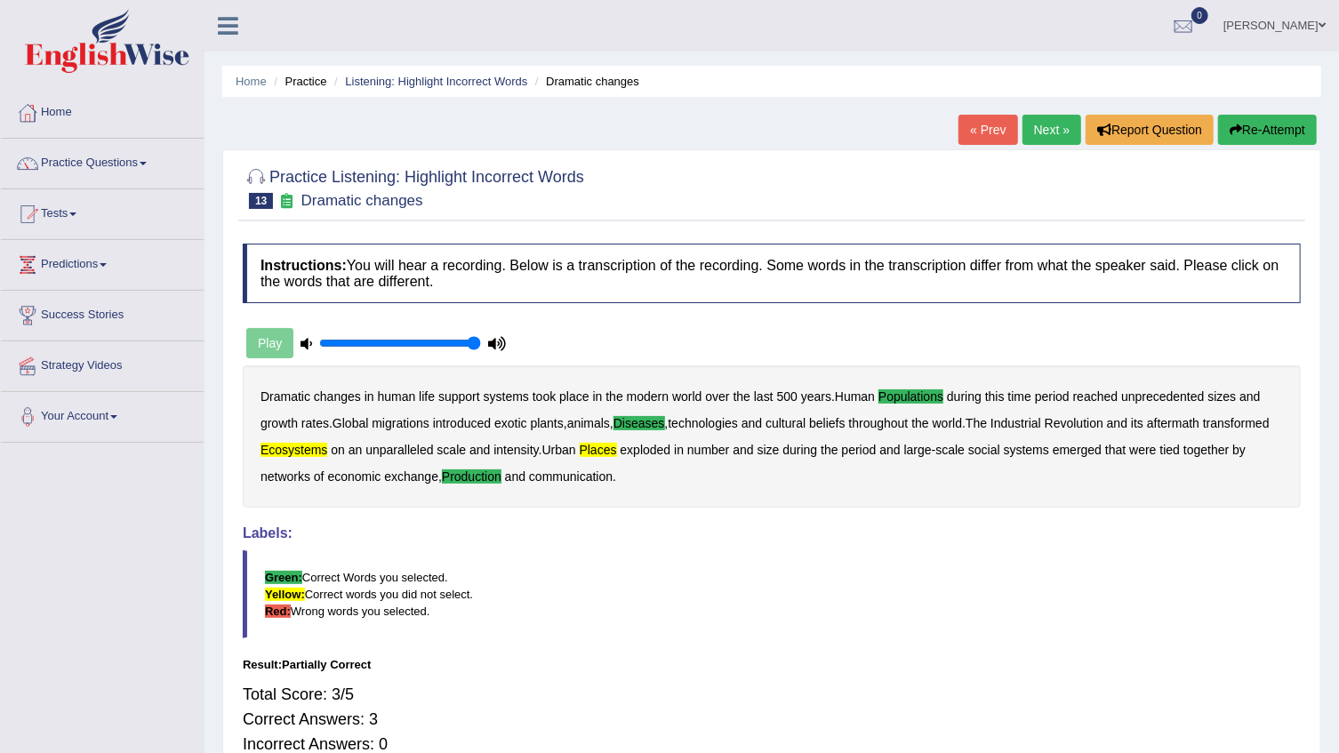
click at [1038, 119] on link "Next »" at bounding box center [1051, 130] width 59 height 30
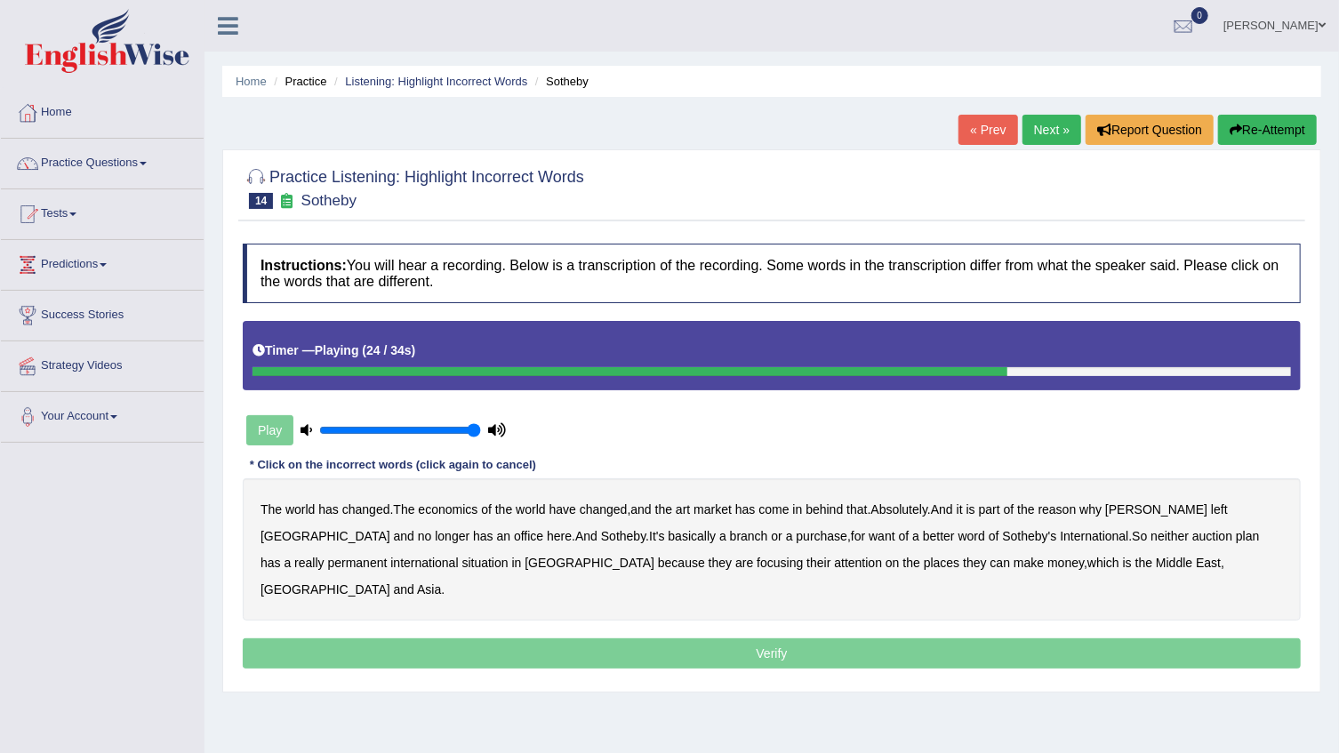
click at [1236, 533] on b "plan" at bounding box center [1247, 536] width 23 height 14
click at [462, 565] on b "situation" at bounding box center [485, 563] width 46 height 14
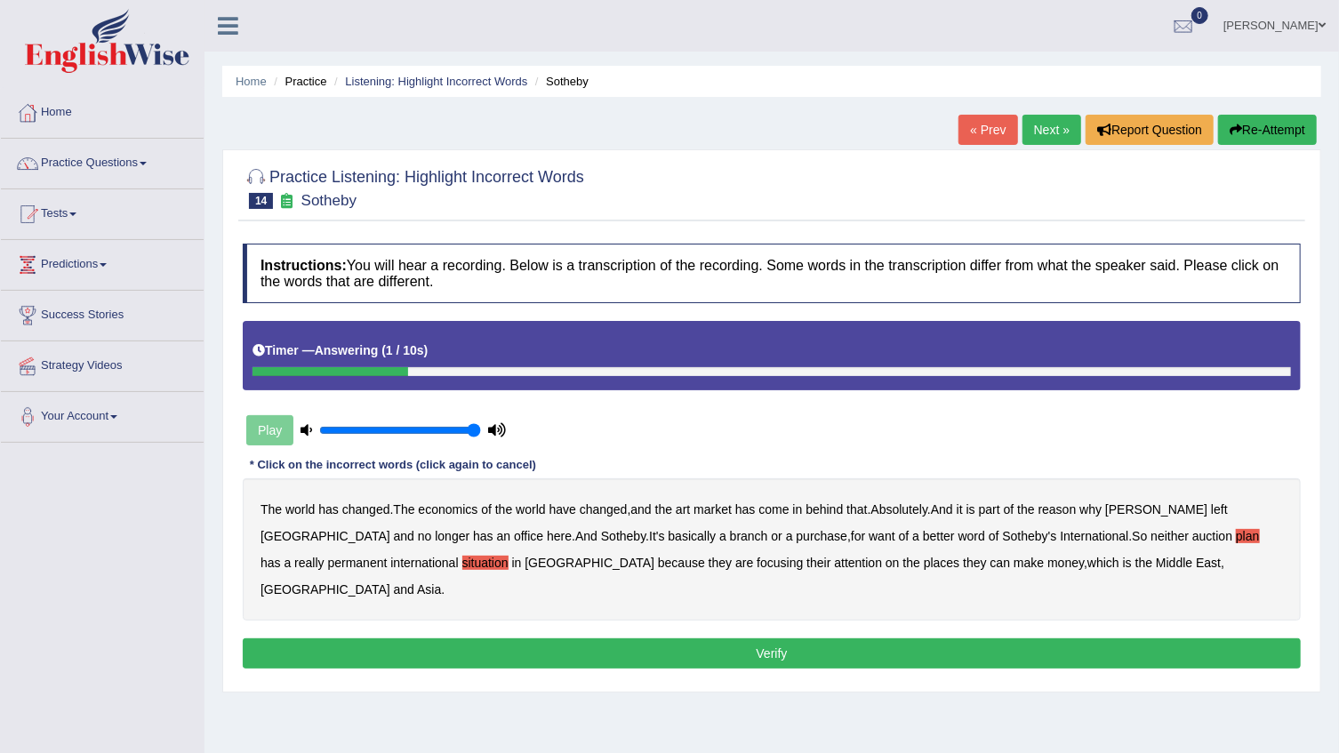
click at [638, 638] on button "Verify" at bounding box center [772, 653] width 1058 height 30
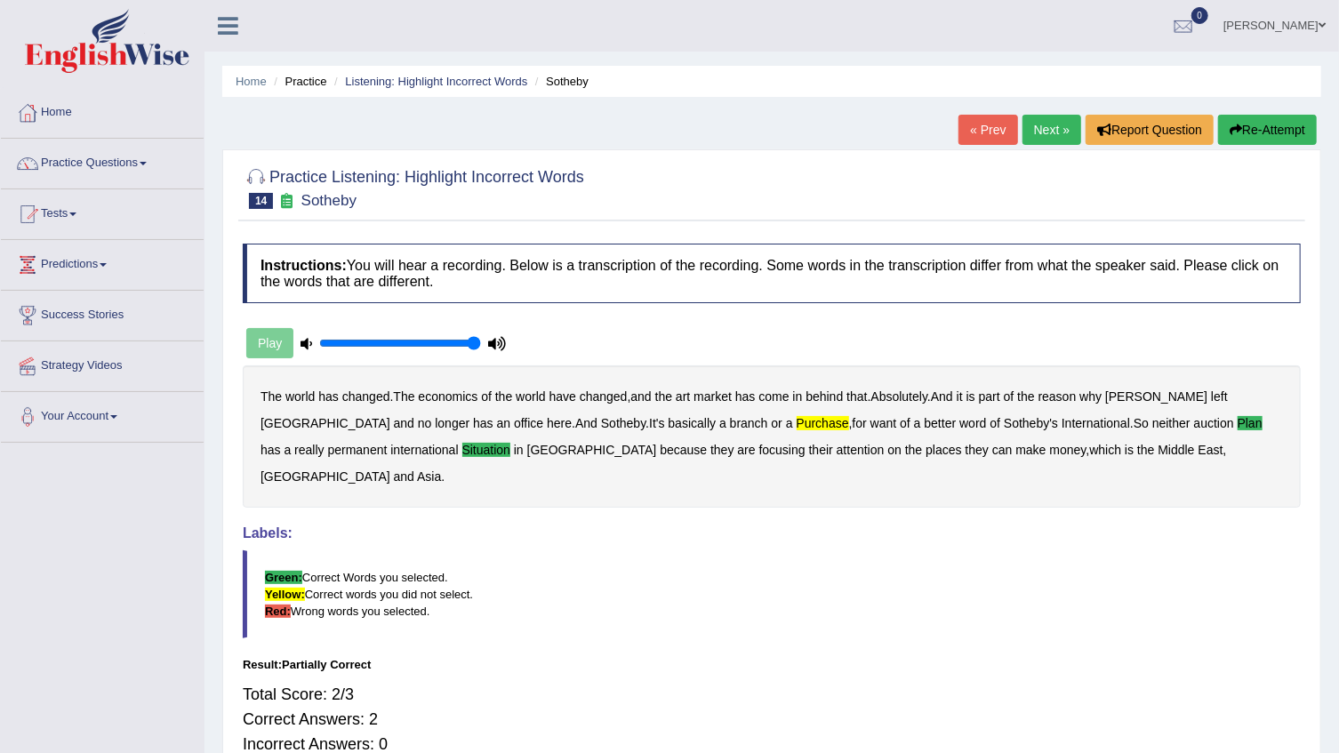
click at [1045, 144] on link "Next »" at bounding box center [1051, 130] width 59 height 30
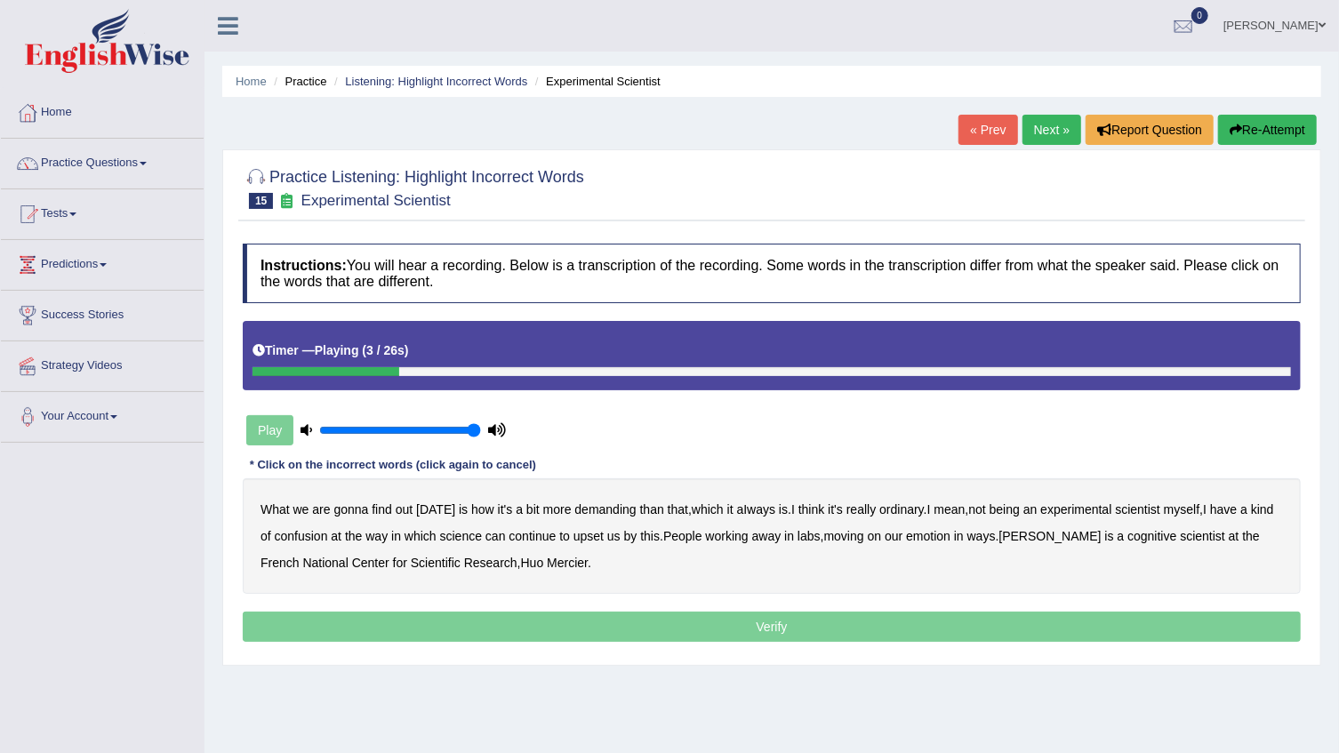
click at [606, 516] on b "demanding" at bounding box center [604, 509] width 61 height 14
click at [893, 516] on b "ordinary" at bounding box center [901, 509] width 44 height 14
click at [304, 534] on b "confusion" at bounding box center [301, 536] width 53 height 14
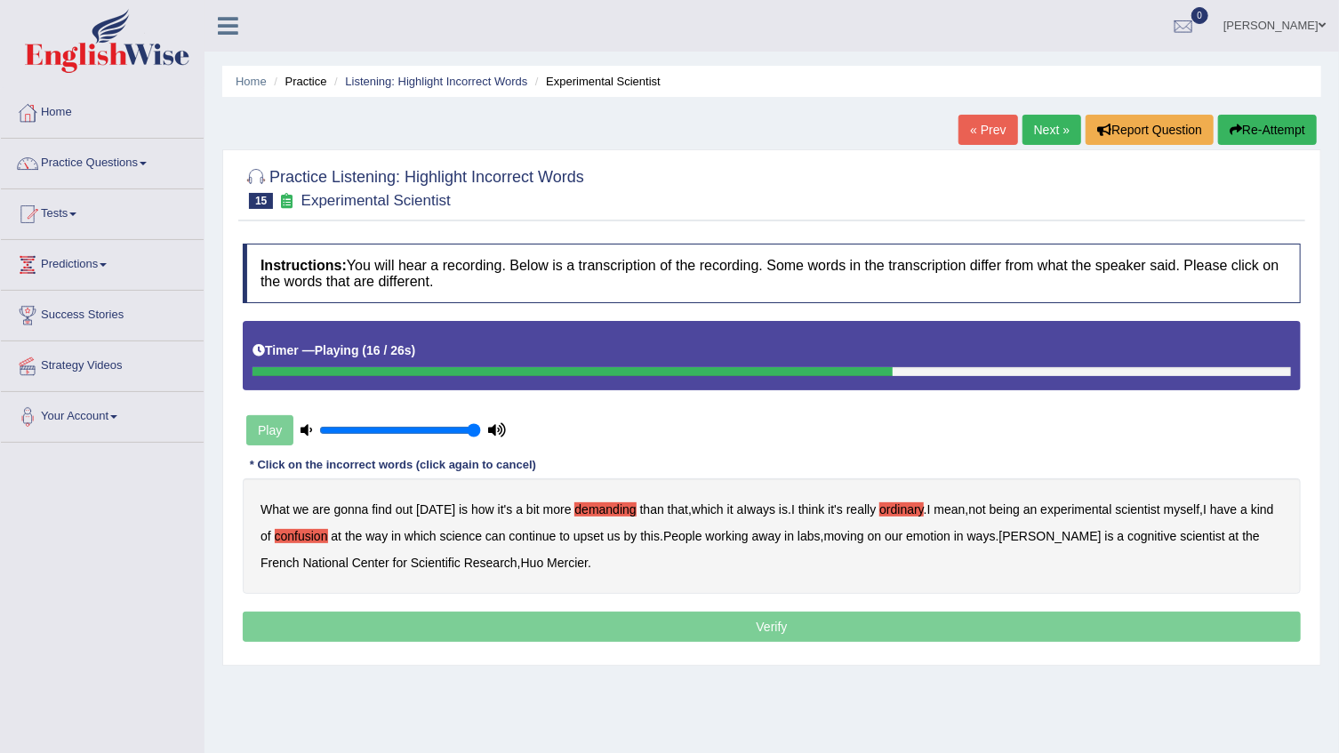
click at [589, 536] on b "upset" at bounding box center [588, 536] width 30 height 14
click at [927, 546] on div "What we are gonna find out today is how it's a bit more demanding than that , w…" at bounding box center [772, 536] width 1058 height 116
click at [927, 541] on b "emotion" at bounding box center [928, 536] width 44 height 14
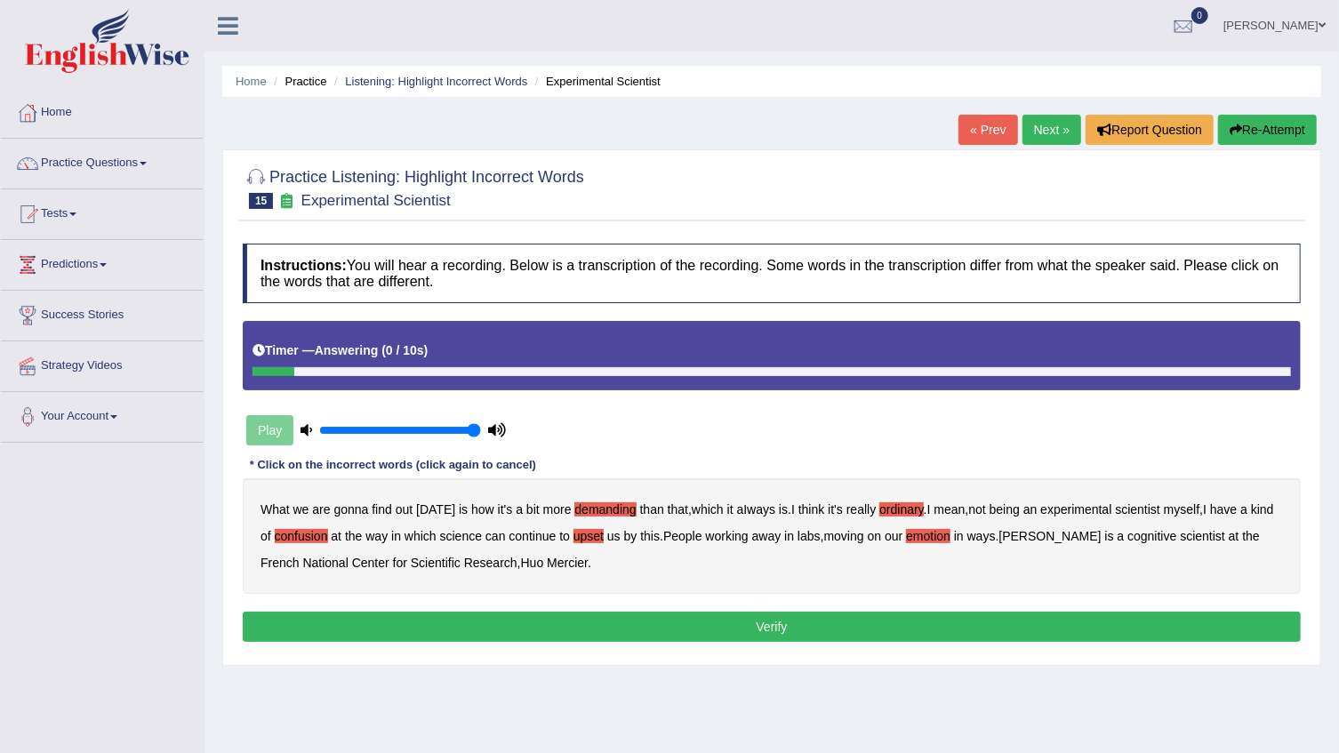
click at [517, 625] on button "Verify" at bounding box center [772, 627] width 1058 height 30
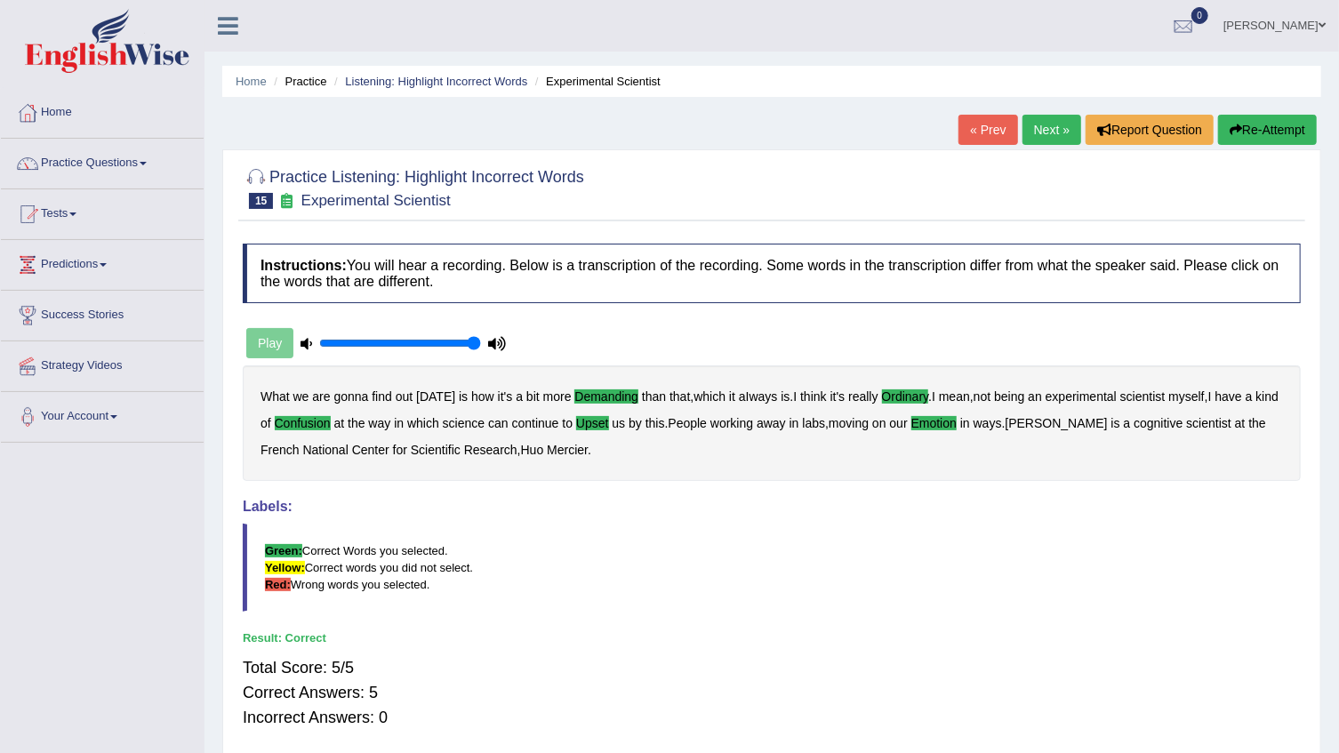
click at [1058, 125] on link "Next »" at bounding box center [1051, 130] width 59 height 30
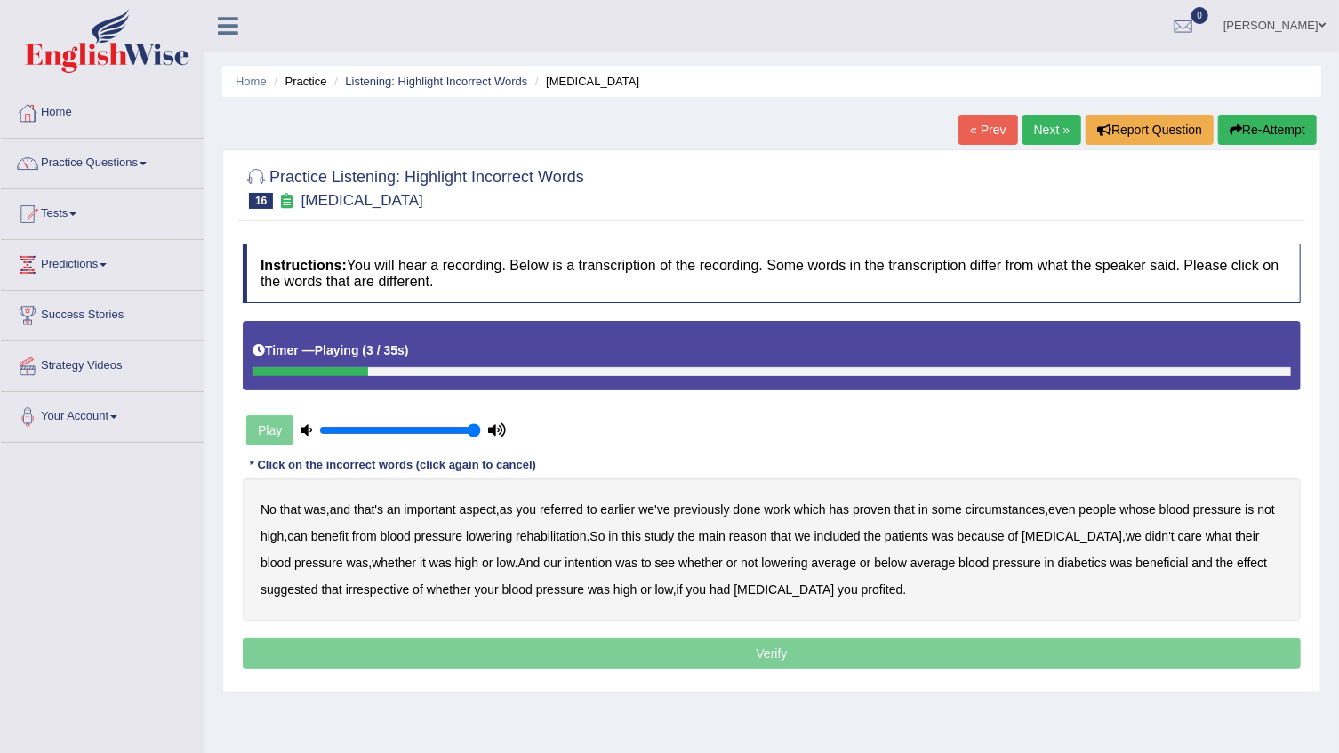
click at [544, 500] on div "No that was , and that's an important aspect , as you referred to earlier we've…" at bounding box center [772, 549] width 1058 height 142
click at [562, 507] on b "referred" at bounding box center [562, 509] width 44 height 14
click at [1022, 497] on div "No that was , and that's an important aspect , as you referred to earlier we've…" at bounding box center [772, 549] width 1058 height 142
click at [1022, 507] on b "circumstances" at bounding box center [1005, 509] width 79 height 14
click at [531, 529] on b "rehabilitation" at bounding box center [551, 536] width 70 height 14
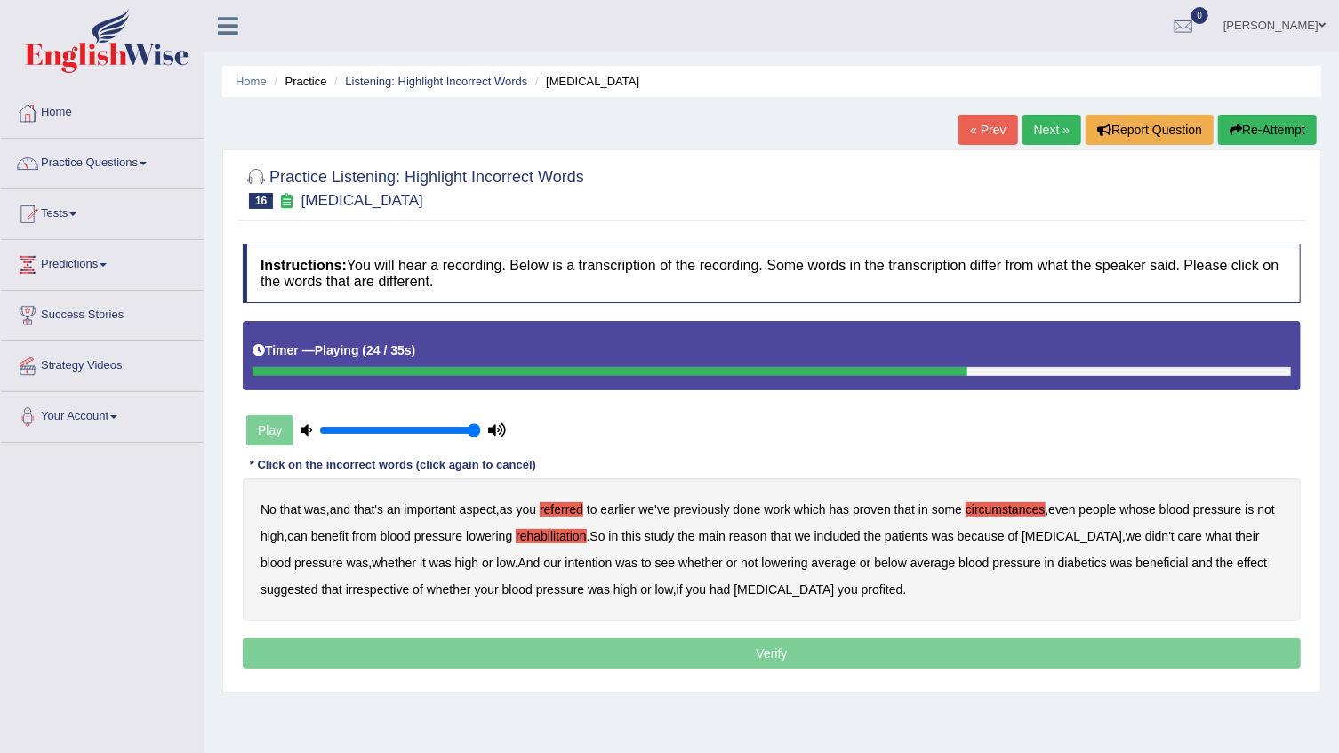
click at [565, 557] on b "intention" at bounding box center [588, 563] width 47 height 14
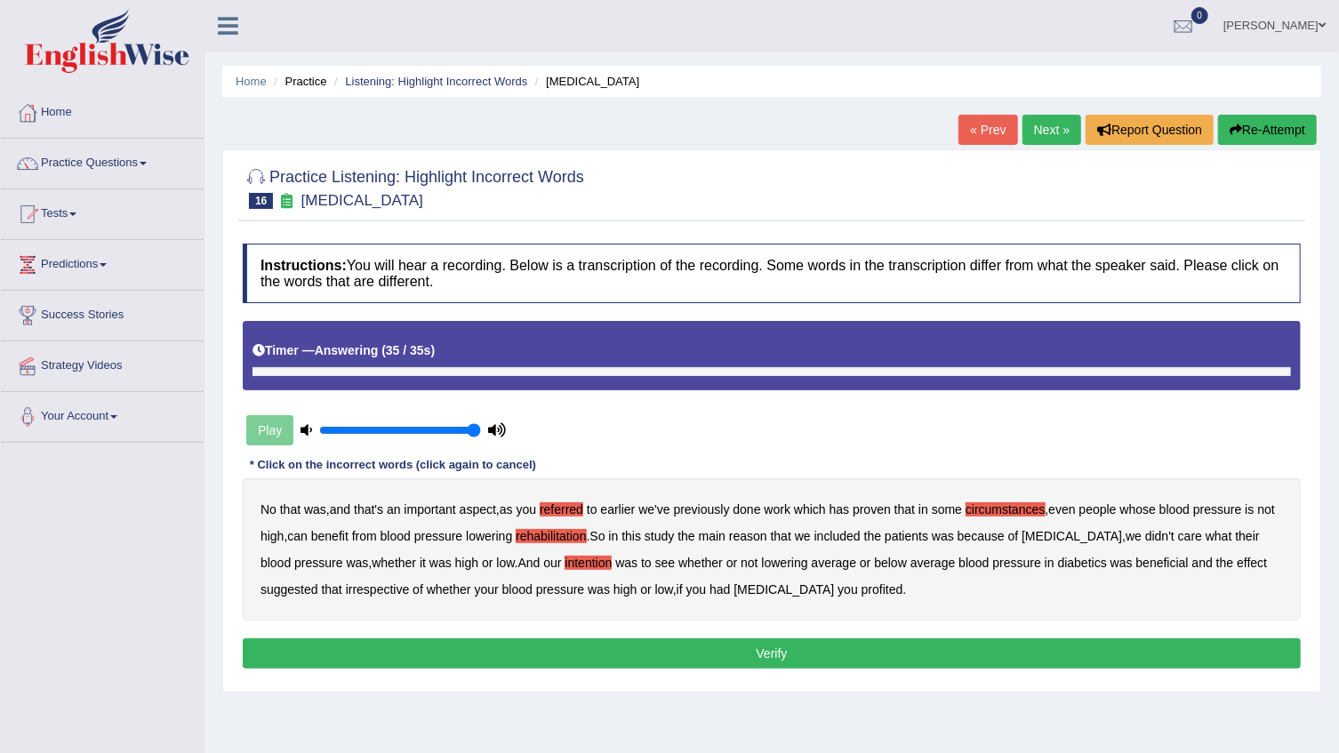
click at [862, 587] on b "profited" at bounding box center [883, 589] width 42 height 14
click at [808, 648] on button "Verify" at bounding box center [772, 653] width 1058 height 30
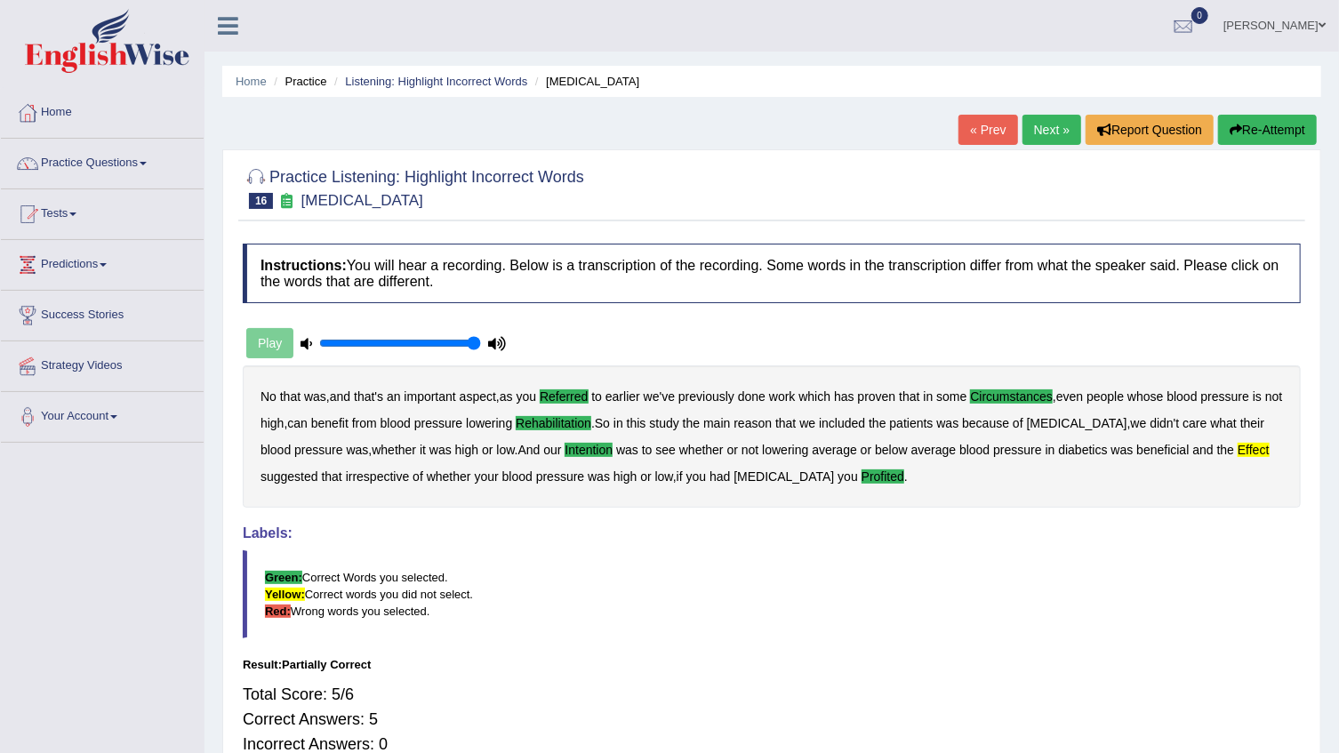
click at [1041, 142] on link "Next »" at bounding box center [1051, 130] width 59 height 30
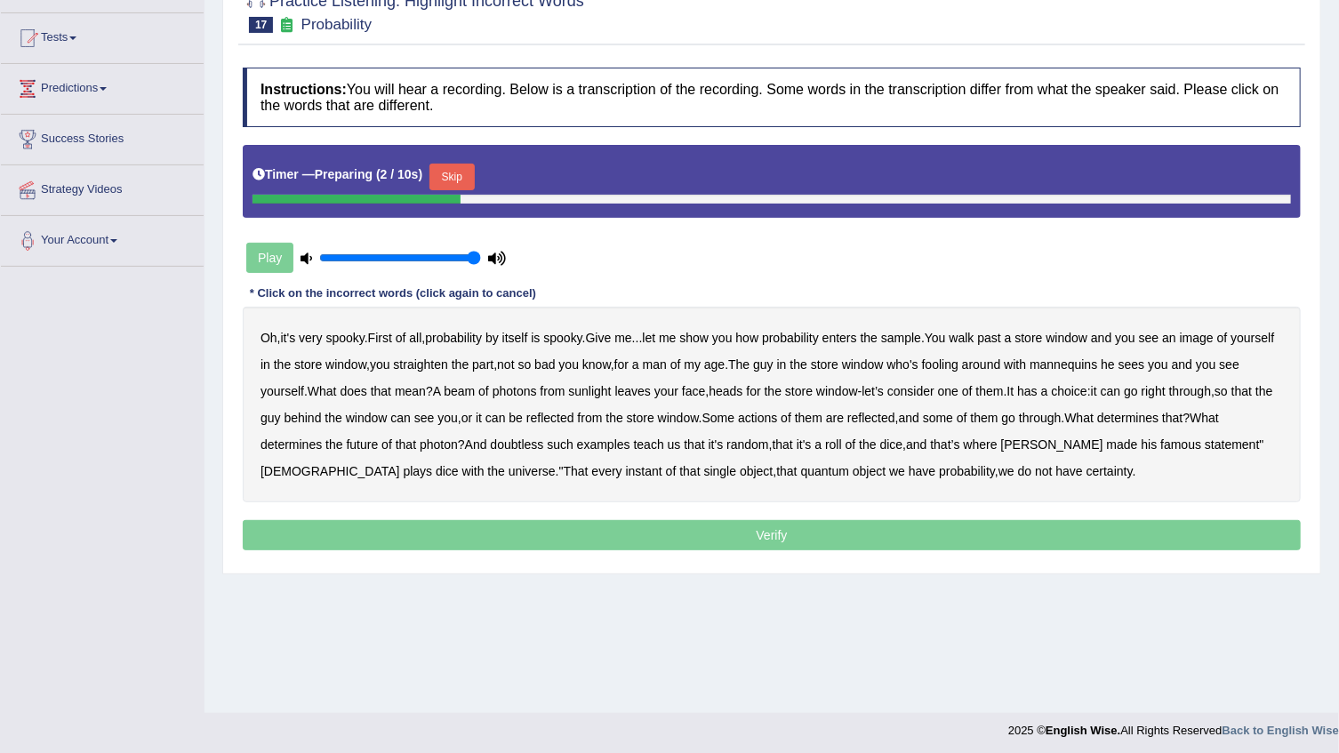
scroll to position [180, 0]
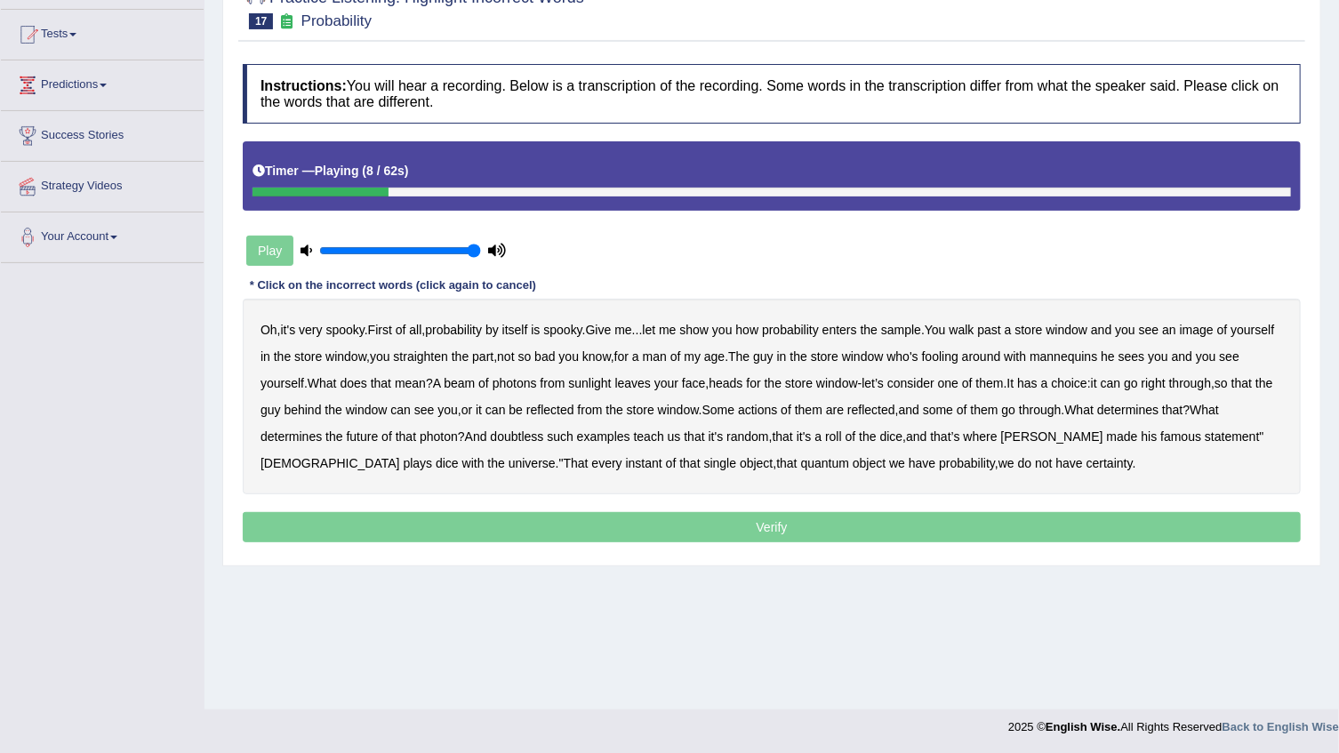
click at [902, 330] on b "sample" at bounding box center [901, 330] width 40 height 14
click at [475, 386] on b "beam" at bounding box center [459, 383] width 31 height 14
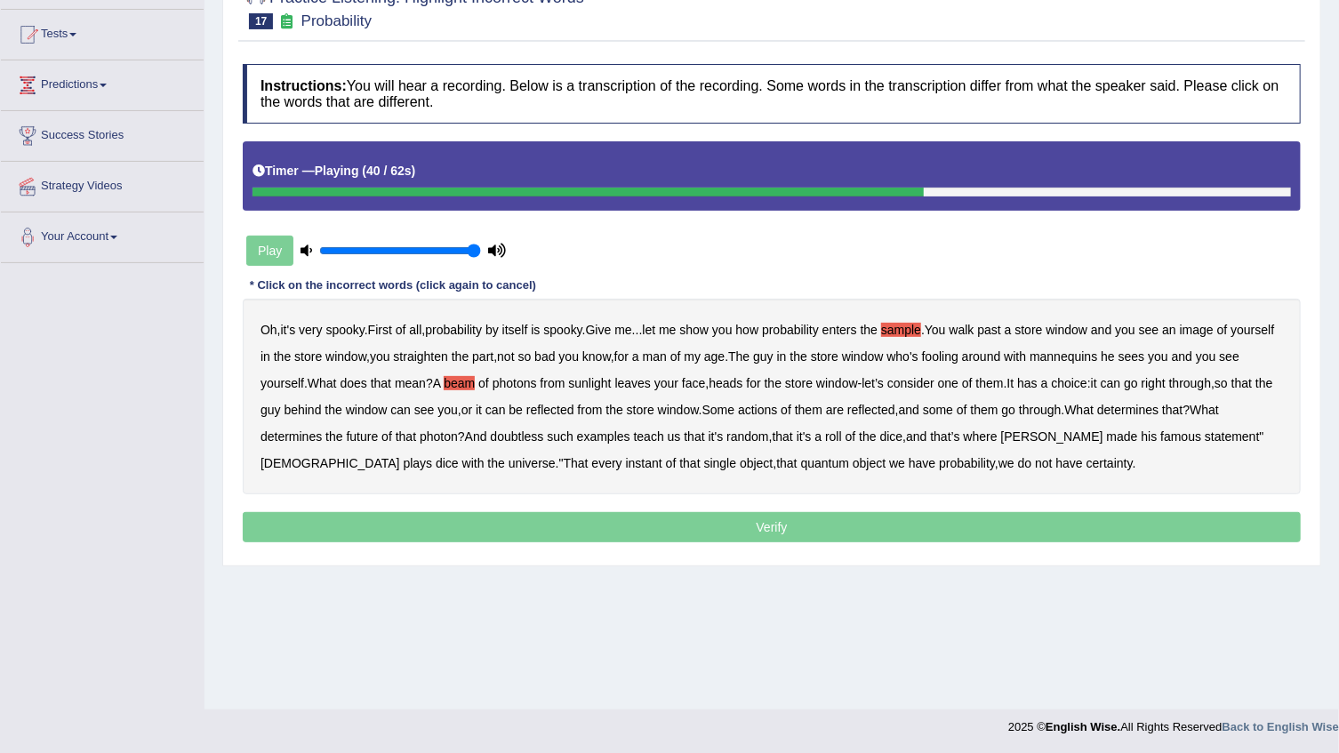
click at [777, 408] on b "actions" at bounding box center [757, 410] width 39 height 14
click at [531, 431] on b "doubtless" at bounding box center [516, 436] width 53 height 14
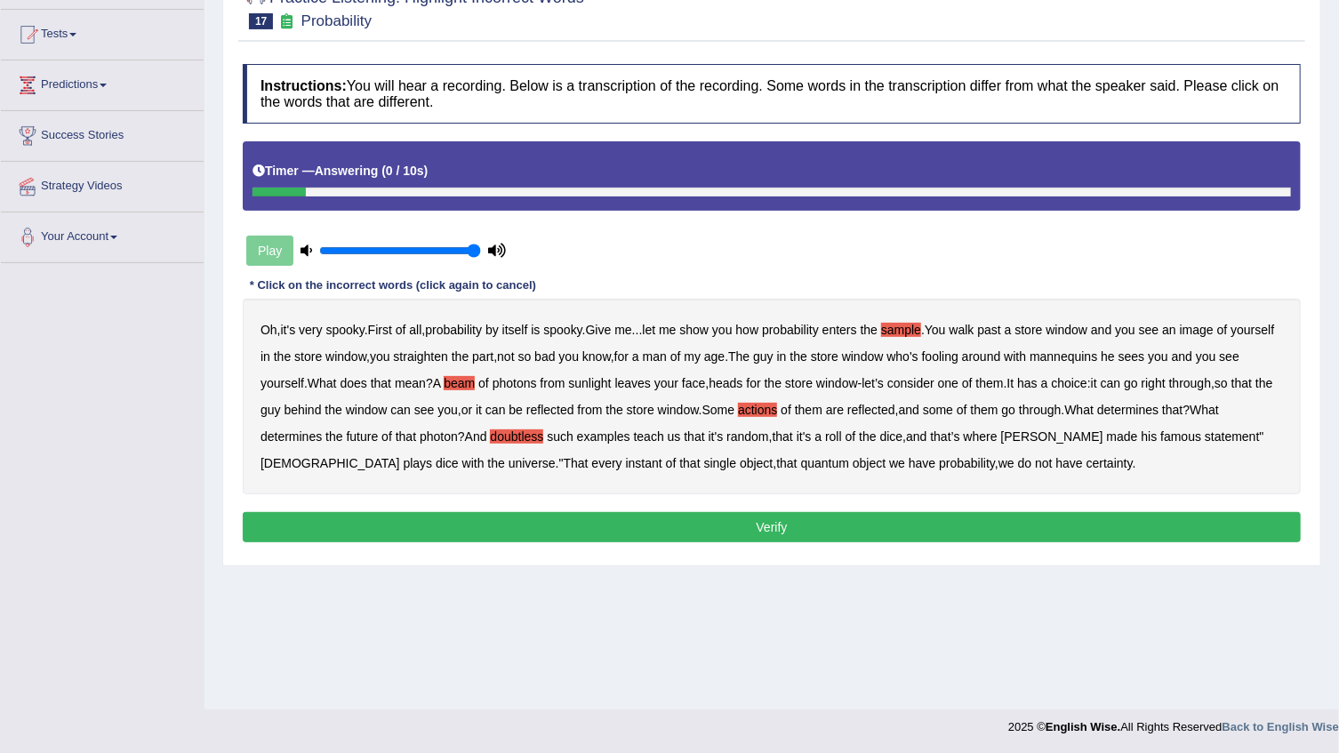
click at [906, 509] on div "Instructions: You will hear a recording. Below is a transcription of the record…" at bounding box center [771, 305] width 1067 height 501
click at [894, 531] on button "Verify" at bounding box center [772, 527] width 1058 height 30
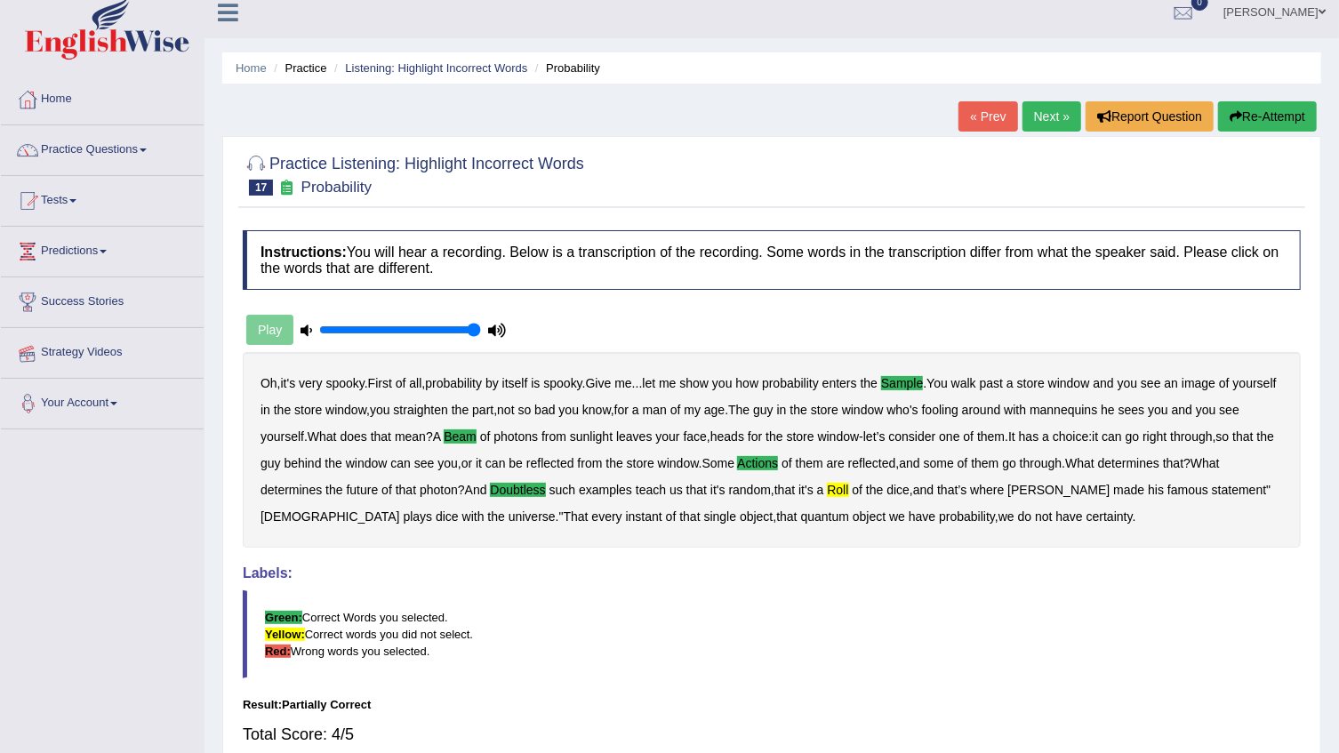
scroll to position [0, 0]
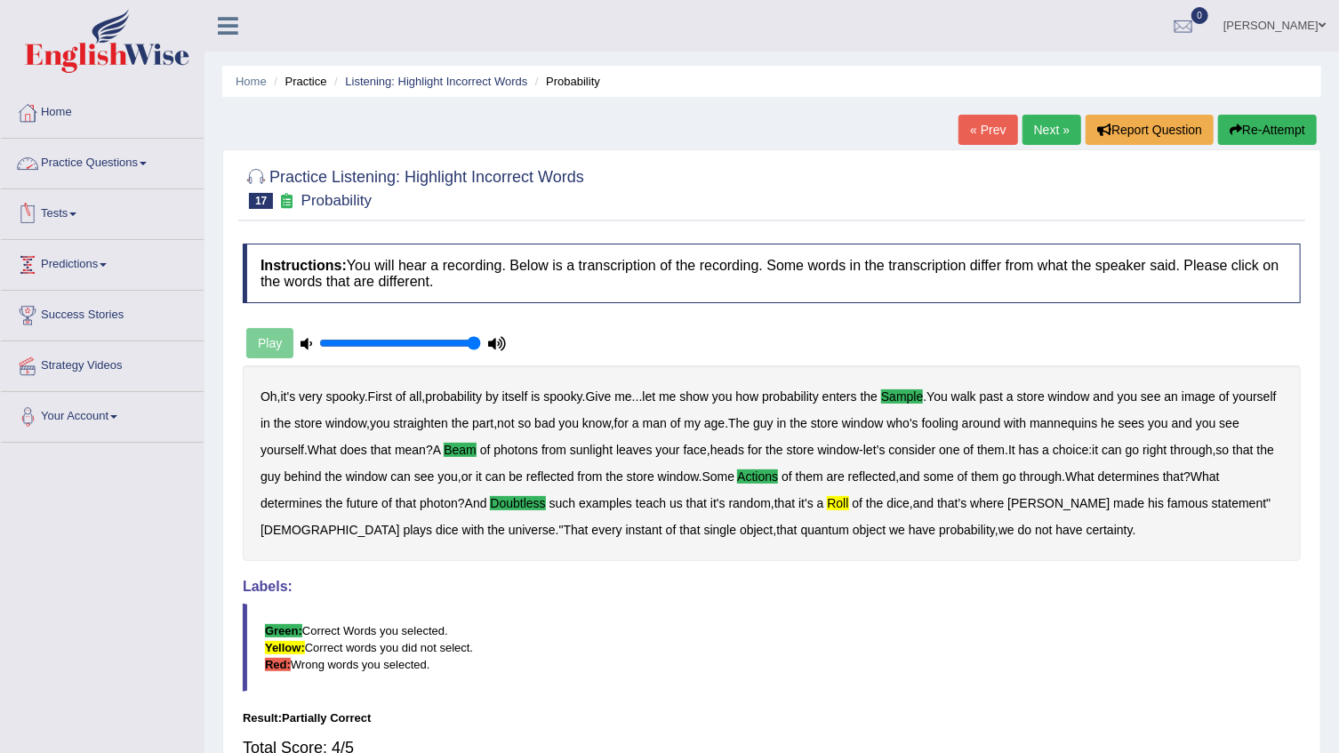
click at [124, 167] on link "Practice Questions" at bounding box center [102, 161] width 203 height 44
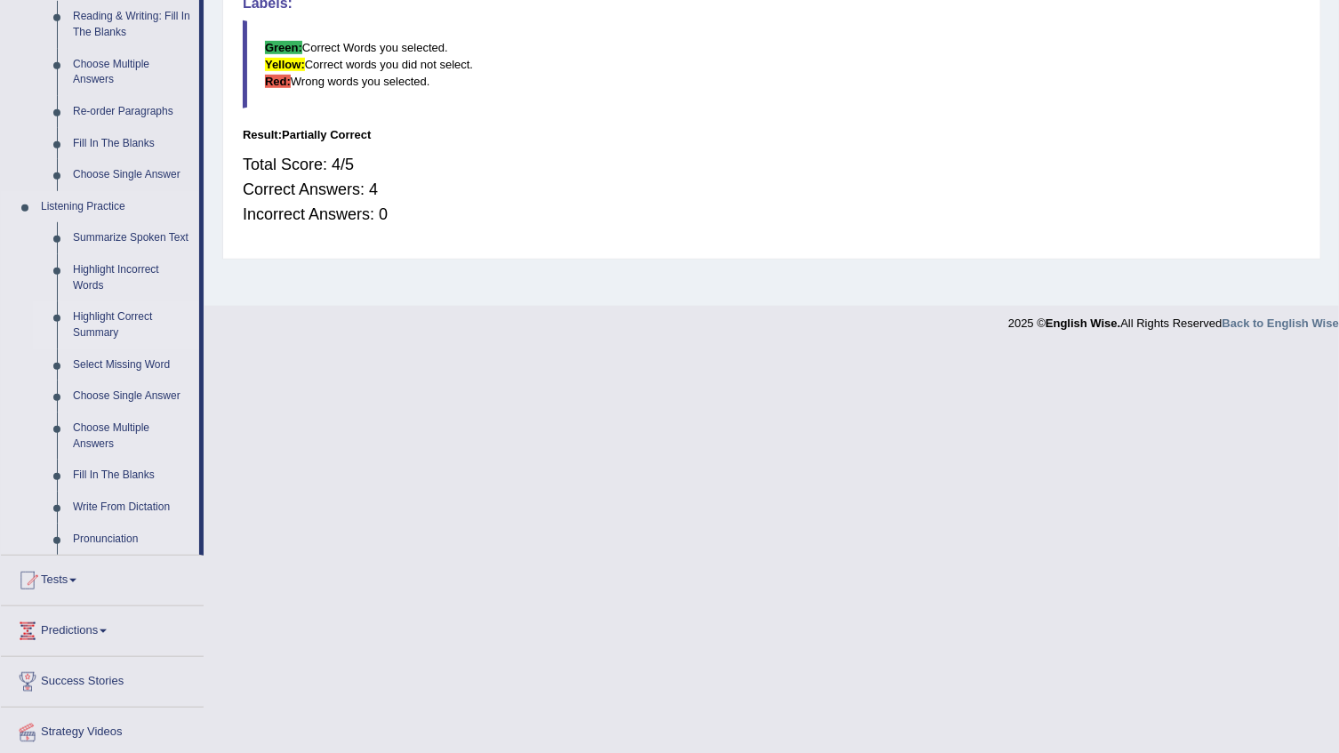
scroll to position [638, 0]
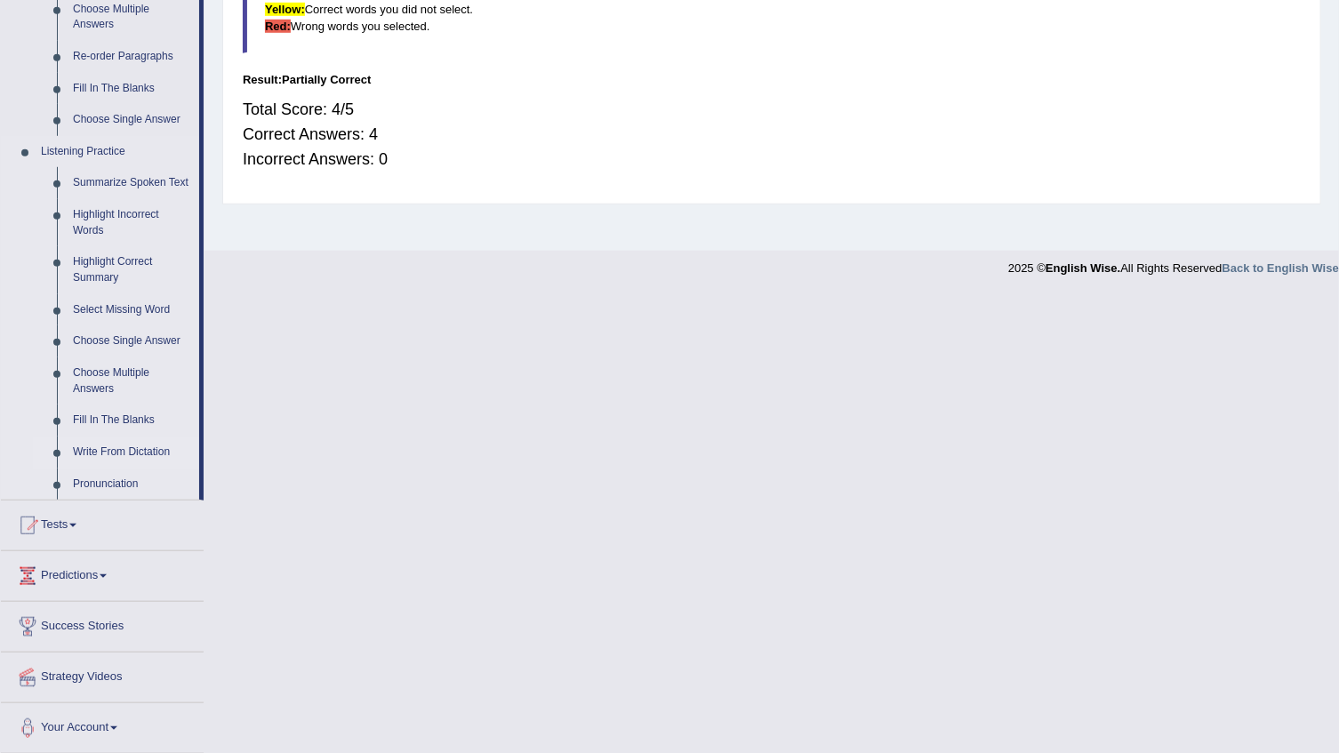
click at [104, 449] on link "Write From Dictation" at bounding box center [132, 453] width 134 height 32
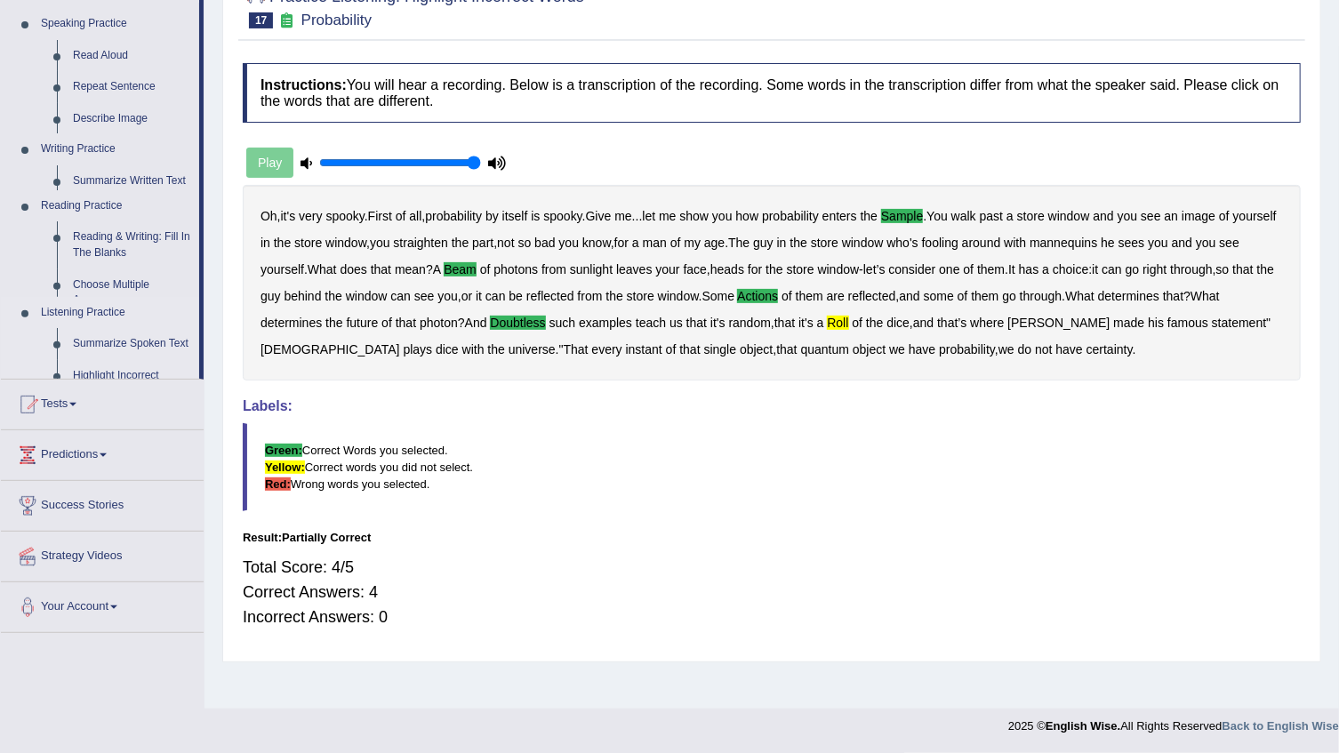
scroll to position [180, 0]
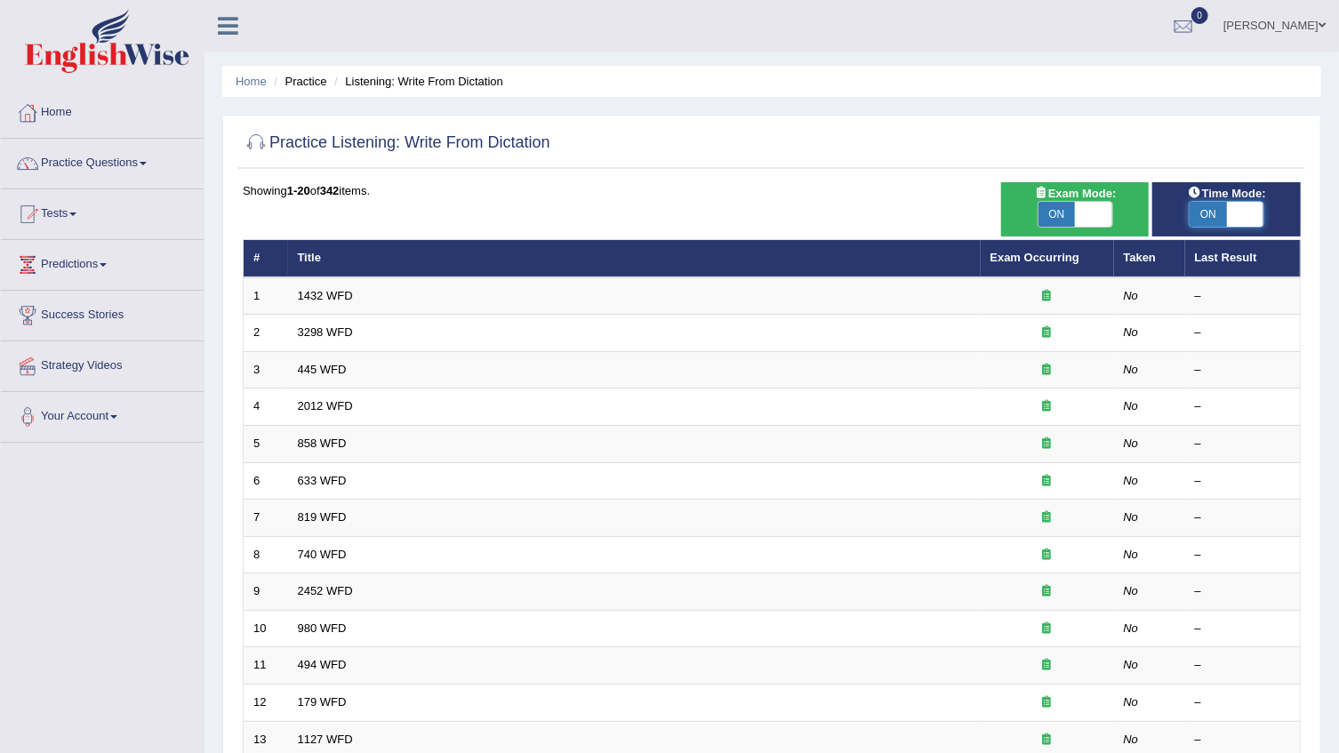
click at [1251, 223] on span at bounding box center [1245, 214] width 37 height 25
checkbox input "false"
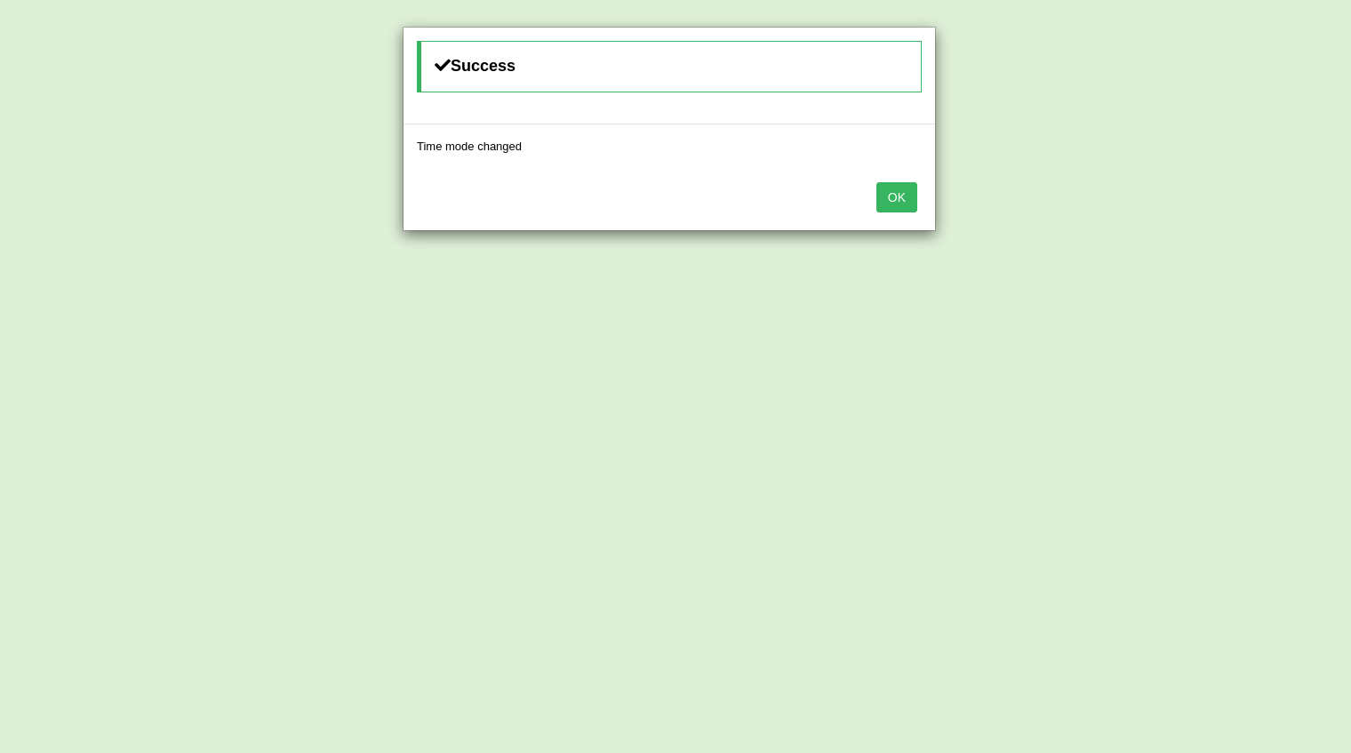
click at [894, 204] on button "OK" at bounding box center [897, 197] width 41 height 30
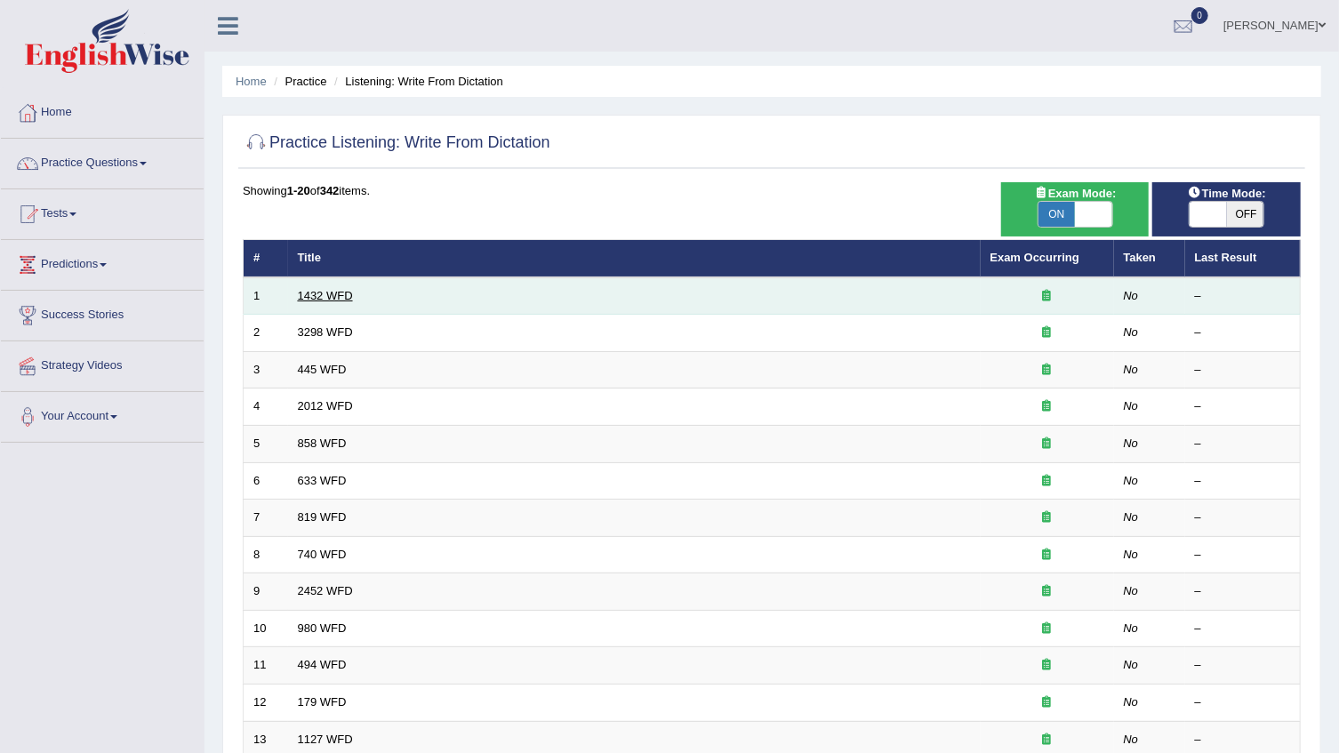
click at [305, 294] on link "1432 WFD" at bounding box center [325, 295] width 55 height 13
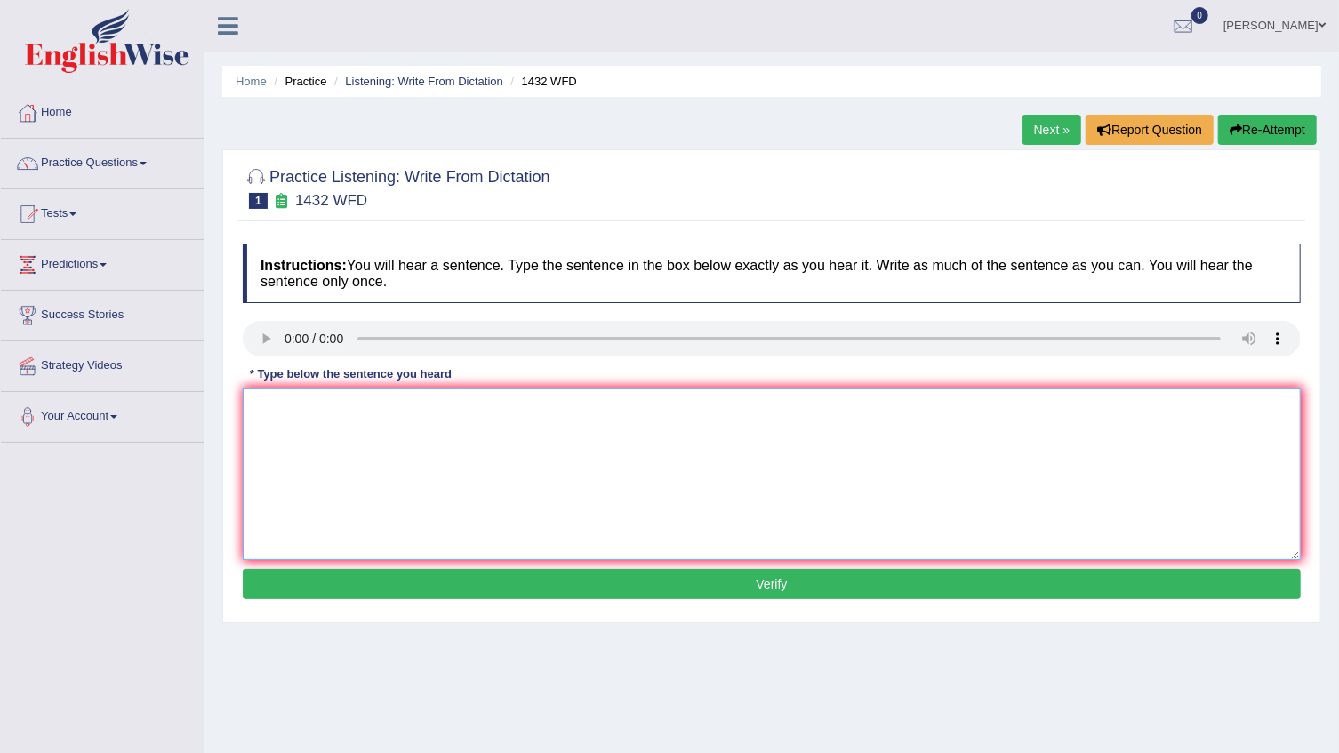
click at [406, 455] on textarea at bounding box center [772, 474] width 1058 height 172
type textarea "More physical activity is beneficial for your health"
click at [421, 577] on button "Verify" at bounding box center [772, 584] width 1058 height 30
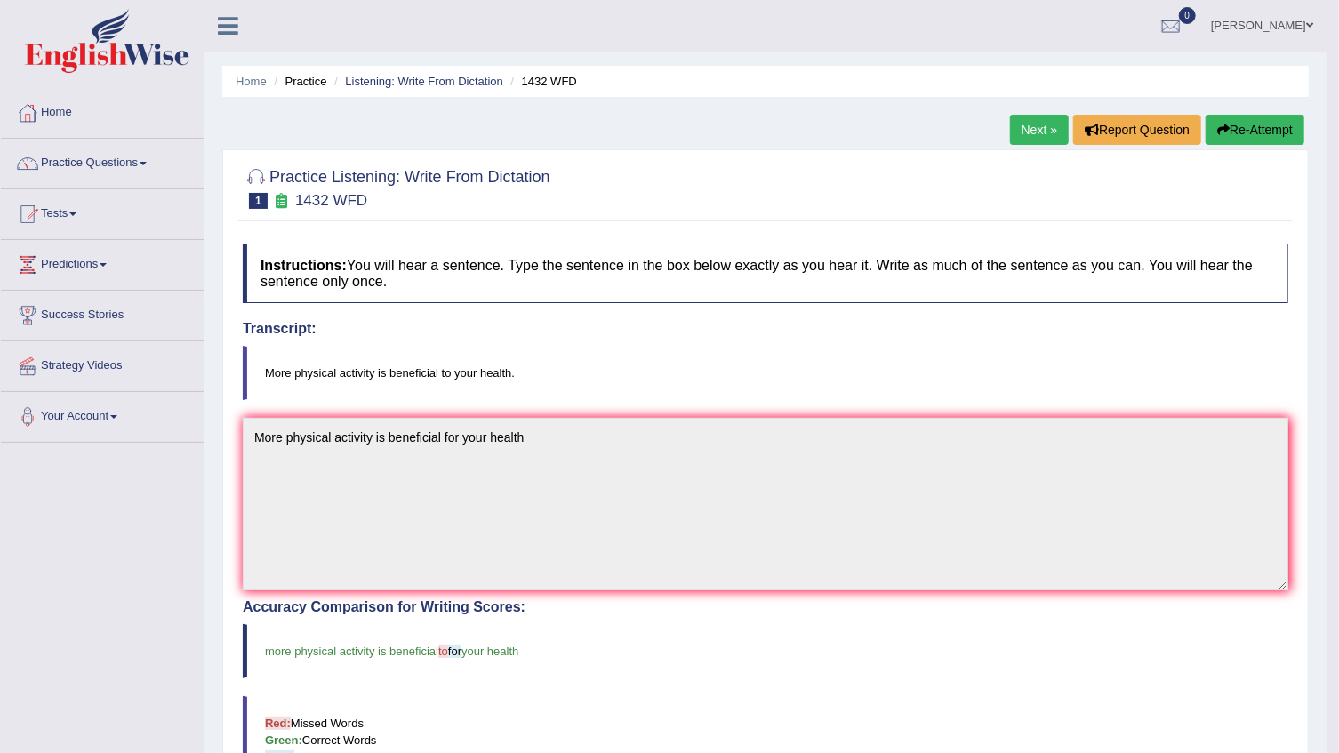
click at [1019, 137] on link "Next »" at bounding box center [1039, 130] width 59 height 30
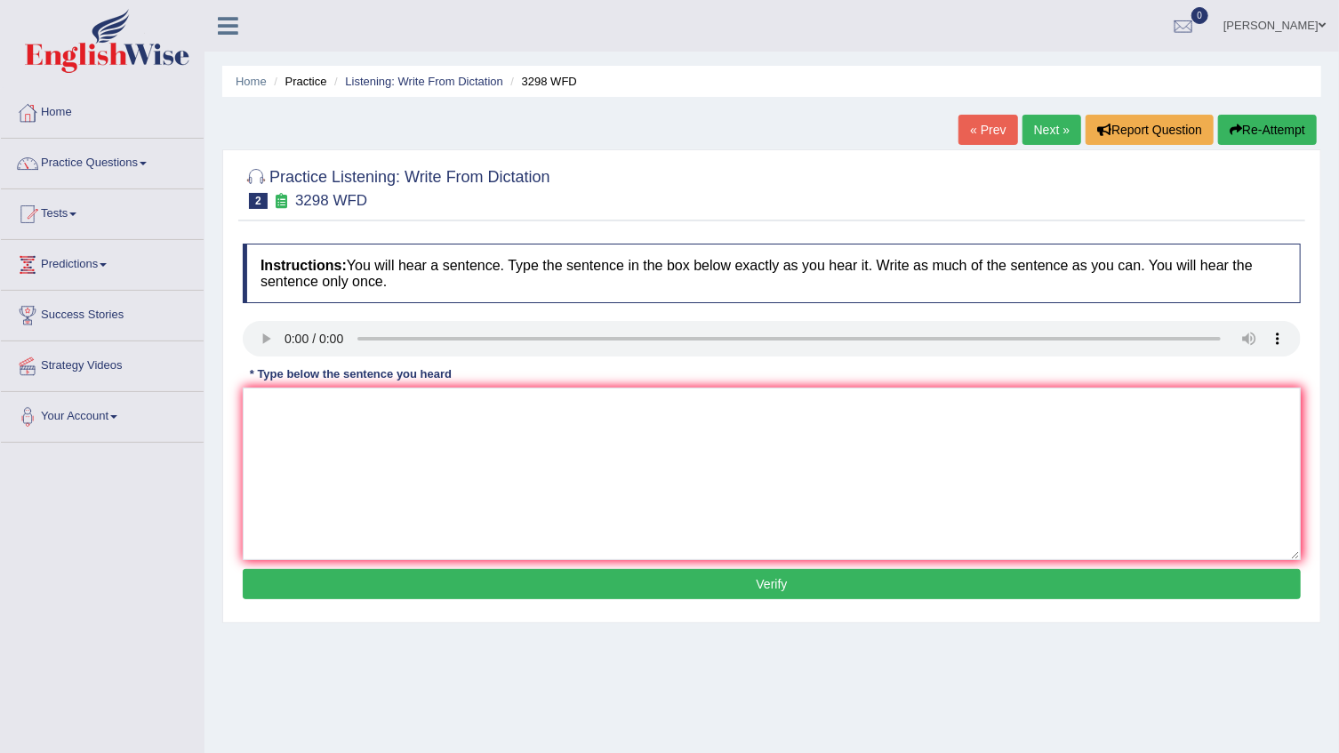
click at [1070, 114] on div "Home Practice Listening: Write From Dictation 3298 WFD « Prev Next » Report Que…" at bounding box center [771, 444] width 1134 height 889
click at [1062, 131] on link "Next »" at bounding box center [1051, 130] width 59 height 30
click at [283, 421] on textarea at bounding box center [772, 474] width 1058 height 172
click at [329, 405] on textarea "The american made a plan Mars." at bounding box center [772, 474] width 1058 height 172
type textarea "The american government made a plan Mars."
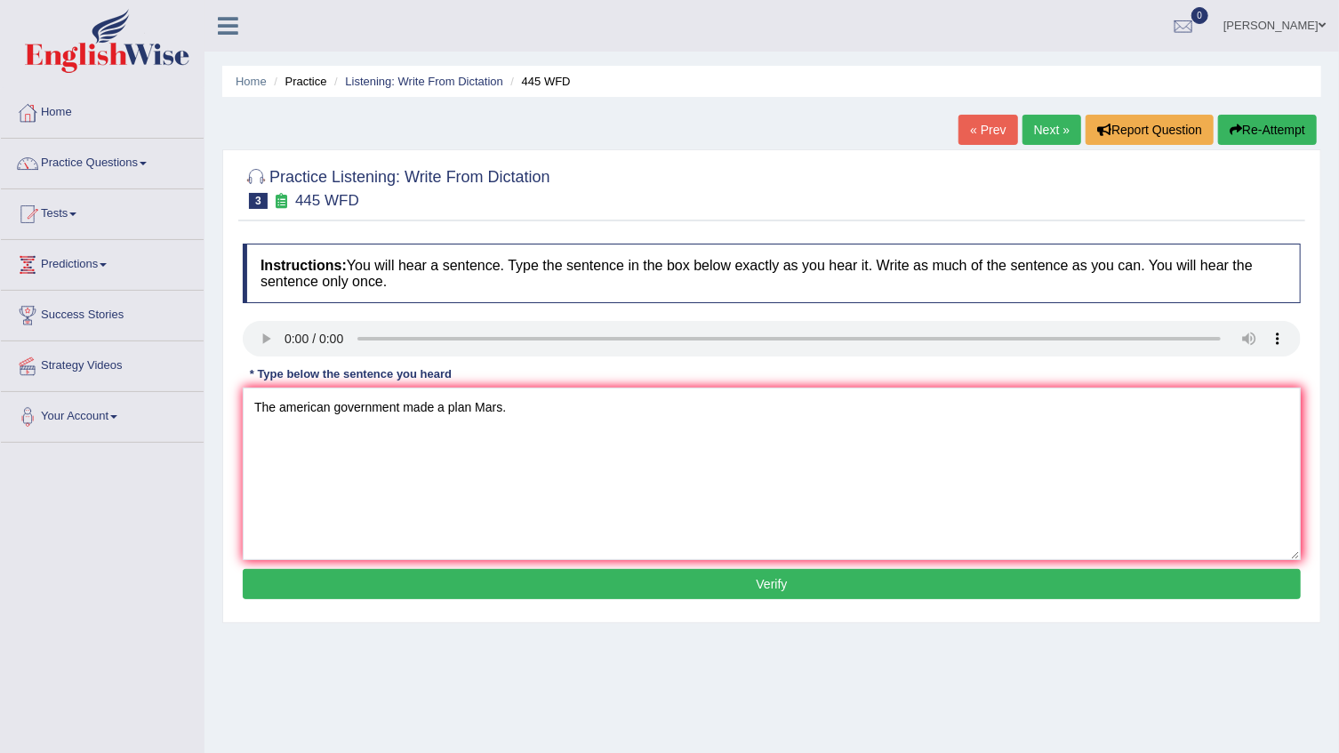
click at [328, 569] on button "Verify" at bounding box center [772, 584] width 1058 height 30
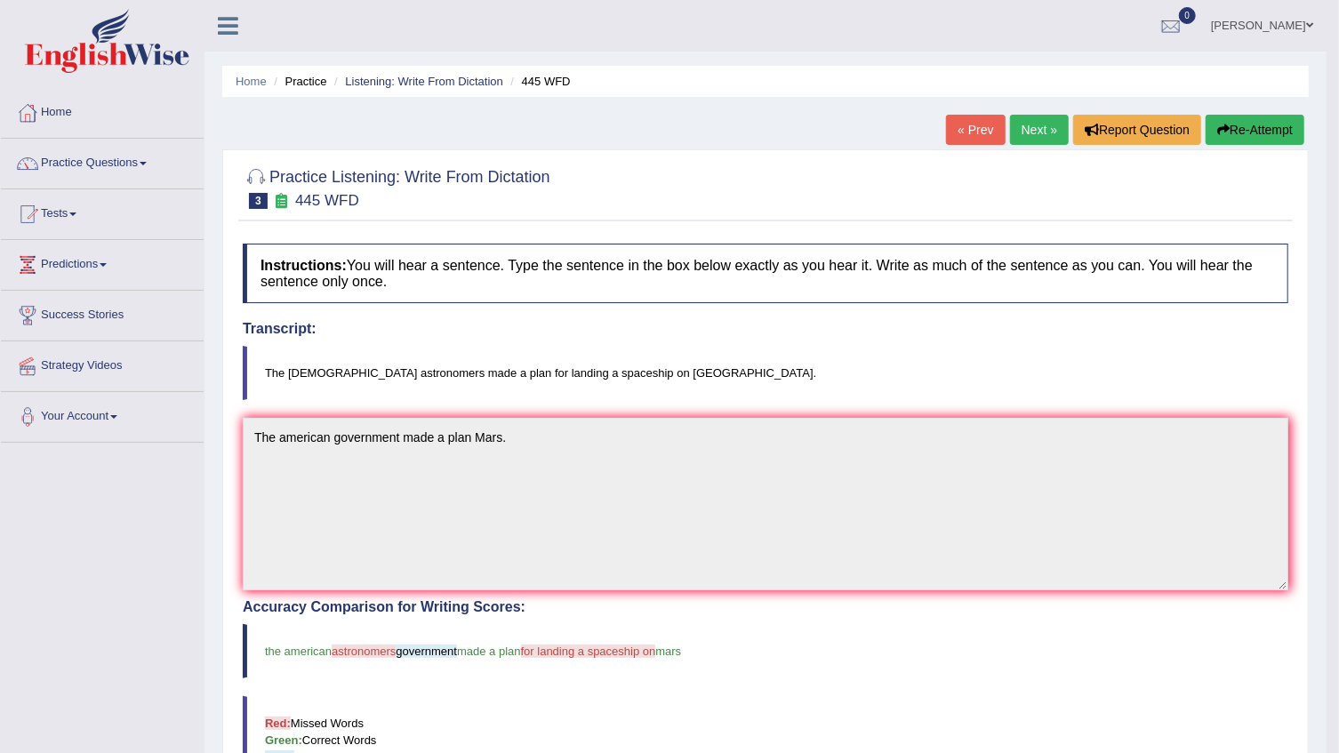
click at [1037, 126] on link "Next »" at bounding box center [1039, 130] width 59 height 30
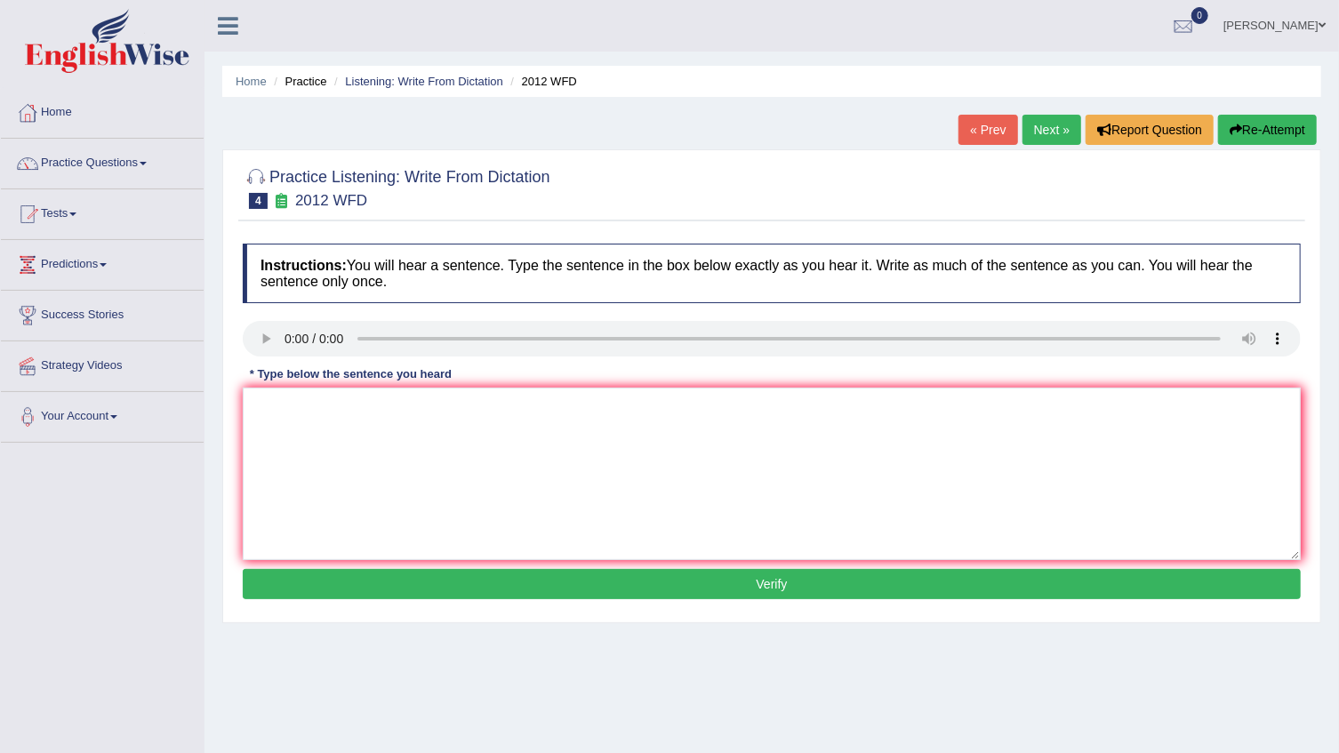
click at [435, 373] on div "* Type below the sentence you heard" at bounding box center [351, 373] width 216 height 17
click at [430, 441] on textarea at bounding box center [772, 474] width 1058 height 172
type textarea "There is a great deal on this topic."
click at [595, 585] on button "Verify" at bounding box center [772, 584] width 1058 height 30
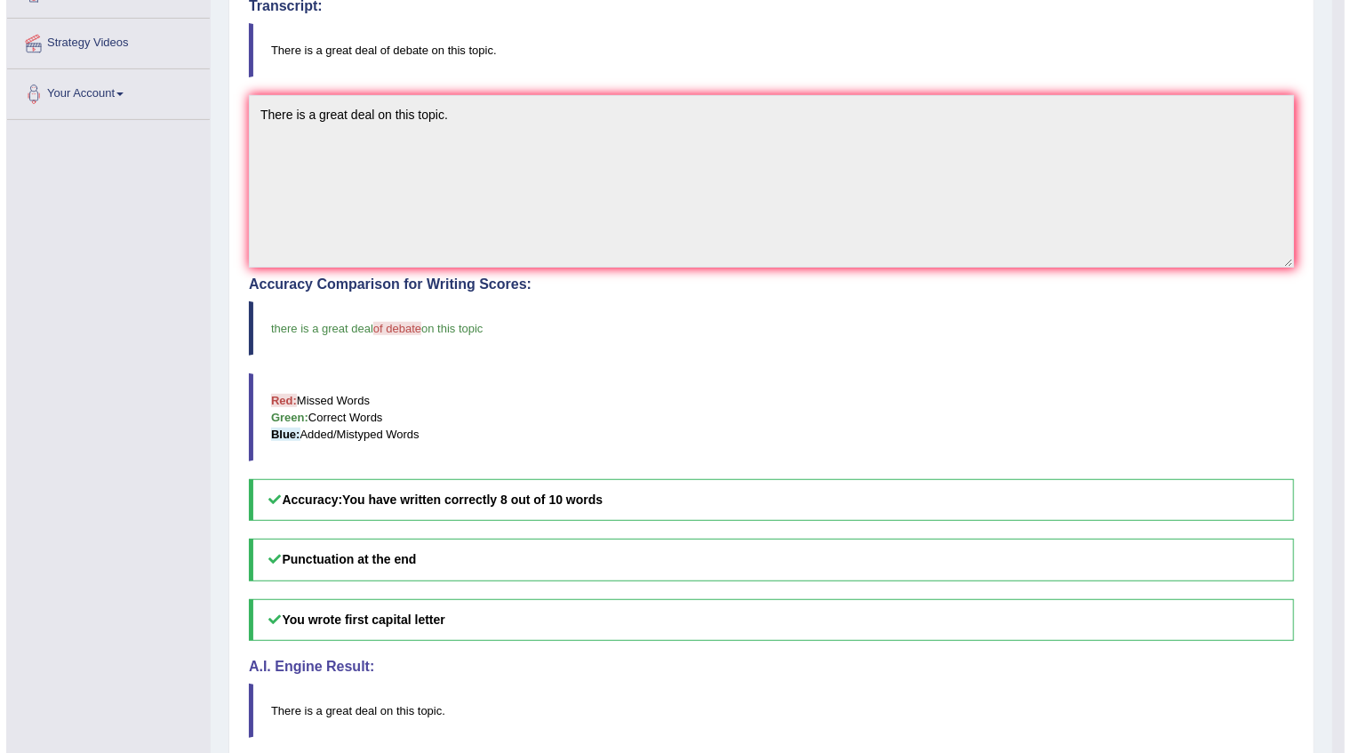
scroll to position [397, 0]
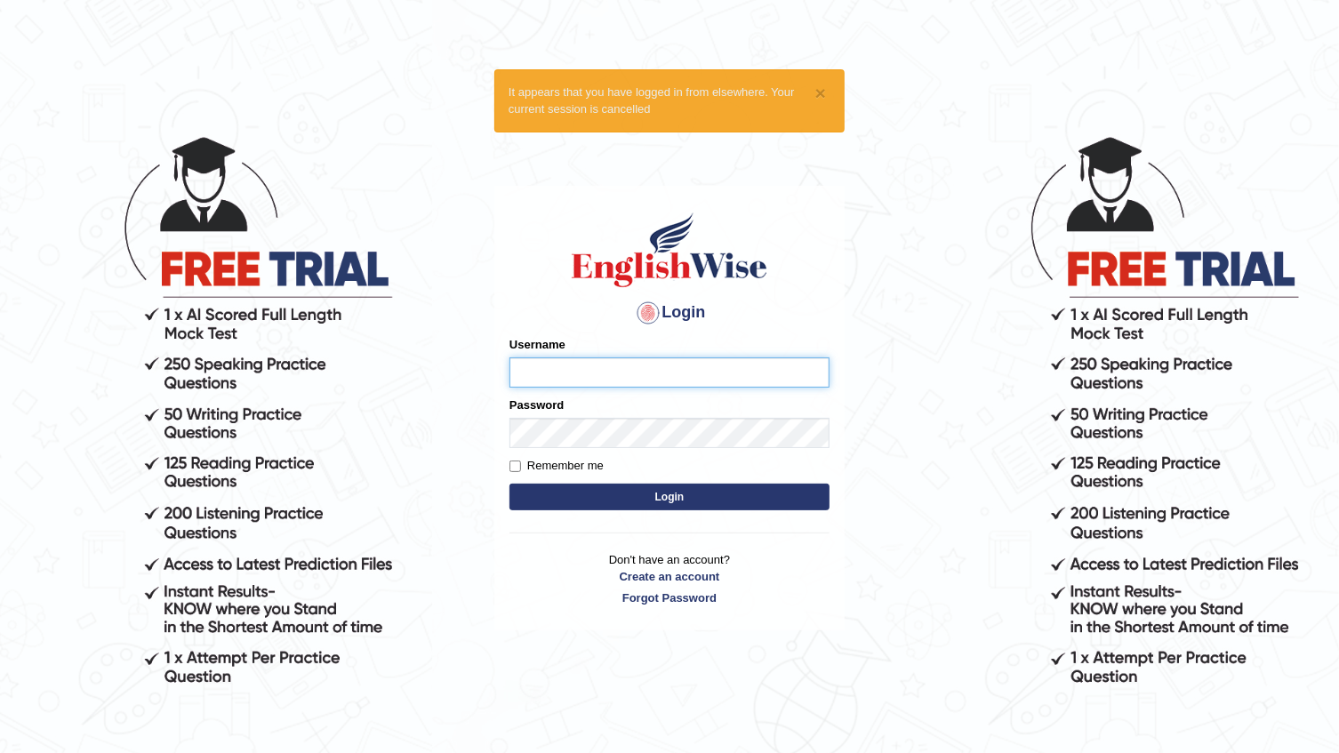
type input "KourJ"
click at [317, 52] on html "× It appears that you have logged in from elsewhere. Your current session is ca…" at bounding box center [669, 376] width 1339 height 753
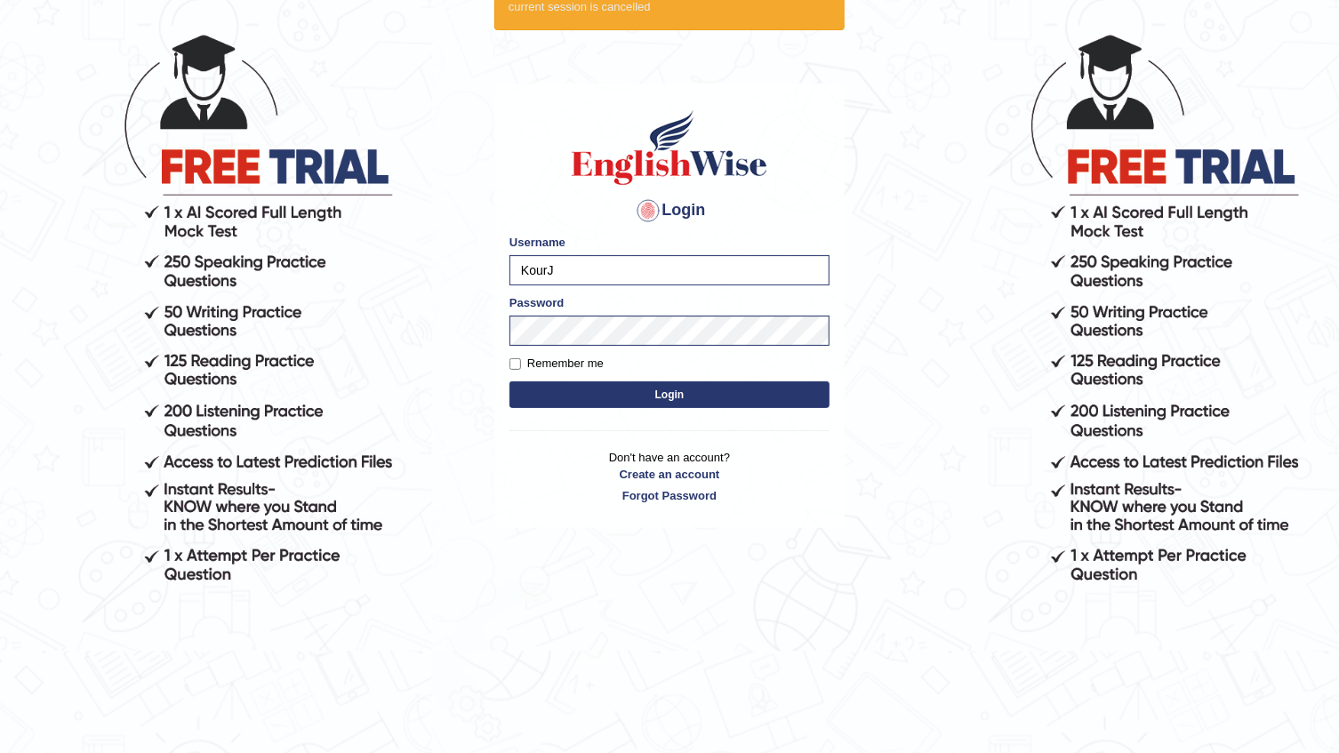
scroll to position [163, 0]
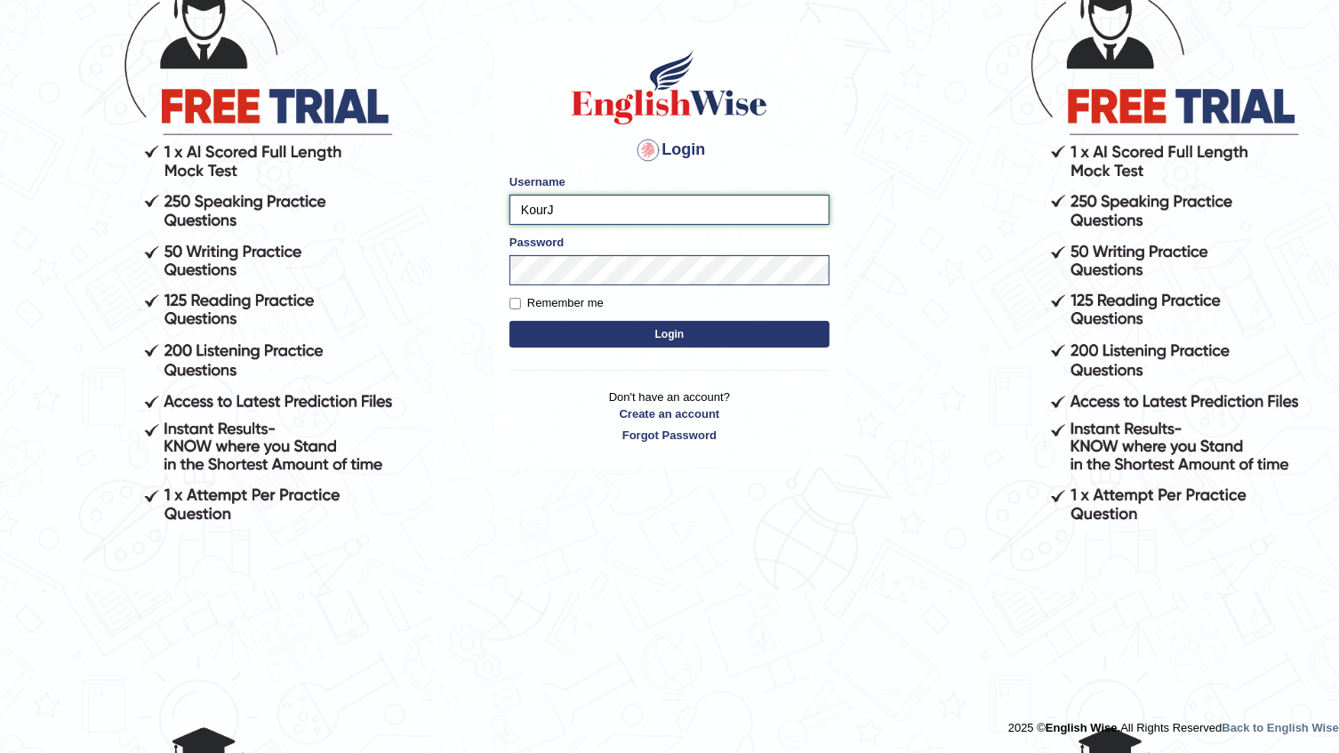
click at [569, 212] on input "KourJ" at bounding box center [669, 210] width 320 height 30
type input "dianacsilva"
click at [690, 248] on div "Password" at bounding box center [669, 260] width 320 height 52
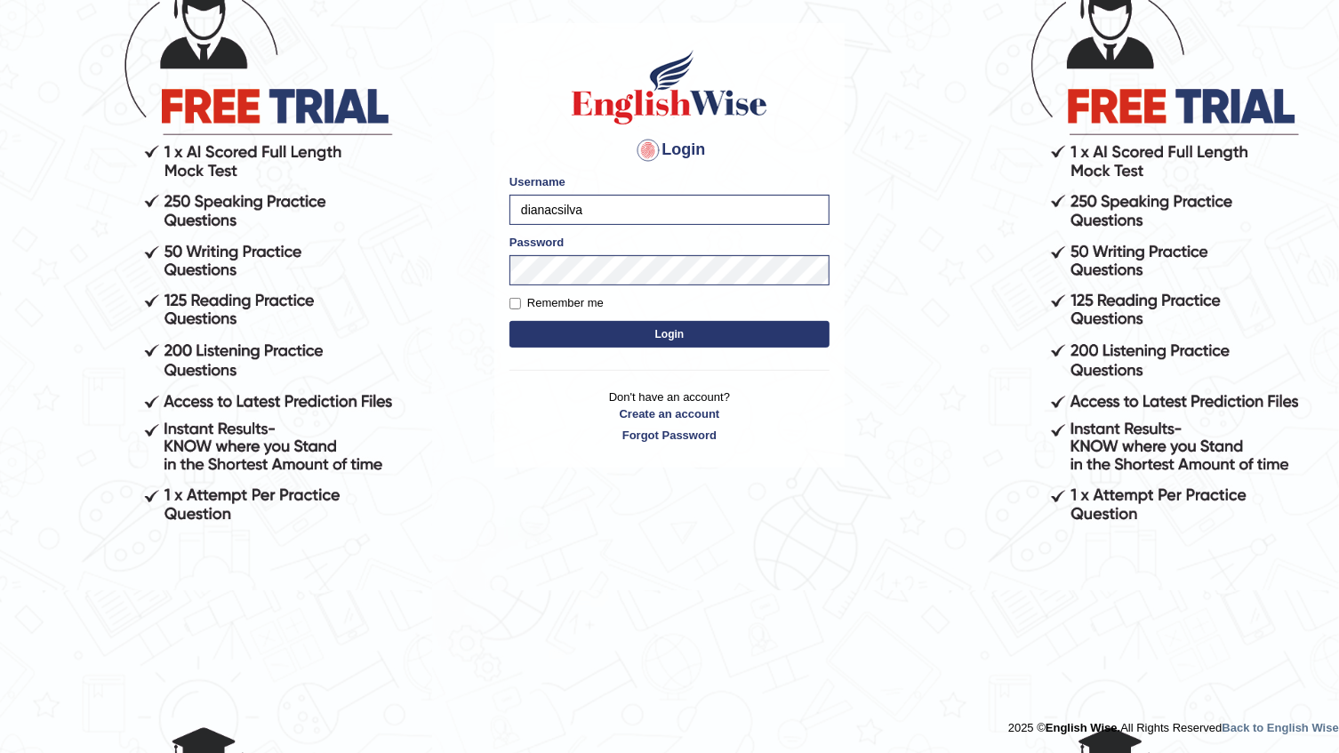
click at [973, 575] on body "× It appears that you have logged in from elsewhere. Your current session is ca…" at bounding box center [669, 280] width 1339 height 753
click at [549, 329] on button "Login" at bounding box center [669, 334] width 320 height 27
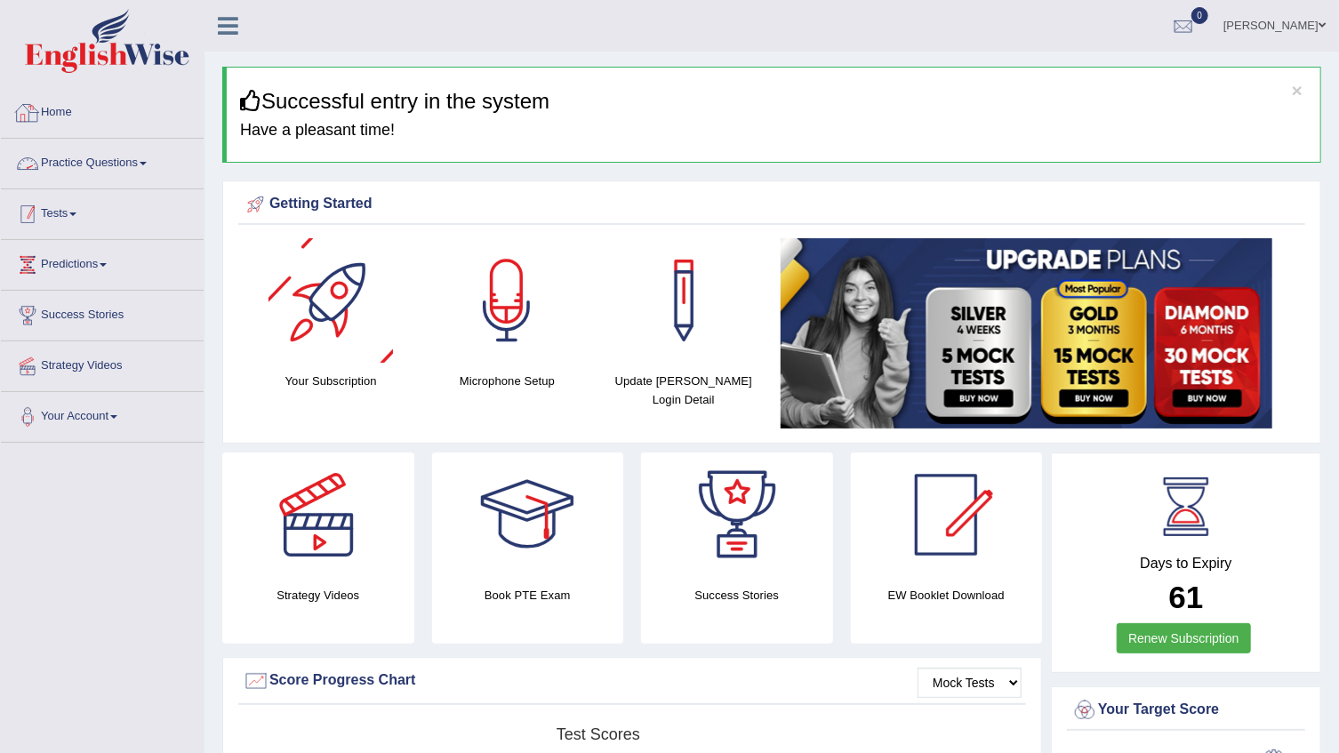
click at [133, 166] on link "Practice Questions" at bounding box center [102, 161] width 203 height 44
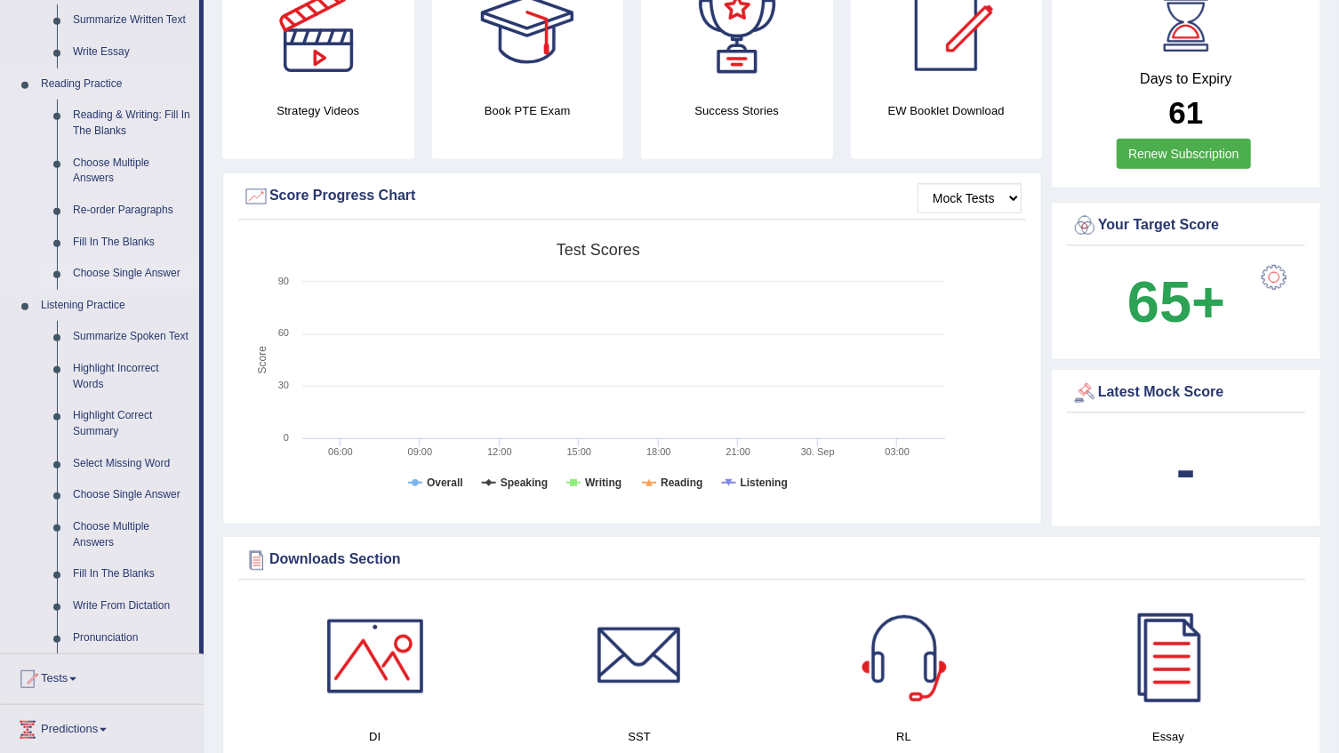
scroll to position [565, 0]
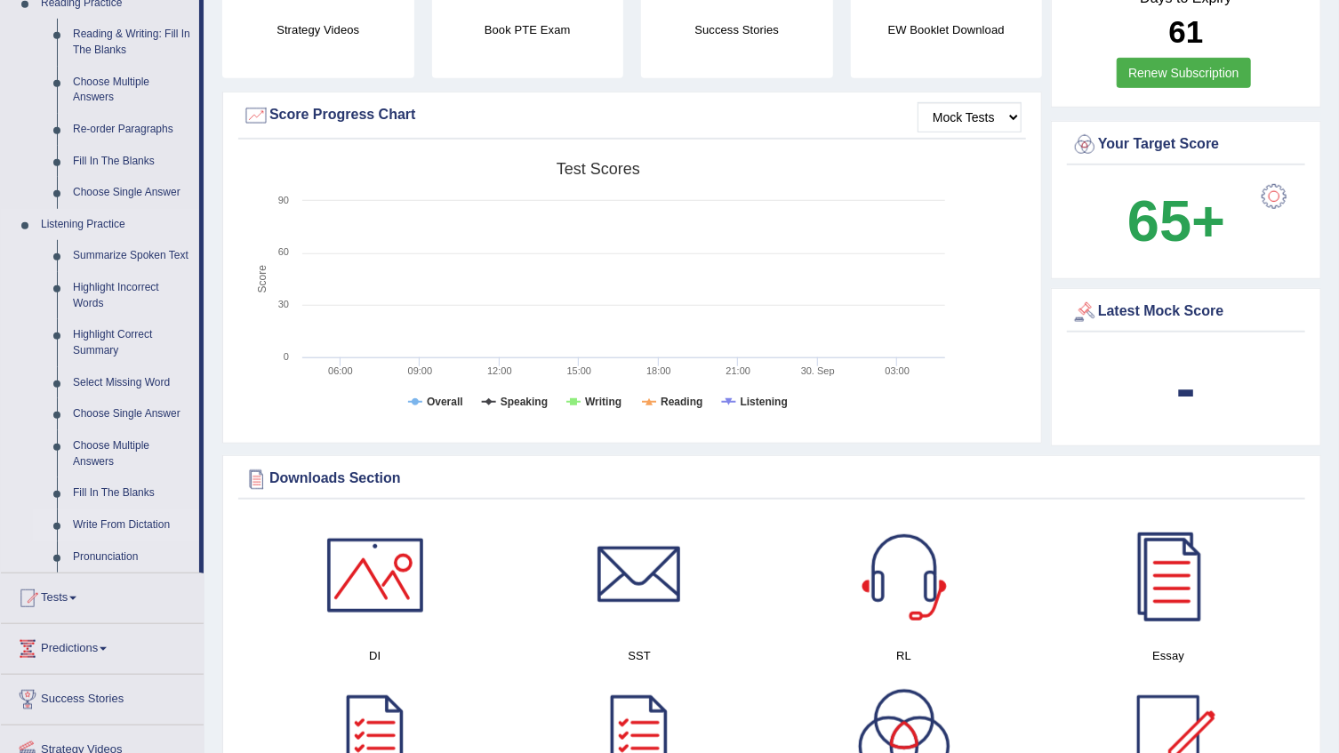
click at [147, 524] on link "Write From Dictation" at bounding box center [132, 525] width 134 height 32
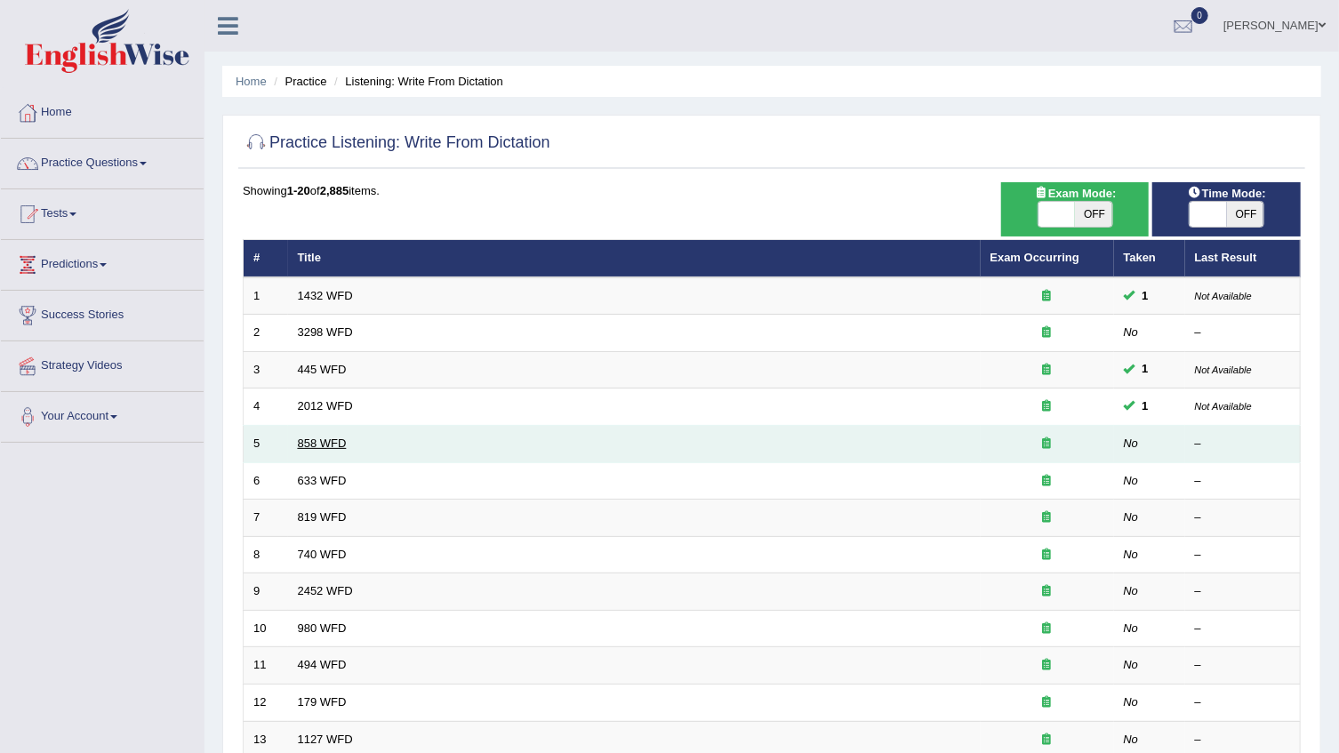
click at [311, 445] on link "858 WFD" at bounding box center [322, 443] width 49 height 13
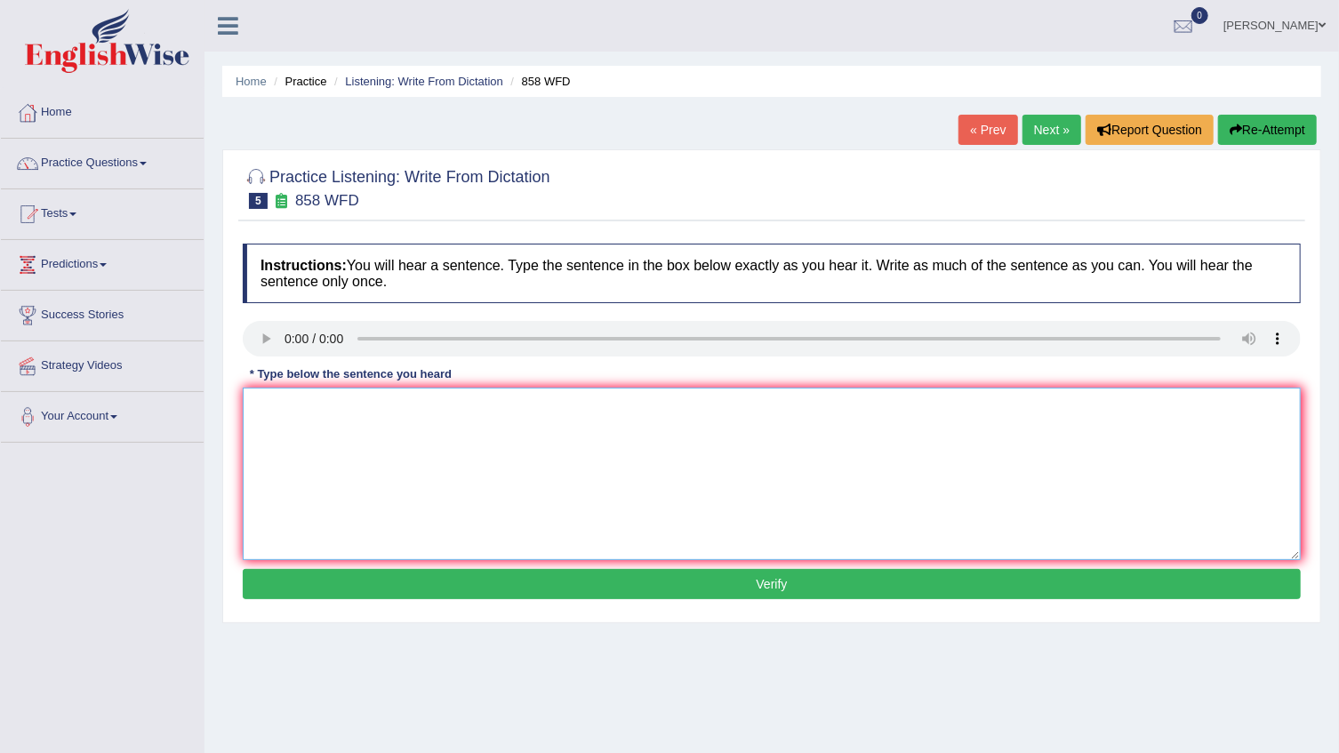
click at [297, 418] on textarea at bounding box center [772, 474] width 1058 height 172
type textarea "The year artefacts interesting hystorians"
click at [390, 581] on button "Verify" at bounding box center [772, 584] width 1058 height 30
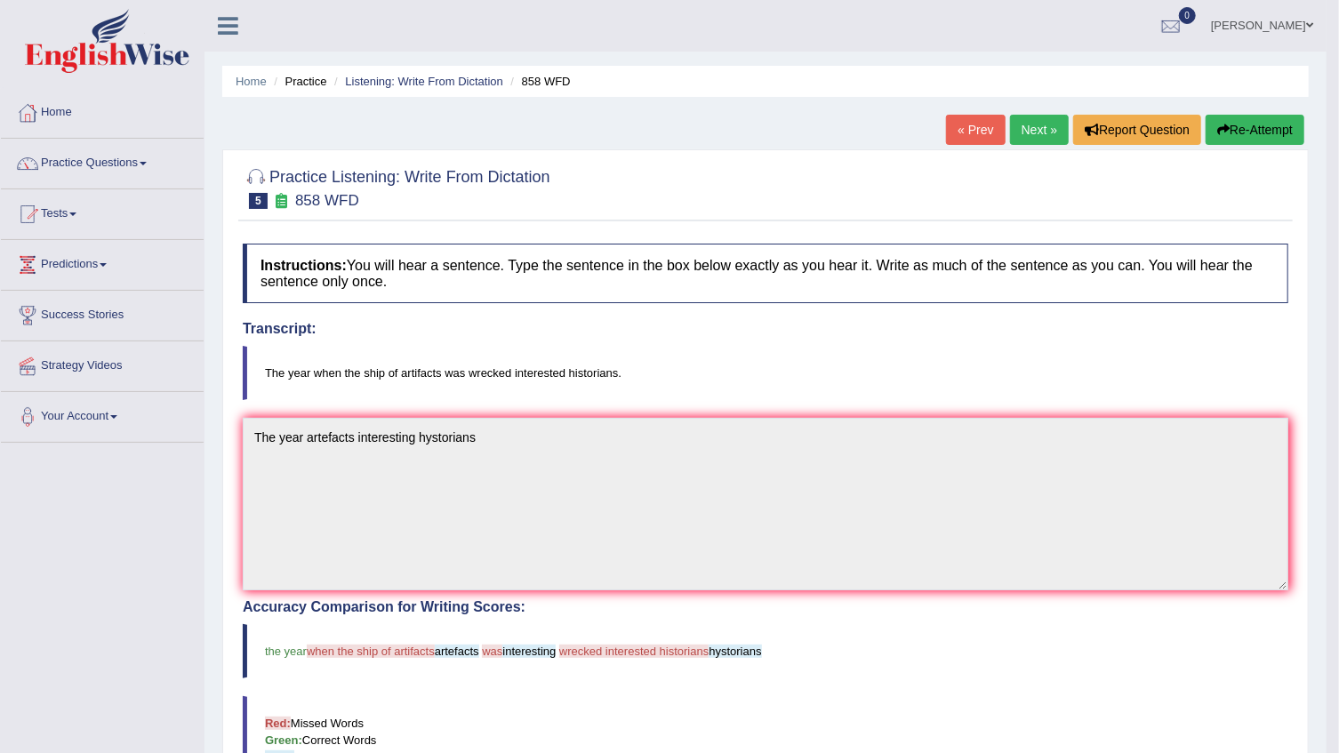
click at [1053, 128] on link "Next »" at bounding box center [1039, 130] width 59 height 30
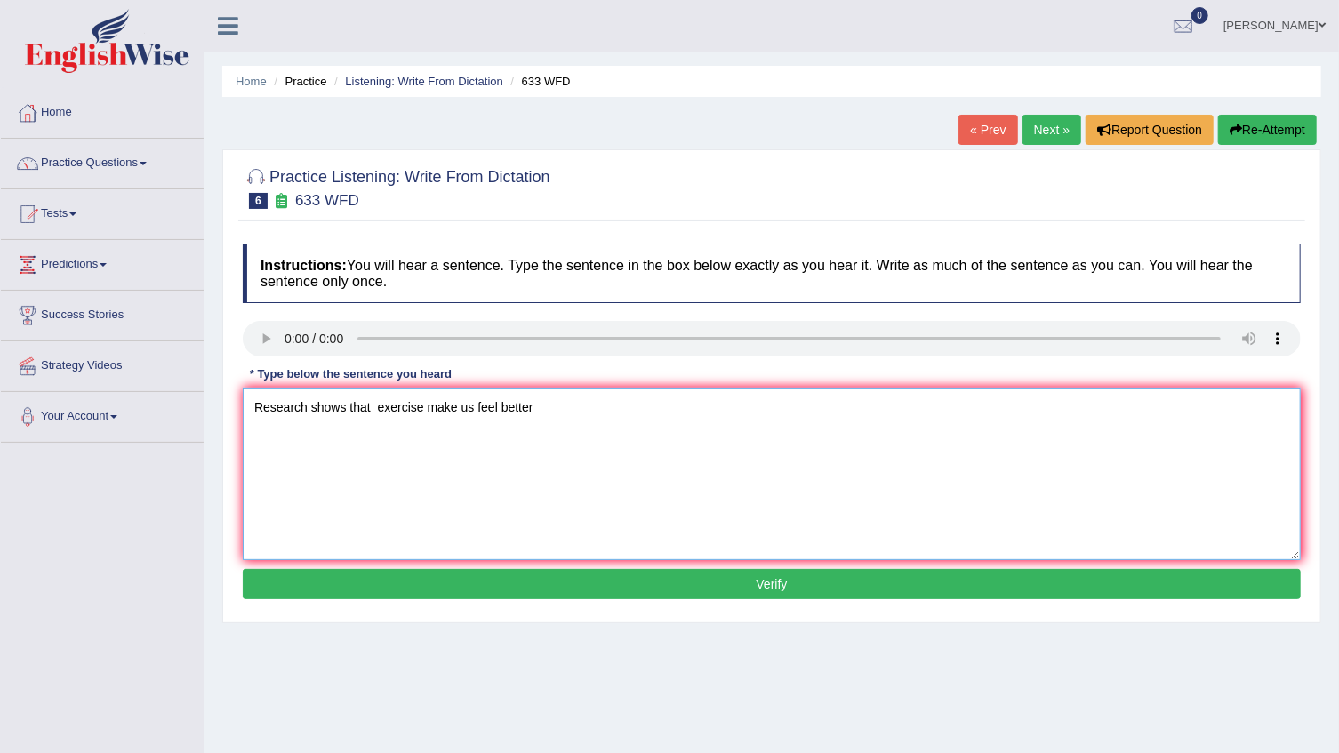
type textarea "Research shows that exercise make us feel better"
click at [417, 604] on div "Instructions: You will hear a sentence. Type the sentence in the box below exac…" at bounding box center [771, 424] width 1067 height 379
click at [424, 590] on button "Verify" at bounding box center [772, 584] width 1058 height 30
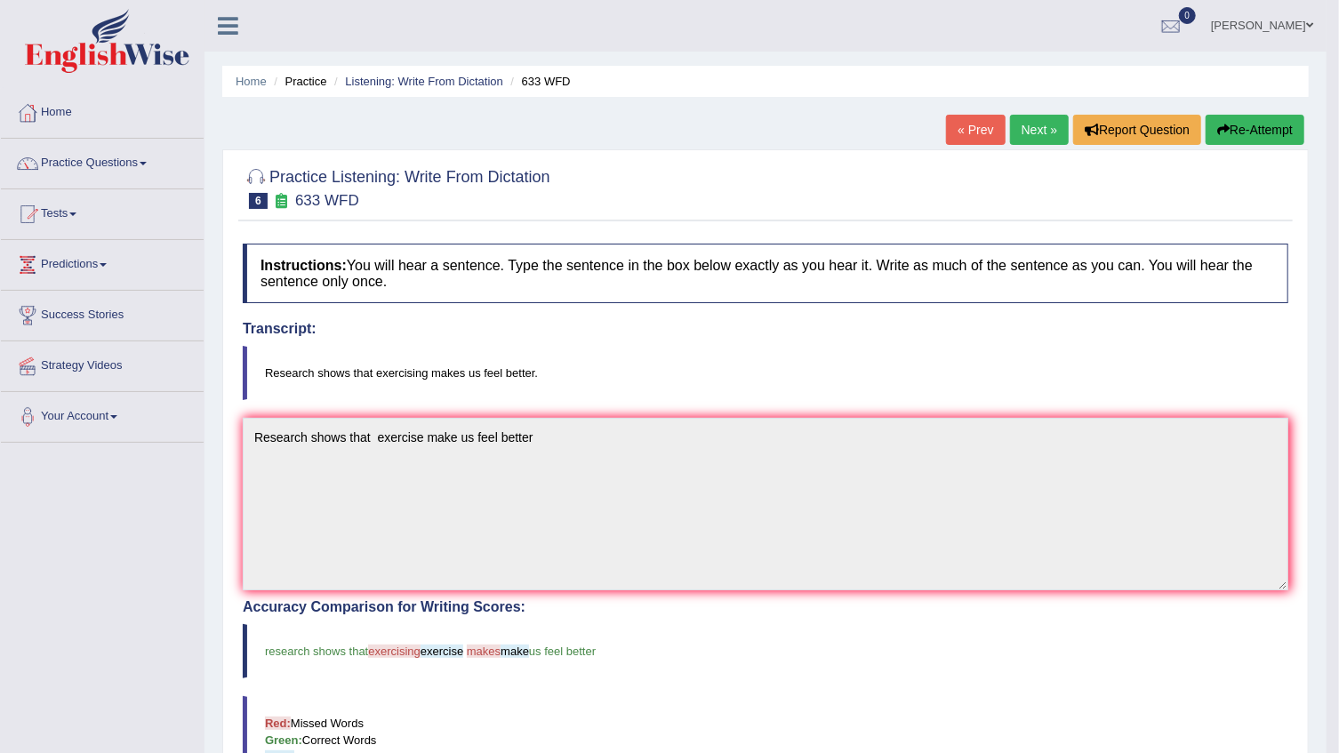
click at [1021, 123] on link "Next »" at bounding box center [1039, 130] width 59 height 30
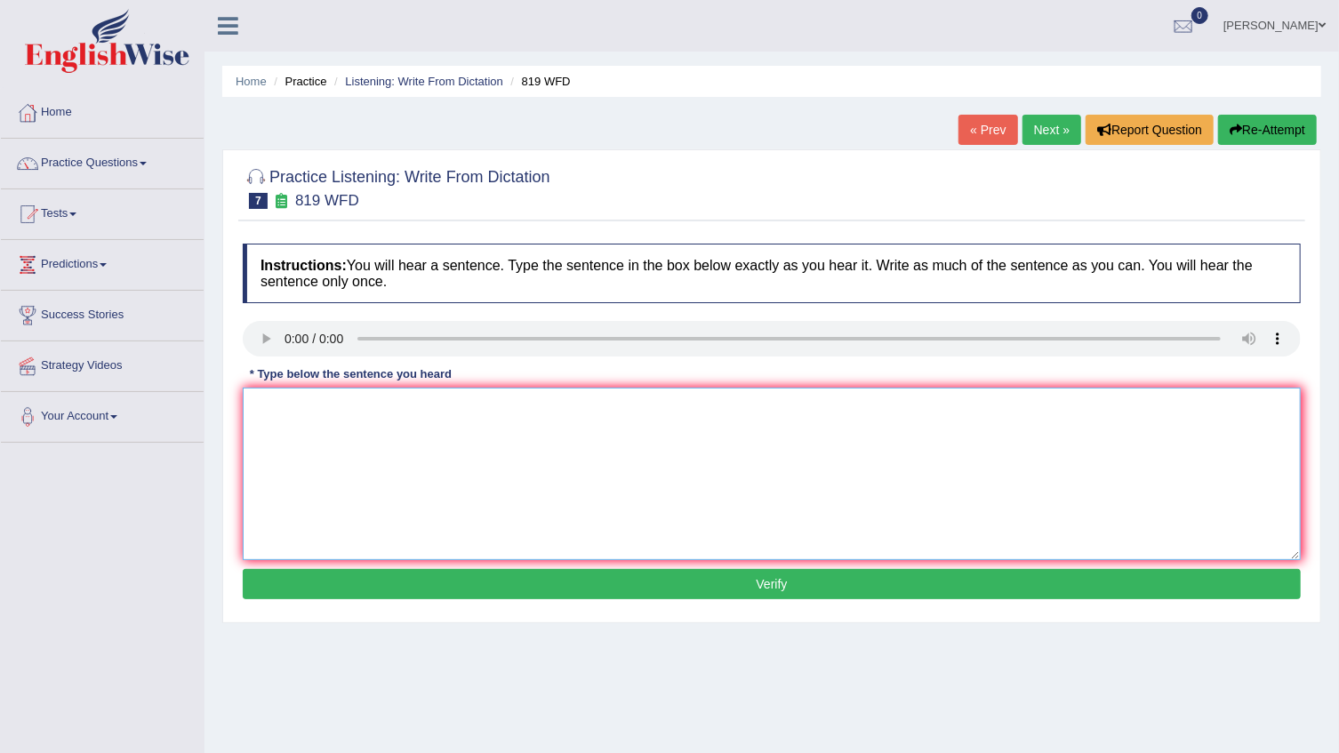
click at [351, 394] on textarea at bounding box center [772, 474] width 1058 height 172
type textarea "Planes are able containing of our lives"
click at [261, 584] on button "Verify" at bounding box center [772, 584] width 1058 height 30
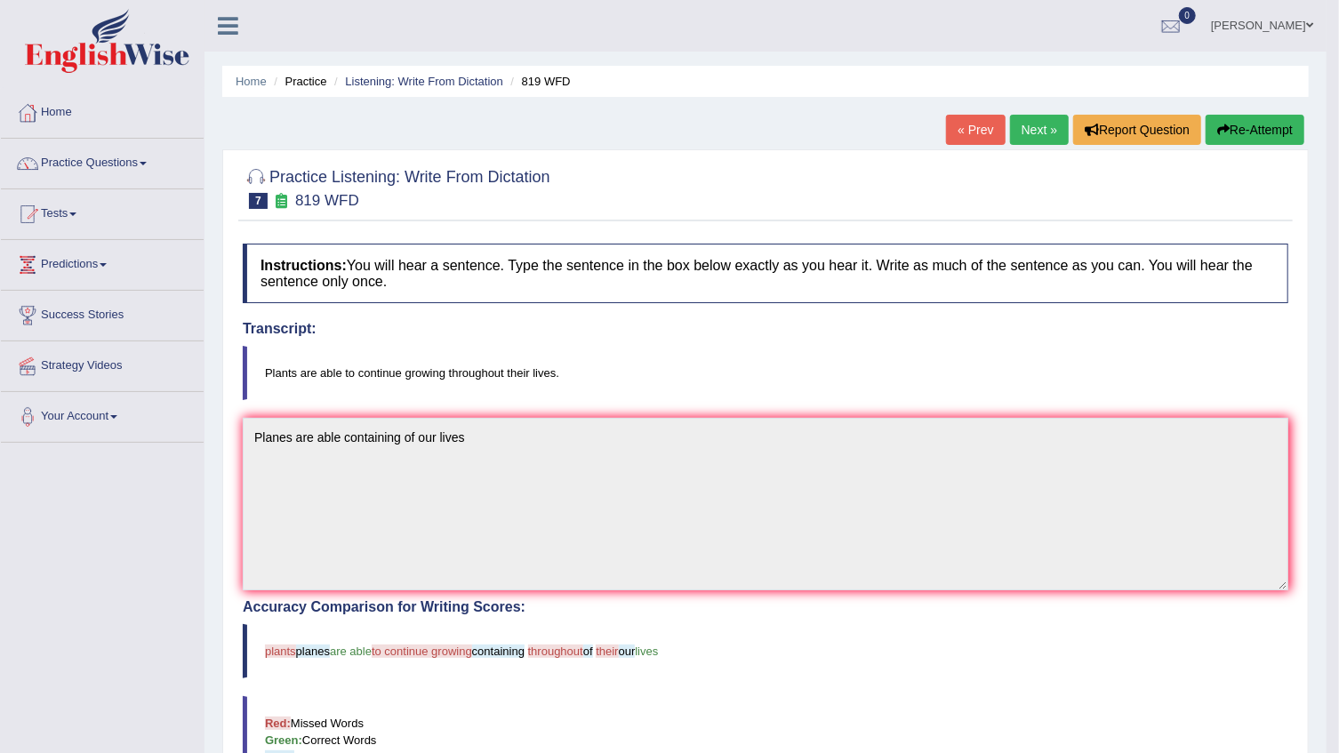
click at [1040, 124] on link "Next »" at bounding box center [1039, 130] width 59 height 30
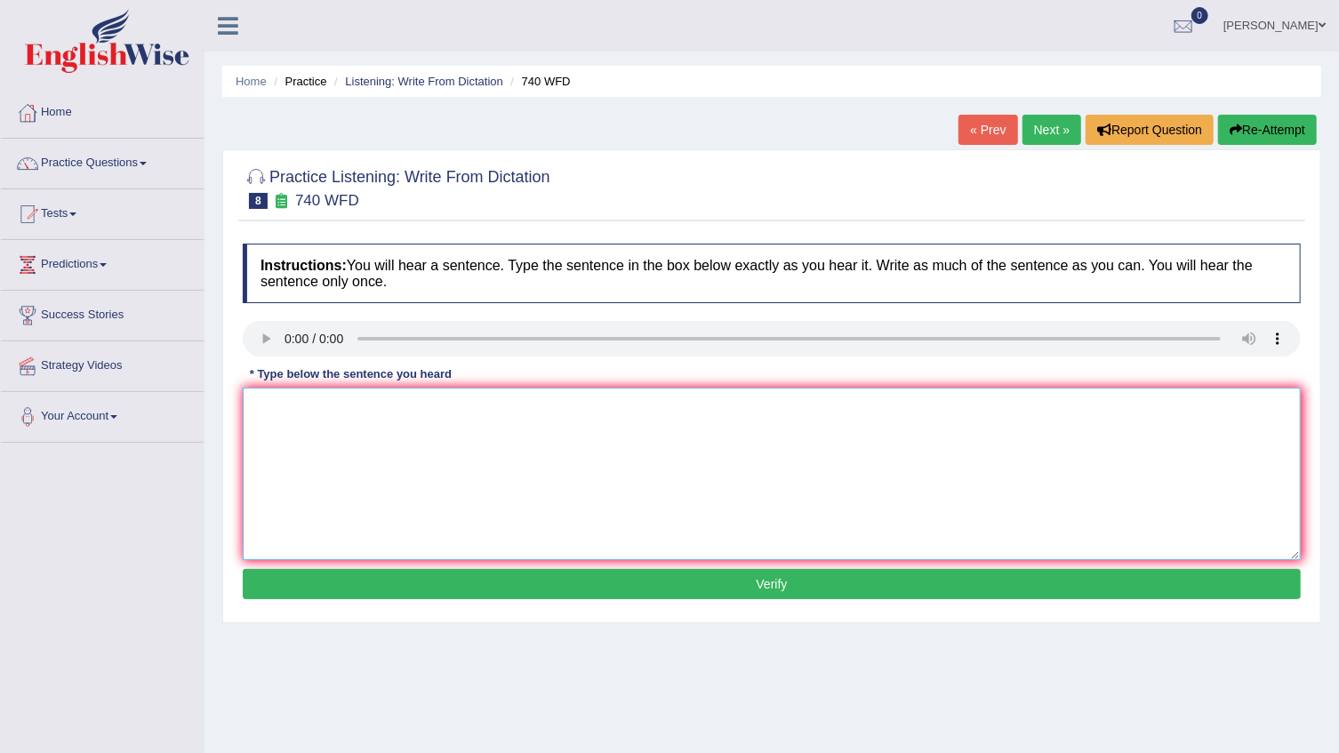
click at [278, 421] on textarea at bounding box center [772, 474] width 1058 height 172
type textarea "A series of observation were carried on the classroom"
click at [355, 590] on button "Verify" at bounding box center [772, 584] width 1058 height 30
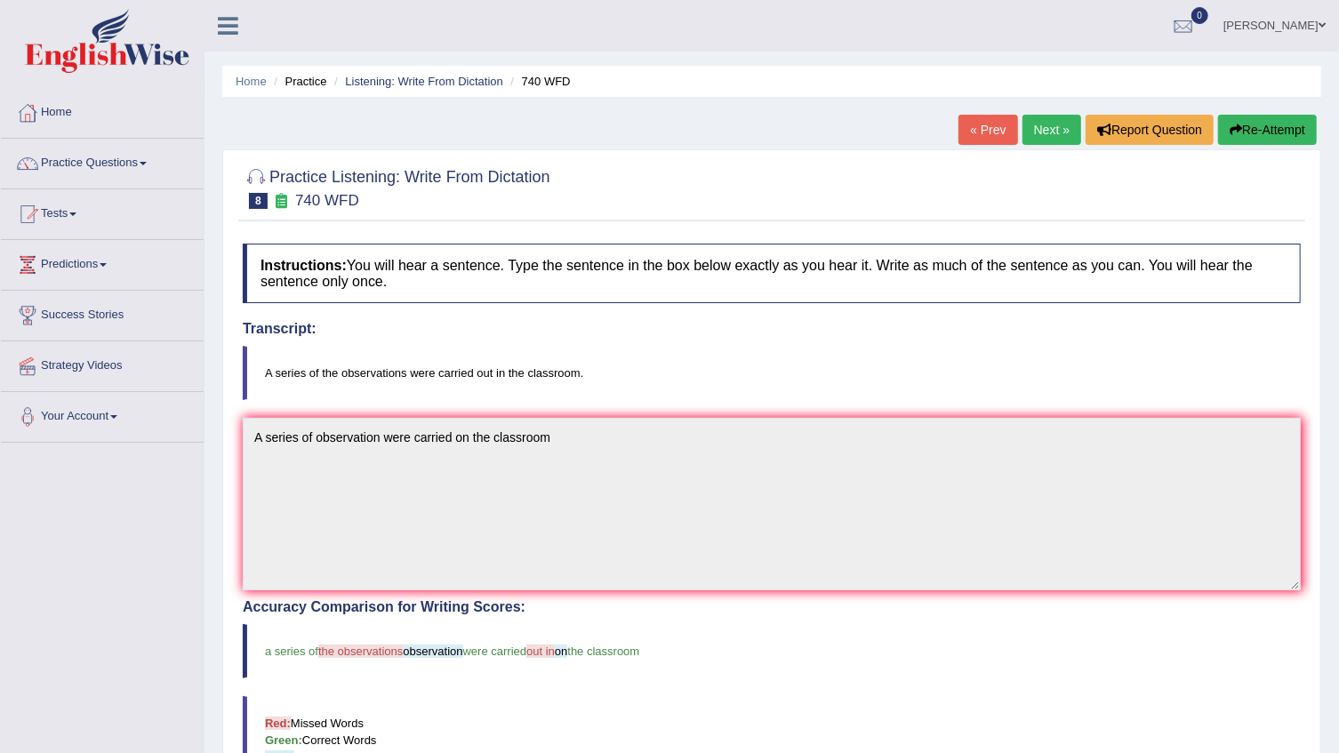
click at [1051, 131] on link "Next »" at bounding box center [1051, 130] width 59 height 30
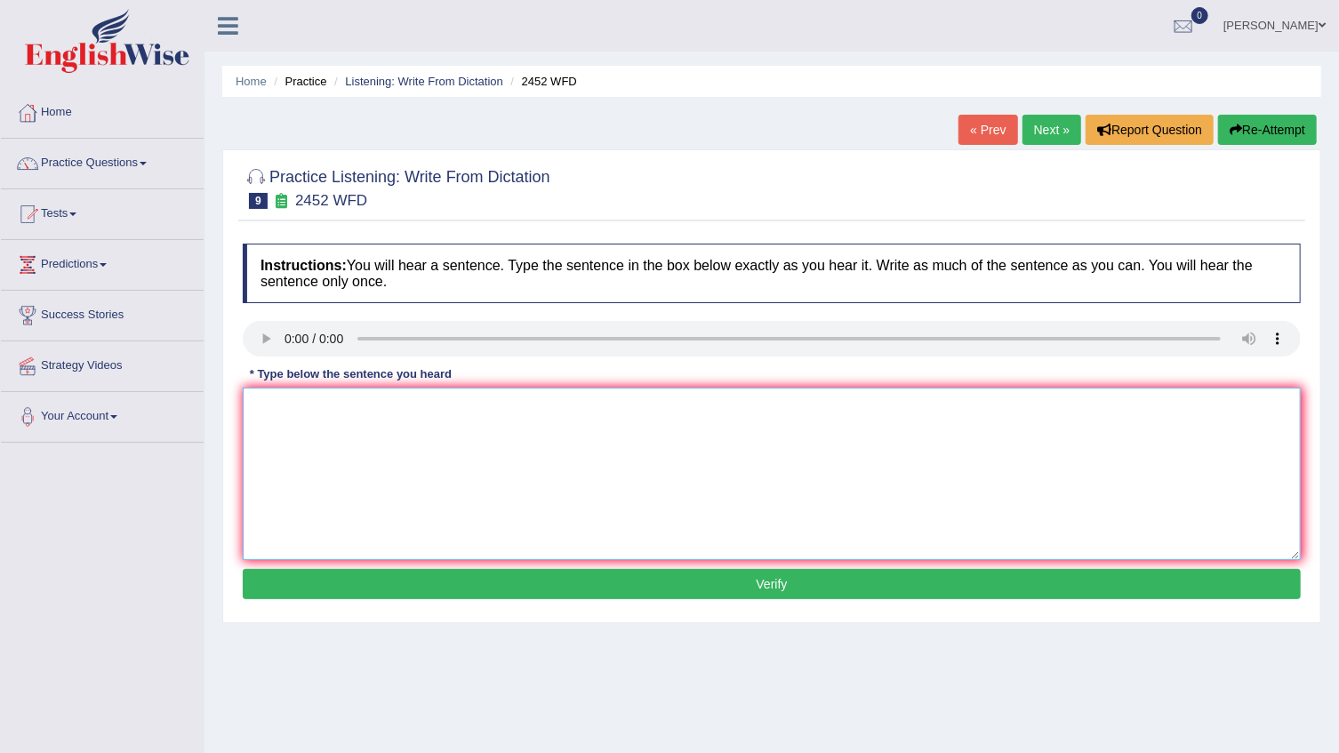
click at [334, 412] on textarea at bounding box center [772, 474] width 1058 height 172
click at [305, 555] on textarea "It is a debate of knowledge" at bounding box center [772, 474] width 1058 height 172
type textarea "It is a debate of knowledge"
click at [307, 585] on button "Verify" at bounding box center [772, 584] width 1058 height 30
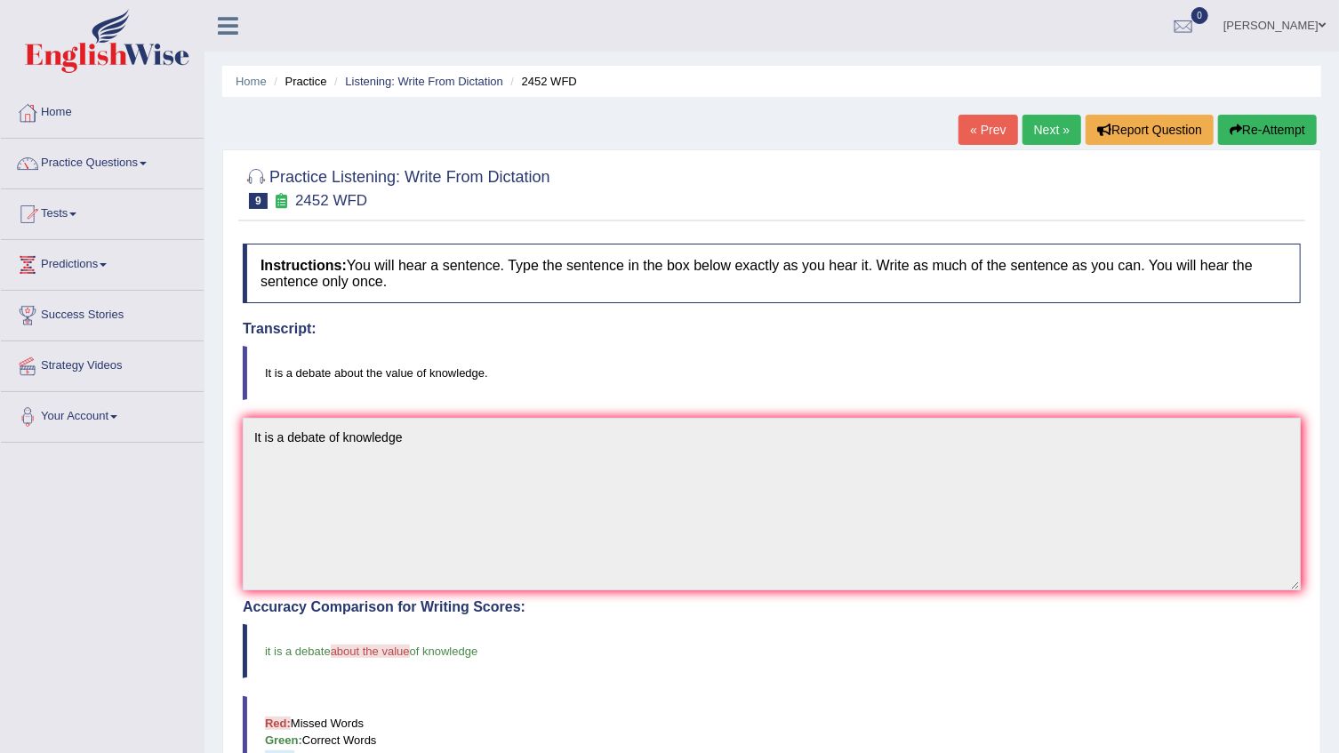
click at [1066, 121] on link "Next »" at bounding box center [1051, 130] width 59 height 30
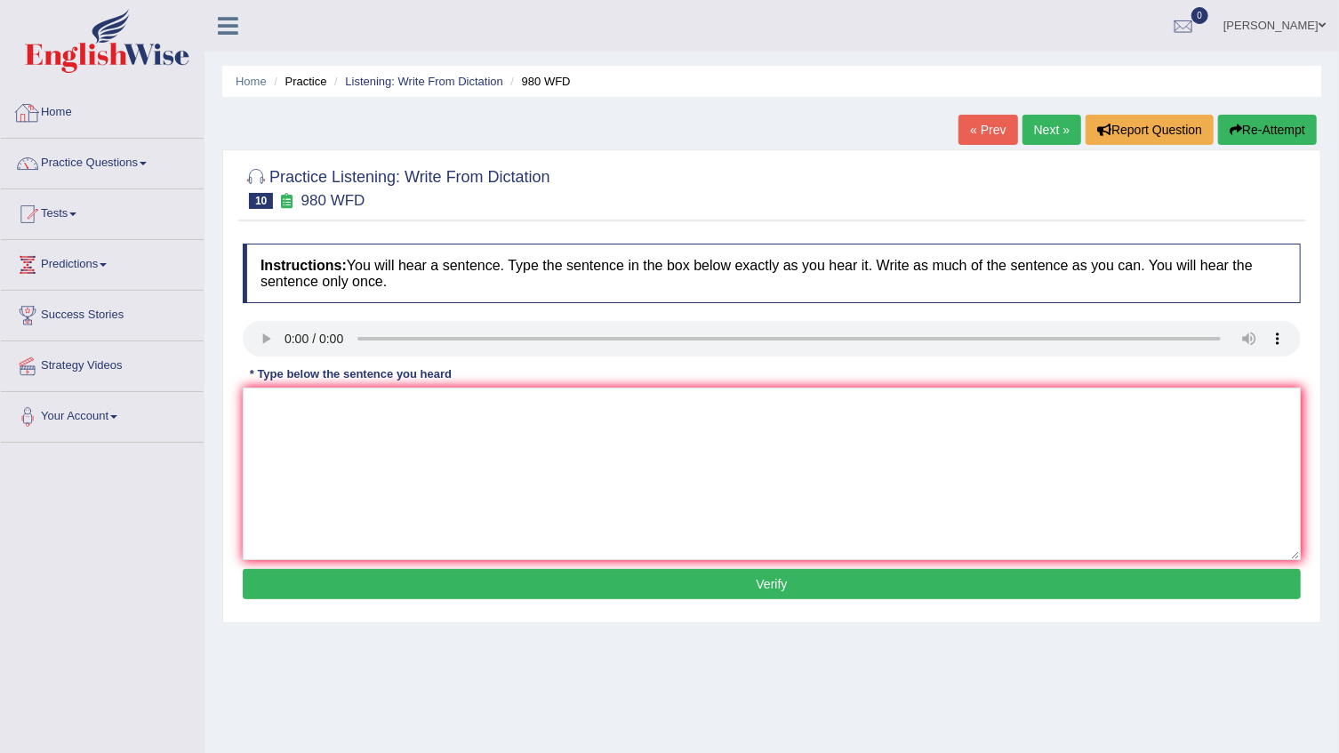
scroll to position [180, 0]
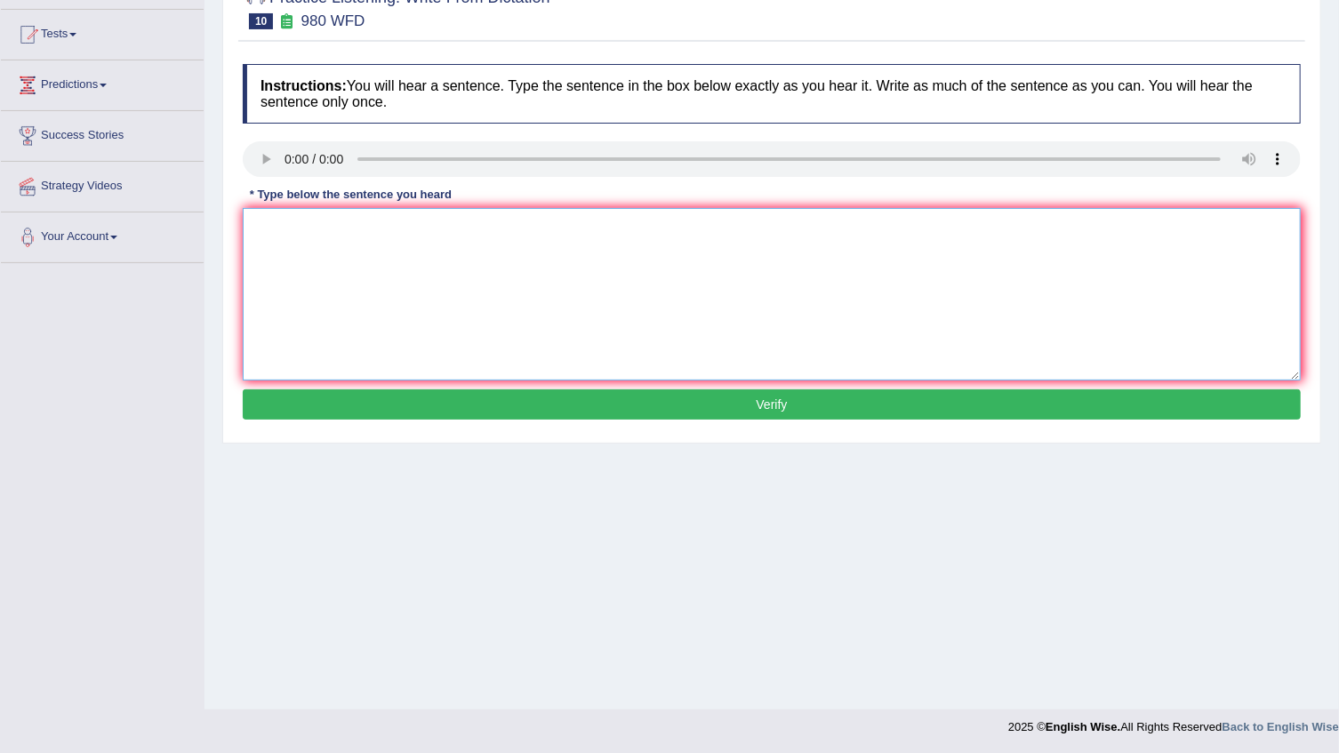
click at [327, 219] on textarea at bounding box center [772, 294] width 1058 height 172
type textarea "Your ideas has been discussed in seminars and tutorials"
click at [457, 411] on button "Verify" at bounding box center [772, 404] width 1058 height 30
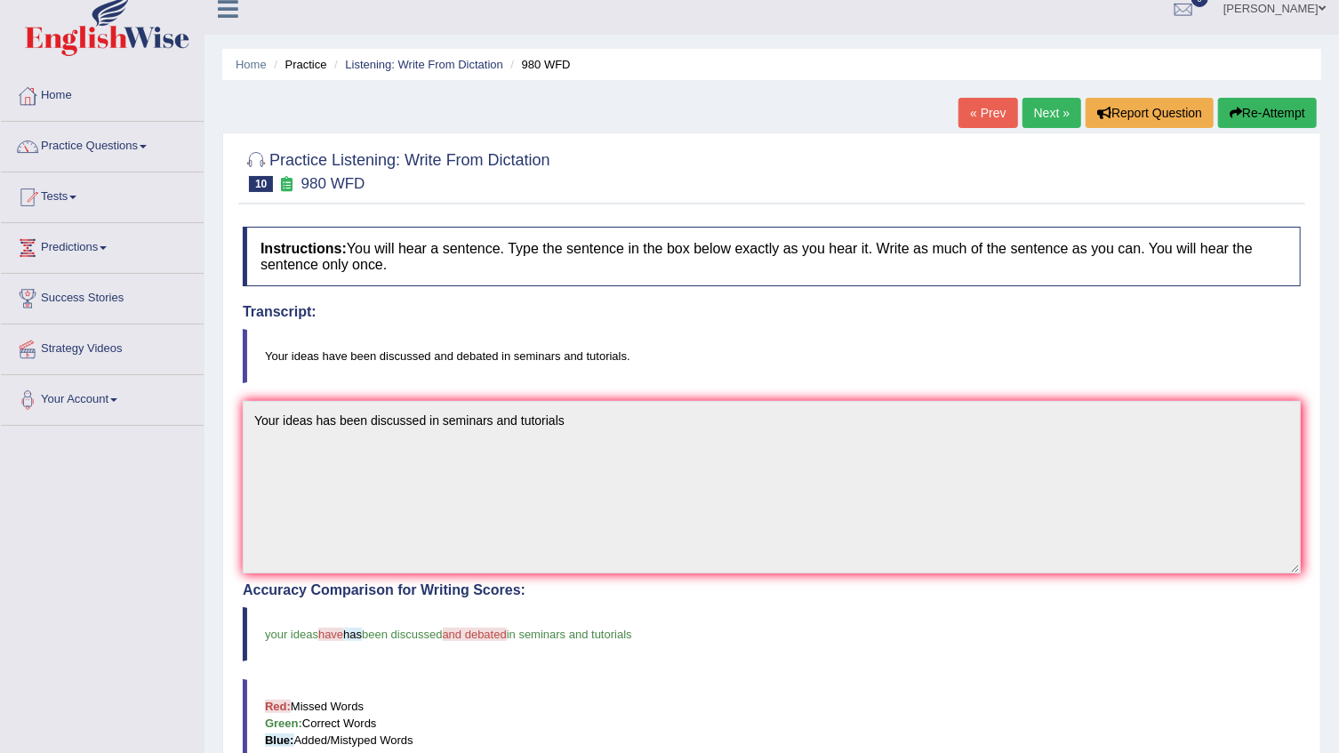
scroll to position [0, 0]
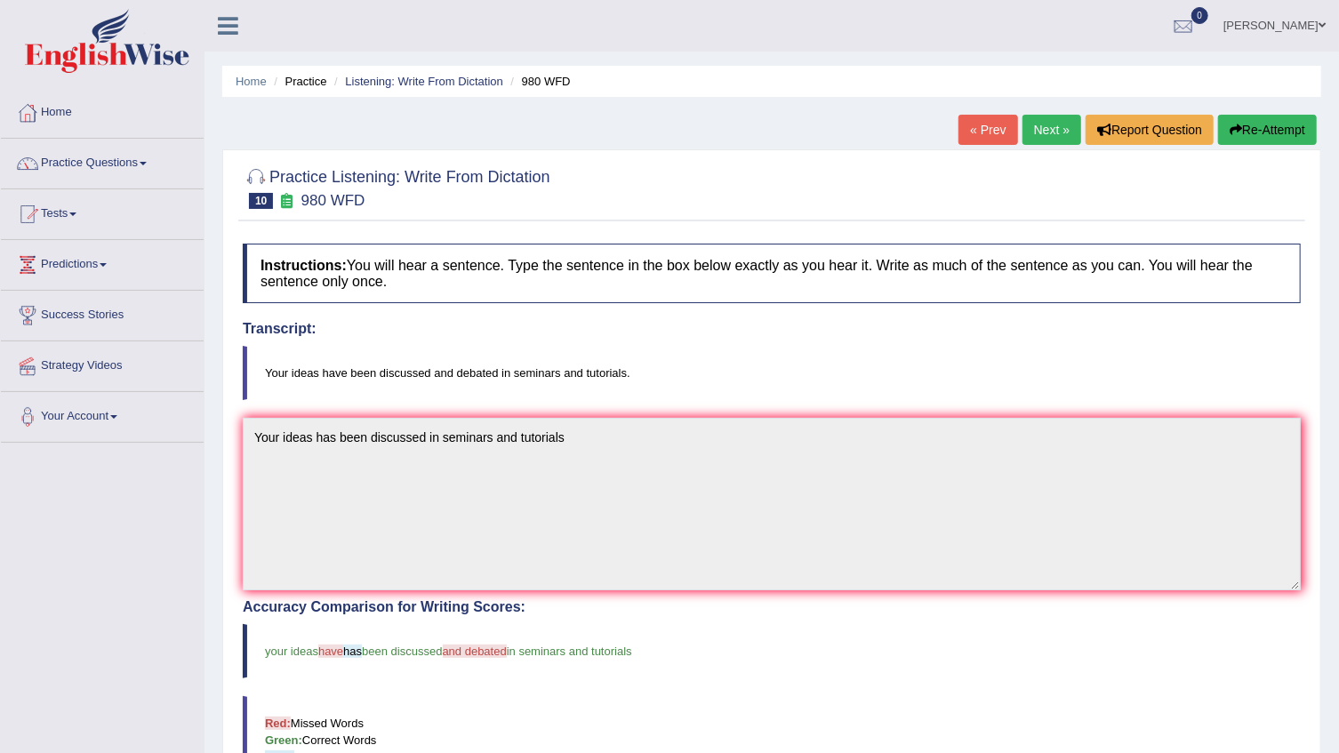
click at [1029, 133] on link "Next »" at bounding box center [1051, 130] width 59 height 30
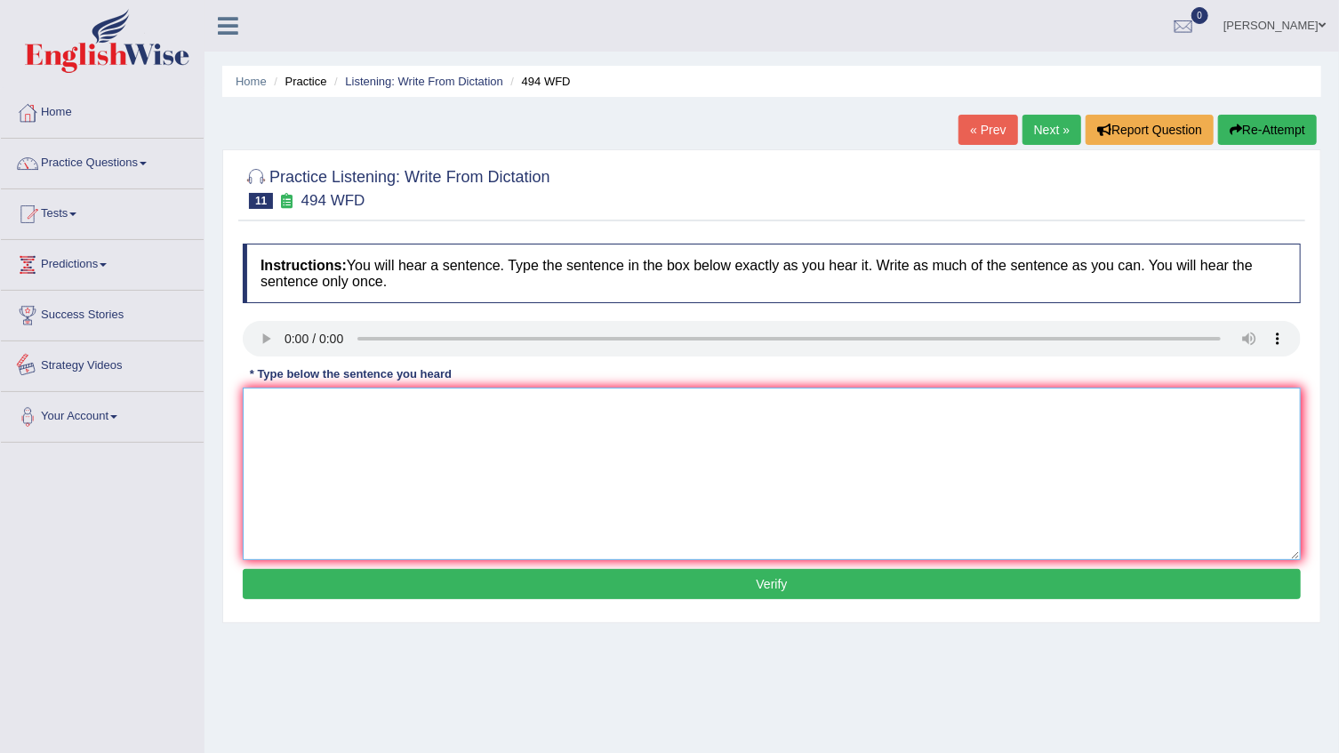
click at [339, 405] on textarea at bounding box center [772, 474] width 1058 height 172
click at [365, 446] on textarea at bounding box center [772, 474] width 1058 height 172
type textarea "t"
type textarea "The vocabluary peculiar is called jarden."
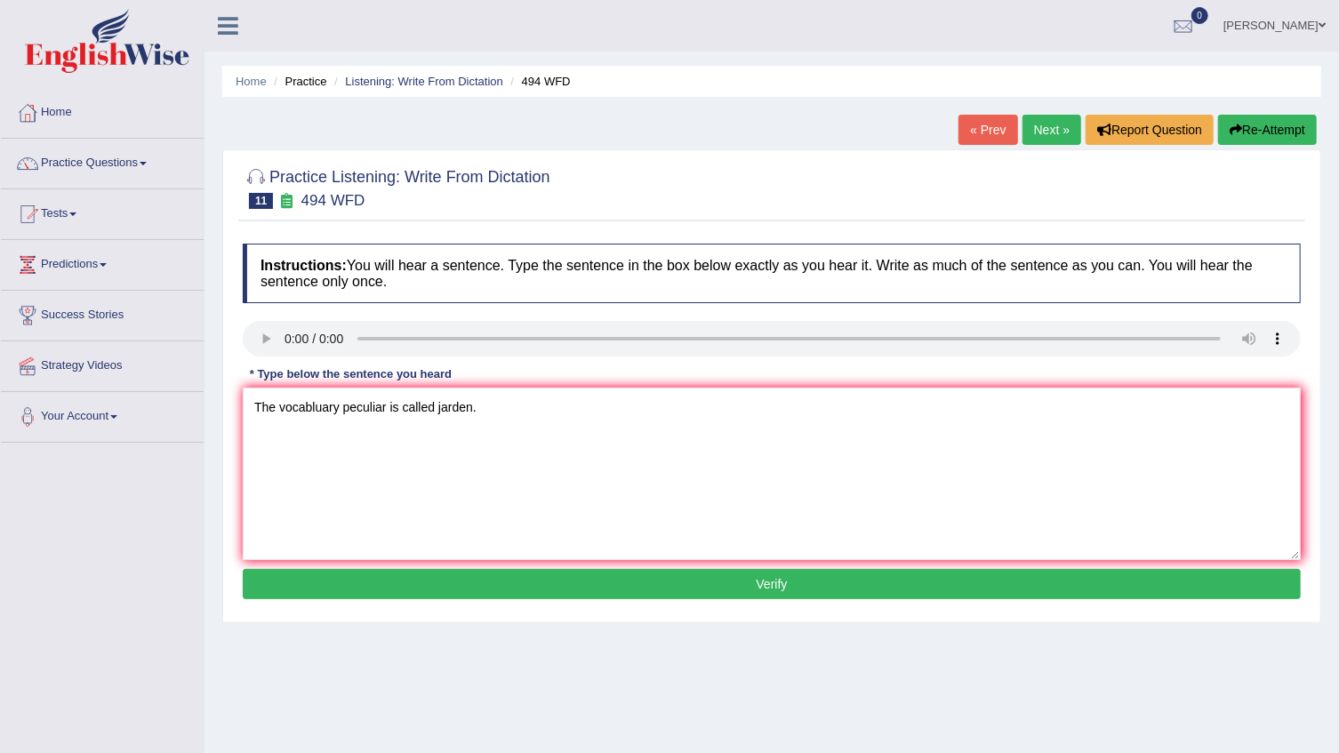
click at [548, 592] on button "Verify" at bounding box center [772, 584] width 1058 height 30
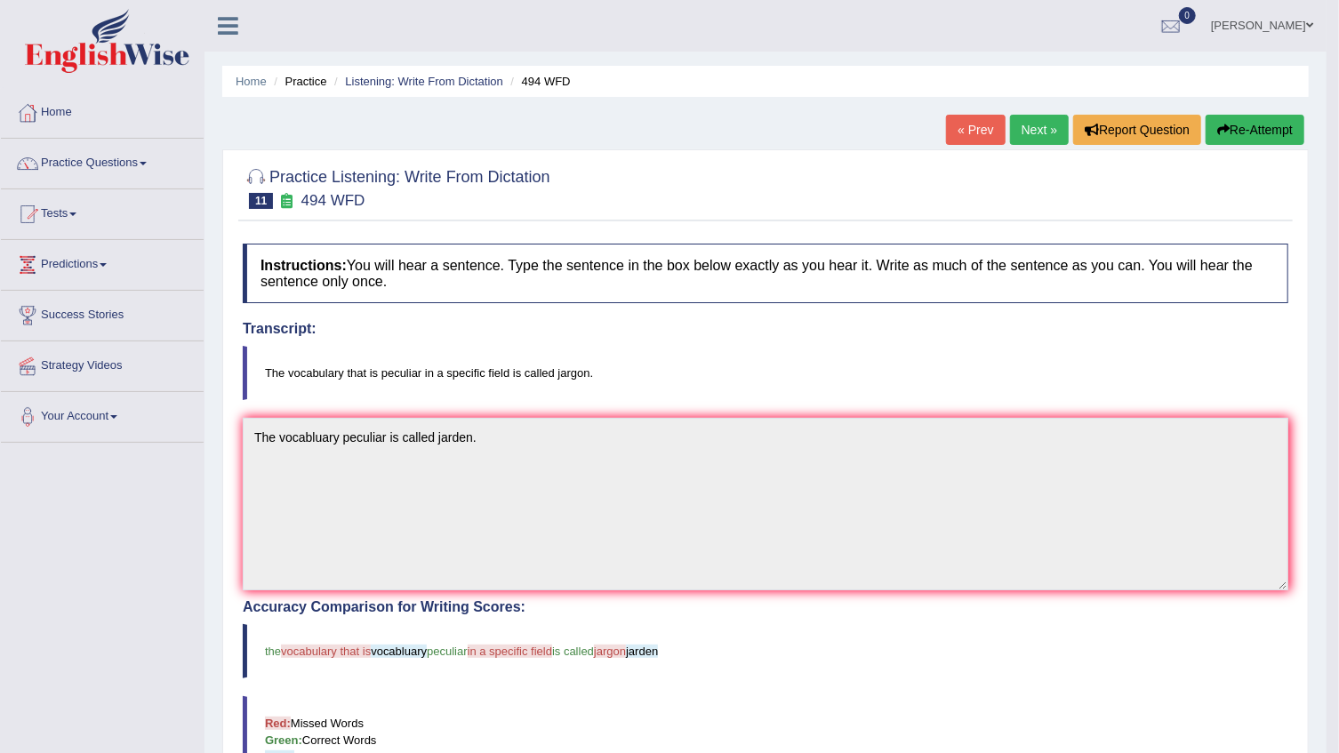
click at [1053, 133] on link "Next »" at bounding box center [1039, 130] width 59 height 30
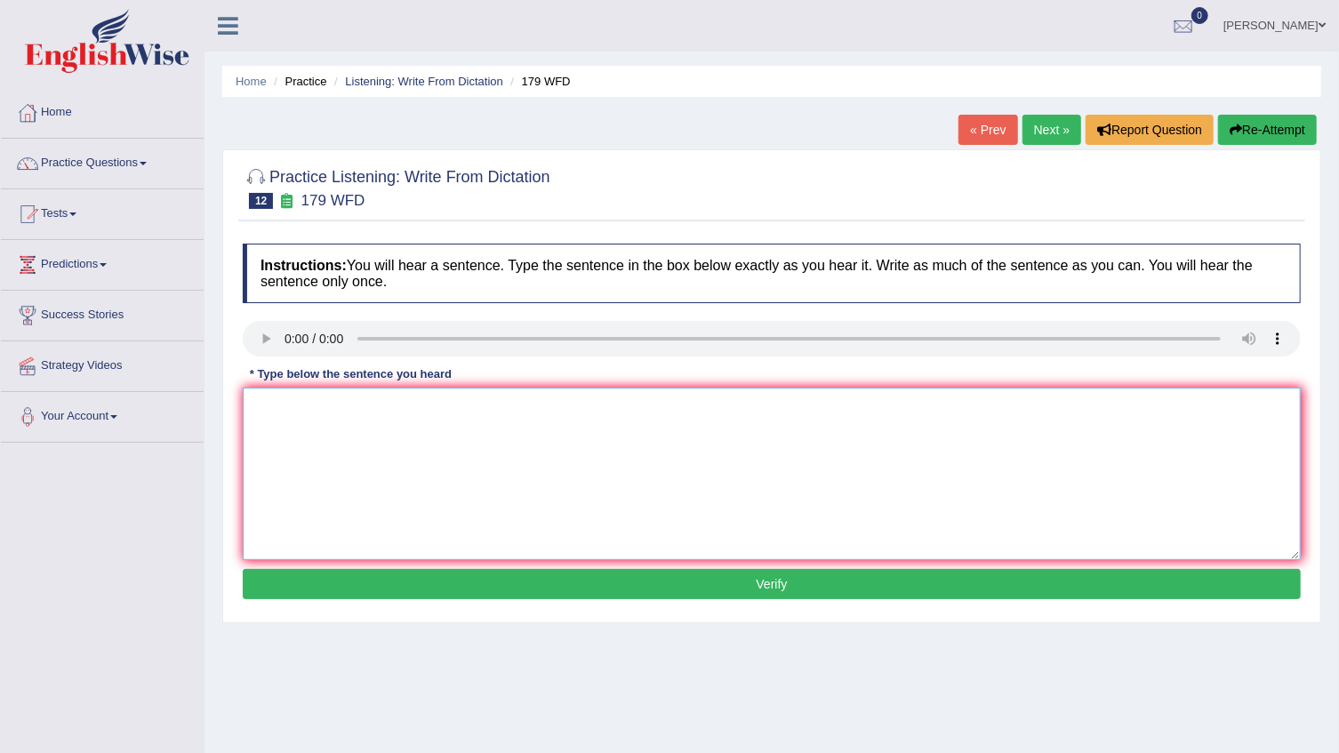
click at [389, 411] on textarea at bounding box center [772, 474] width 1058 height 172
type textarea "Lectures are the oldest and the most methods at the university."
click at [853, 580] on button "Verify" at bounding box center [772, 584] width 1058 height 30
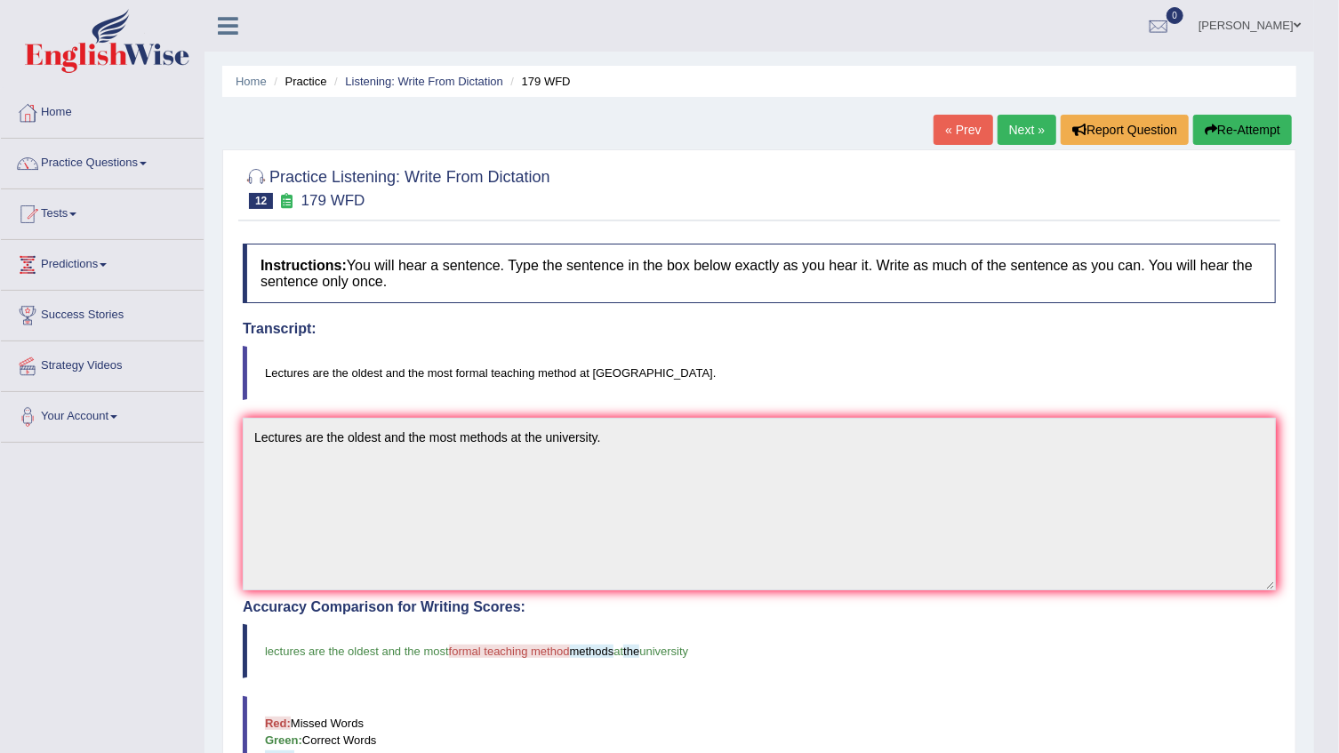
click at [1287, 15] on link "[PERSON_NAME]" at bounding box center [1249, 23] width 129 height 46
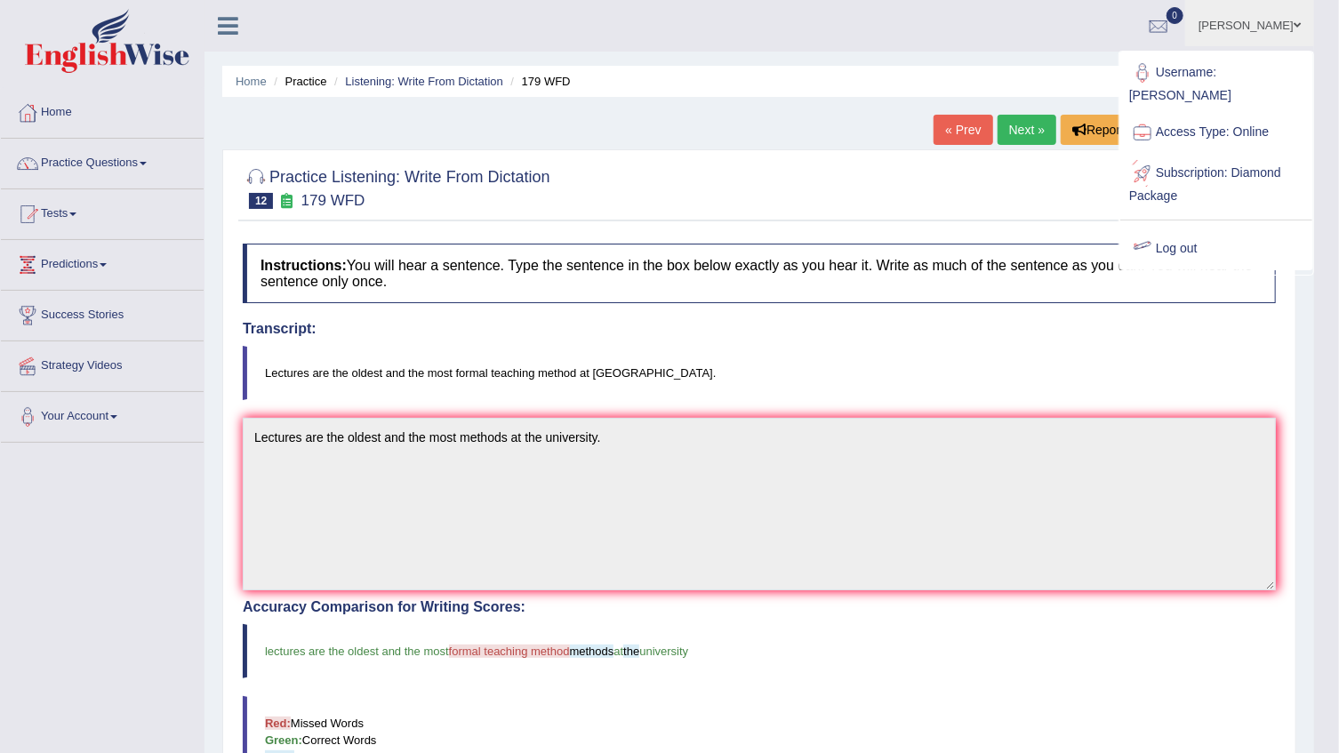
click at [1191, 247] on link "Log out" at bounding box center [1216, 248] width 192 height 41
